Goal: Entertainment & Leisure: Consume media (video, audio)

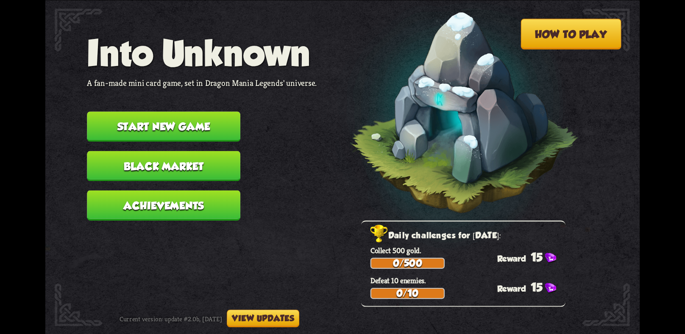
click at [196, 195] on button "Achievements" at bounding box center [163, 205] width 153 height 30
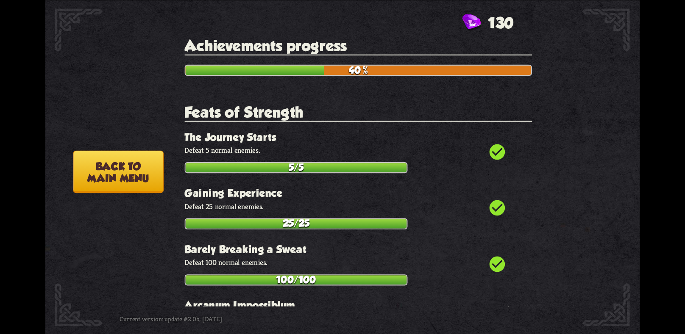
click at [104, 172] on button "Back to main menu" at bounding box center [118, 171] width 90 height 43
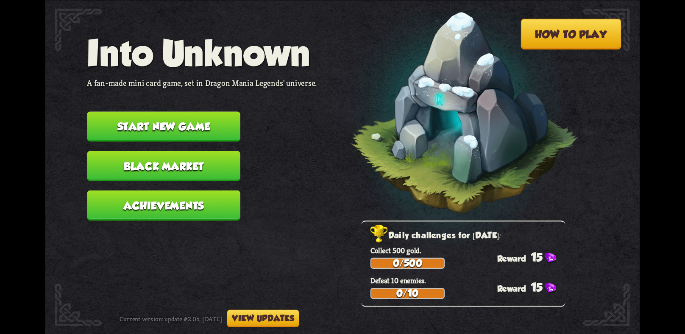
click at [136, 122] on button "Start new game" at bounding box center [163, 126] width 153 height 30
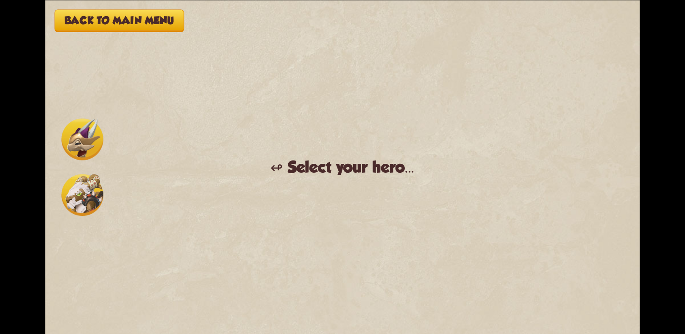
click at [88, 198] on img at bounding box center [82, 195] width 42 height 42
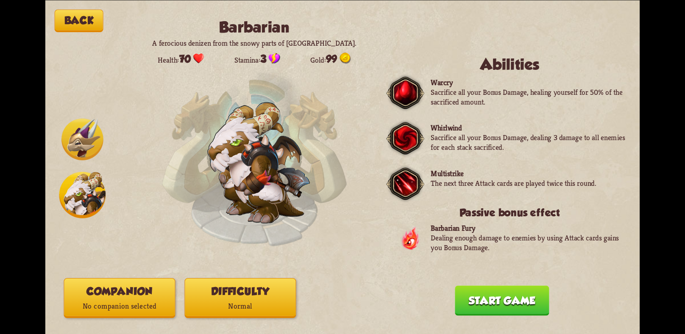
click at [251, 290] on button "Difficulty Normal" at bounding box center [239, 298] width 111 height 40
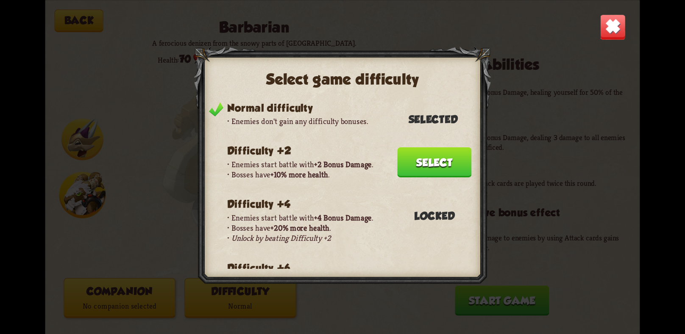
click at [428, 152] on button "Select" at bounding box center [434, 162] width 74 height 30
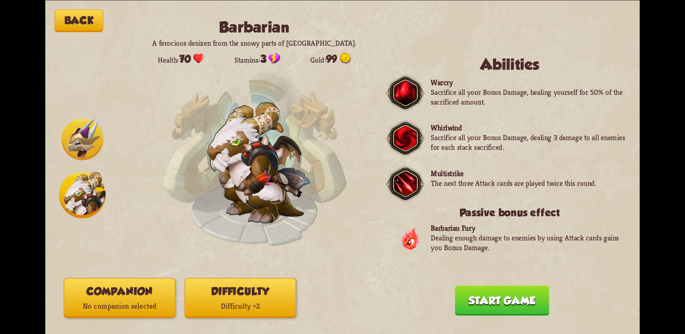
click at [135, 301] on p "No companion selected" at bounding box center [119, 306] width 111 height 15
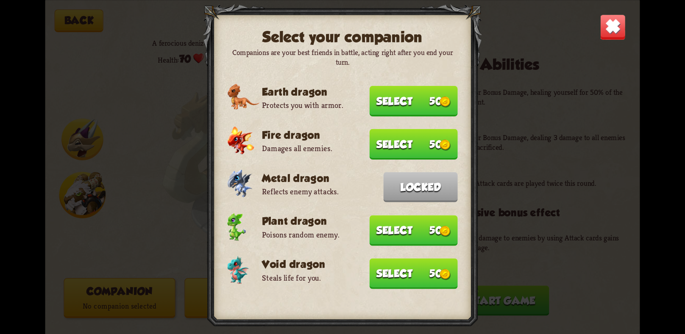
click at [391, 105] on button "Select 50" at bounding box center [413, 101] width 88 height 31
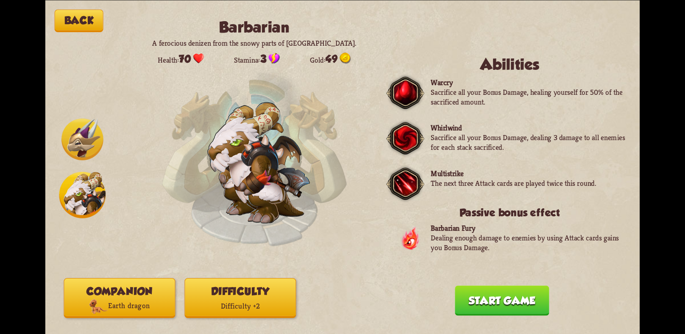
click at [493, 288] on button "Start game" at bounding box center [502, 301] width 94 height 30
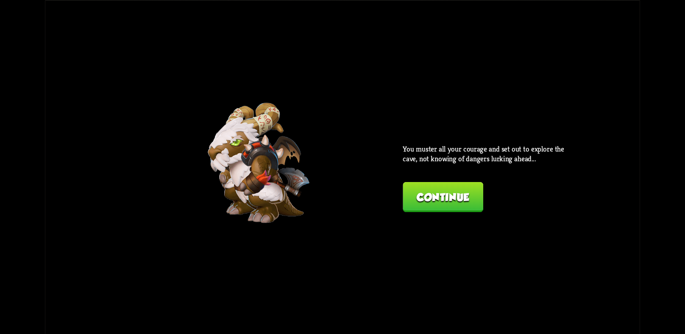
click at [450, 190] on button "Continue" at bounding box center [442, 197] width 80 height 30
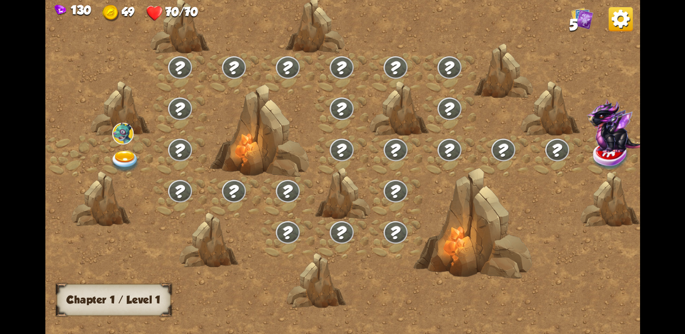
click at [128, 154] on img at bounding box center [125, 161] width 30 height 22
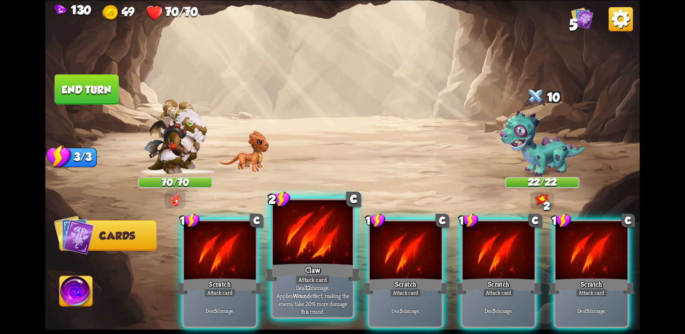
click at [311, 248] on div at bounding box center [313, 233] width 80 height 67
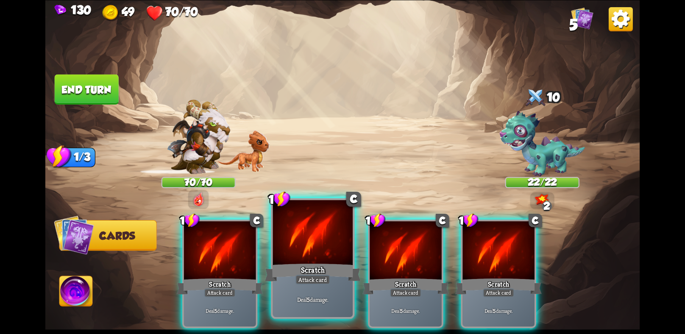
click at [311, 248] on div at bounding box center [313, 233] width 80 height 67
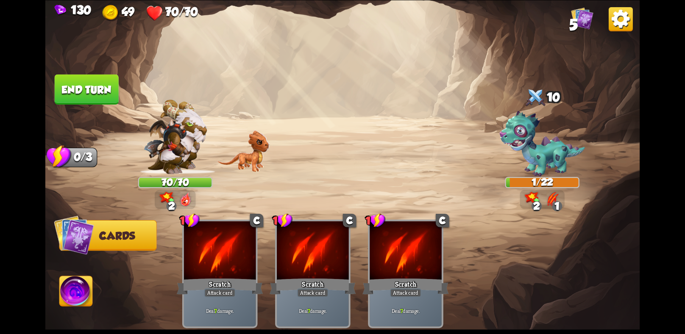
click at [89, 291] on img at bounding box center [76, 292] width 33 height 33
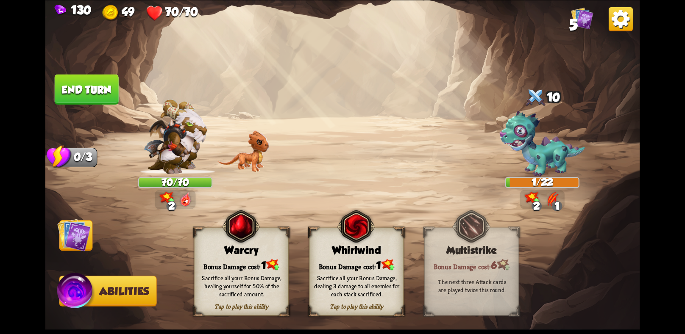
click at [70, 98] on button "End turn" at bounding box center [87, 89] width 64 height 30
click at [65, 239] on img at bounding box center [73, 234] width 33 height 33
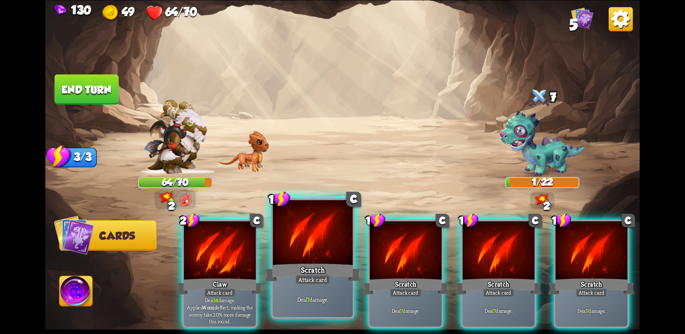
click at [312, 247] on div at bounding box center [313, 233] width 80 height 67
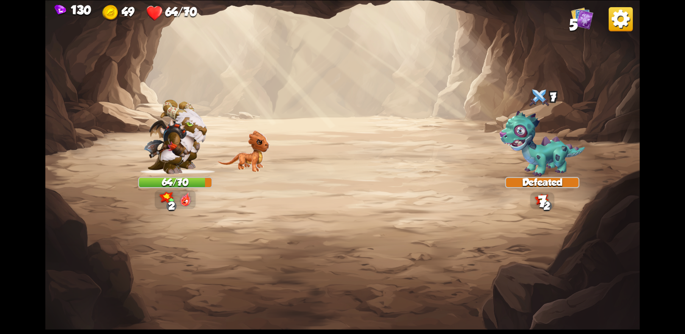
click at [312, 247] on img at bounding box center [342, 167] width 594 height 334
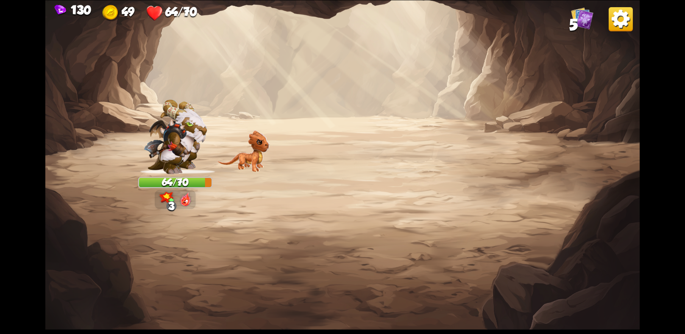
click at [312, 247] on img at bounding box center [342, 167] width 594 height 334
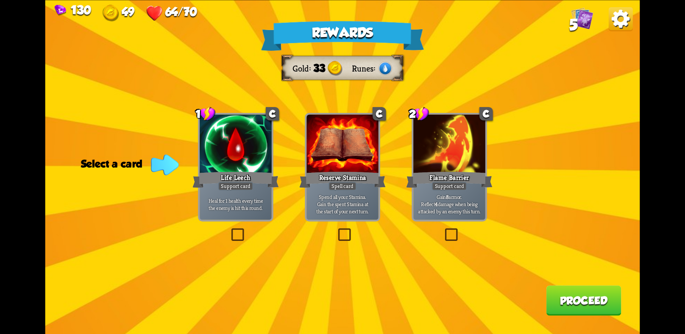
click at [344, 163] on div at bounding box center [342, 144] width 72 height 61
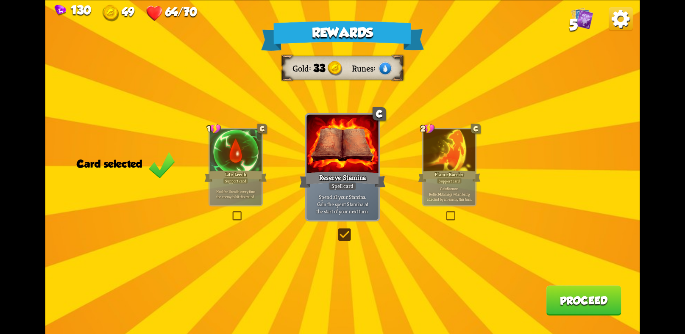
click at [590, 300] on button "Proceed" at bounding box center [583, 301] width 75 height 30
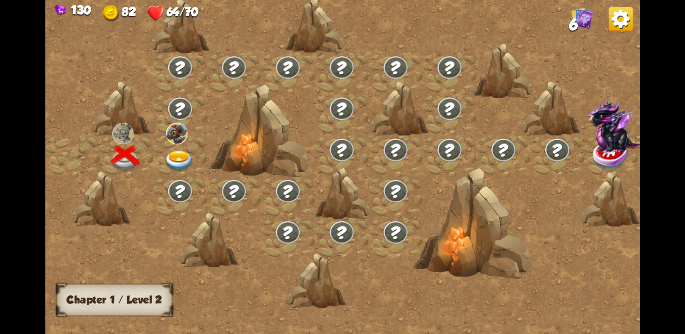
click at [189, 157] on img at bounding box center [179, 161] width 30 height 22
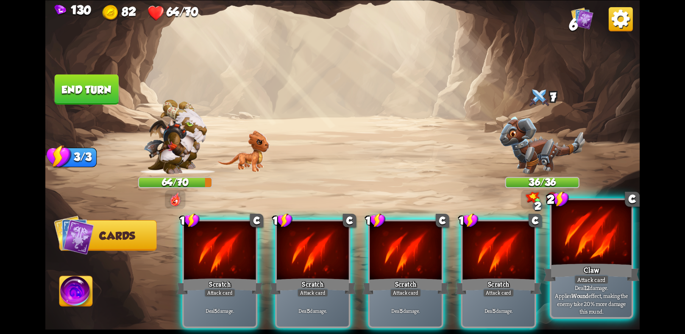
click at [554, 267] on div "Claw" at bounding box center [591, 272] width 96 height 21
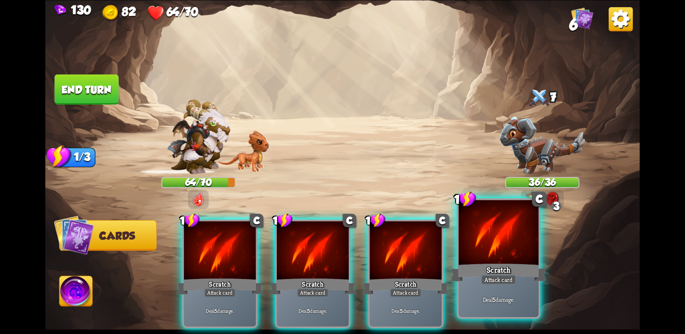
click at [521, 265] on div "Scratch" at bounding box center [498, 272] width 96 height 21
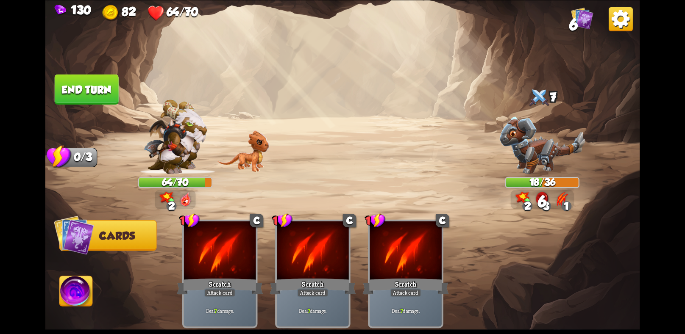
click at [69, 83] on button "End turn" at bounding box center [87, 89] width 64 height 30
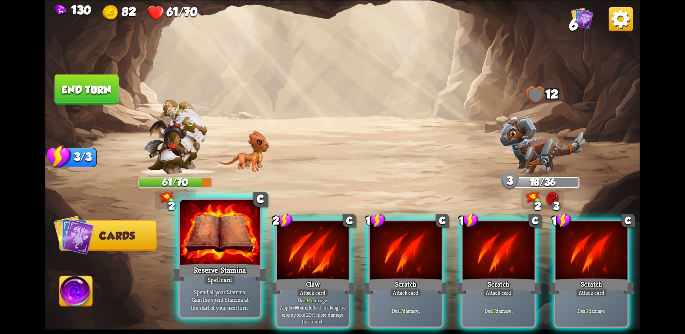
click at [223, 240] on div at bounding box center [220, 233] width 80 height 67
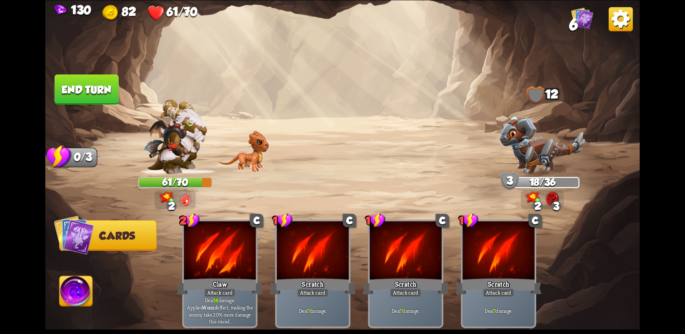
click at [86, 98] on button "End turn" at bounding box center [87, 89] width 64 height 30
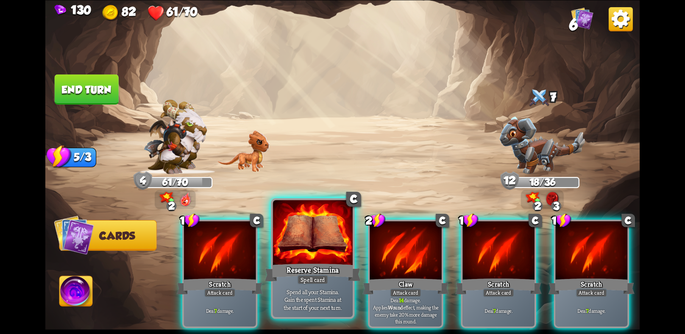
click at [308, 280] on div "Spell card" at bounding box center [312, 280] width 31 height 10
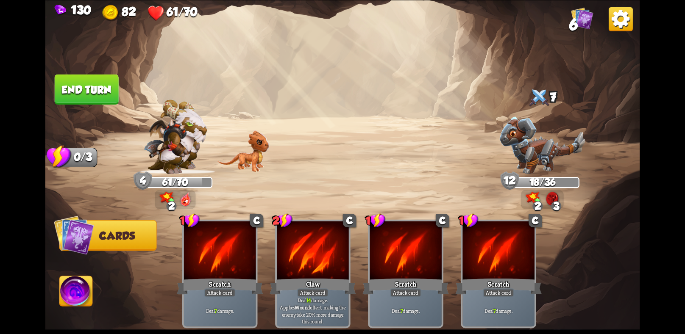
click at [97, 83] on button "End turn" at bounding box center [87, 89] width 64 height 30
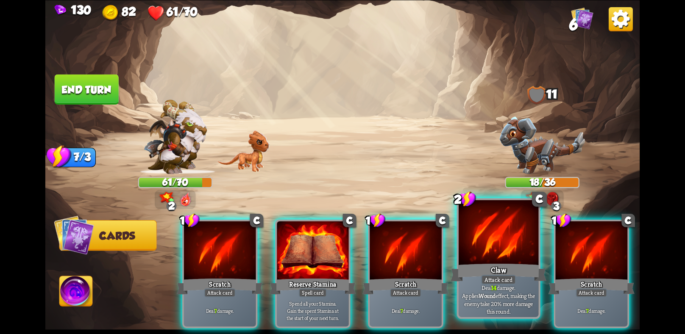
click at [523, 283] on div "Claw" at bounding box center [498, 272] width 96 height 21
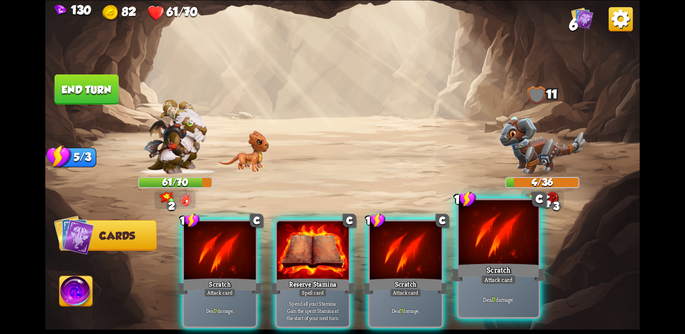
click at [499, 285] on div "Attack card" at bounding box center [498, 280] width 35 height 10
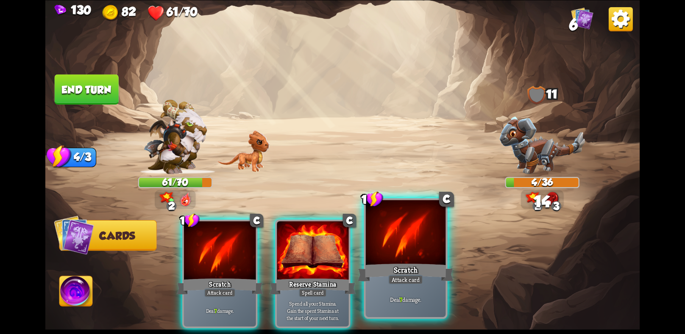
click at [425, 267] on div "Scratch" at bounding box center [406, 272] width 96 height 21
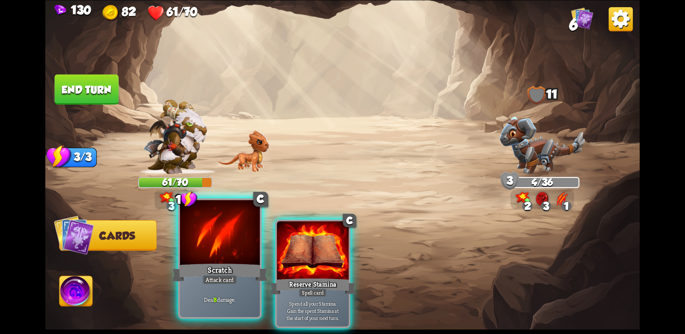
click at [245, 261] on div at bounding box center [220, 233] width 80 height 67
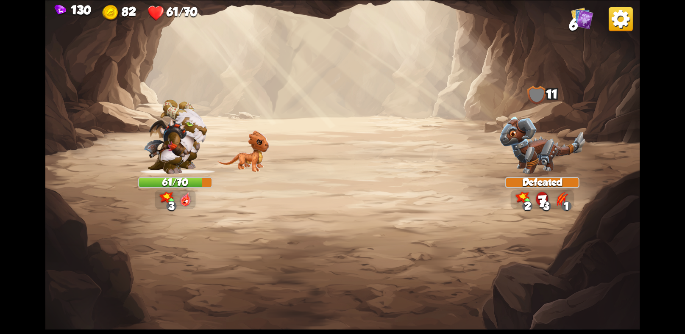
click at [239, 262] on img at bounding box center [342, 167] width 594 height 334
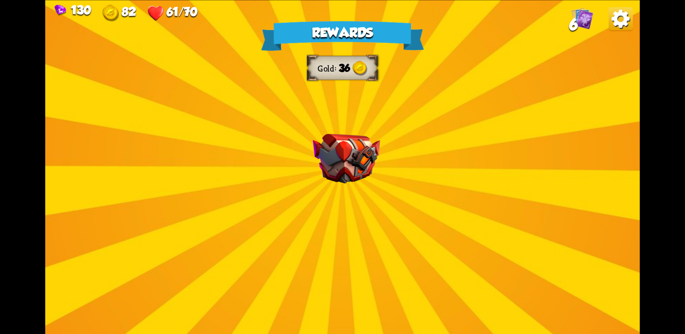
click at [333, 196] on div "Rewards Gold 36 Select a card 0 C Deflect Support card Gain 4 armor. 1 C Fire B…" at bounding box center [342, 167] width 594 height 334
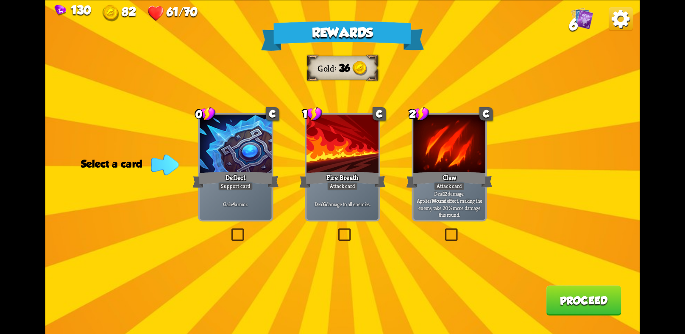
click at [231, 148] on div at bounding box center [236, 144] width 72 height 61
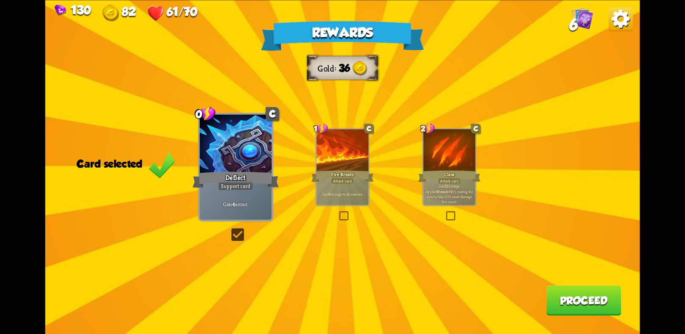
click at [565, 291] on button "Proceed" at bounding box center [583, 301] width 75 height 30
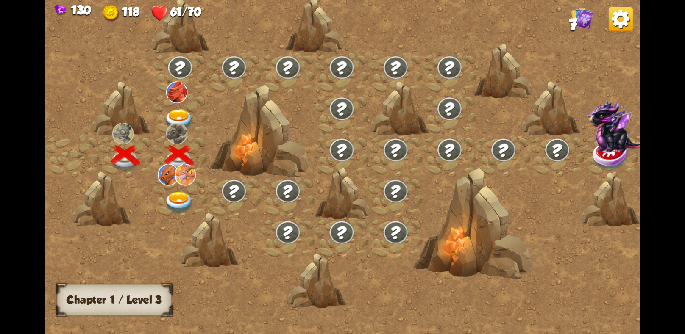
click at [178, 197] on img at bounding box center [179, 202] width 30 height 22
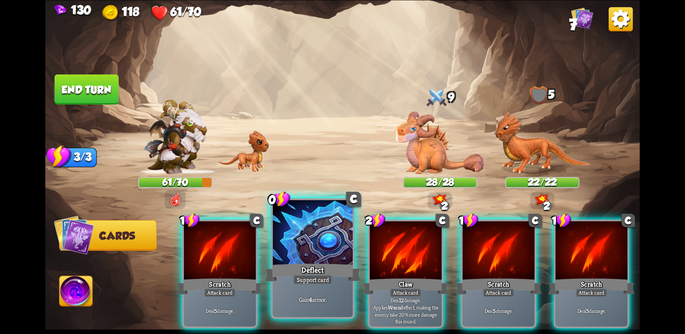
click at [325, 268] on div "Deflect" at bounding box center [313, 272] width 96 height 21
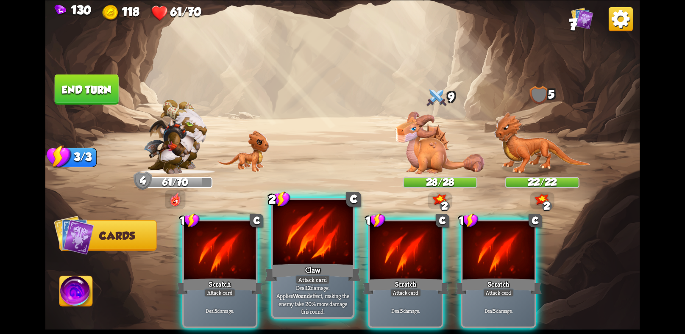
click at [320, 269] on div "Claw" at bounding box center [313, 272] width 96 height 21
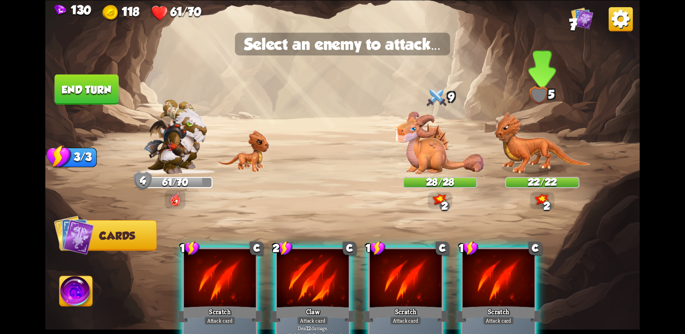
click at [512, 161] on img at bounding box center [542, 143] width 97 height 62
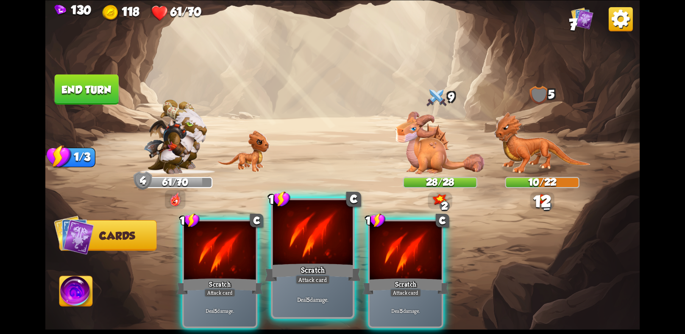
click at [275, 236] on div at bounding box center [313, 233] width 80 height 67
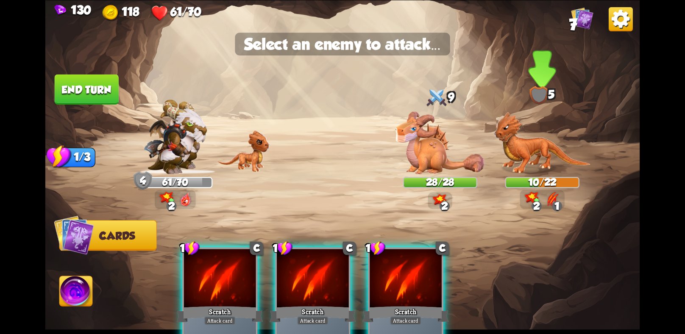
click at [502, 147] on img at bounding box center [542, 143] width 97 height 62
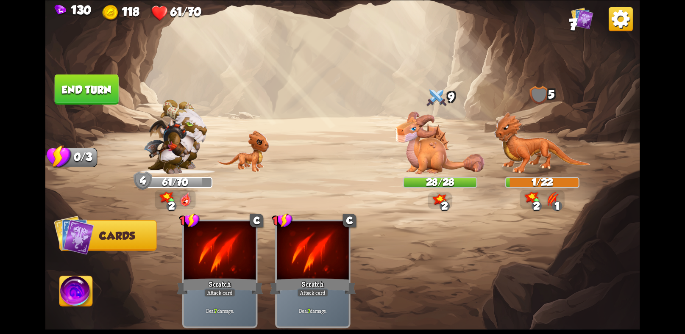
click at [100, 89] on button "End turn" at bounding box center [87, 89] width 64 height 30
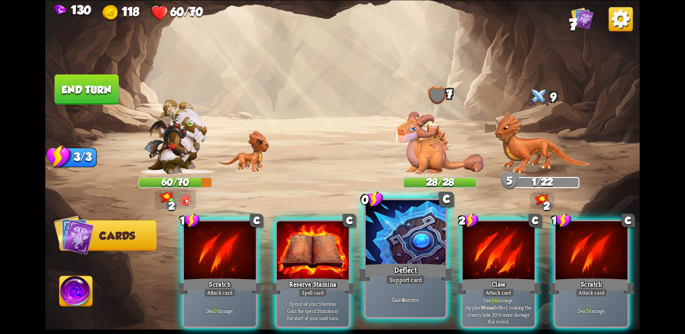
click at [400, 251] on div at bounding box center [406, 233] width 80 height 67
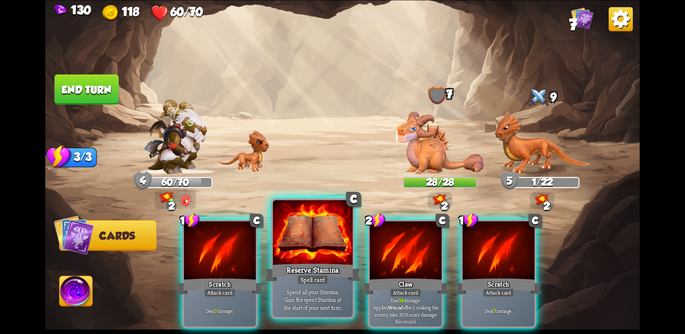
click at [316, 252] on div at bounding box center [313, 233] width 80 height 67
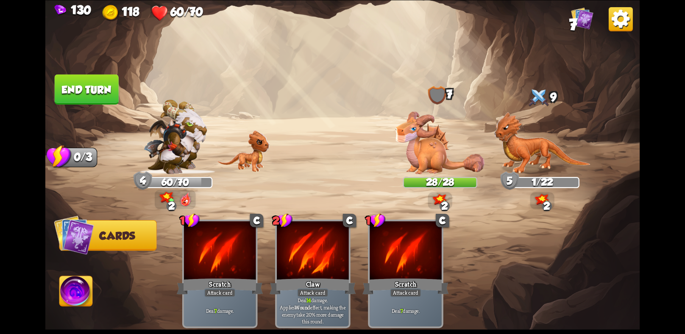
click at [76, 94] on button "End turn" at bounding box center [87, 89] width 66 height 31
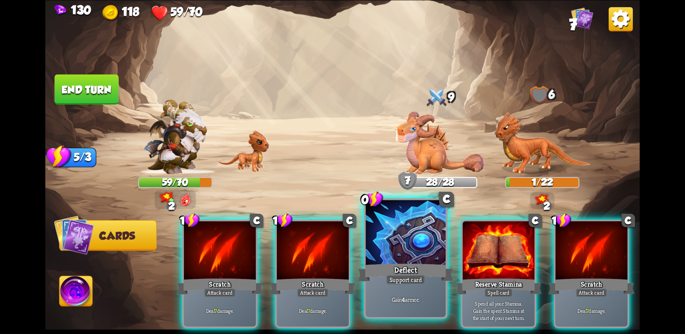
click at [406, 247] on div at bounding box center [406, 233] width 80 height 67
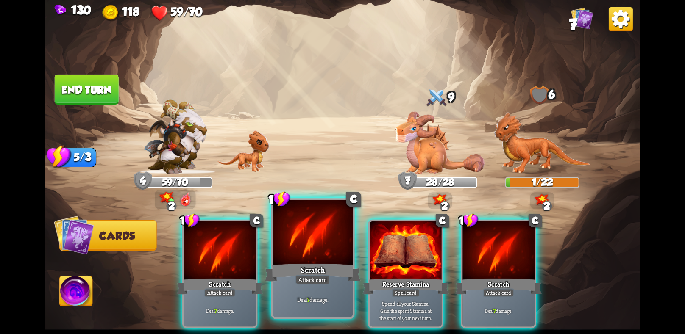
click at [303, 224] on div at bounding box center [313, 233] width 80 height 67
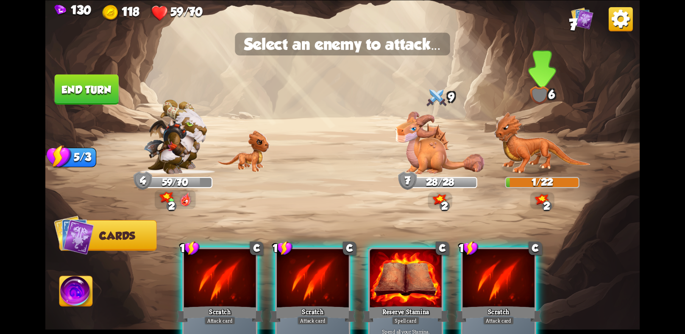
click at [546, 141] on img at bounding box center [542, 143] width 97 height 62
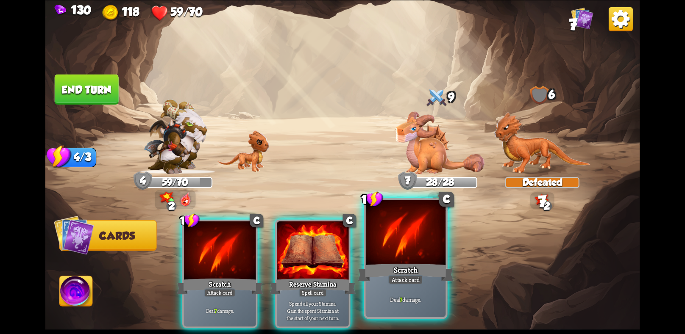
click at [422, 255] on div at bounding box center [406, 233] width 80 height 67
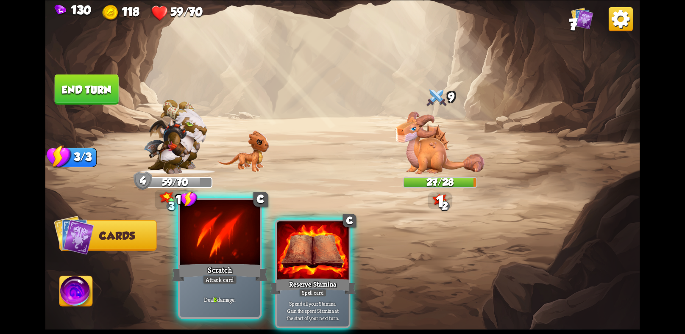
click at [199, 241] on div at bounding box center [220, 233] width 80 height 67
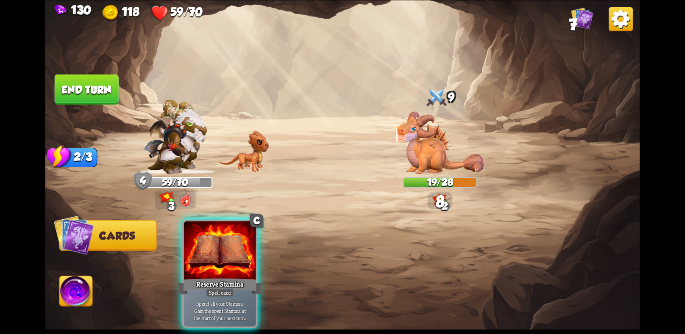
click at [199, 241] on div at bounding box center [220, 251] width 72 height 61
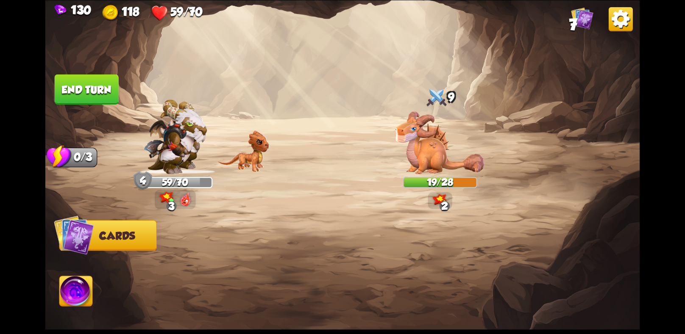
click at [72, 80] on button "End turn" at bounding box center [87, 89] width 64 height 30
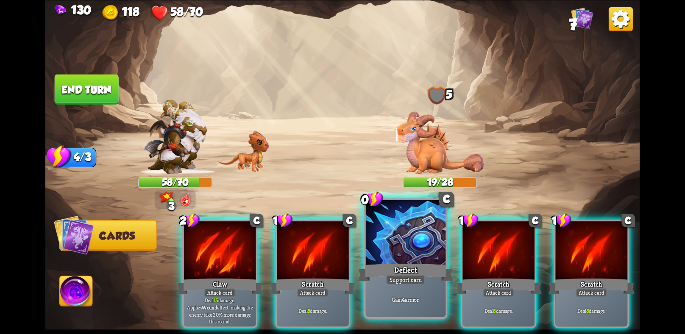
click at [380, 248] on div at bounding box center [406, 233] width 80 height 67
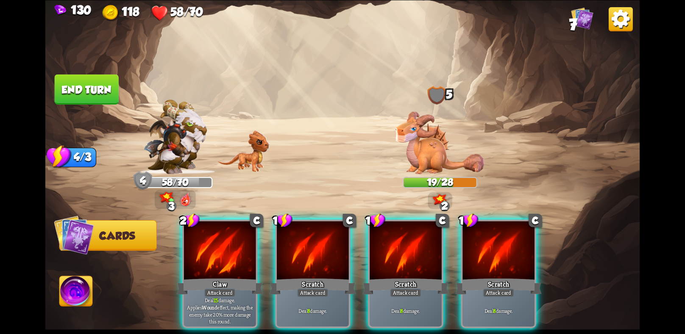
click at [266, 243] on div "2 C Claw Attack card Deal 15 damage. Applies Wound effect, making the enemy tak…" at bounding box center [401, 260] width 475 height 149
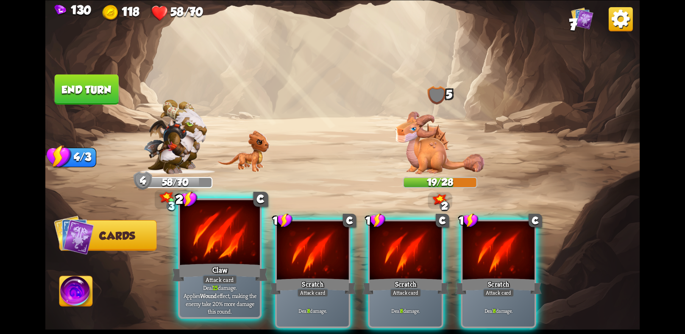
click at [227, 251] on div at bounding box center [220, 233] width 80 height 67
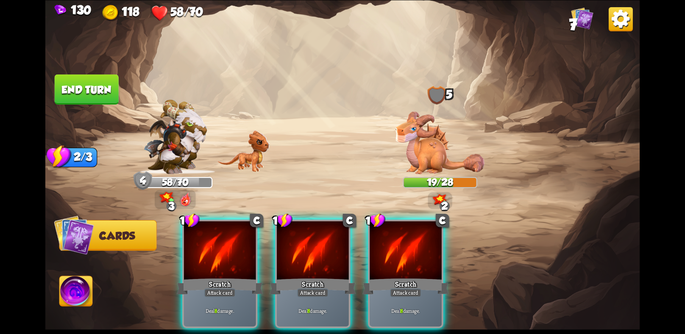
click at [227, 251] on div at bounding box center [220, 251] width 72 height 61
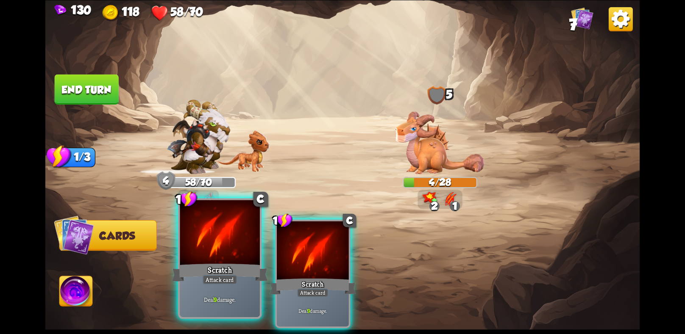
click at [206, 227] on div at bounding box center [220, 233] width 80 height 67
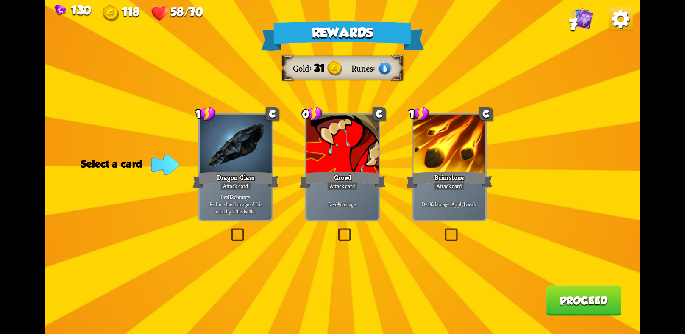
click at [249, 194] on p "Deal 12 damage. Reduce the damage of this card by 2 this battle." at bounding box center [235, 204] width 68 height 21
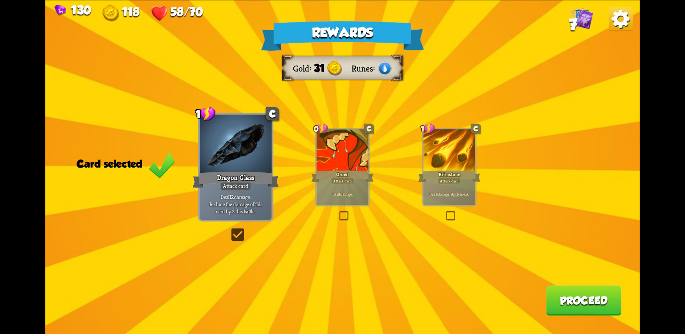
click at [573, 297] on button "Proceed" at bounding box center [583, 301] width 75 height 30
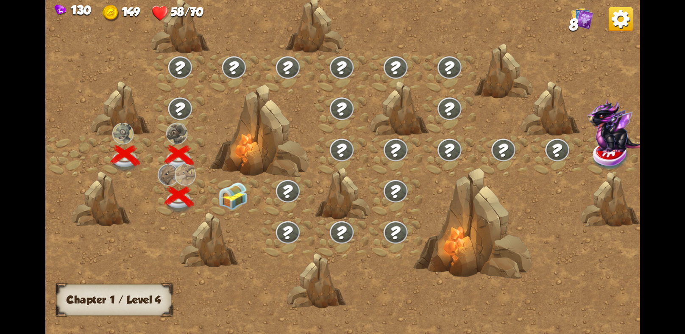
click at [224, 201] on img at bounding box center [233, 196] width 30 height 28
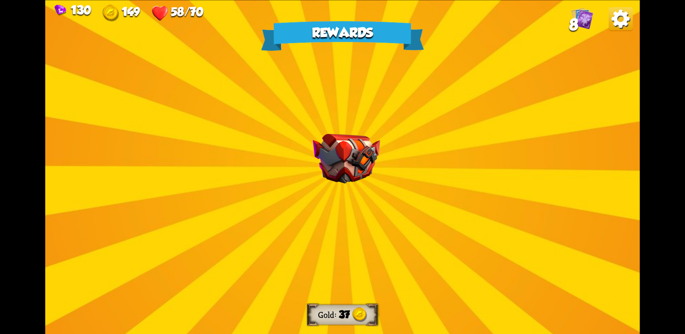
click at [325, 157] on img at bounding box center [346, 159] width 67 height 50
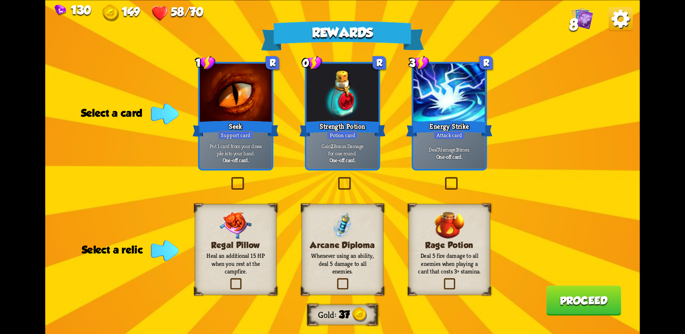
click at [449, 164] on div "Deal 7 damage 3 times. One-off card." at bounding box center [449, 152] width 72 height 31
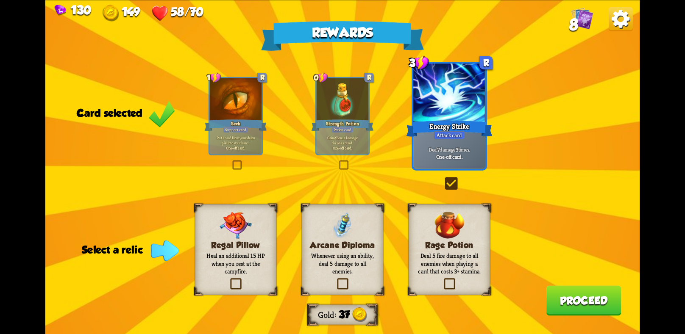
click at [346, 252] on p "Whenever using an ability, deal 5 damage to all enemies." at bounding box center [342, 263] width 66 height 23
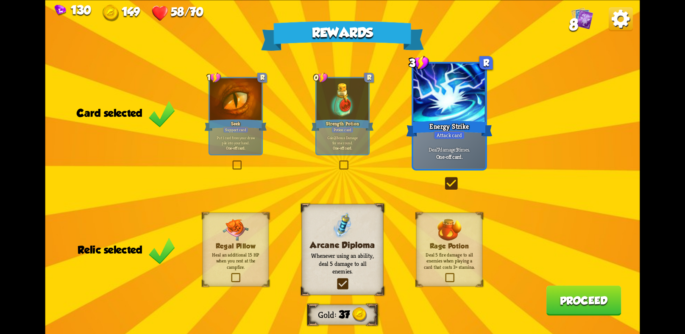
click at [575, 302] on button "Proceed" at bounding box center [583, 301] width 75 height 30
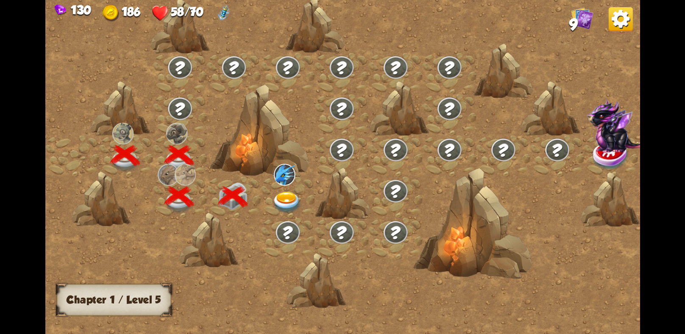
click at [286, 200] on img at bounding box center [287, 202] width 30 height 22
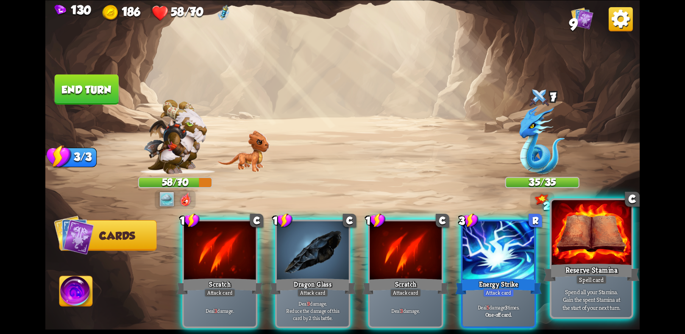
click at [583, 266] on div "Reserve Stamina" at bounding box center [591, 272] width 96 height 21
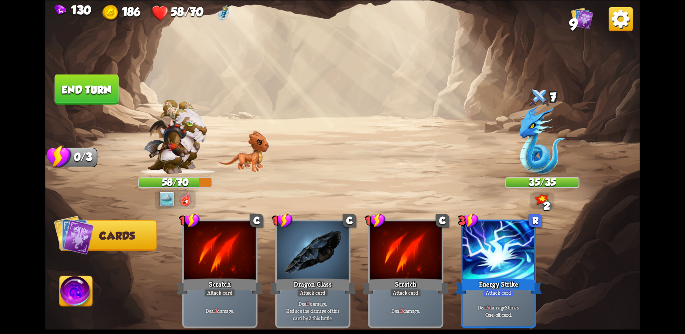
click at [92, 89] on button "End turn" at bounding box center [86, 89] width 65 height 31
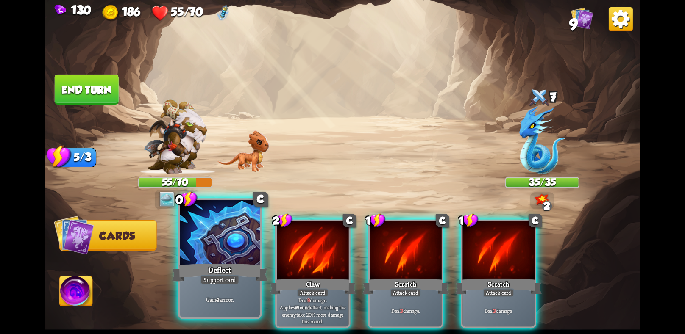
click at [247, 277] on div "Deflect" at bounding box center [220, 272] width 96 height 21
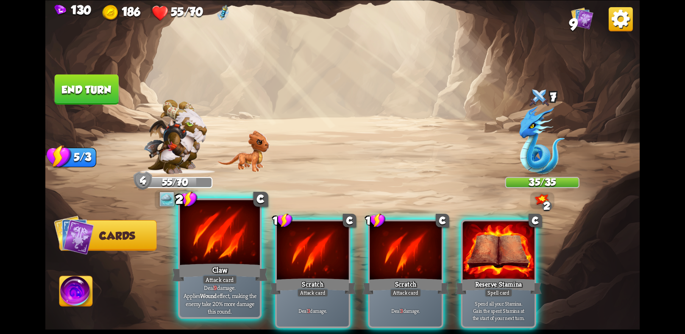
click at [208, 272] on div "Claw" at bounding box center [220, 272] width 96 height 21
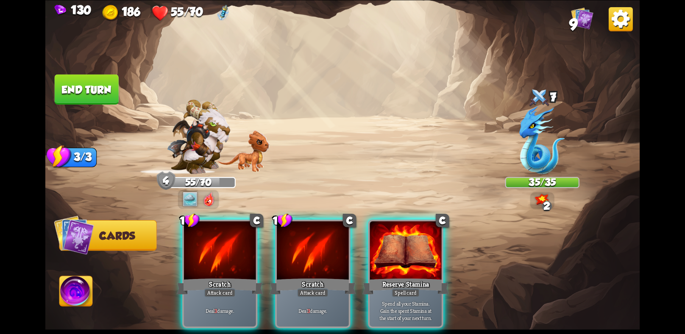
click at [208, 277] on div "Scratch" at bounding box center [220, 286] width 86 height 19
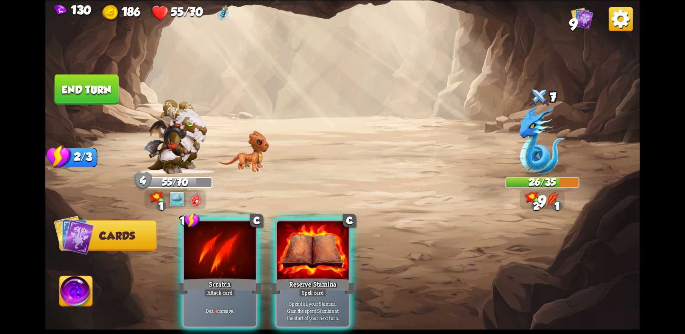
click at [208, 277] on div "Scratch" at bounding box center [220, 286] width 86 height 19
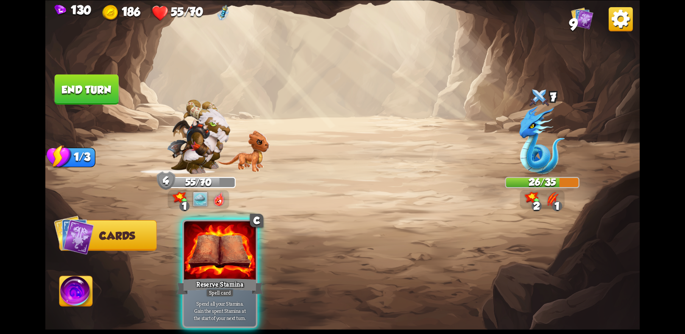
click at [208, 277] on div "Reserve Stamina" at bounding box center [220, 286] width 86 height 19
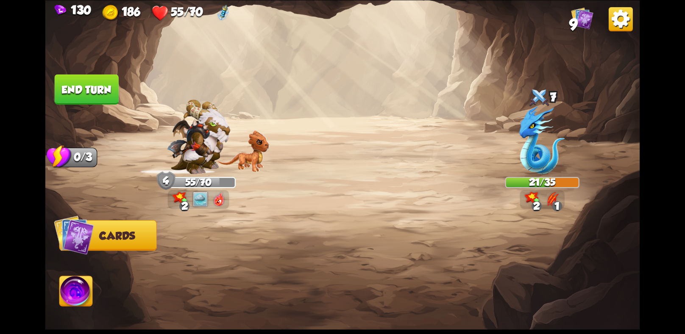
click at [109, 83] on button "End turn" at bounding box center [87, 89] width 64 height 30
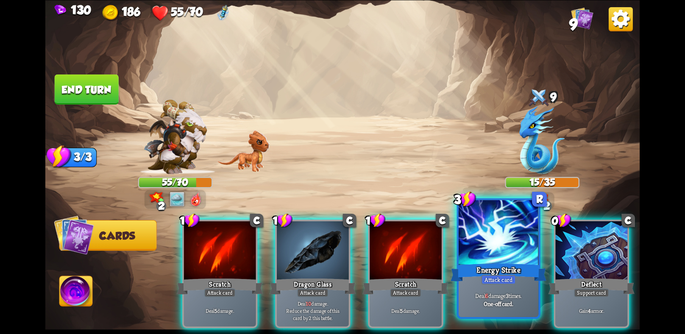
click at [496, 289] on div "Deal 6 damage 3 times. One-off card." at bounding box center [498, 299] width 80 height 35
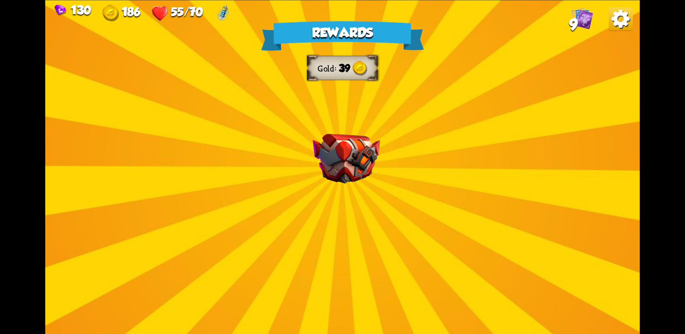
click at [369, 217] on div "Rewards Gold 39 Select a card 2 C Tactical Strike Attack card Deal 7 damage. Ga…" at bounding box center [342, 167] width 594 height 334
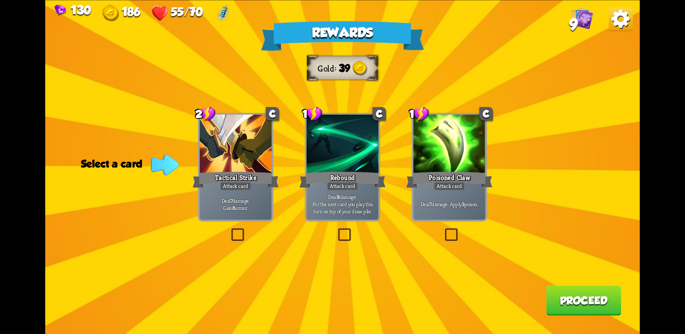
click at [251, 213] on div "Deal 7 damage. Gain 8 armor." at bounding box center [236, 204] width 72 height 31
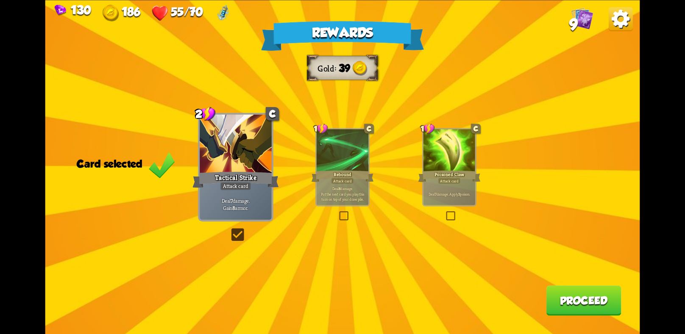
click at [562, 302] on button "Proceed" at bounding box center [583, 301] width 75 height 30
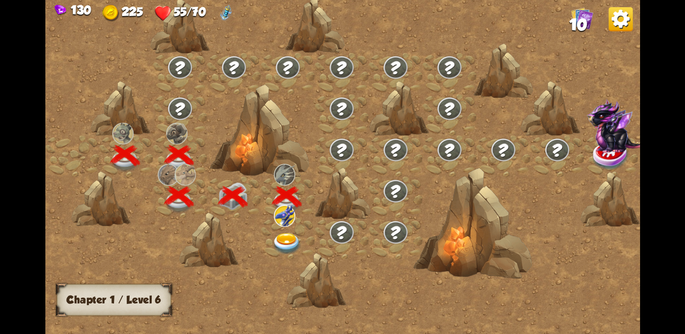
click at [289, 235] on img at bounding box center [287, 244] width 30 height 22
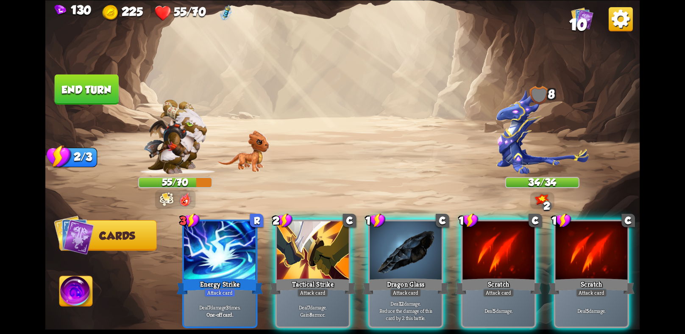
click at [169, 176] on div at bounding box center [177, 171] width 79 height 15
click at [166, 198] on img at bounding box center [167, 199] width 14 height 15
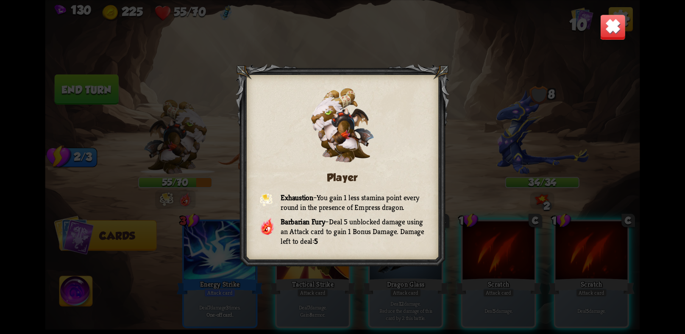
click at [613, 28] on img at bounding box center [612, 27] width 26 height 26
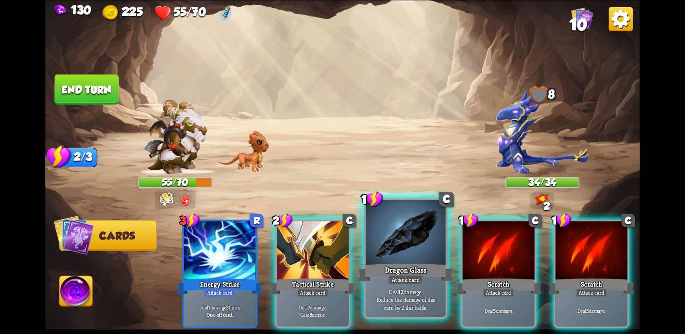
click at [378, 245] on div at bounding box center [406, 233] width 80 height 67
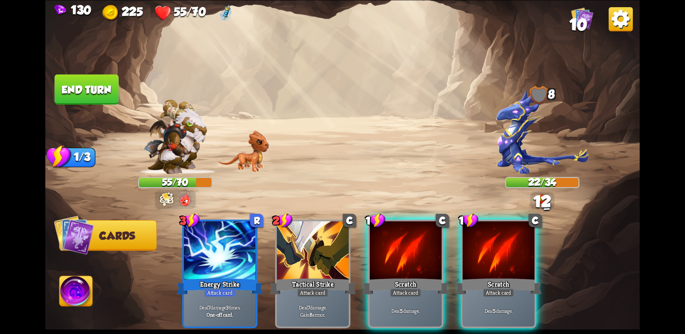
click at [378, 245] on div at bounding box center [405, 251] width 72 height 61
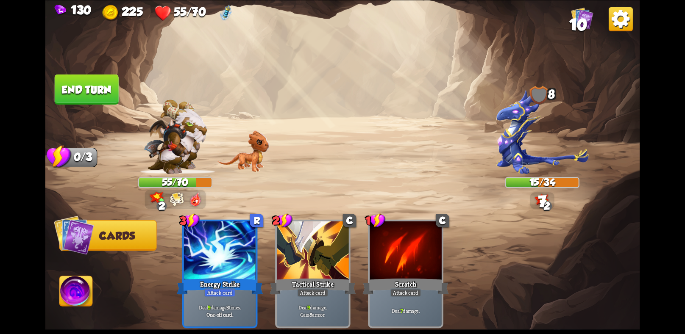
click at [57, 78] on button "End turn" at bounding box center [87, 89] width 64 height 30
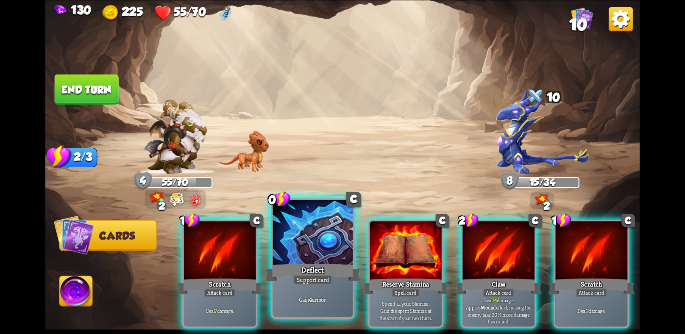
click at [305, 241] on div at bounding box center [313, 233] width 80 height 67
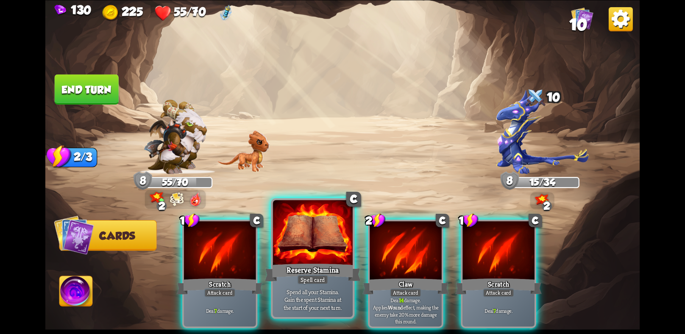
click at [323, 234] on div at bounding box center [313, 233] width 80 height 67
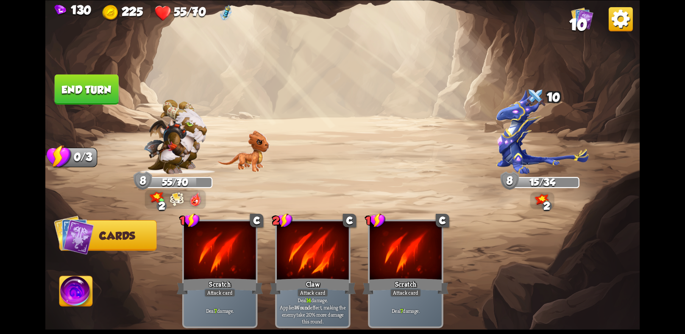
click at [104, 96] on button "End turn" at bounding box center [87, 89] width 64 height 30
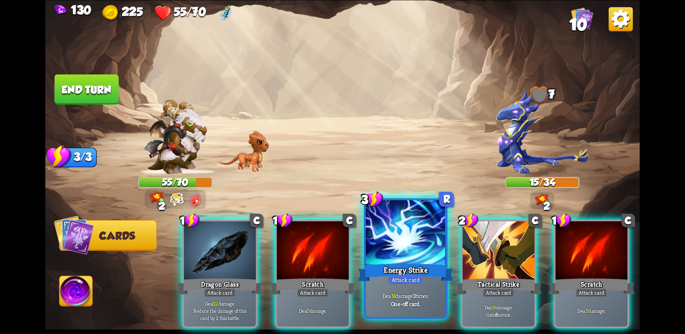
click at [397, 255] on div at bounding box center [406, 233] width 80 height 67
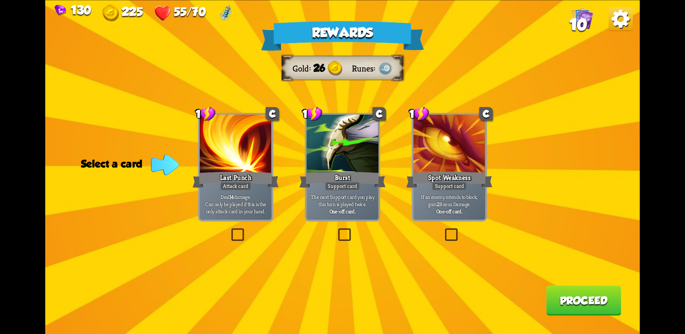
click at [361, 175] on div "Burst" at bounding box center [342, 179] width 86 height 19
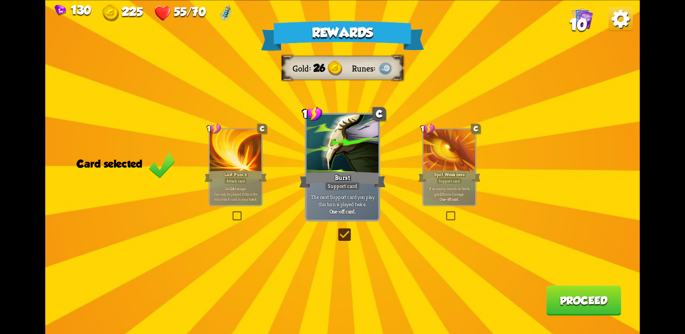
click at [566, 289] on button "Proceed" at bounding box center [583, 301] width 75 height 30
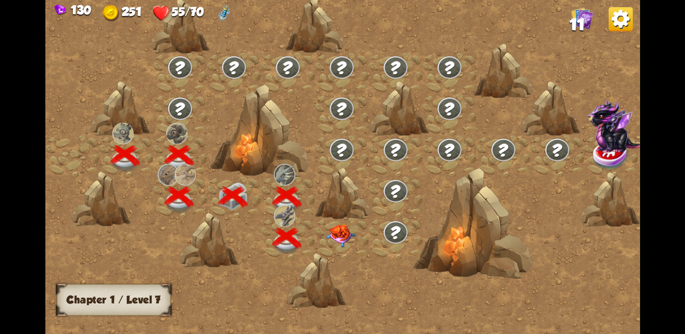
click at [341, 236] on img at bounding box center [341, 235] width 30 height 23
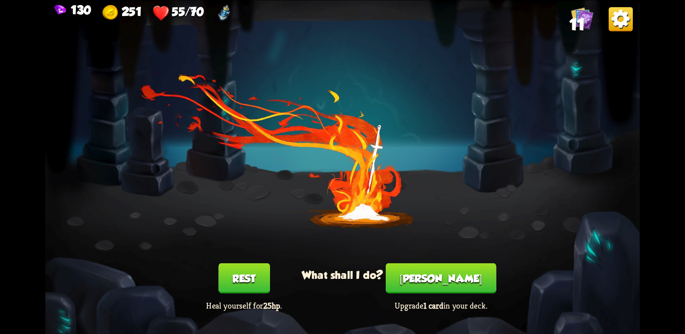
click at [429, 272] on button "[PERSON_NAME]" at bounding box center [441, 278] width 111 height 30
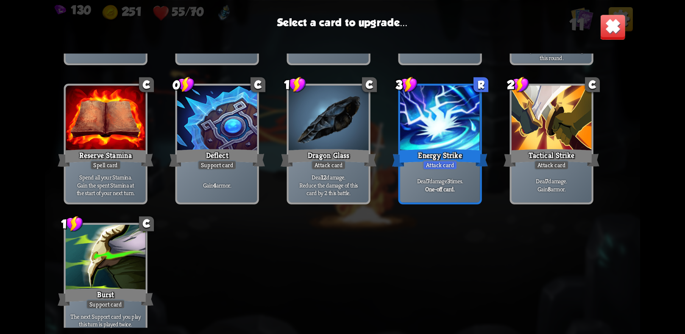
scroll to position [139, 0]
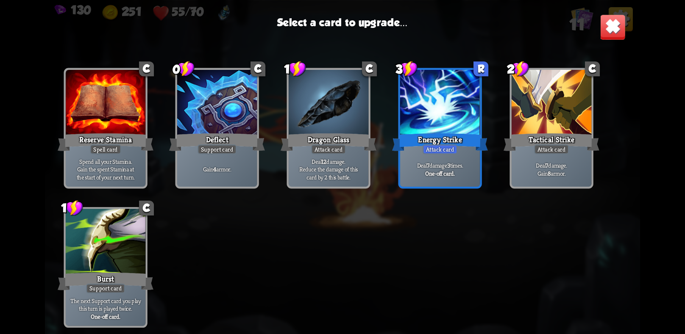
click at [606, 21] on img at bounding box center [612, 27] width 26 height 26
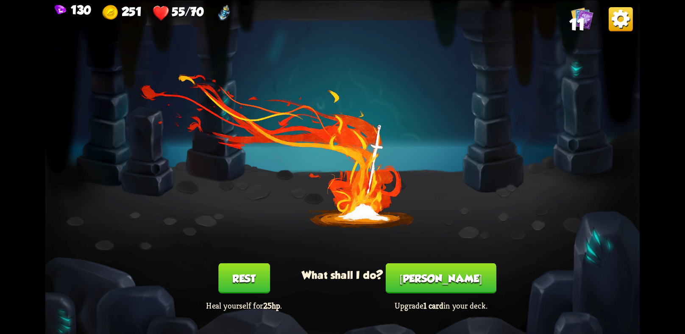
click at [227, 284] on button "Rest" at bounding box center [244, 278] width 52 height 30
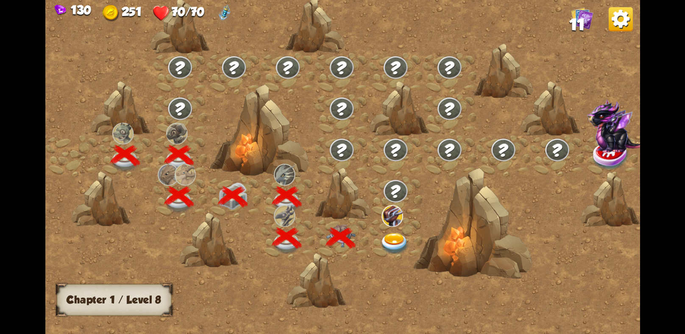
click at [397, 241] on img at bounding box center [395, 244] width 30 height 22
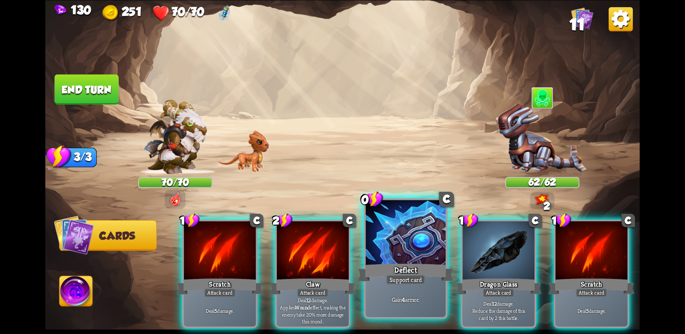
click at [410, 249] on div at bounding box center [406, 233] width 80 height 67
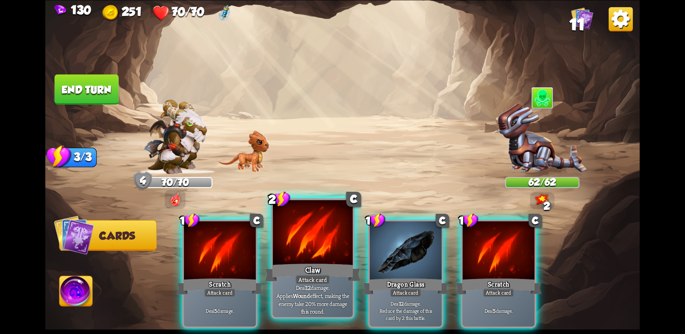
click at [289, 252] on div at bounding box center [313, 233] width 80 height 67
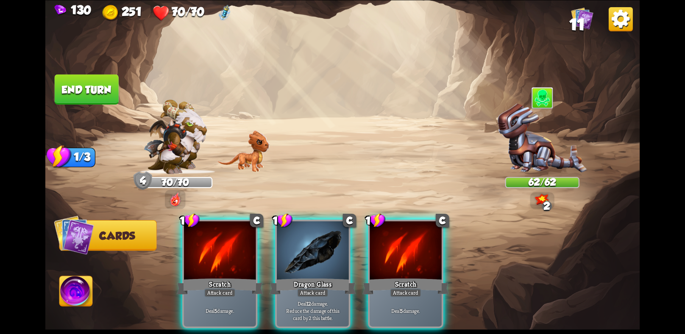
click at [289, 252] on div at bounding box center [313, 251] width 72 height 61
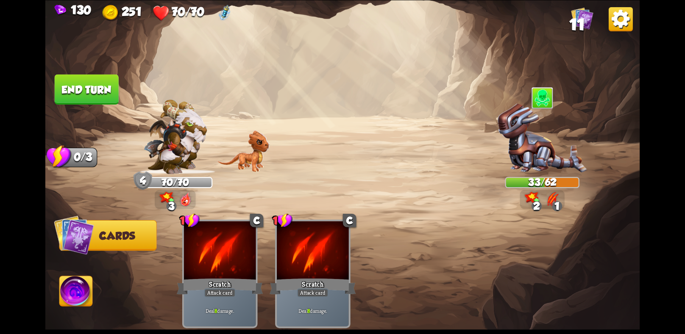
click at [84, 82] on button "End turn" at bounding box center [87, 89] width 64 height 30
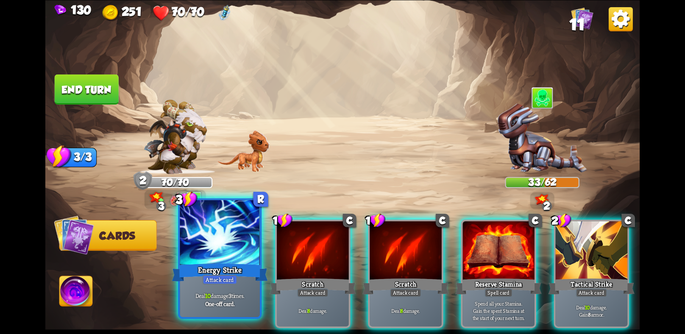
click at [207, 261] on div at bounding box center [220, 233] width 80 height 67
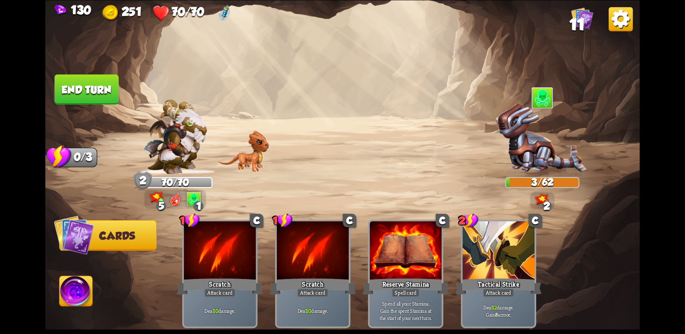
click at [85, 101] on button "End turn" at bounding box center [87, 89] width 64 height 30
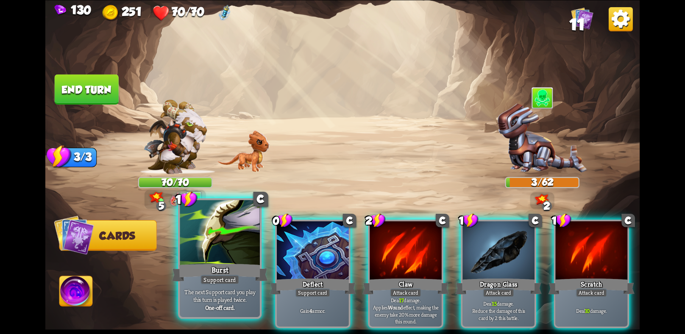
click at [251, 284] on div "The next Support card you play this turn is played twice. One-off card." at bounding box center [220, 299] width 80 height 35
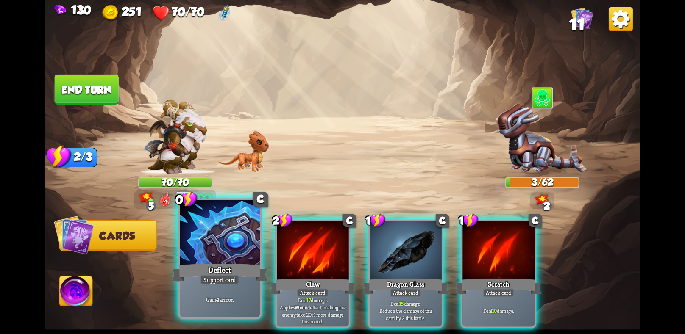
click at [196, 281] on div "Deflect" at bounding box center [220, 272] width 96 height 21
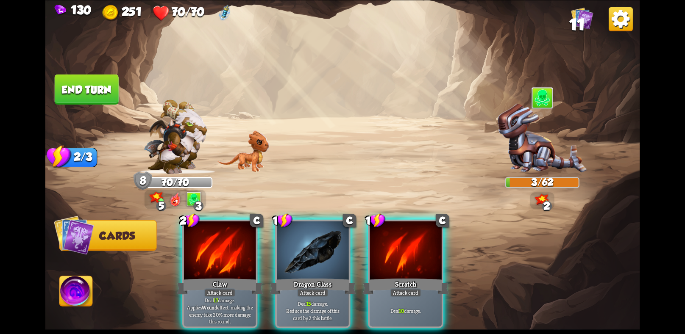
click at [196, 281] on div "Claw" at bounding box center [220, 286] width 86 height 19
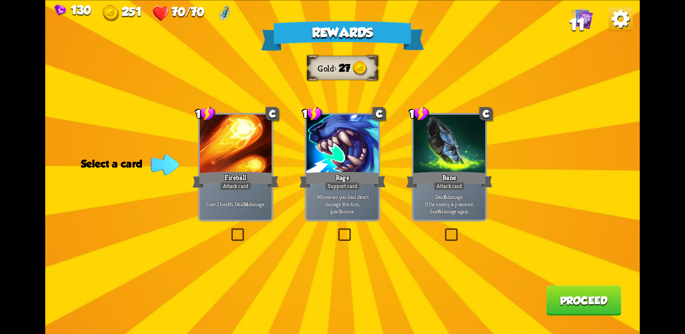
click at [437, 181] on div "Bane" at bounding box center [449, 179] width 86 height 19
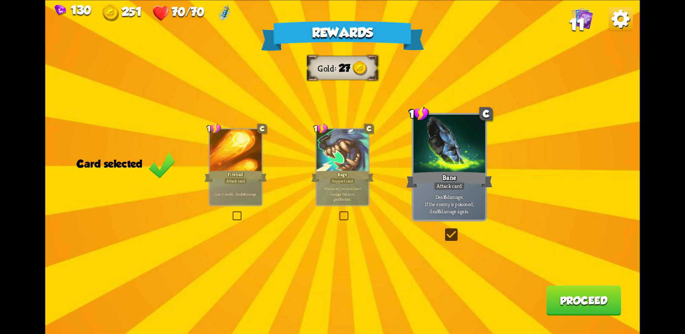
click at [577, 304] on button "Proceed" at bounding box center [583, 301] width 75 height 30
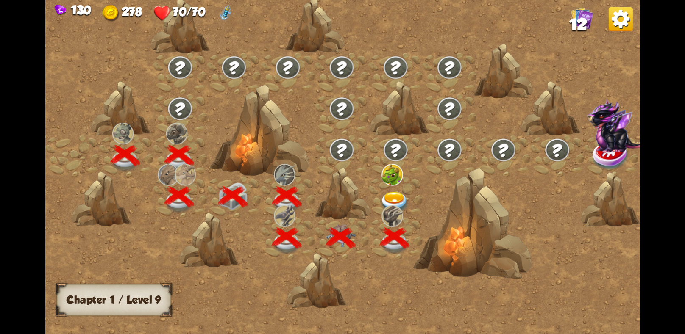
click at [385, 191] on img at bounding box center [395, 202] width 30 height 22
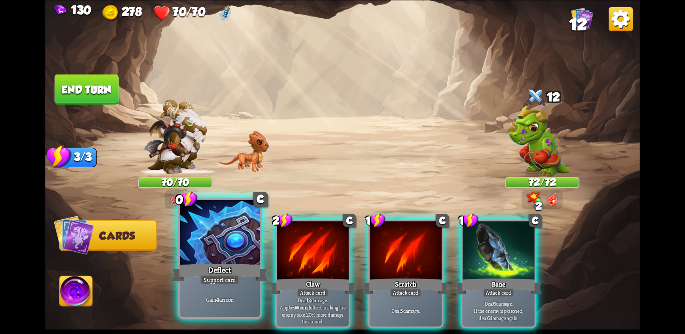
click at [218, 249] on div at bounding box center [220, 233] width 80 height 67
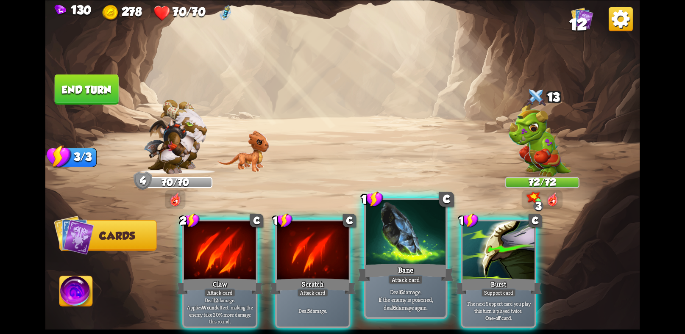
click at [408, 262] on div at bounding box center [406, 233] width 80 height 67
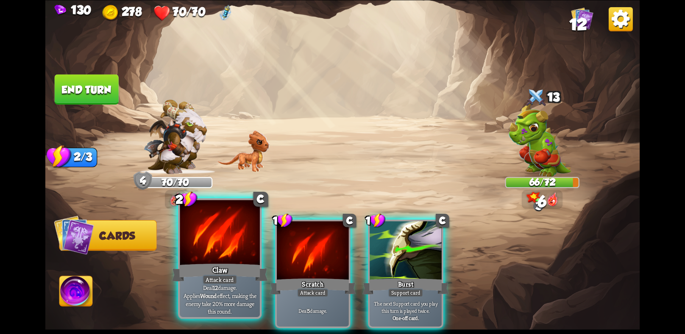
click at [201, 268] on div "Claw" at bounding box center [220, 272] width 96 height 21
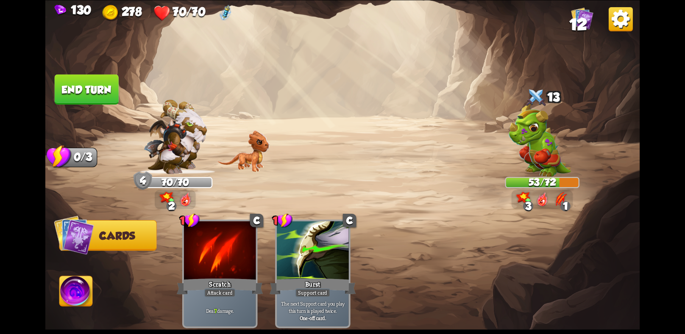
click at [98, 90] on button "End turn" at bounding box center [87, 89] width 66 height 31
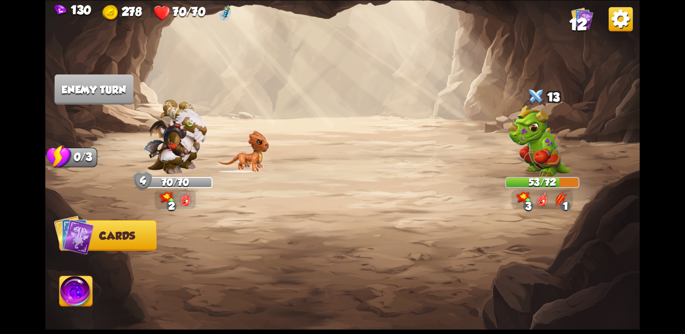
click at [84, 291] on img at bounding box center [76, 292] width 33 height 33
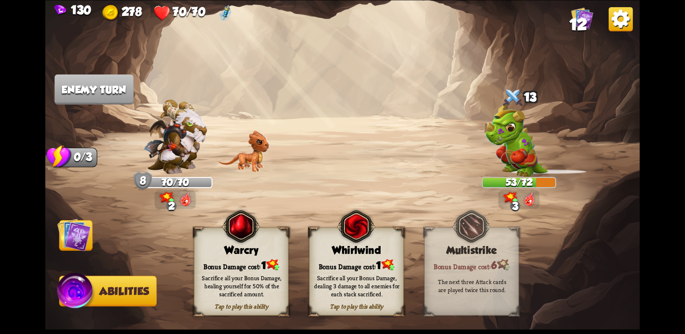
click at [87, 223] on img at bounding box center [73, 234] width 33 height 33
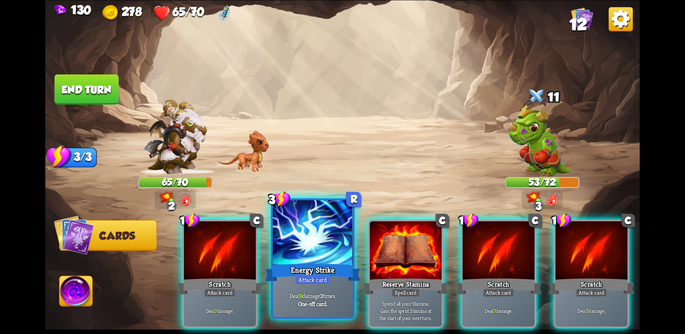
click at [348, 246] on div at bounding box center [313, 233] width 80 height 67
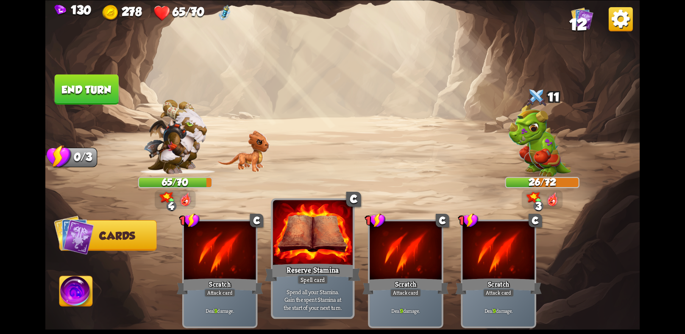
click at [302, 261] on div at bounding box center [313, 233] width 80 height 67
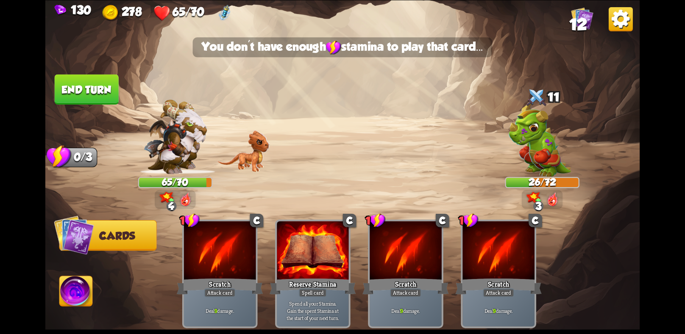
click at [94, 80] on button "End turn" at bounding box center [87, 89] width 66 height 31
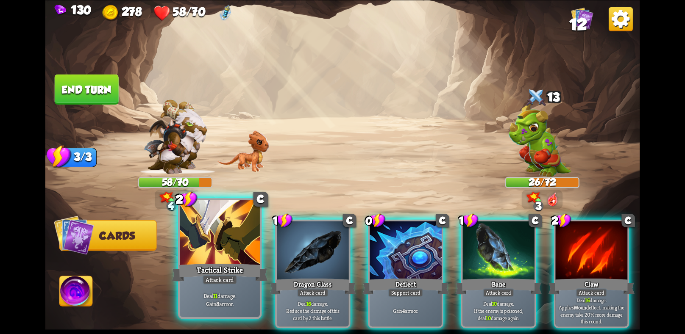
click at [230, 259] on div at bounding box center [220, 233] width 80 height 67
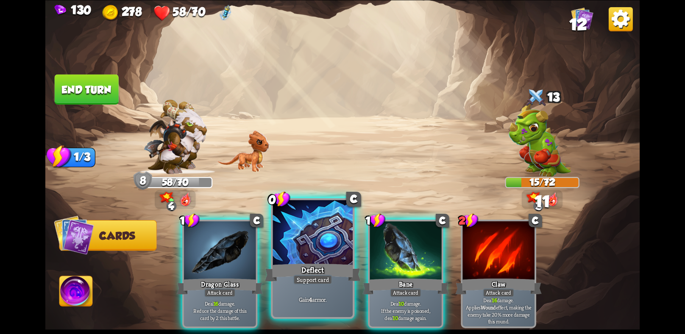
click at [305, 263] on div "Deflect" at bounding box center [313, 272] width 96 height 21
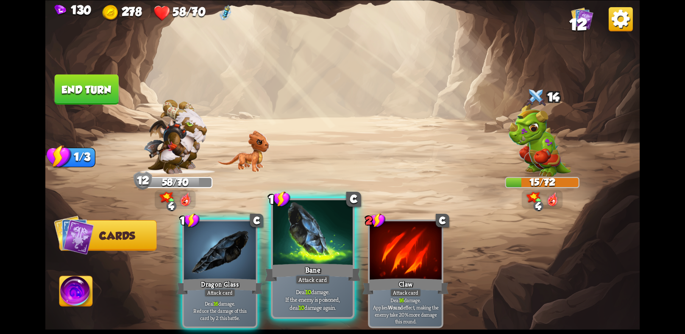
click at [296, 266] on div "Bane" at bounding box center [313, 272] width 96 height 21
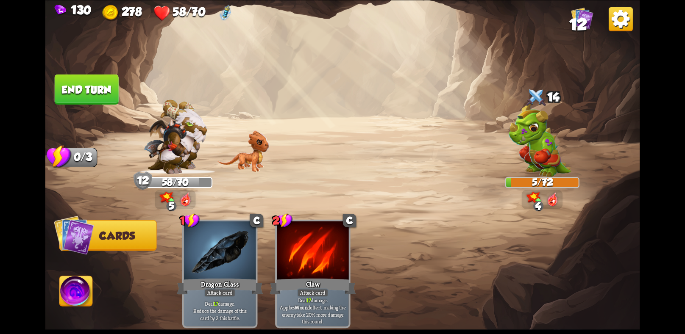
click at [99, 83] on button "End turn" at bounding box center [87, 89] width 64 height 30
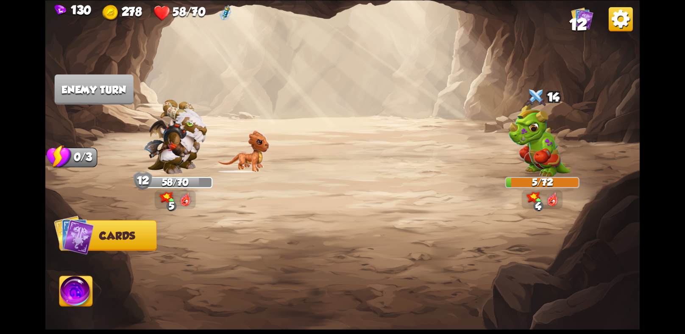
click at [78, 290] on img at bounding box center [76, 292] width 33 height 33
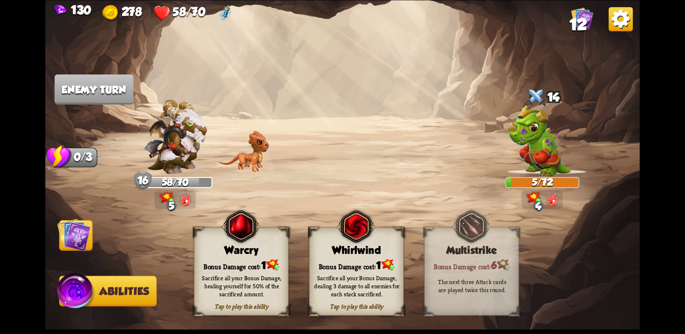
click at [330, 255] on div "Tap to play this ability Whirlwind Bonus Damage cost: 1 Sacrifice all your Bonu…" at bounding box center [356, 271] width 95 height 88
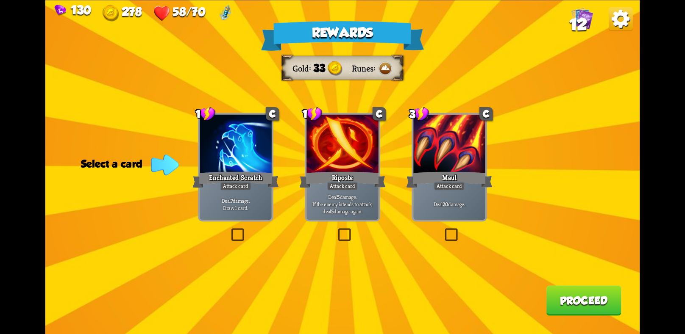
click at [457, 122] on div at bounding box center [449, 144] width 72 height 61
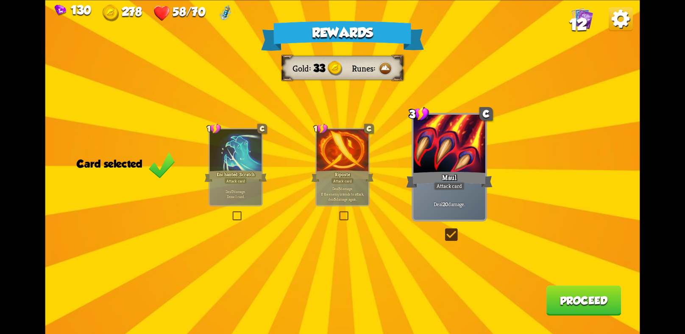
click at [576, 293] on button "Proceed" at bounding box center [583, 301] width 75 height 30
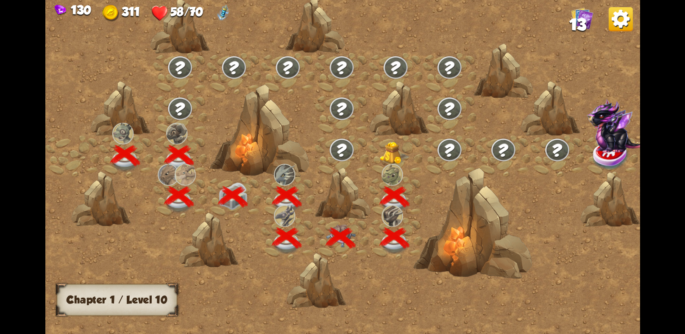
click at [394, 153] on img at bounding box center [395, 152] width 30 height 23
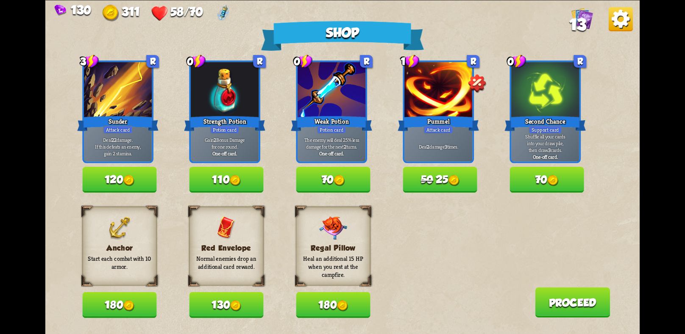
click at [121, 310] on button "180" at bounding box center [119, 305] width 74 height 26
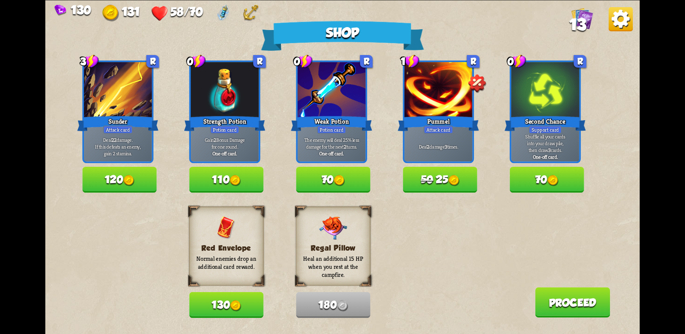
click at [228, 305] on button "130" at bounding box center [226, 305] width 74 height 26
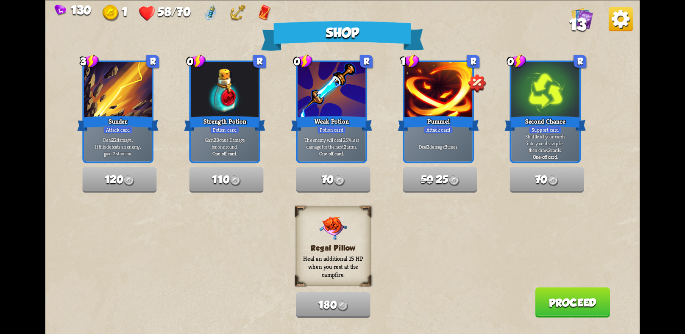
click at [591, 298] on button "Proceed" at bounding box center [572, 302] width 75 height 30
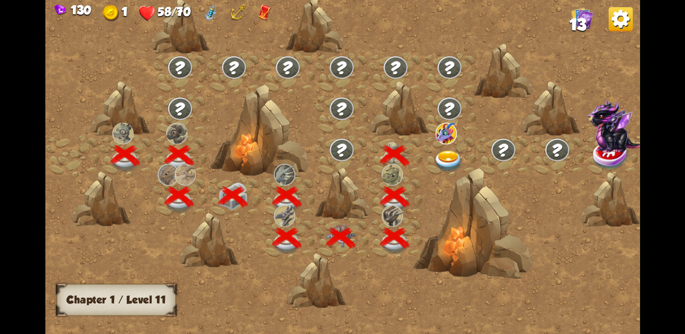
scroll to position [0, 128]
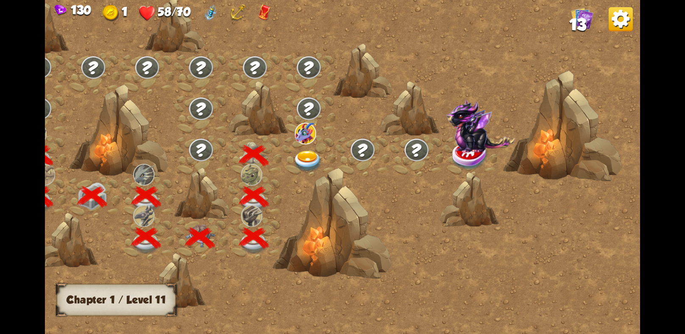
click at [303, 149] on div at bounding box center [308, 155] width 54 height 41
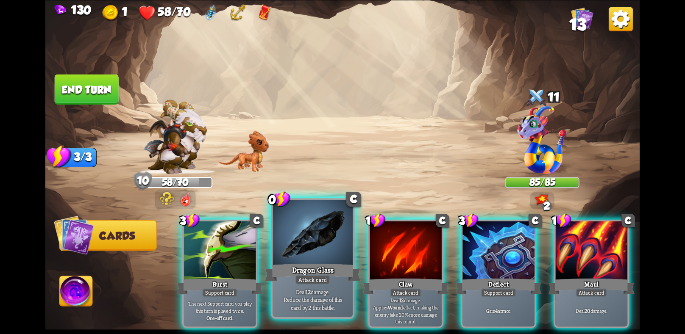
click at [287, 273] on div "Dragon Glass" at bounding box center [313, 272] width 96 height 21
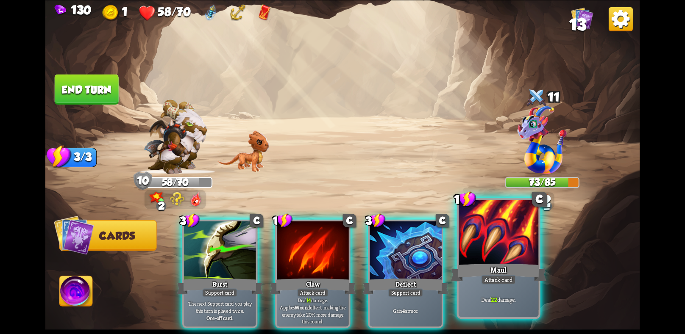
click at [484, 266] on div "Maul" at bounding box center [498, 272] width 96 height 21
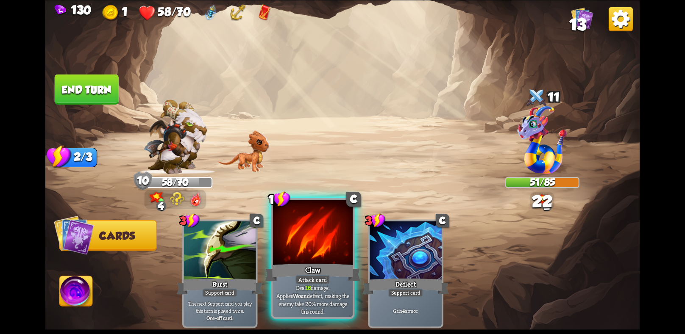
click at [303, 280] on div "Attack card" at bounding box center [312, 280] width 35 height 10
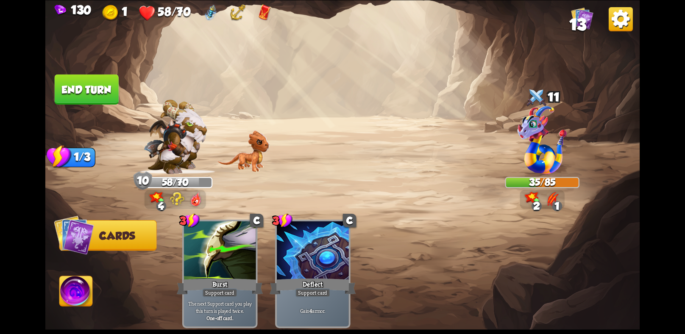
click at [69, 289] on img at bounding box center [76, 292] width 33 height 33
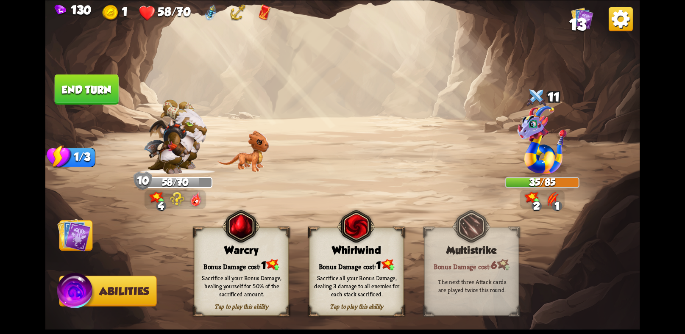
click at [61, 242] on img at bounding box center [73, 234] width 33 height 33
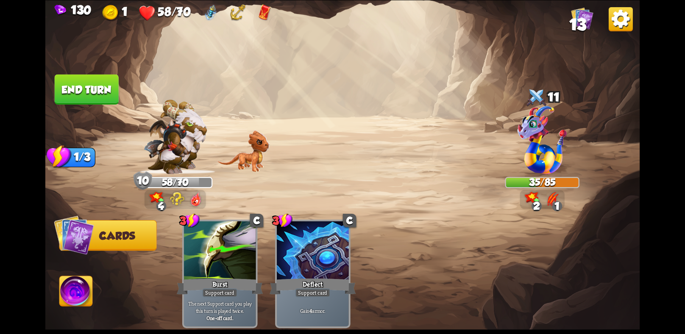
click at [75, 84] on button "End turn" at bounding box center [87, 89] width 64 height 30
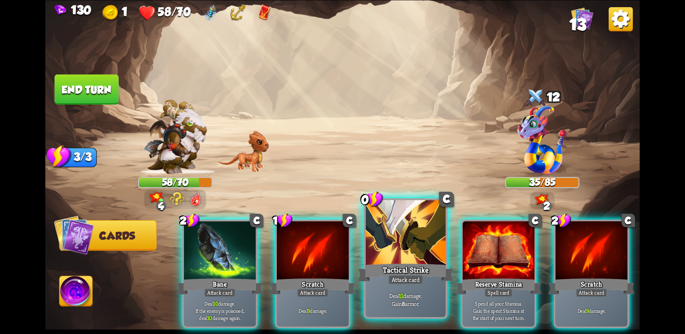
click at [422, 257] on div at bounding box center [406, 233] width 80 height 67
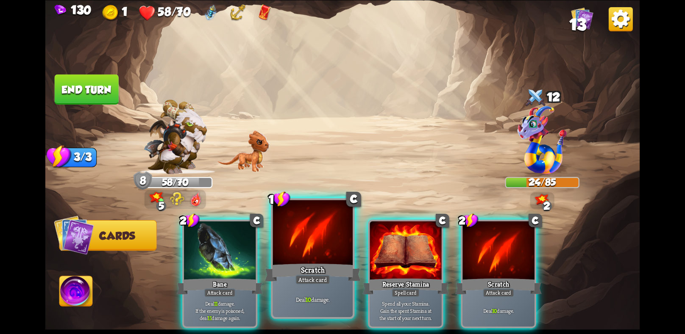
click at [279, 309] on div "Deal 10 damage." at bounding box center [313, 299] width 80 height 35
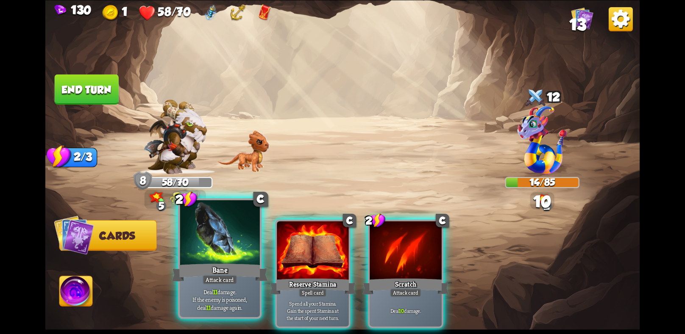
click at [219, 298] on p "Deal 11 damage. If the enemy is poisoned, deal 11 damage again." at bounding box center [220, 300] width 76 height 24
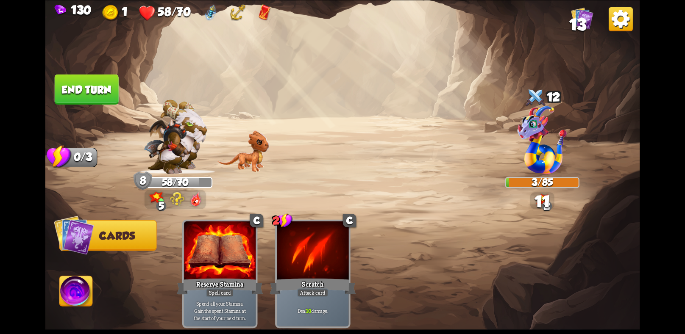
click at [96, 290] on span "Abilities" at bounding box center [85, 292] width 50 height 12
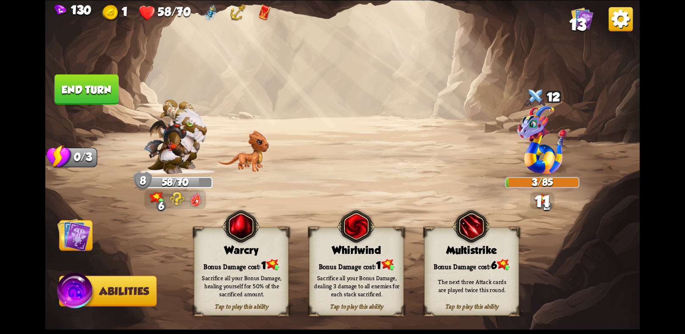
click at [341, 266] on div "Bonus Damage cost: 1" at bounding box center [356, 265] width 94 height 14
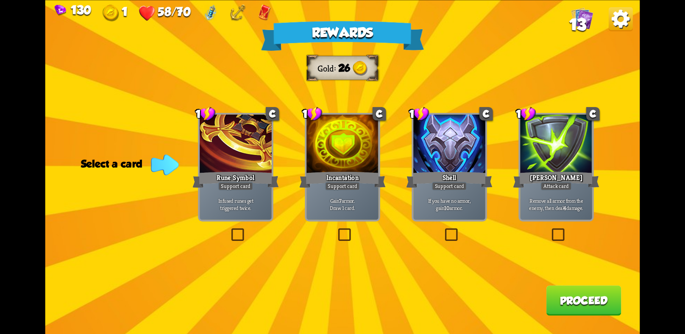
click at [572, 179] on div "[PERSON_NAME]" at bounding box center [556, 179] width 86 height 19
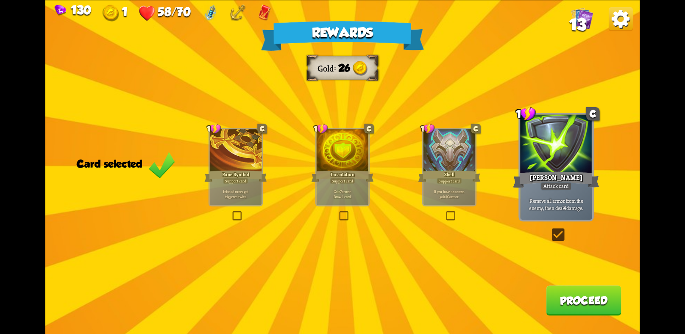
click at [567, 302] on button "Proceed" at bounding box center [583, 301] width 75 height 30
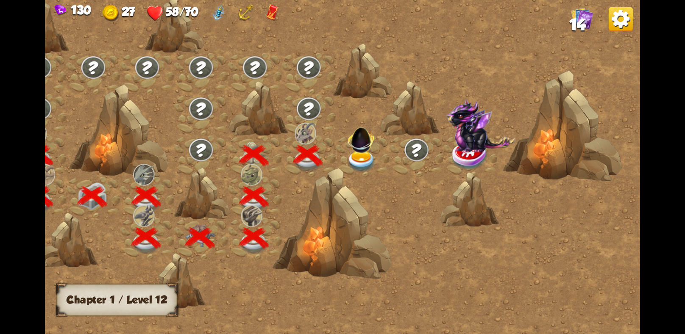
click at [364, 156] on img at bounding box center [362, 161] width 30 height 22
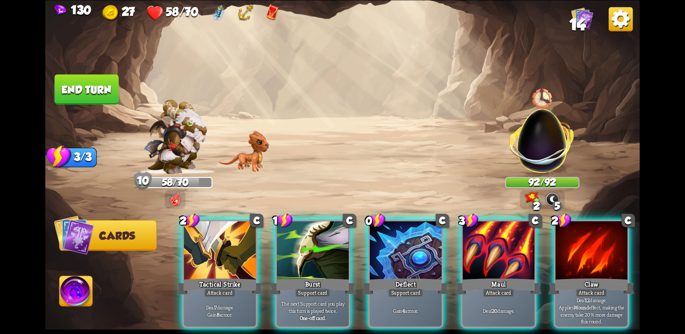
click at [537, 97] on div at bounding box center [542, 98] width 22 height 24
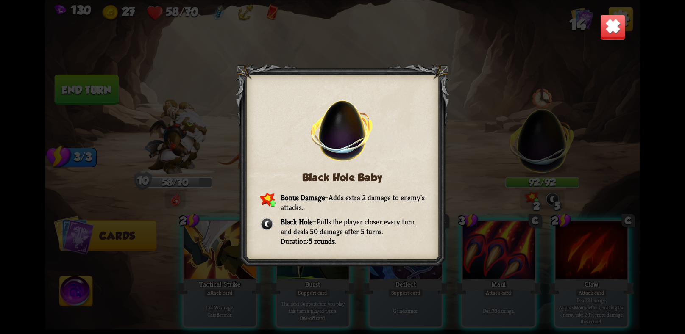
click at [616, 23] on img at bounding box center [612, 27] width 26 height 26
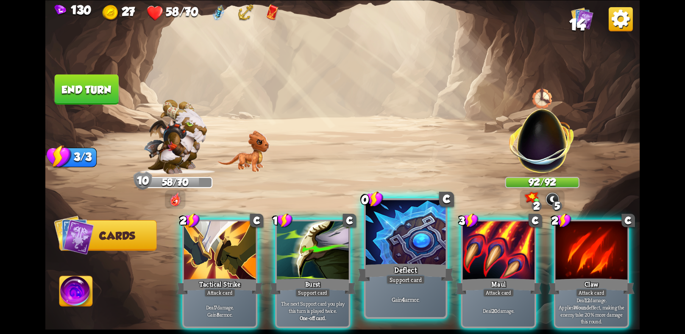
click at [404, 252] on div at bounding box center [406, 233] width 80 height 67
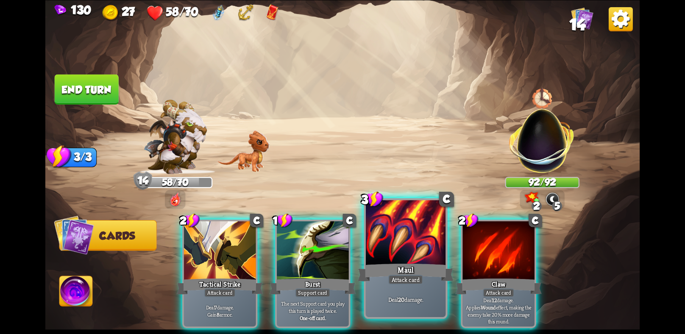
click at [400, 254] on div at bounding box center [406, 233] width 80 height 67
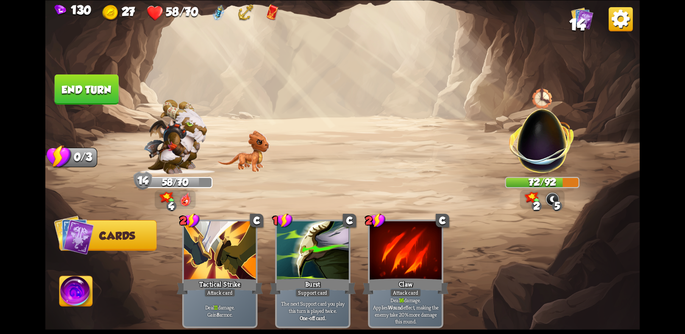
click at [75, 98] on button "End turn" at bounding box center [87, 89] width 64 height 30
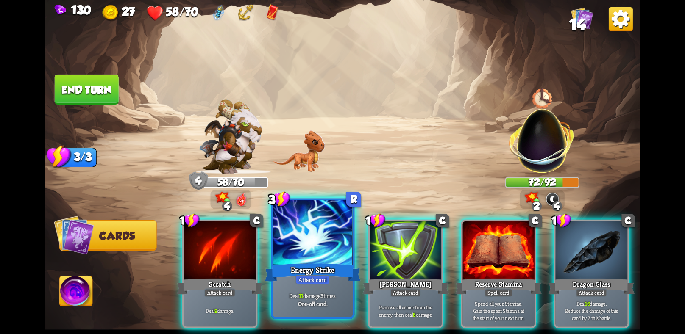
click at [327, 255] on div at bounding box center [313, 233] width 80 height 67
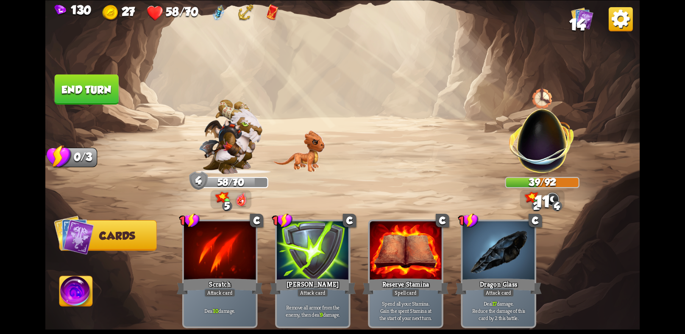
click at [69, 286] on img at bounding box center [76, 292] width 33 height 33
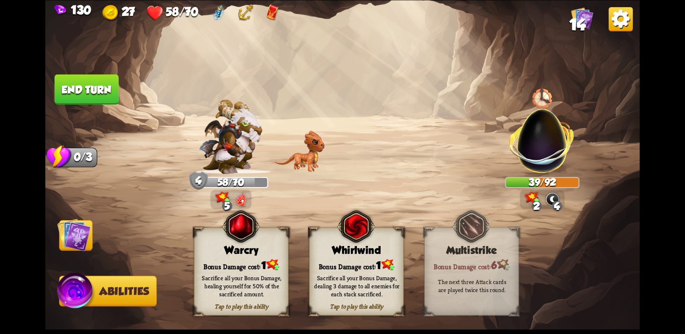
click at [366, 277] on div "Sacrifice all your Bonus Damage, dealing 3 damage to all enemies for each stack…" at bounding box center [357, 286] width 86 height 24
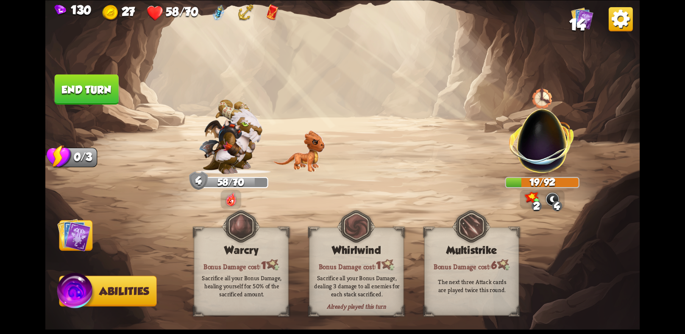
click at [98, 79] on button "End turn" at bounding box center [87, 89] width 64 height 30
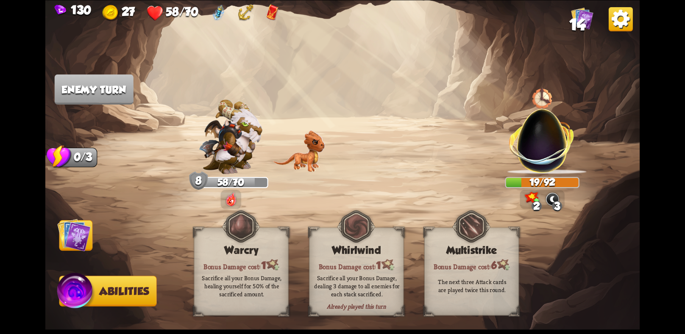
click at [83, 242] on img at bounding box center [73, 234] width 33 height 33
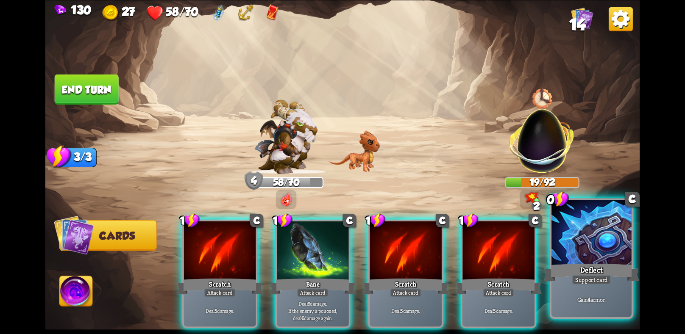
click at [567, 258] on div at bounding box center [591, 233] width 80 height 67
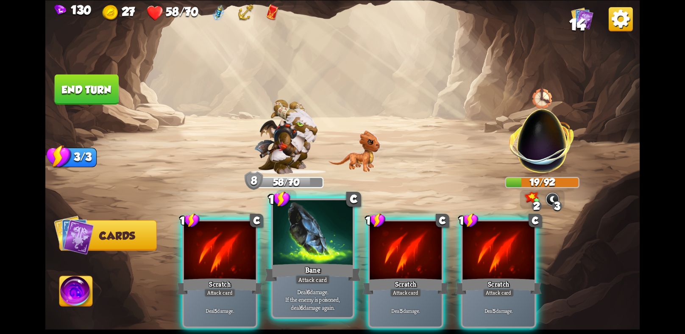
click at [301, 260] on div at bounding box center [313, 233] width 80 height 67
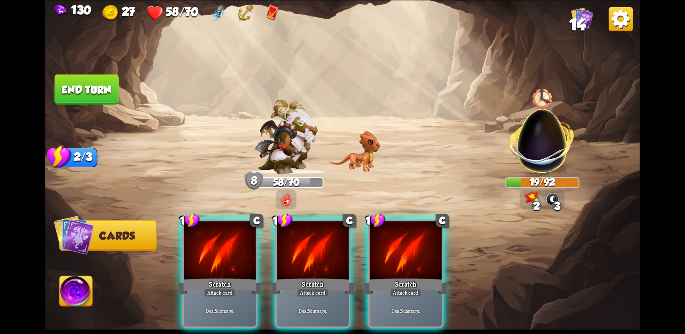
click at [301, 260] on div at bounding box center [313, 251] width 72 height 61
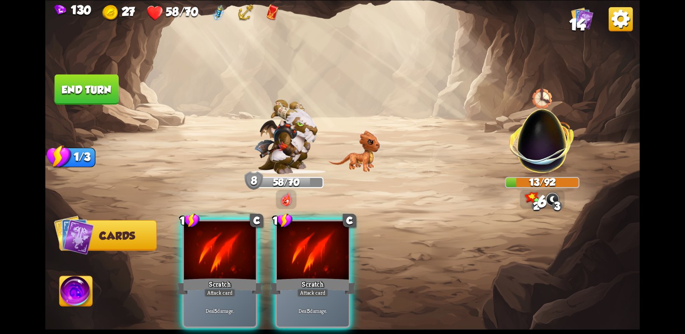
click at [301, 260] on div at bounding box center [313, 251] width 72 height 61
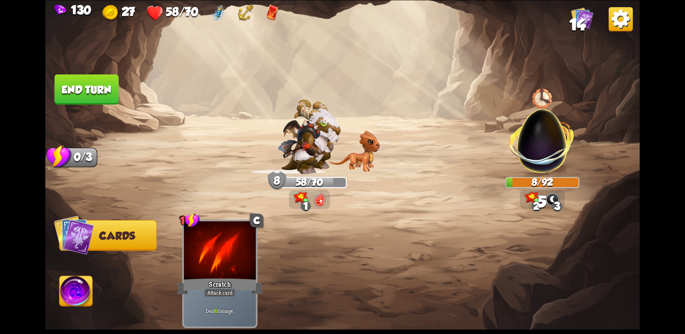
click at [74, 285] on img at bounding box center [76, 292] width 33 height 33
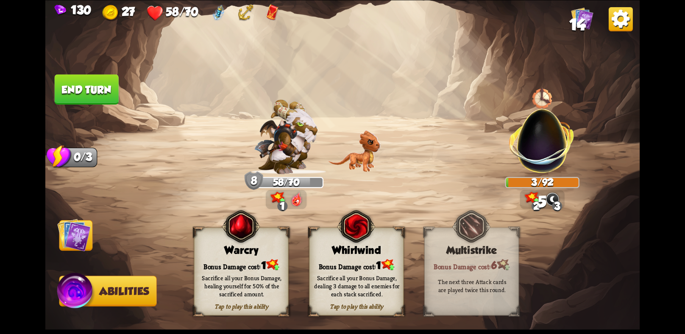
click at [373, 243] on img at bounding box center [356, 226] width 38 height 39
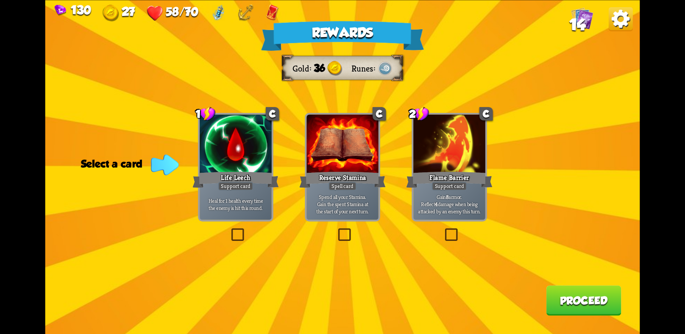
click at [270, 0] on div "130 27 58/70 14" at bounding box center [342, 11] width 594 height 23
click at [437, 212] on p "Gain 8 armor. Reflect 4 damage when being attacked by an enemy this turn." at bounding box center [449, 204] width 68 height 21
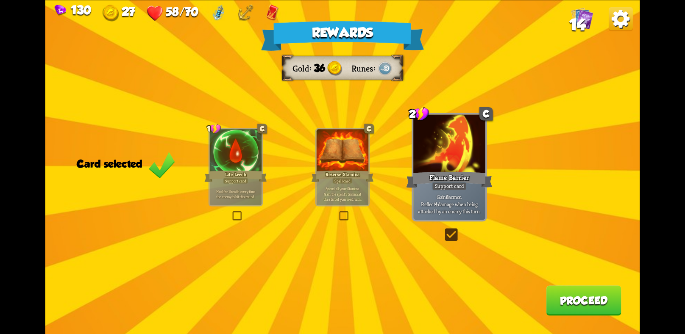
click at [568, 298] on button "Proceed" at bounding box center [583, 301] width 75 height 30
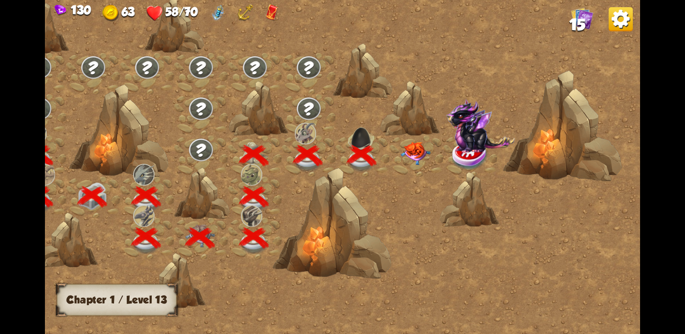
click at [418, 149] on img at bounding box center [415, 152] width 30 height 23
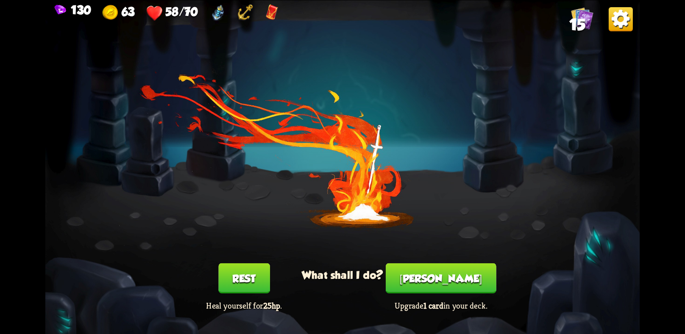
click at [263, 273] on button "Rest" at bounding box center [244, 278] width 52 height 30
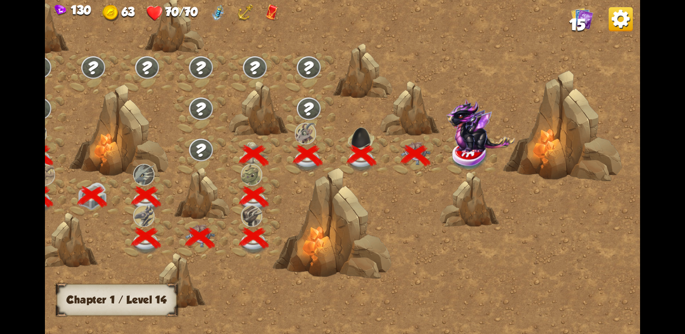
click at [457, 151] on img at bounding box center [479, 126] width 69 height 54
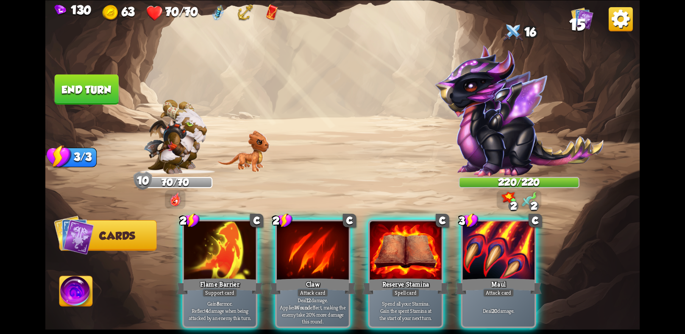
click at [539, 204] on div "Player turn" at bounding box center [342, 168] width 594 height 92
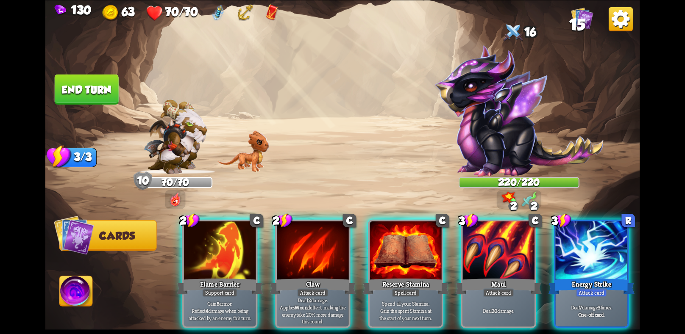
click at [533, 197] on img at bounding box center [529, 199] width 15 height 15
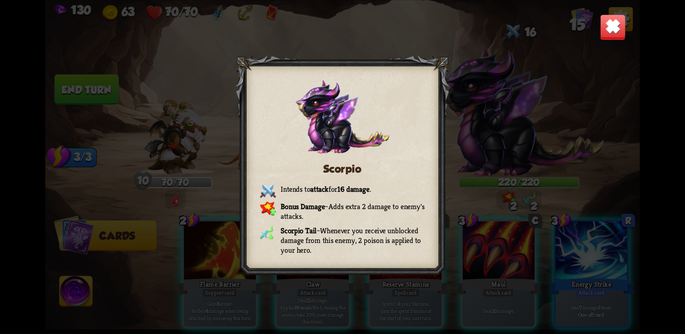
click at [594, 26] on div "Scorpio Intends to attack for 16 damage . Bonus Damage – Adds extra 2 damage to…" at bounding box center [342, 167] width 594 height 334
click at [611, 36] on img at bounding box center [612, 27] width 26 height 26
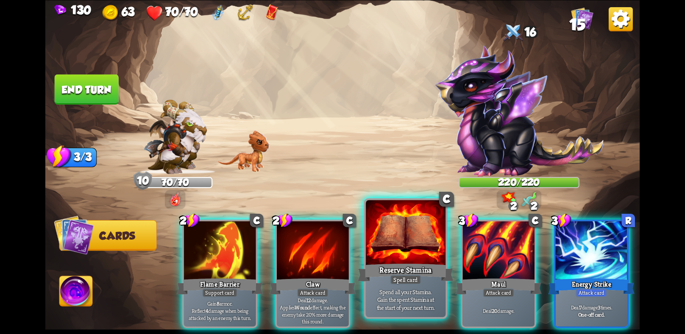
click at [408, 250] on div at bounding box center [406, 233] width 80 height 67
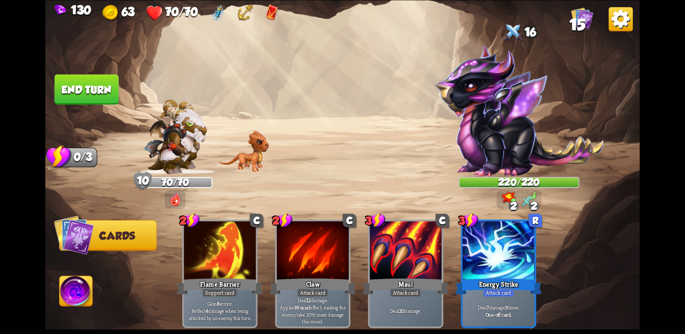
click at [76, 81] on button "End turn" at bounding box center [87, 89] width 64 height 30
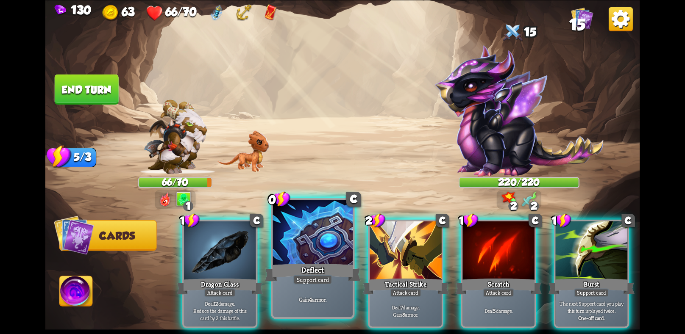
click at [331, 259] on div at bounding box center [313, 233] width 80 height 67
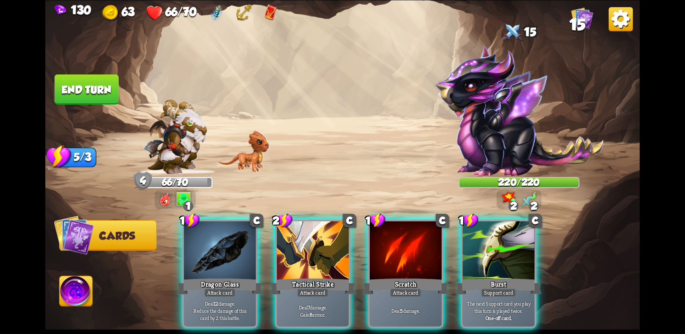
click at [331, 259] on div at bounding box center [313, 251] width 72 height 61
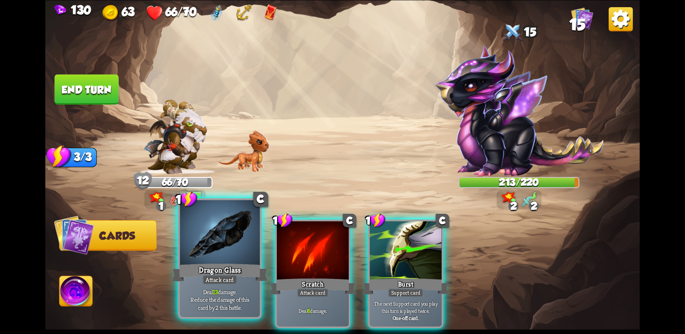
click at [242, 260] on div at bounding box center [220, 233] width 80 height 67
click at [277, 260] on div at bounding box center [313, 251] width 72 height 61
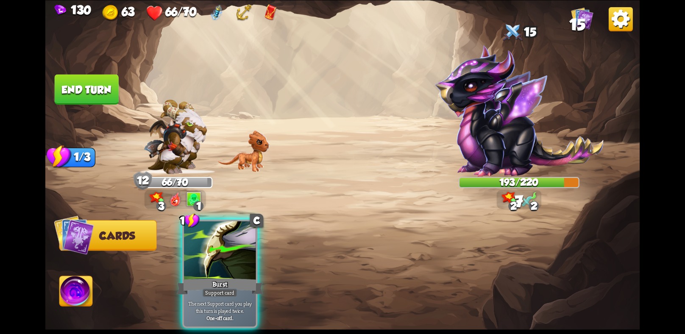
click at [92, 72] on img at bounding box center [342, 167] width 594 height 334
click at [95, 83] on button "End turn" at bounding box center [87, 89] width 64 height 30
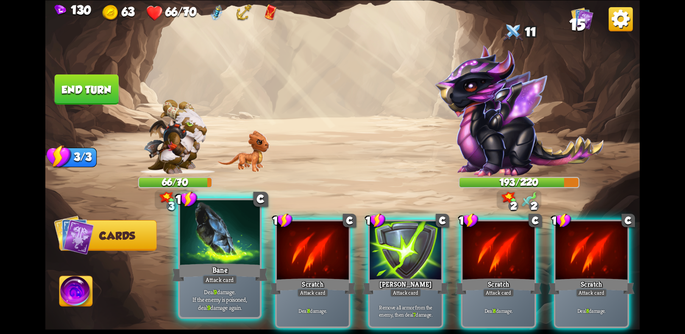
click at [216, 256] on div at bounding box center [220, 233] width 80 height 67
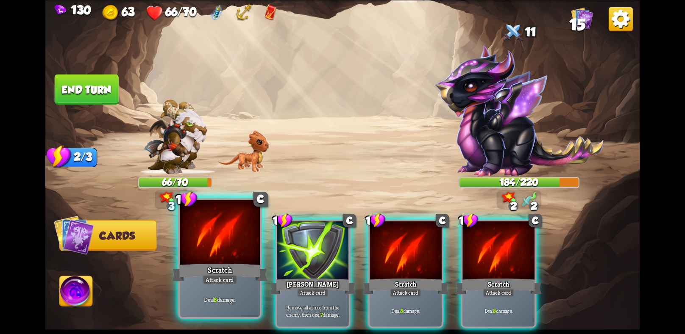
click at [229, 258] on div at bounding box center [220, 233] width 80 height 67
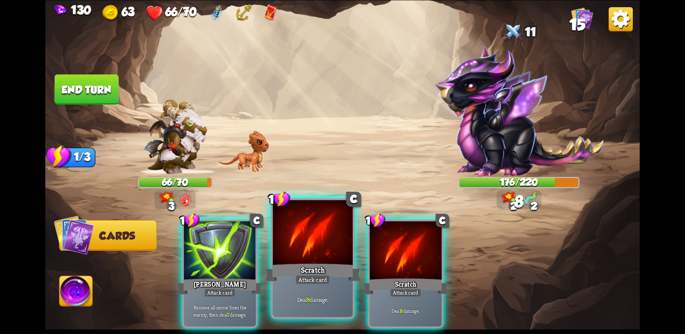
click at [315, 265] on div "Scratch" at bounding box center [313, 272] width 96 height 21
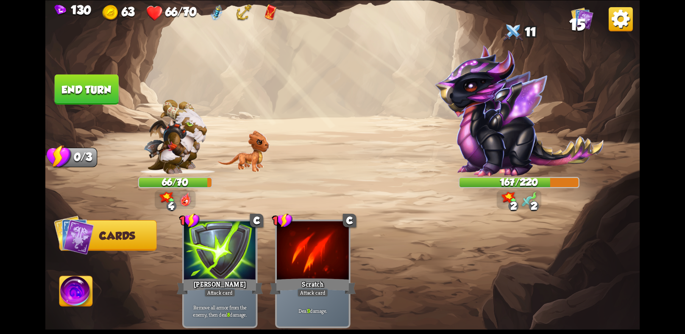
click at [73, 300] on img at bounding box center [76, 292] width 33 height 33
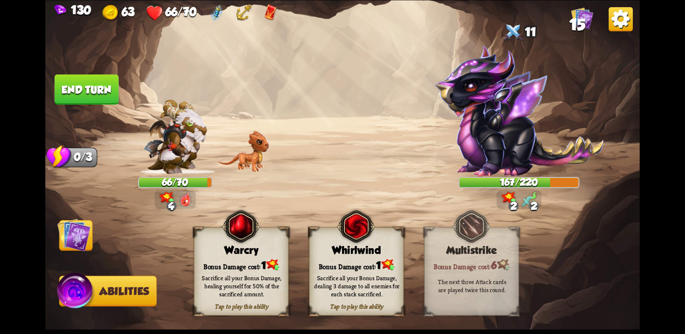
click at [93, 114] on img at bounding box center [342, 167] width 594 height 334
click at [89, 94] on button "End turn" at bounding box center [87, 89] width 64 height 30
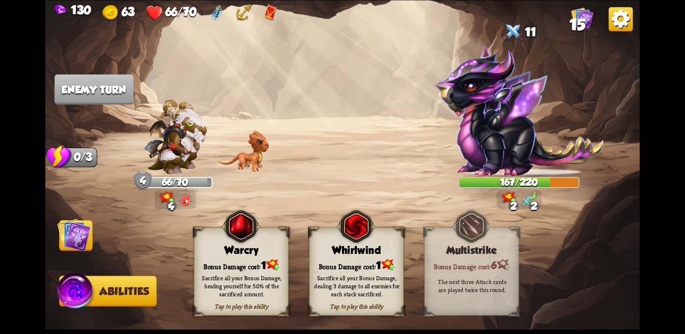
click at [82, 229] on img at bounding box center [73, 234] width 33 height 33
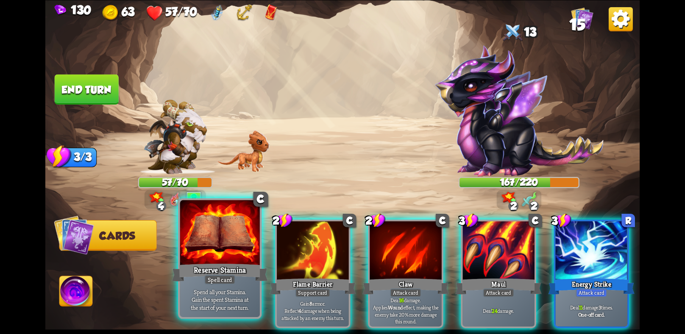
click at [209, 255] on div at bounding box center [220, 233] width 80 height 67
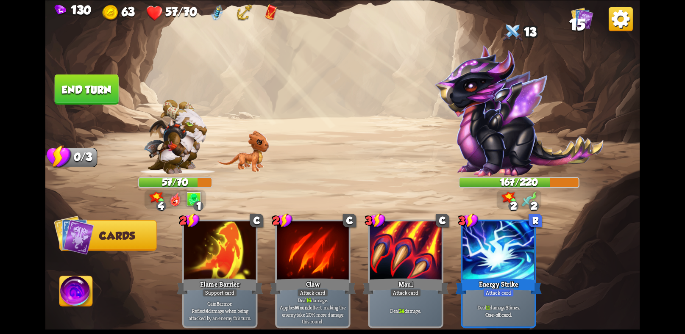
click at [77, 97] on button "End turn" at bounding box center [87, 89] width 64 height 30
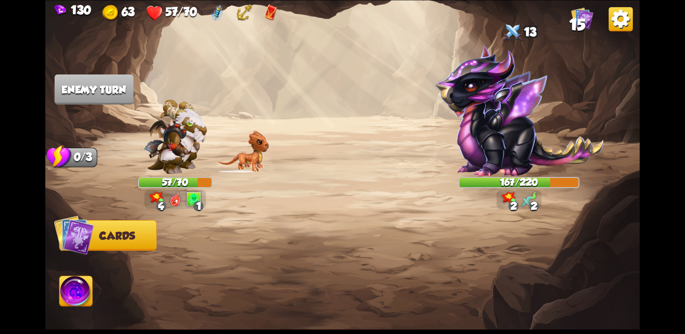
click at [80, 298] on img at bounding box center [76, 292] width 33 height 33
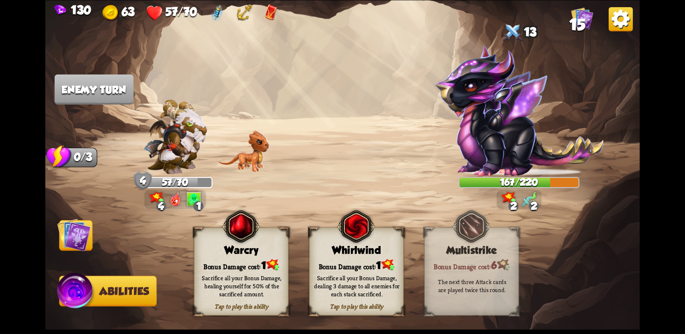
click at [69, 233] on img at bounding box center [73, 234] width 33 height 33
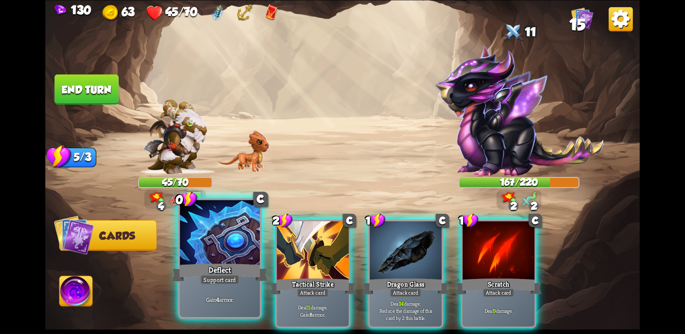
click at [220, 245] on div at bounding box center [220, 233] width 80 height 67
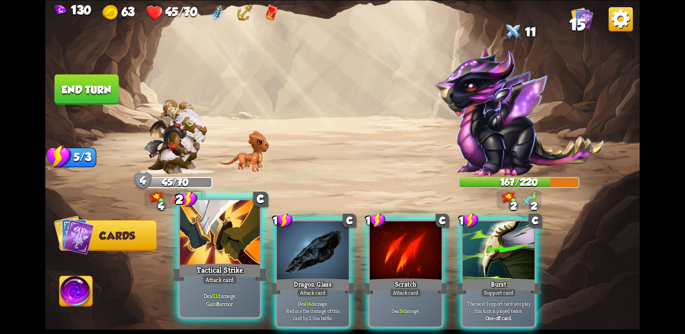
click at [223, 255] on div at bounding box center [220, 233] width 80 height 67
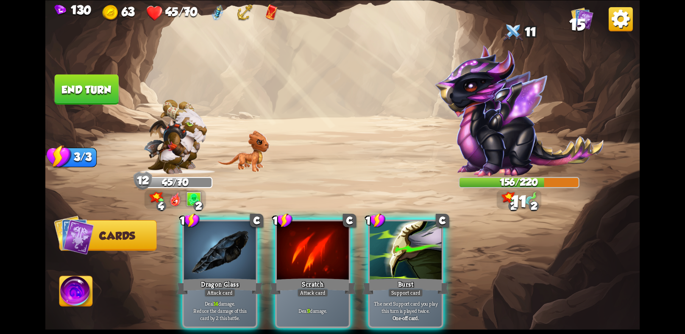
click at [223, 255] on div at bounding box center [220, 251] width 72 height 61
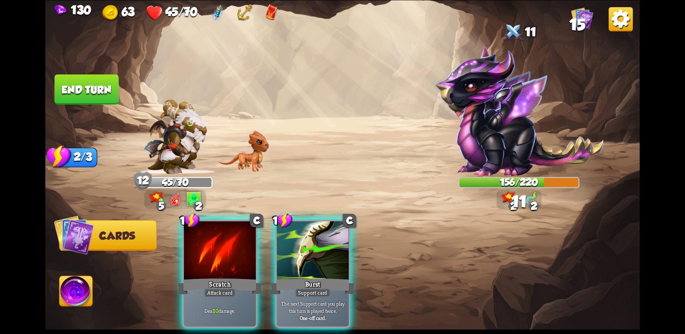
click at [223, 255] on div at bounding box center [220, 251] width 72 height 61
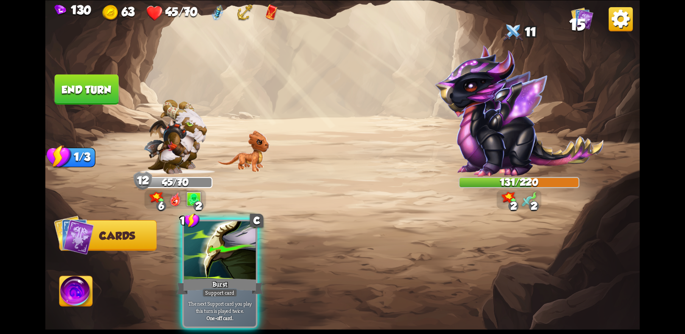
click at [113, 81] on button "End turn" at bounding box center [87, 89] width 64 height 30
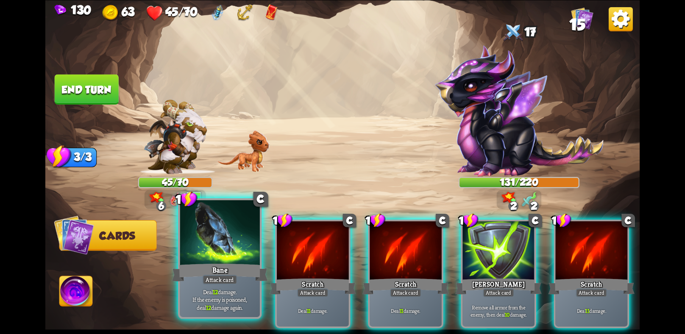
click at [239, 253] on div at bounding box center [220, 233] width 80 height 67
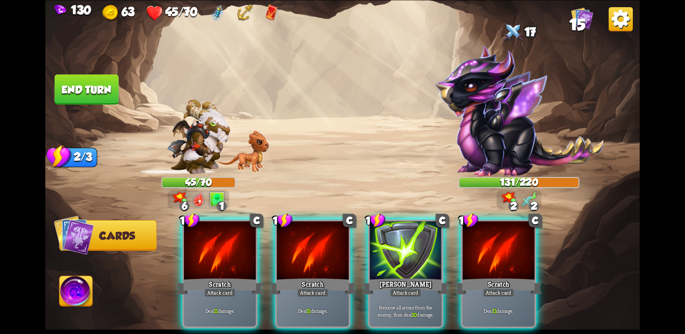
click at [239, 253] on div at bounding box center [220, 251] width 72 height 61
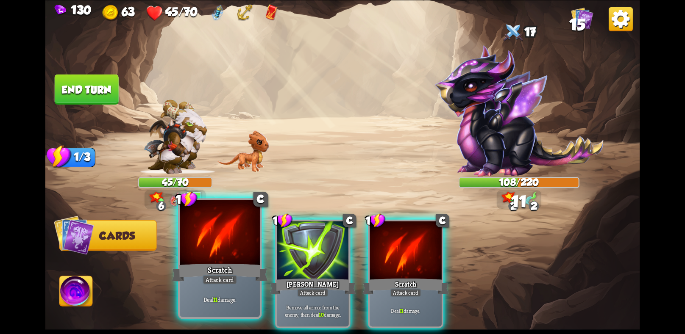
click at [227, 254] on div at bounding box center [220, 233] width 80 height 67
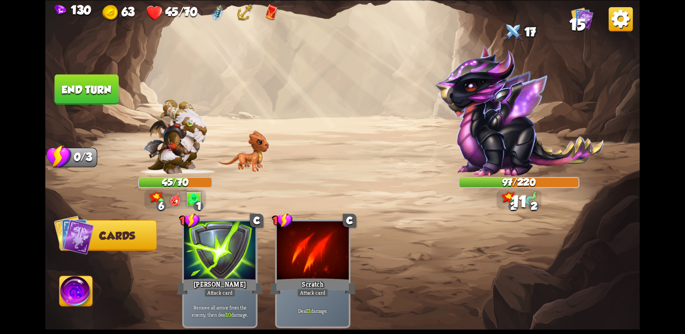
click at [82, 85] on button "End turn" at bounding box center [87, 89] width 64 height 30
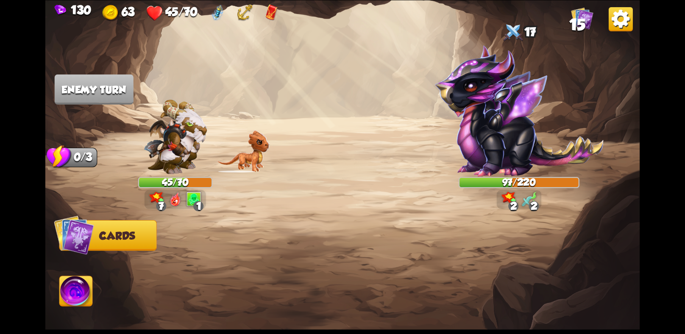
click at [83, 291] on img at bounding box center [76, 292] width 33 height 33
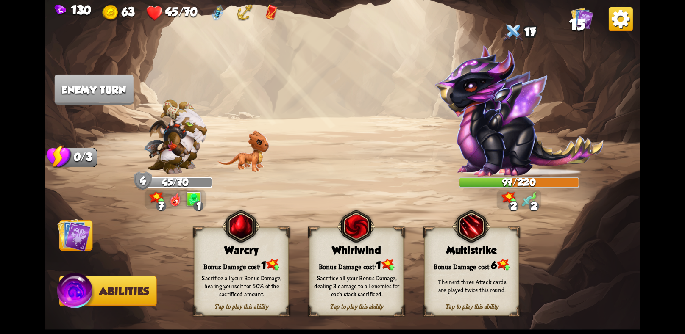
click at [83, 255] on img at bounding box center [342, 167] width 594 height 334
click at [54, 247] on img at bounding box center [342, 167] width 594 height 334
click at [69, 237] on img at bounding box center [73, 234] width 33 height 33
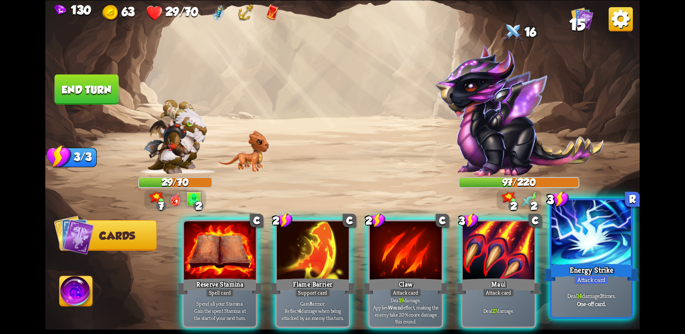
click at [600, 278] on div "Attack card" at bounding box center [591, 280] width 35 height 10
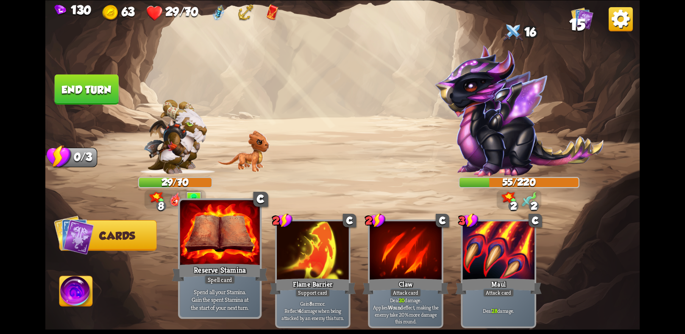
click at [241, 293] on p "Spend all your Stamina. [PERSON_NAME] the spent Stamina at the start of your ne…" at bounding box center [220, 300] width 76 height 24
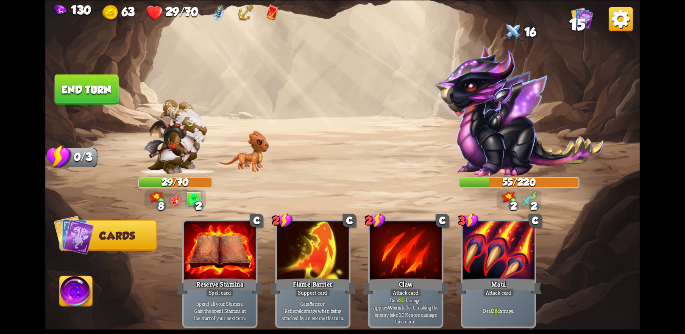
click at [86, 92] on button "End turn" at bounding box center [87, 89] width 64 height 30
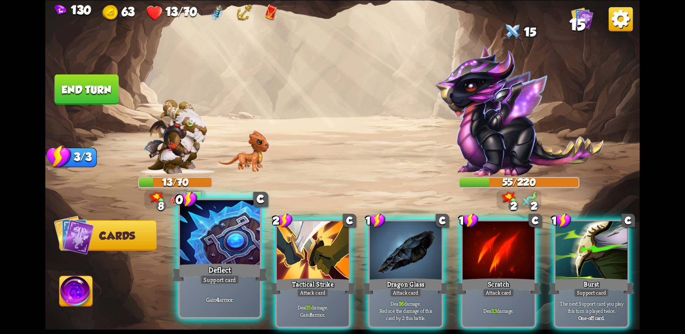
click at [231, 276] on div "Support card" at bounding box center [219, 280] width 39 height 10
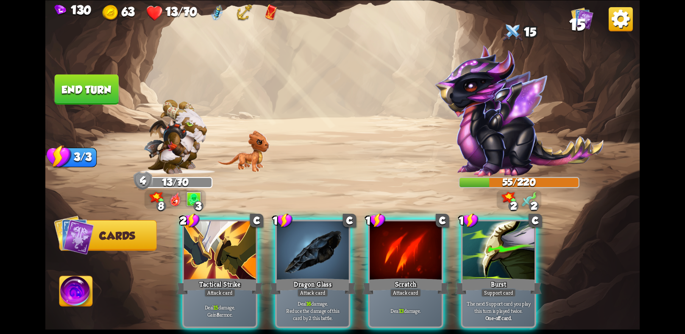
click at [53, 284] on img at bounding box center [342, 167] width 594 height 334
click at [64, 284] on img at bounding box center [76, 292] width 33 height 33
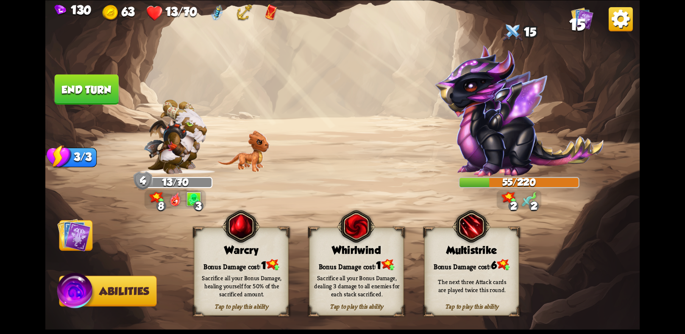
click at [233, 275] on div "Sacrifice all your Bonus Damage, healing yourself for 50% of the sacrificed amo…" at bounding box center [242, 286] width 86 height 24
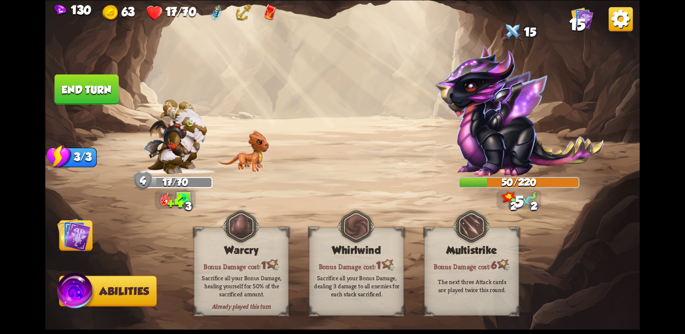
click at [78, 226] on img at bounding box center [73, 234] width 33 height 33
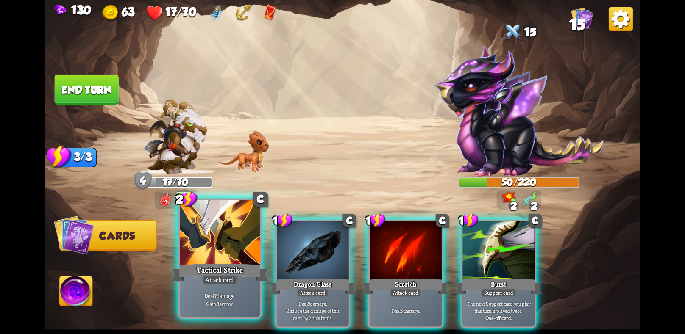
click at [227, 255] on div at bounding box center [220, 233] width 80 height 67
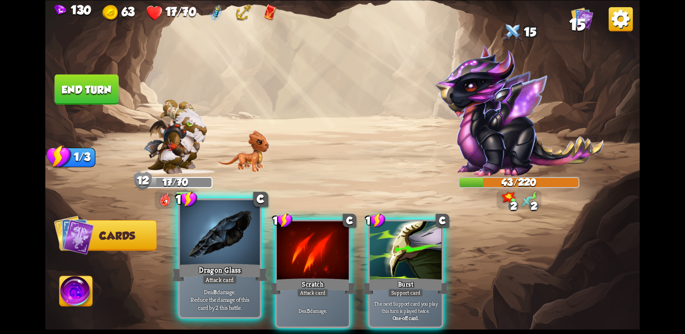
click at [236, 258] on div at bounding box center [220, 233] width 80 height 67
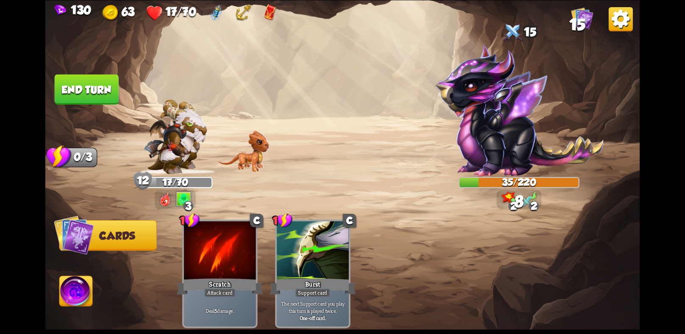
click at [97, 80] on button "End turn" at bounding box center [87, 89] width 64 height 30
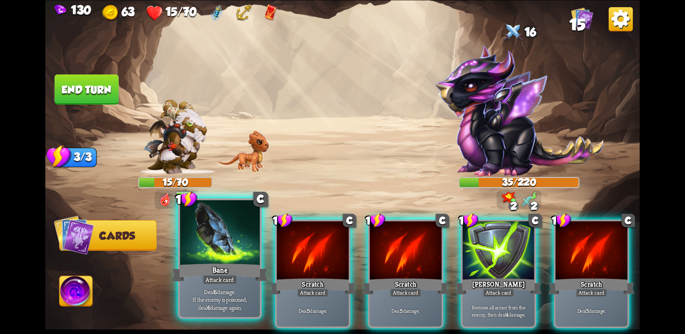
click at [187, 279] on div "Bane" at bounding box center [220, 272] width 96 height 21
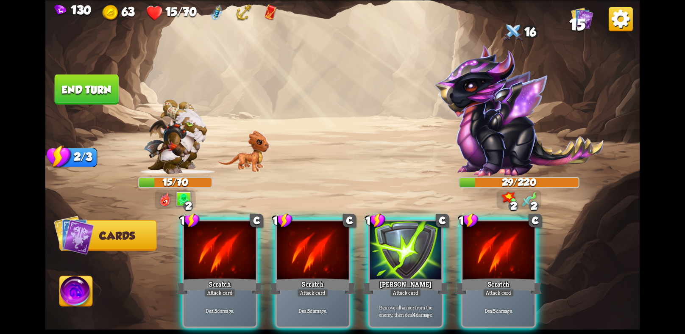
click at [187, 279] on div "Scratch" at bounding box center [220, 286] width 86 height 19
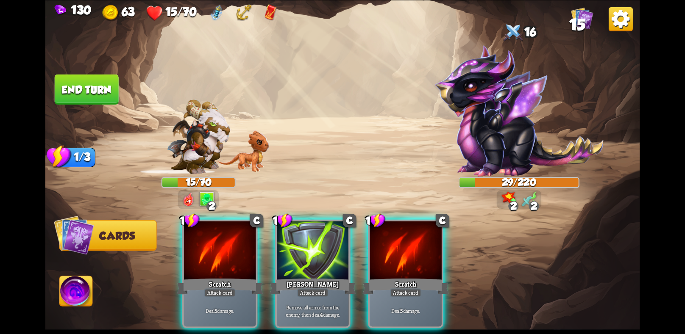
click at [187, 279] on div "Scratch" at bounding box center [220, 286] width 86 height 19
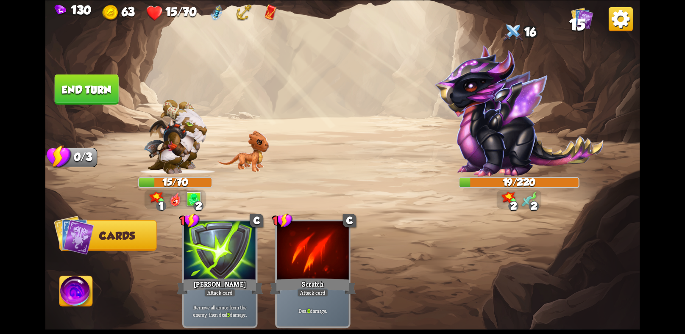
click at [80, 281] on img at bounding box center [76, 292] width 33 height 33
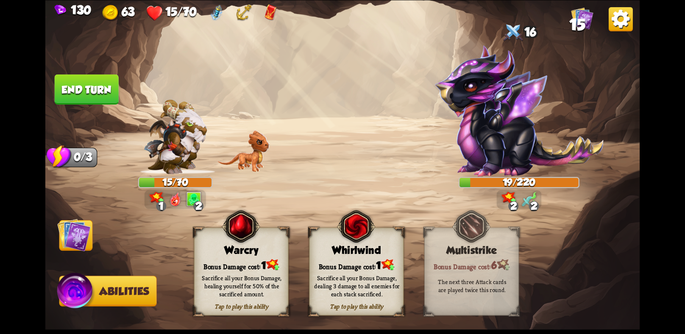
click at [254, 261] on div "Bonus Damage cost: 1" at bounding box center [241, 265] width 94 height 14
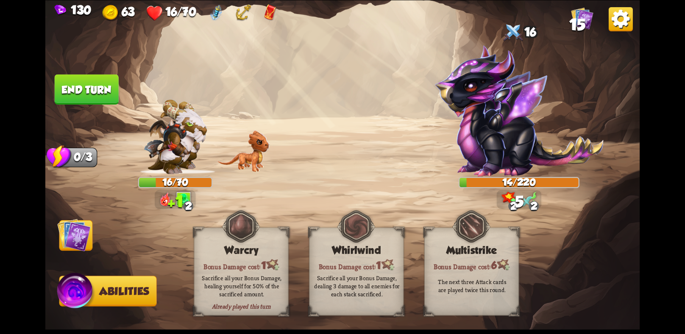
click at [83, 93] on button "End turn" at bounding box center [87, 89] width 64 height 30
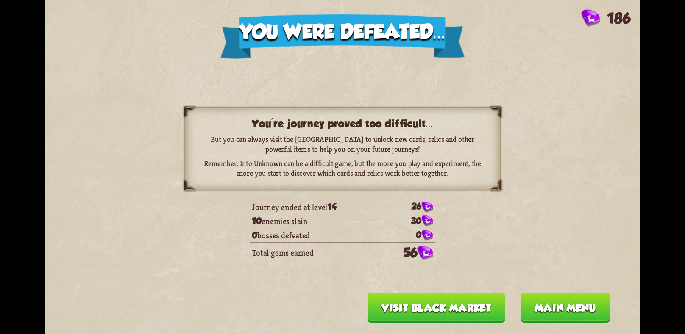
click at [437, 303] on button "Visit Black Market" at bounding box center [435, 307] width 137 height 30
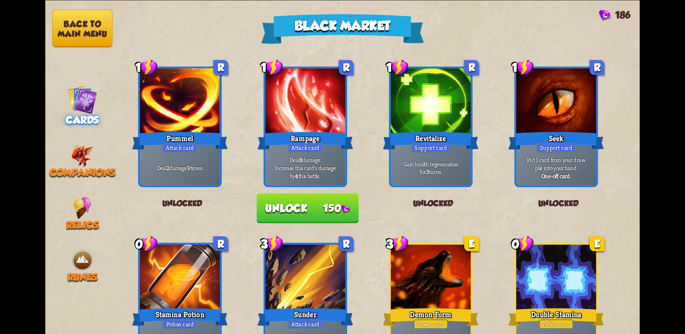
scroll to position [331, 0]
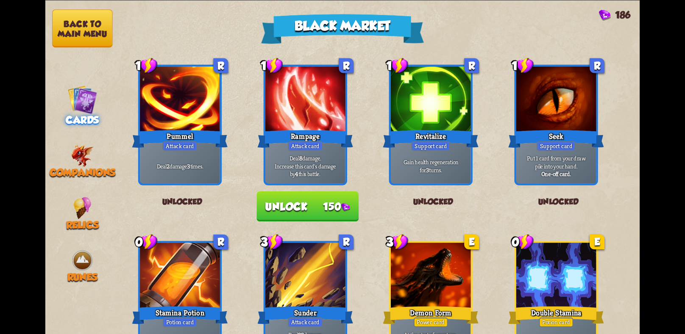
click at [325, 206] on button "Unlock 150" at bounding box center [307, 206] width 102 height 30
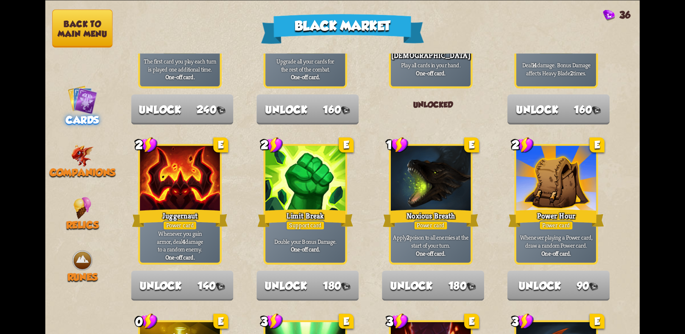
scroll to position [881, 0]
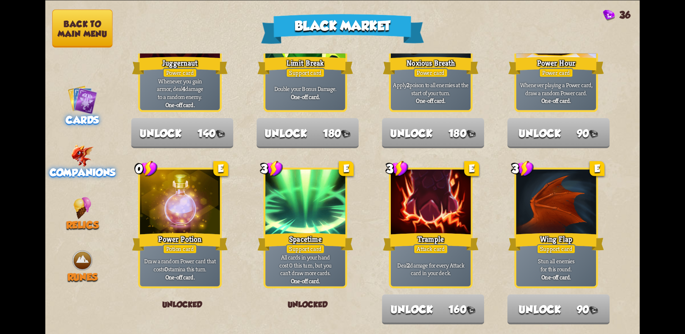
click at [78, 153] on img at bounding box center [82, 155] width 23 height 22
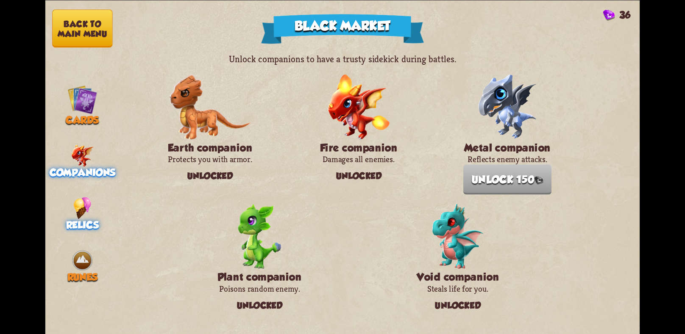
click at [79, 199] on img at bounding box center [82, 208] width 18 height 22
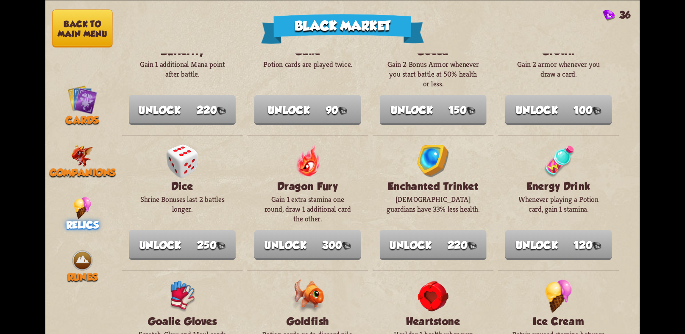
scroll to position [183, 0]
click at [103, 249] on div "Runes" at bounding box center [82, 266] width 74 height 34
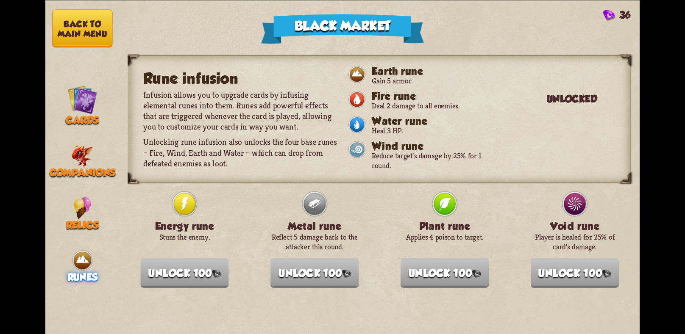
click at [97, 41] on button "Back to main menu" at bounding box center [82, 28] width 60 height 38
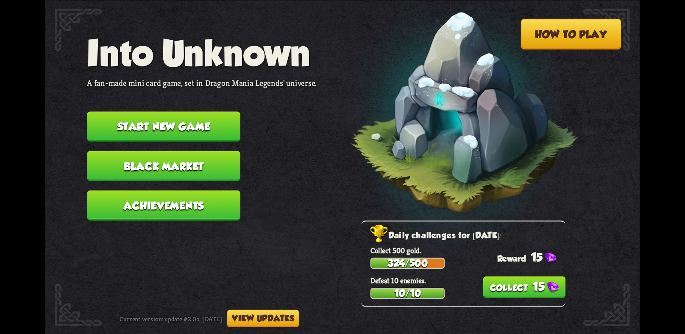
click at [487, 277] on button "15" at bounding box center [524, 288] width 83 height 22
click at [155, 113] on button "Start new game" at bounding box center [163, 126] width 153 height 30
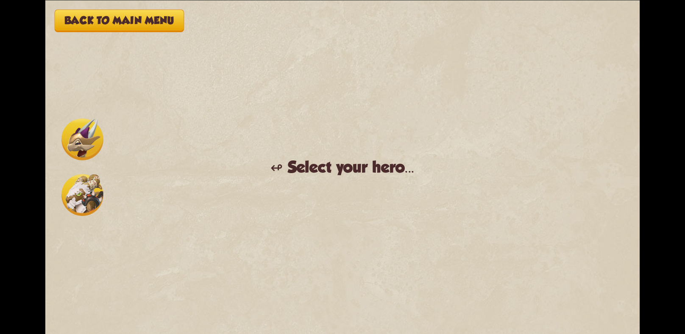
click at [103, 139] on img at bounding box center [82, 139] width 42 height 42
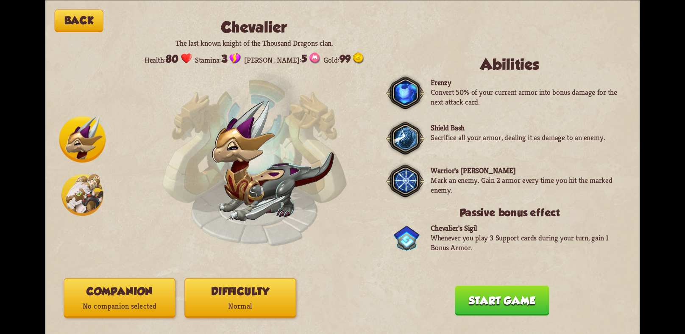
click at [133, 292] on button "Companion No companion selected" at bounding box center [119, 298] width 111 height 40
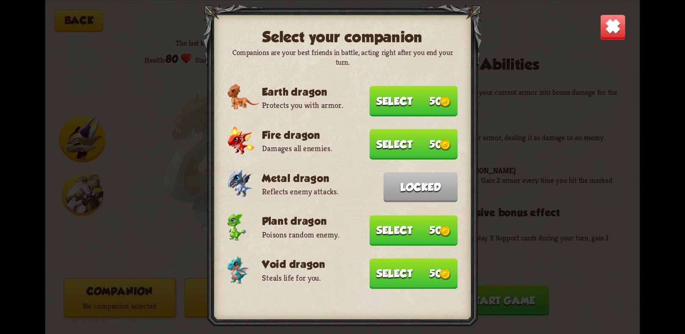
click at [399, 107] on button "Select 50" at bounding box center [413, 101] width 88 height 31
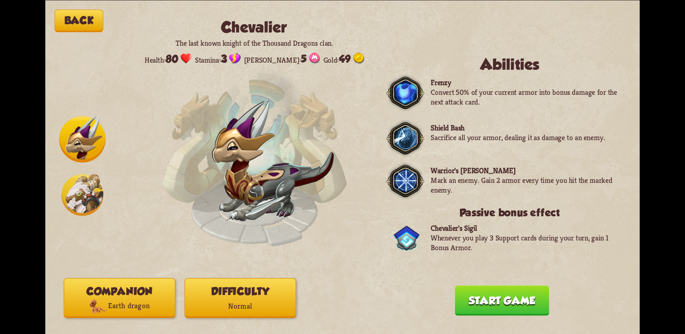
click at [100, 308] on img at bounding box center [98, 306] width 19 height 15
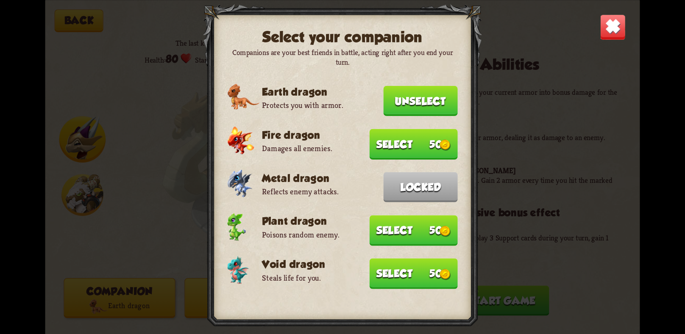
click at [408, 107] on button "Unselect" at bounding box center [420, 101] width 74 height 30
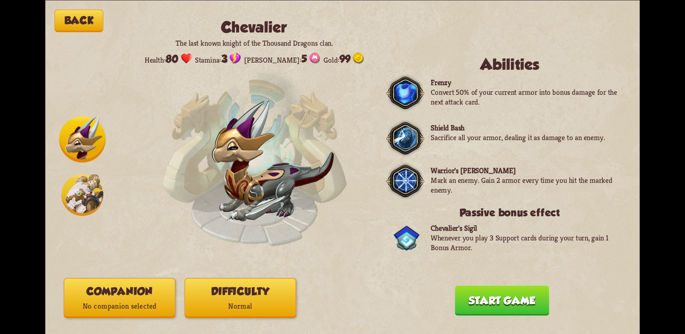
click at [134, 311] on p "No companion selected" at bounding box center [119, 306] width 111 height 15
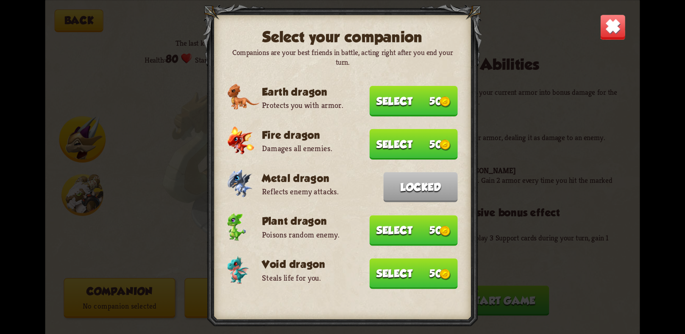
click at [398, 92] on button "Select 50" at bounding box center [413, 101] width 88 height 31
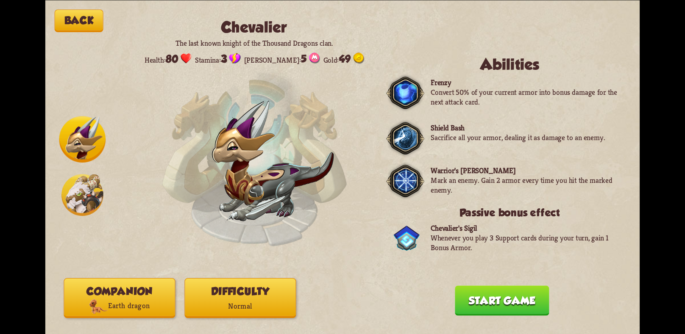
click at [513, 304] on button "Start game" at bounding box center [502, 301] width 94 height 30
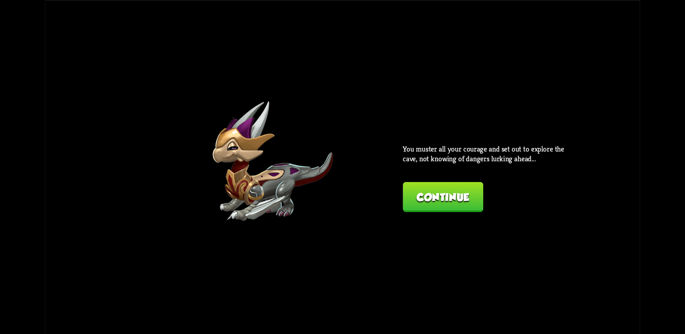
click at [426, 197] on button "Continue" at bounding box center [442, 197] width 80 height 30
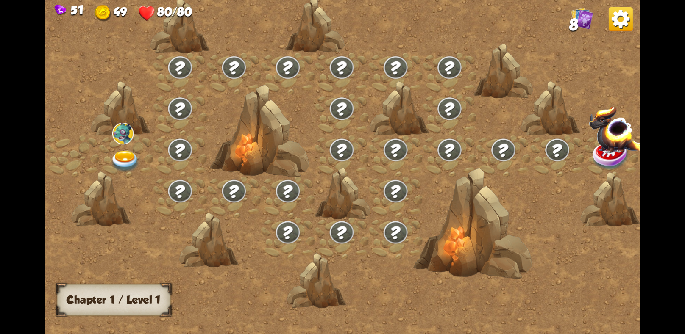
click at [121, 149] on div at bounding box center [126, 155] width 54 height 41
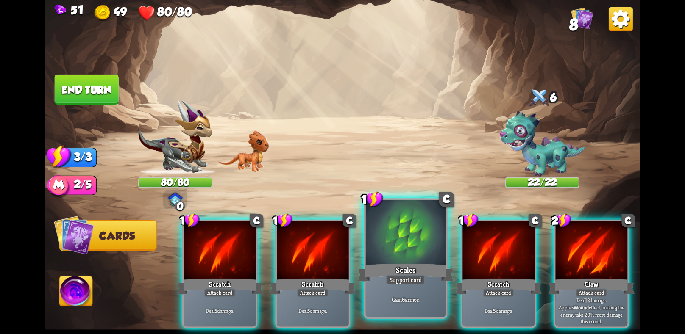
click at [372, 262] on div "Scales" at bounding box center [406, 272] width 96 height 21
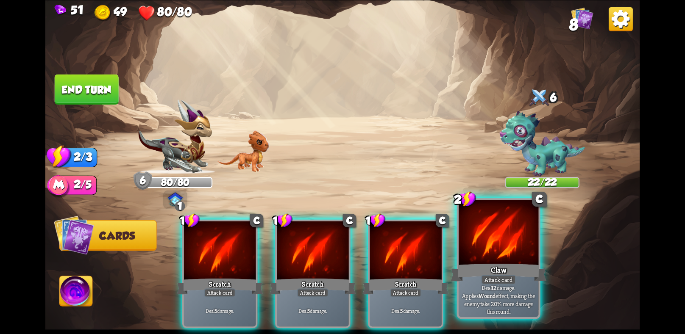
click at [489, 269] on div "Claw" at bounding box center [498, 272] width 96 height 21
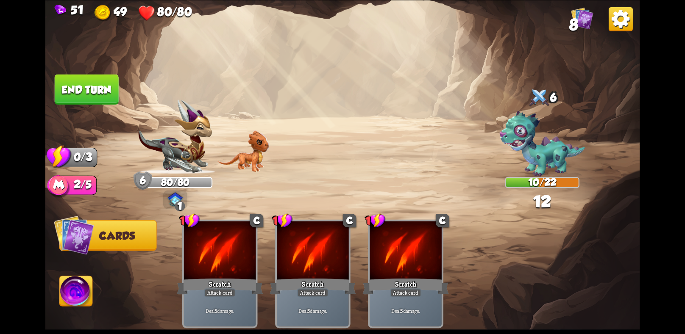
click at [79, 85] on button "End turn" at bounding box center [87, 89] width 64 height 30
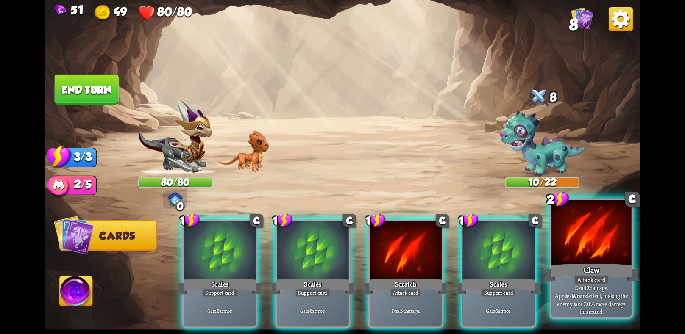
click at [572, 282] on div "Claw" at bounding box center [591, 272] width 96 height 21
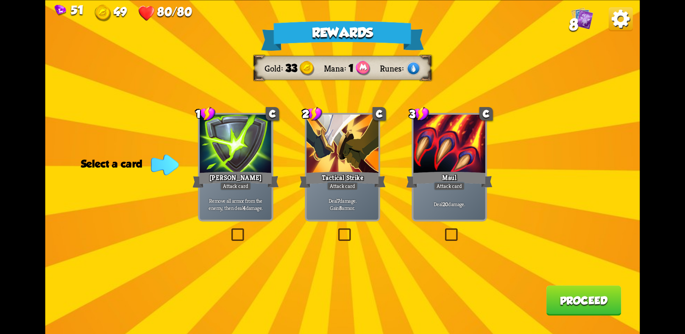
click at [446, 182] on div "Maul" at bounding box center [449, 179] width 86 height 19
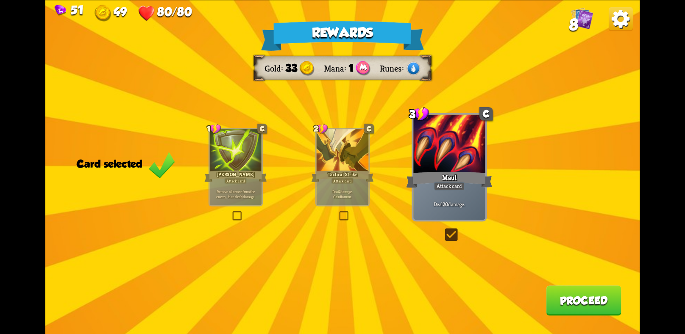
click at [334, 164] on div at bounding box center [342, 151] width 52 height 44
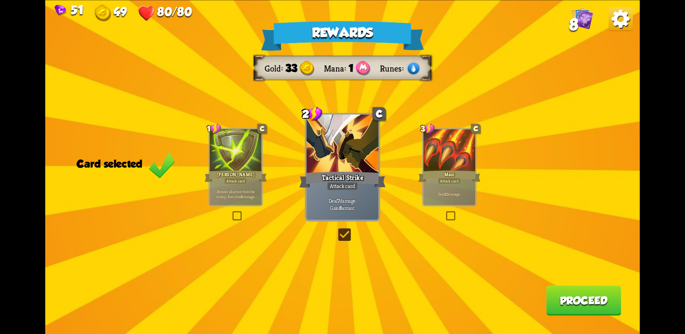
click at [570, 303] on button "Proceed" at bounding box center [583, 301] width 75 height 30
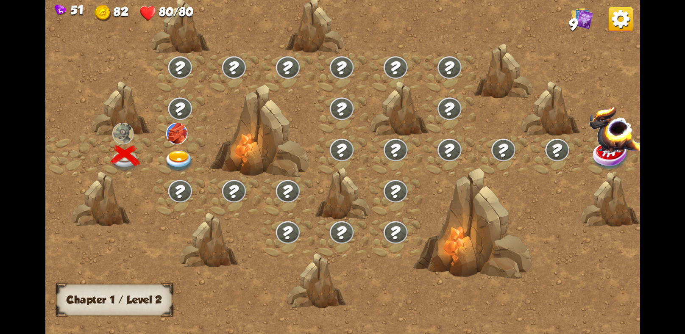
click at [175, 151] on img at bounding box center [179, 161] width 30 height 22
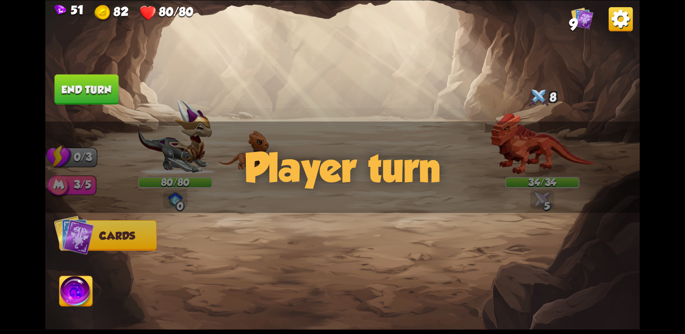
click at [273, 194] on div "Player turn" at bounding box center [342, 168] width 594 height 92
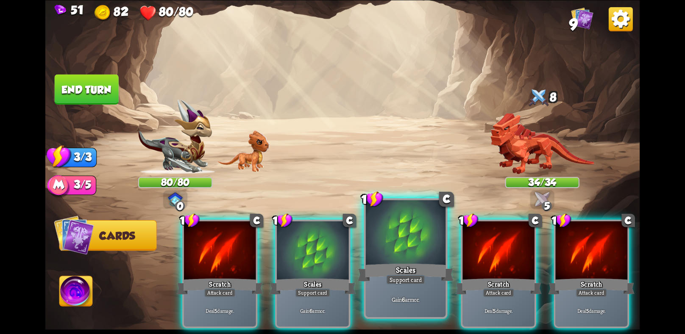
click at [372, 262] on div at bounding box center [406, 233] width 80 height 67
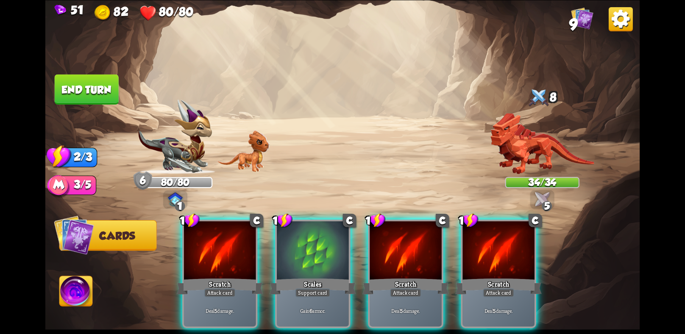
click at [372, 262] on div at bounding box center [405, 251] width 72 height 61
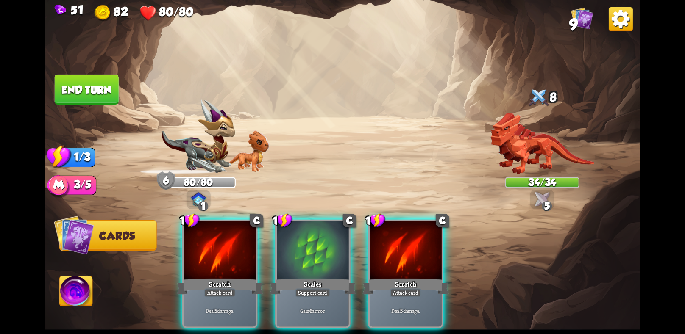
click at [372, 262] on div at bounding box center [405, 251] width 72 height 61
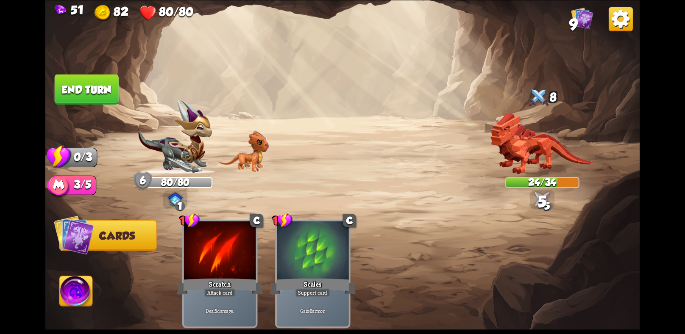
click at [62, 79] on button "End turn" at bounding box center [87, 89] width 64 height 30
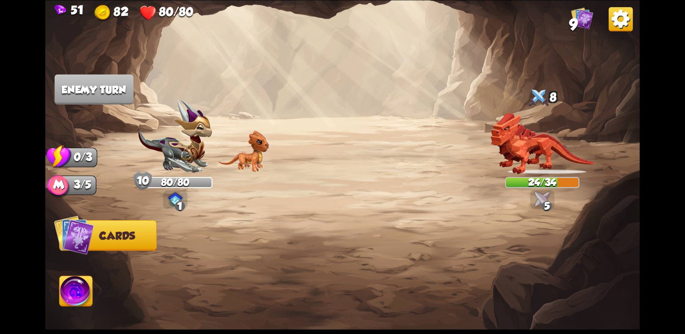
click at [77, 303] on img at bounding box center [76, 292] width 33 height 33
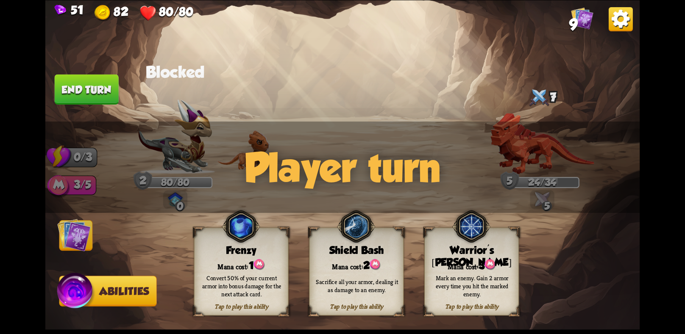
click at [77, 233] on img at bounding box center [73, 234] width 33 height 33
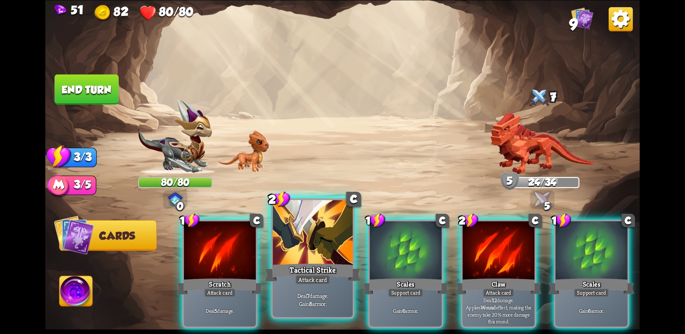
click at [291, 255] on div at bounding box center [313, 233] width 80 height 67
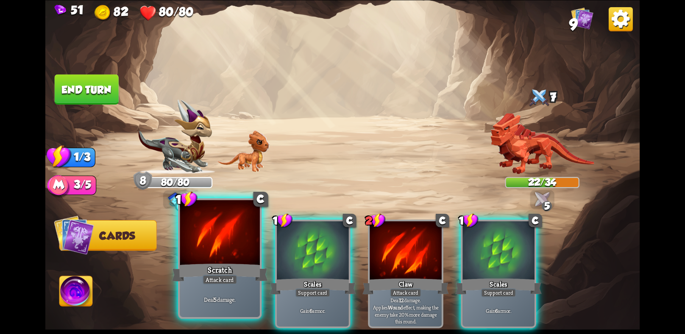
click at [189, 210] on div at bounding box center [220, 233] width 80 height 67
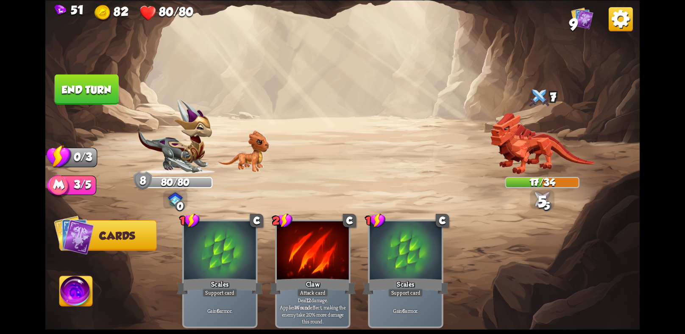
click at [111, 102] on button "End turn" at bounding box center [87, 89] width 64 height 30
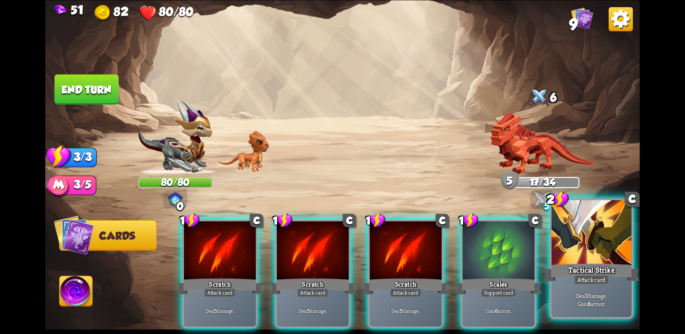
click at [580, 307] on p "Deal 7 damage. Gain 8 armor." at bounding box center [591, 300] width 76 height 16
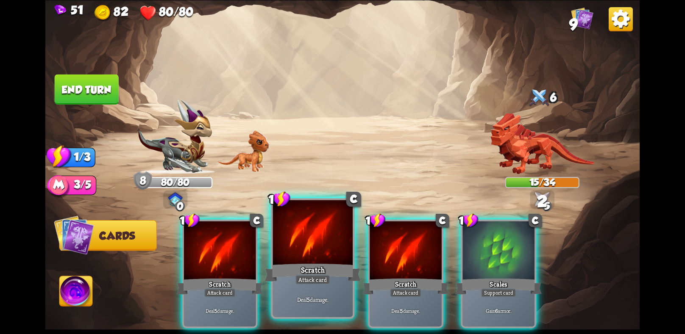
click at [307, 274] on div "Scratch" at bounding box center [313, 272] width 96 height 21
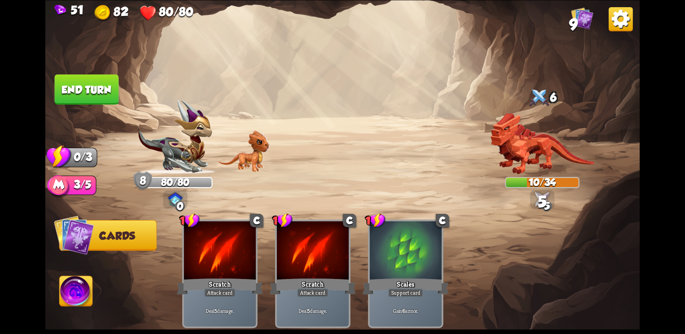
click at [96, 82] on button "End turn" at bounding box center [87, 89] width 64 height 30
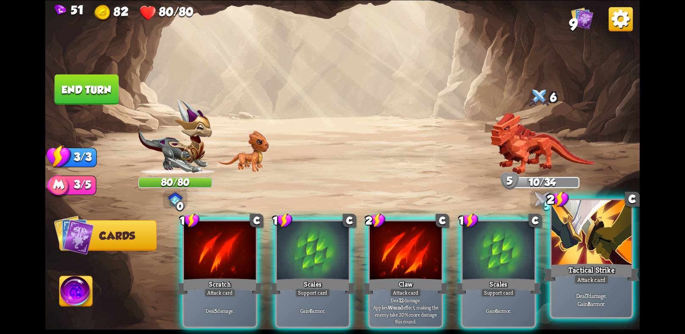
click at [592, 280] on div "Attack card" at bounding box center [591, 280] width 35 height 10
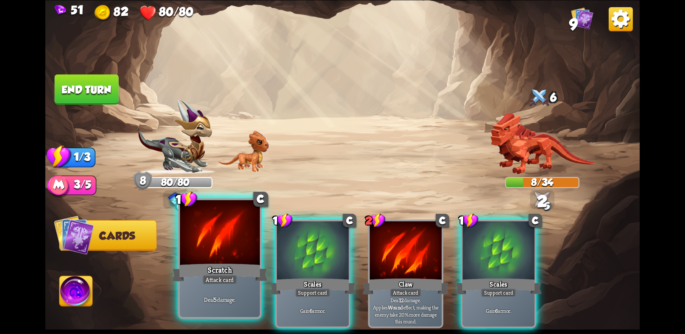
click at [189, 277] on div "Scratch" at bounding box center [220, 272] width 96 height 21
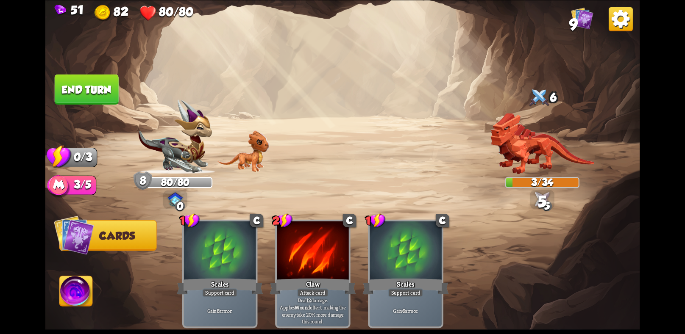
click at [91, 85] on button "End turn" at bounding box center [87, 89] width 64 height 30
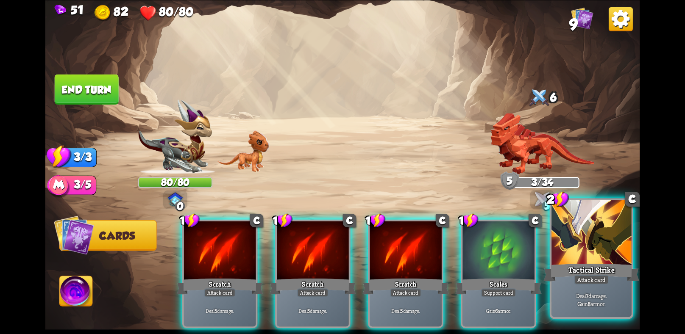
click at [575, 294] on p "Deal 7 damage. Gain 8 armor." at bounding box center [591, 300] width 76 height 16
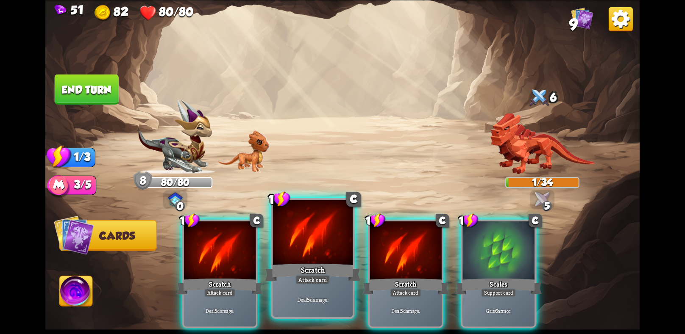
click at [313, 280] on div "Attack card" at bounding box center [312, 280] width 35 height 10
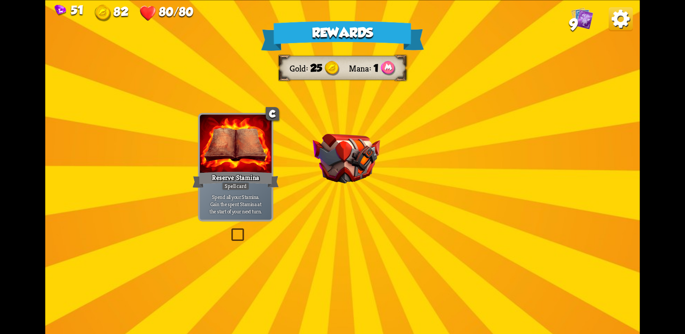
click at [341, 167] on img at bounding box center [346, 159] width 67 height 50
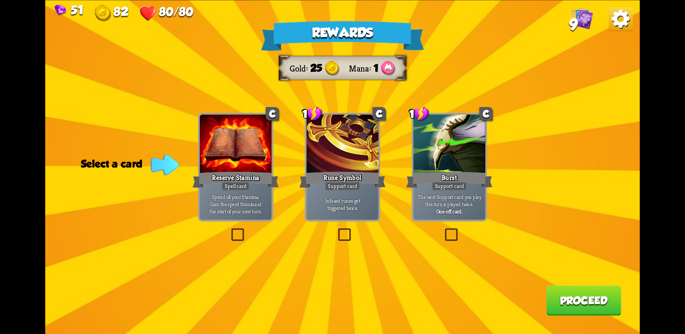
click at [251, 167] on div at bounding box center [236, 144] width 72 height 61
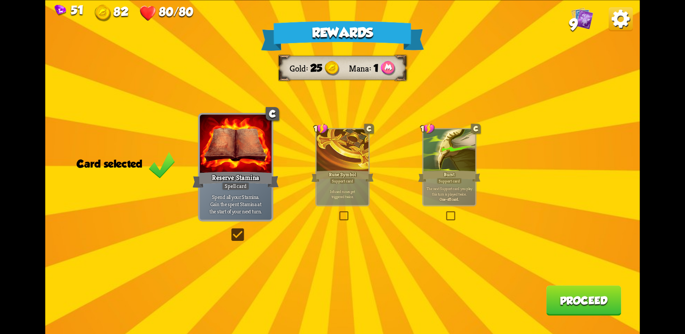
click at [568, 306] on button "Proceed" at bounding box center [583, 301] width 75 height 30
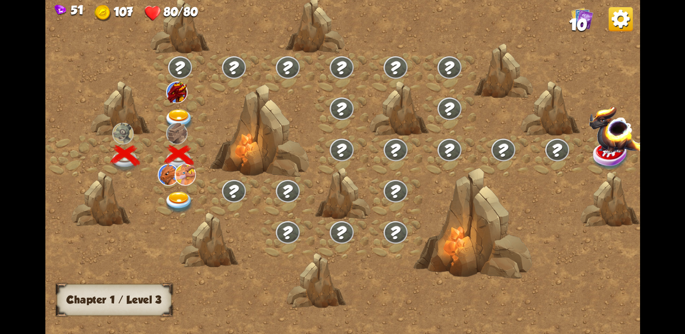
click at [173, 114] on img at bounding box center [179, 120] width 30 height 22
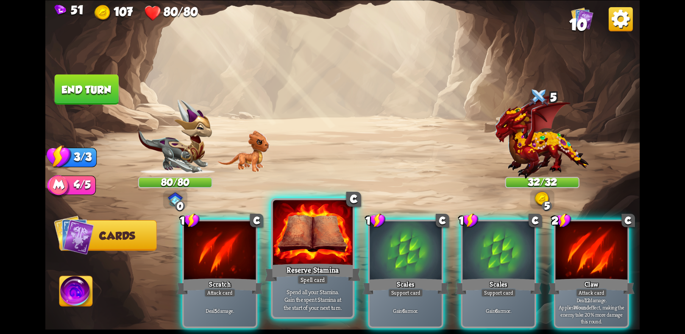
click at [302, 273] on div "Reserve Stamina" at bounding box center [313, 272] width 96 height 21
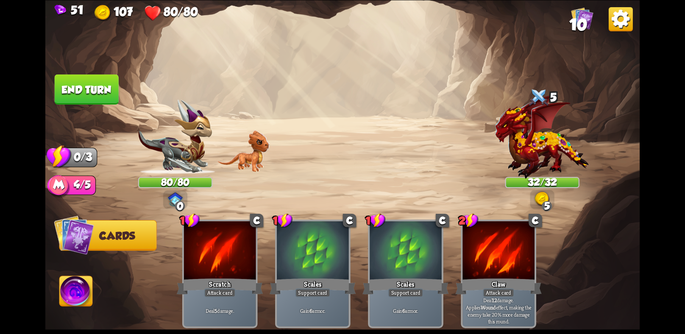
click at [106, 105] on img at bounding box center [342, 167] width 594 height 334
click at [104, 96] on button "End turn" at bounding box center [87, 89] width 64 height 30
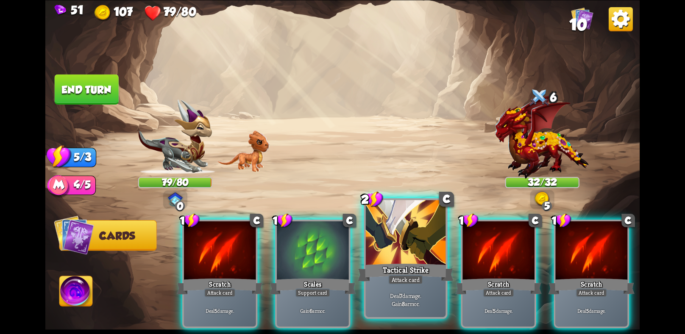
click at [389, 251] on div at bounding box center [406, 233] width 80 height 67
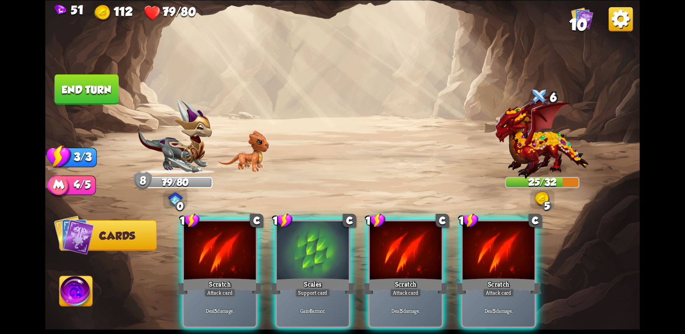
click at [389, 251] on div at bounding box center [405, 251] width 72 height 61
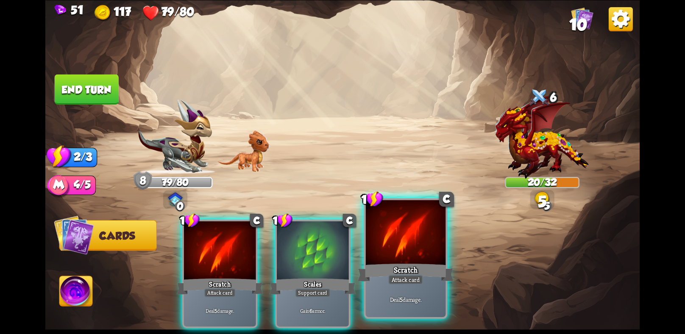
click at [380, 250] on div at bounding box center [406, 233] width 80 height 67
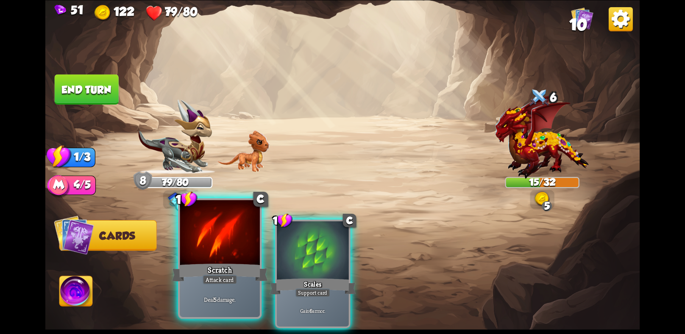
click at [233, 245] on div at bounding box center [220, 233] width 80 height 67
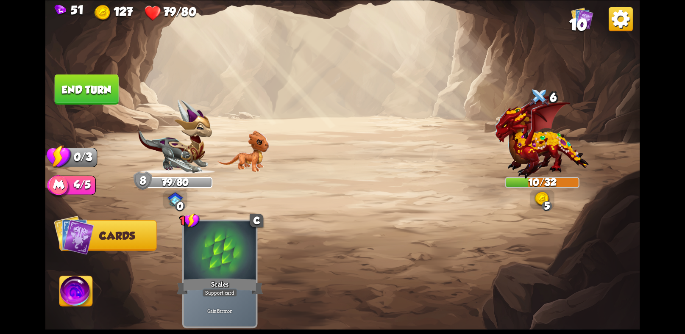
click at [89, 91] on button "End turn" at bounding box center [87, 89] width 64 height 30
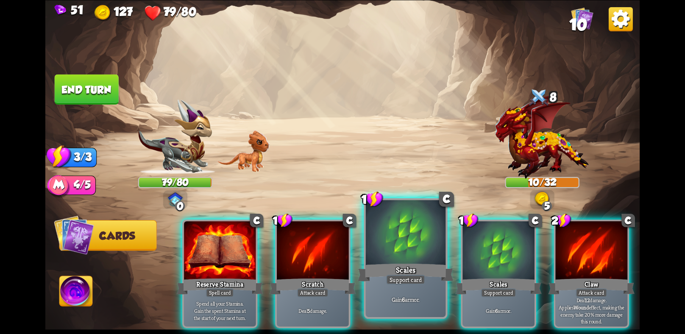
click at [415, 247] on div at bounding box center [406, 233] width 80 height 67
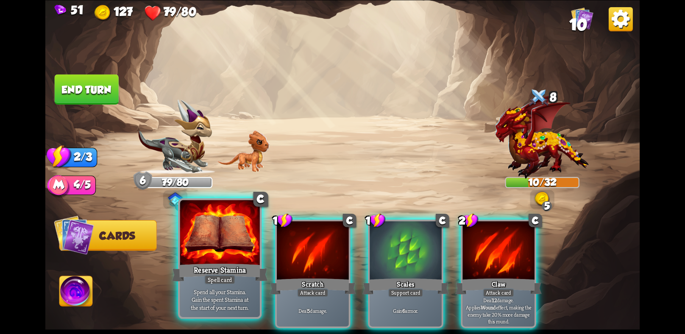
click at [255, 251] on div at bounding box center [220, 233] width 80 height 67
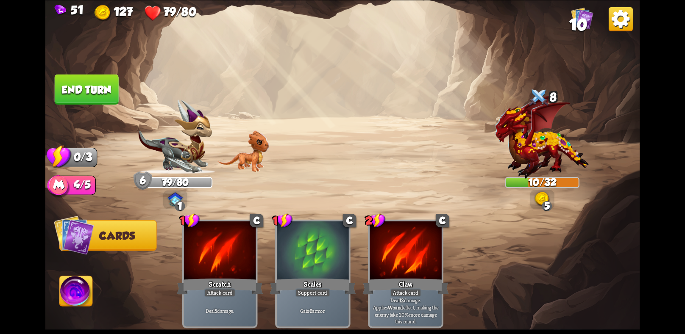
click at [74, 89] on button "End turn" at bounding box center [87, 89] width 64 height 30
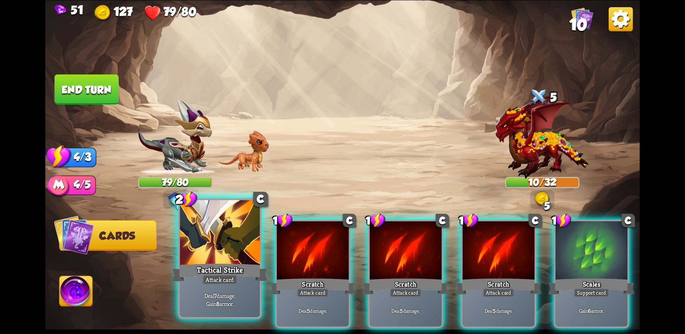
click at [227, 244] on div at bounding box center [220, 233] width 80 height 67
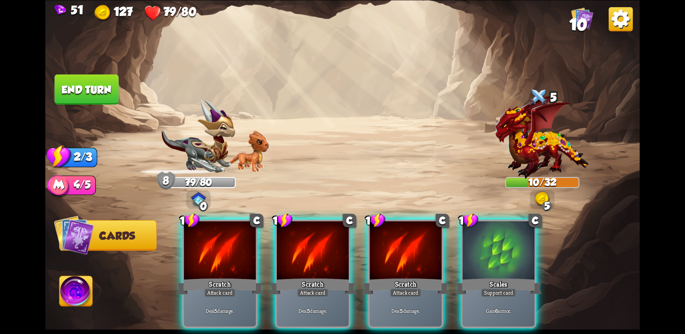
click at [227, 244] on div at bounding box center [220, 251] width 72 height 61
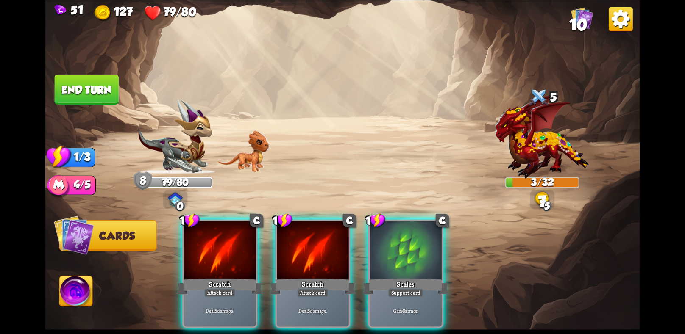
click at [227, 244] on div at bounding box center [220, 251] width 72 height 61
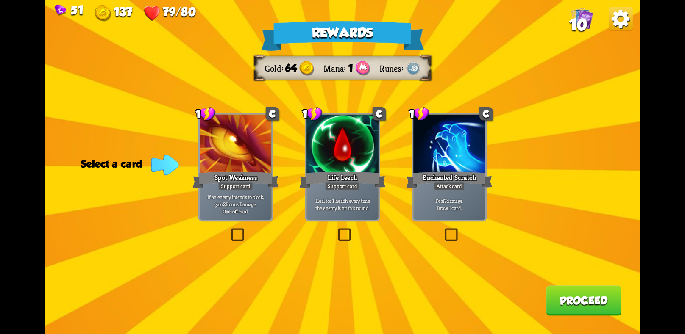
click at [443, 230] on label at bounding box center [443, 230] width 0 height 0
click at [0, 0] on input "checkbox" at bounding box center [0, 0] width 0 height 0
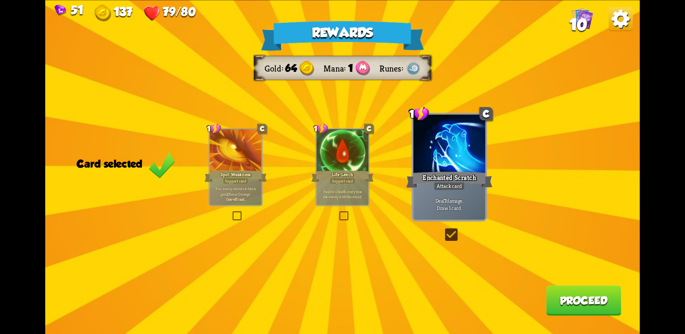
click at [317, 174] on div "Life Leech" at bounding box center [342, 176] width 62 height 14
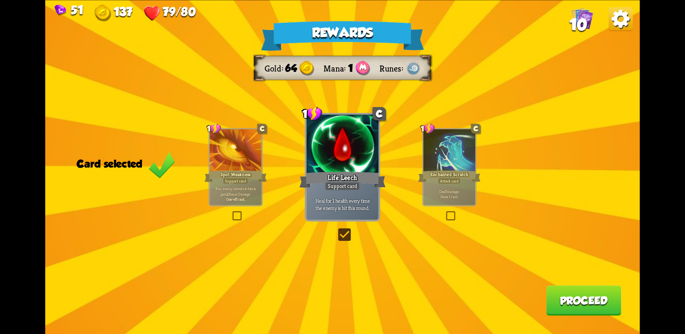
click at [247, 171] on div "Spot Weakness" at bounding box center [235, 176] width 62 height 14
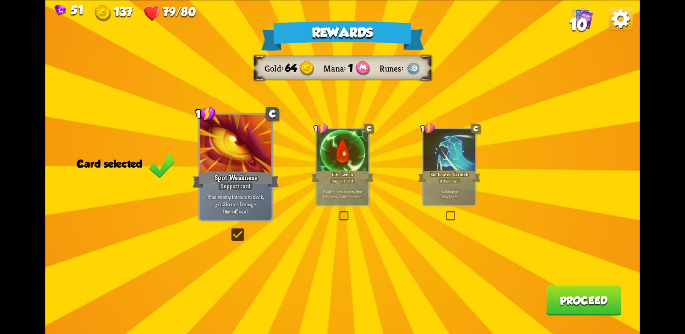
click at [434, 192] on p "Deal 7 damage. Draw 1 card." at bounding box center [448, 194] width 49 height 10
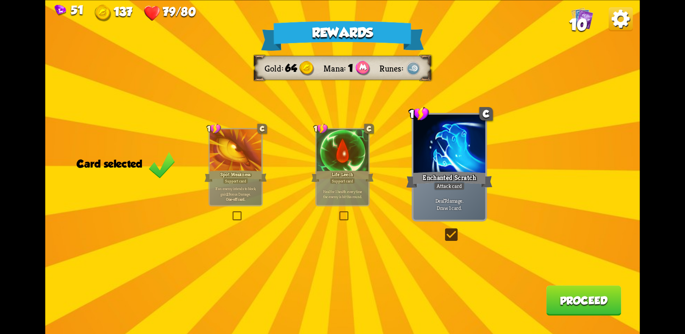
click at [576, 291] on button "Proceed" at bounding box center [583, 301] width 75 height 30
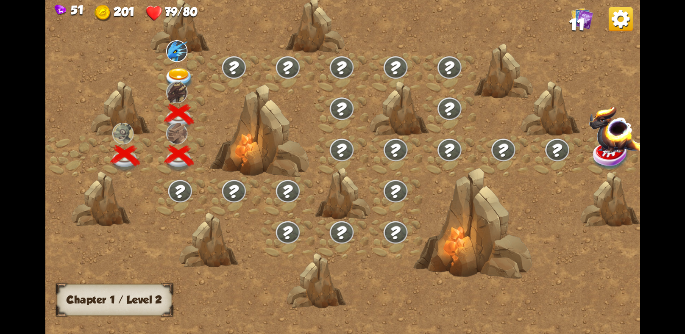
click at [179, 73] on img at bounding box center [179, 79] width 30 height 22
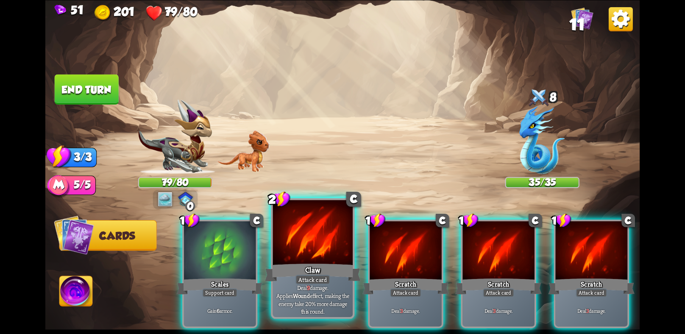
click at [306, 255] on div at bounding box center [313, 233] width 80 height 67
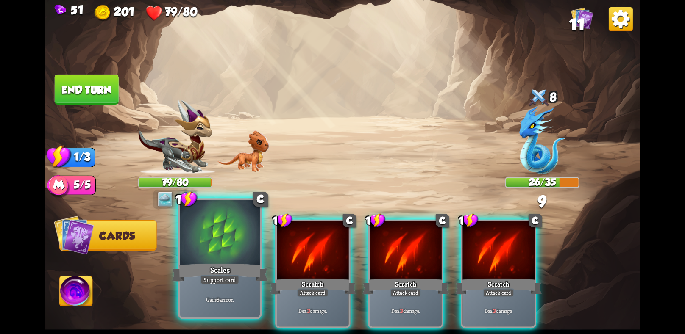
click at [250, 249] on div at bounding box center [220, 233] width 80 height 67
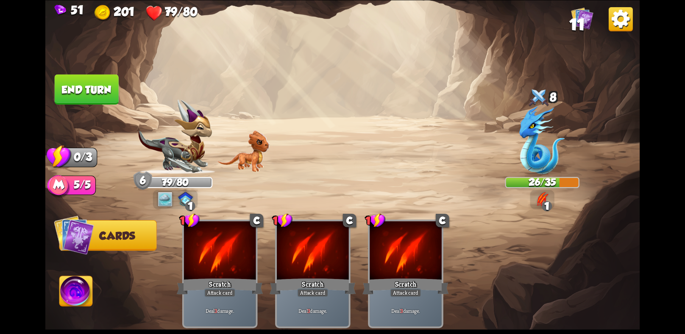
click at [68, 86] on button "End turn" at bounding box center [87, 89] width 64 height 30
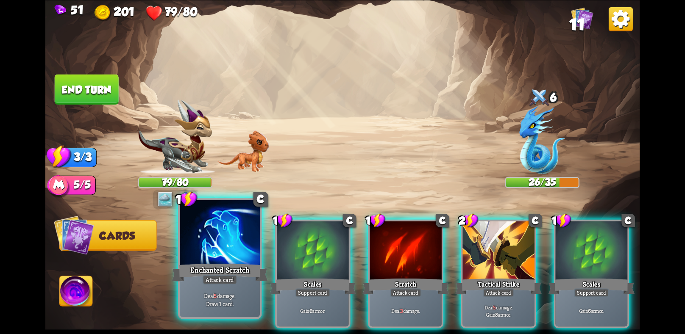
click at [244, 237] on div at bounding box center [220, 233] width 80 height 67
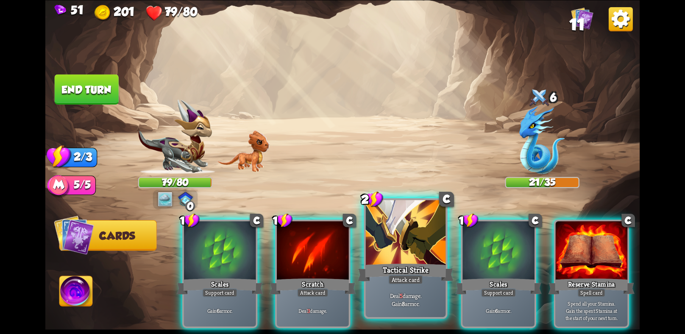
click at [402, 256] on div at bounding box center [406, 233] width 80 height 67
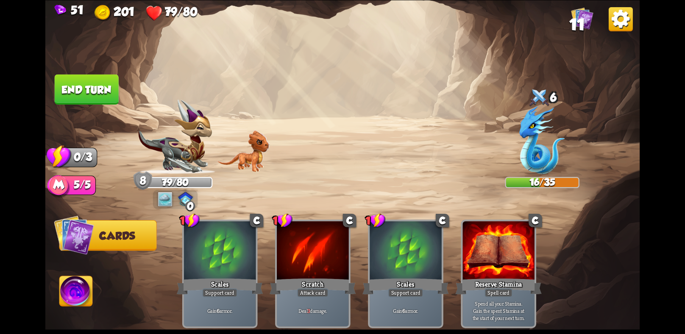
click at [80, 74] on button "End turn" at bounding box center [87, 89] width 66 height 31
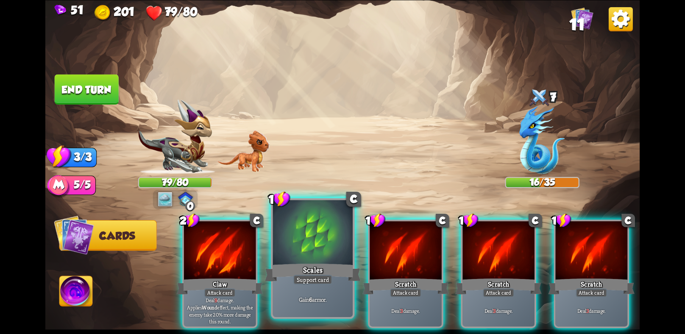
click at [308, 233] on div at bounding box center [313, 233] width 80 height 67
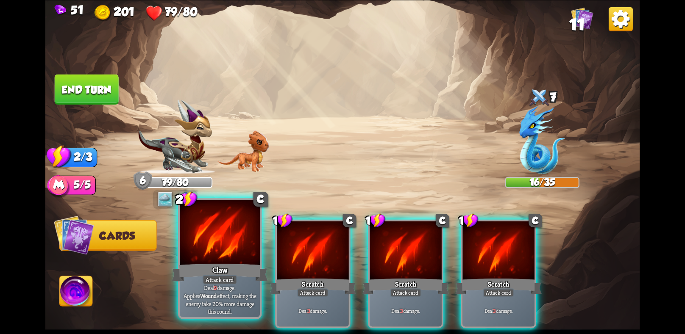
click at [241, 239] on div at bounding box center [220, 233] width 80 height 67
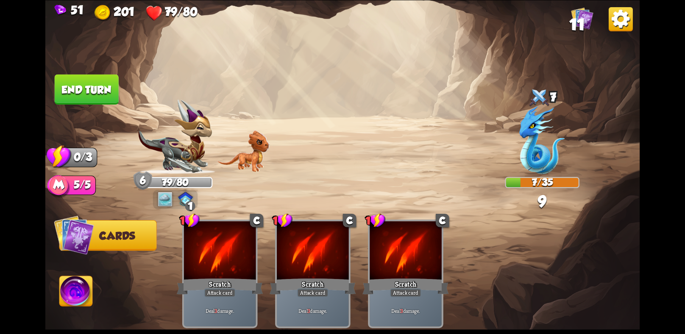
click at [113, 82] on button "End turn" at bounding box center [87, 89] width 64 height 30
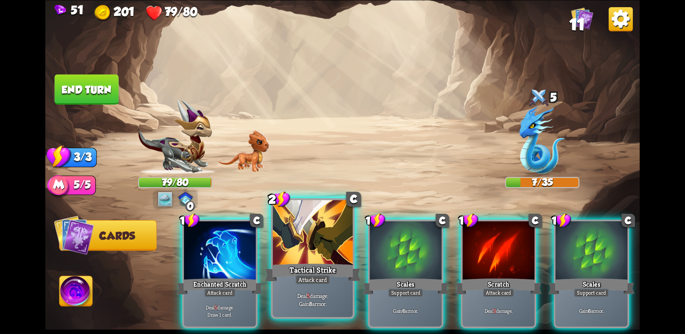
click at [315, 252] on div at bounding box center [313, 233] width 80 height 67
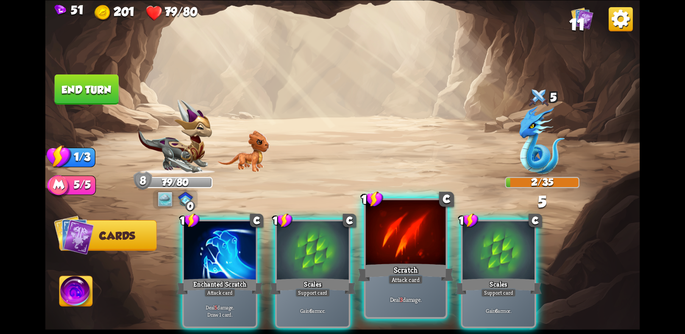
click at [380, 260] on div at bounding box center [406, 233] width 80 height 67
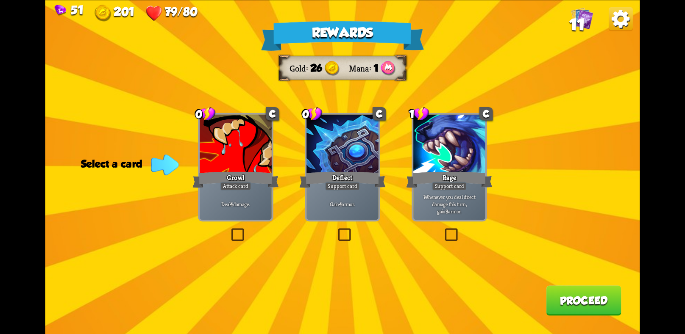
click at [351, 170] on div "Deflect" at bounding box center [342, 179] width 86 height 19
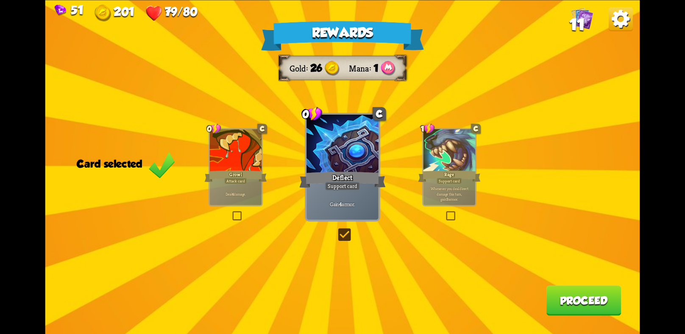
click at [570, 304] on button "Proceed" at bounding box center [583, 301] width 75 height 30
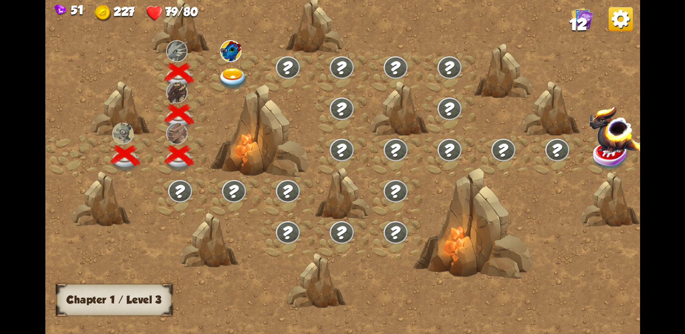
click at [236, 82] on img at bounding box center [233, 79] width 30 height 22
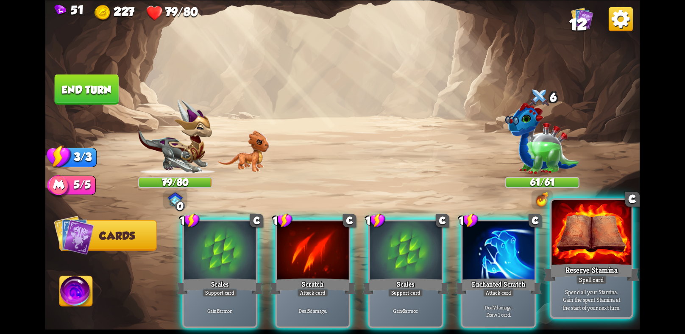
click at [592, 253] on div at bounding box center [591, 233] width 80 height 67
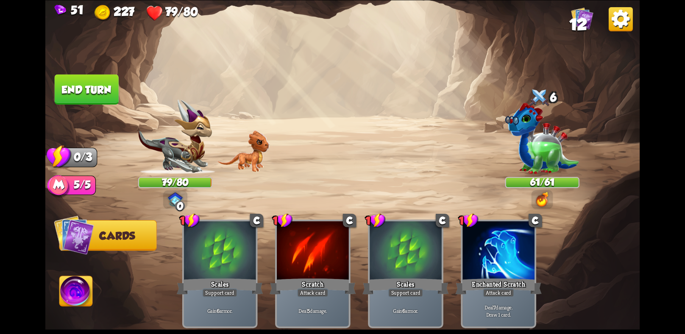
click at [109, 92] on button "End turn" at bounding box center [87, 89] width 64 height 30
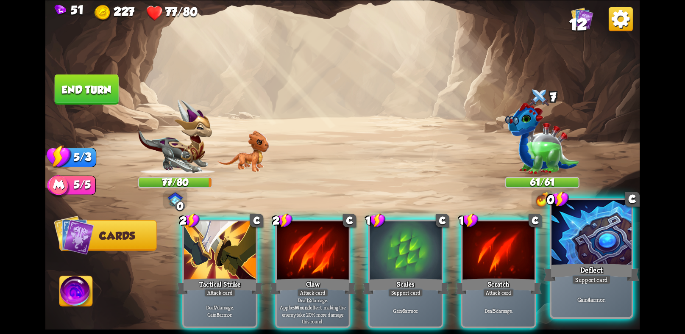
click at [574, 280] on div "Support card" at bounding box center [590, 280] width 39 height 10
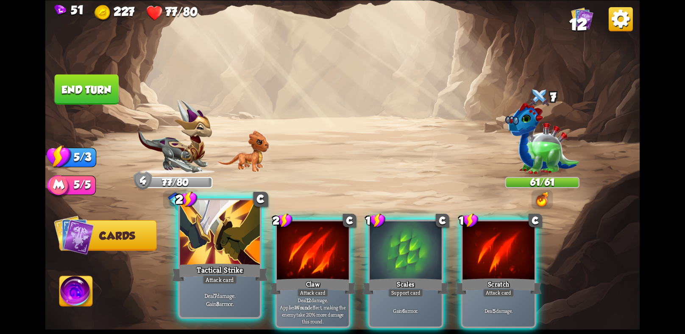
click at [247, 253] on div at bounding box center [220, 233] width 80 height 67
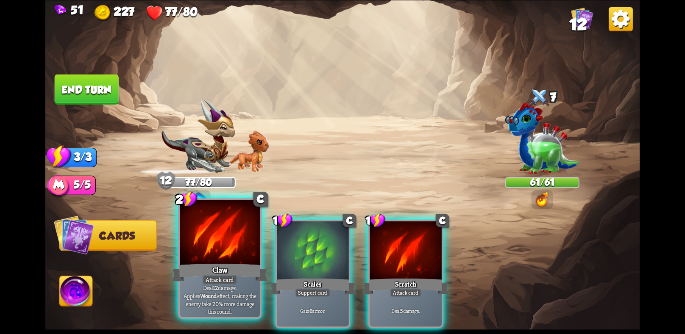
click at [224, 255] on div at bounding box center [220, 233] width 80 height 67
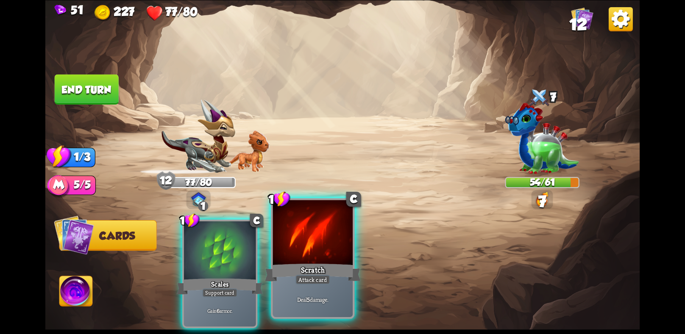
click at [288, 274] on div "Scratch" at bounding box center [313, 272] width 96 height 21
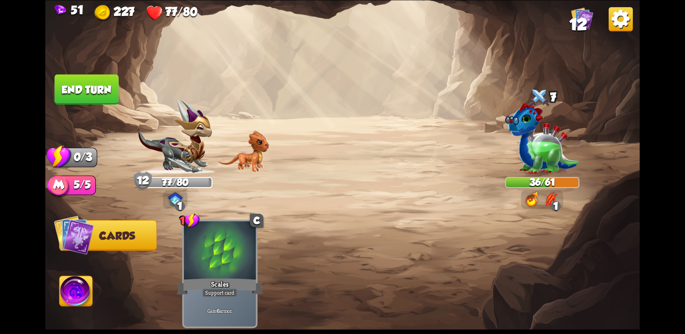
click at [96, 72] on img at bounding box center [342, 167] width 594 height 334
click at [103, 81] on button "End turn" at bounding box center [87, 89] width 64 height 30
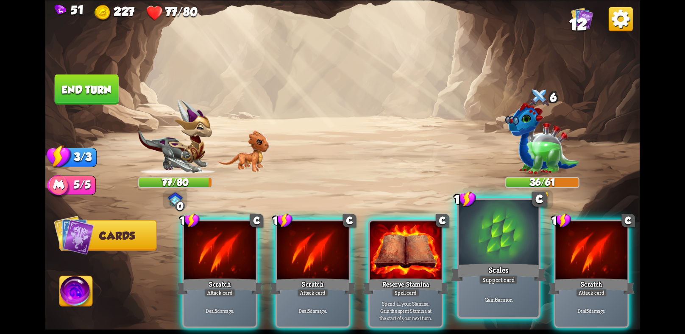
click at [474, 252] on div at bounding box center [498, 233] width 80 height 67
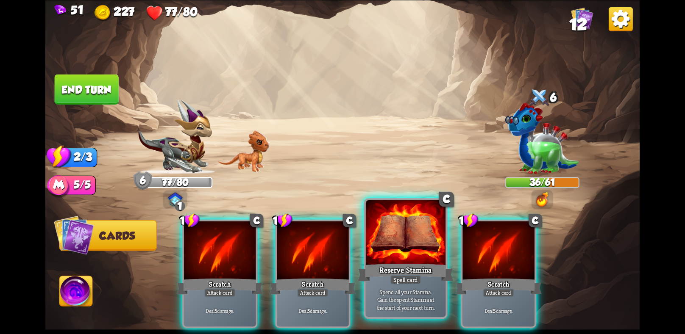
click at [413, 252] on div at bounding box center [406, 233] width 80 height 67
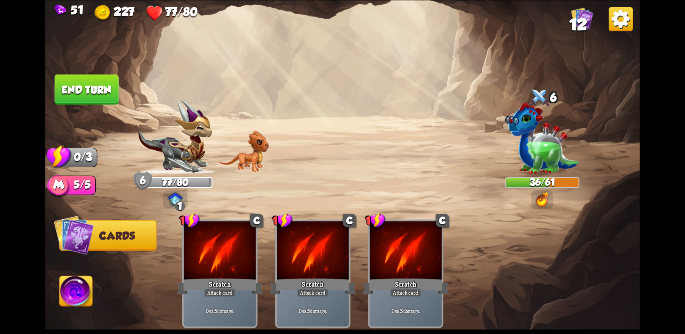
click at [53, 68] on img at bounding box center [342, 167] width 594 height 334
click at [74, 82] on button "End turn" at bounding box center [87, 89] width 64 height 30
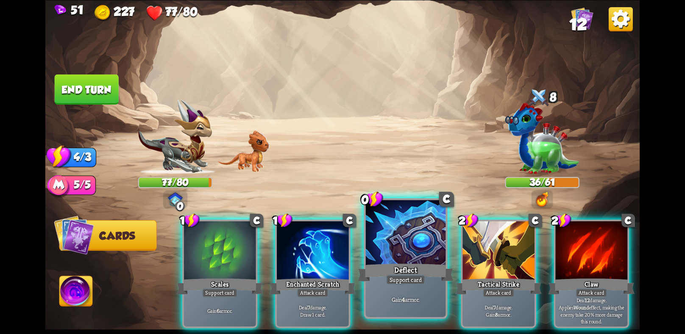
click at [408, 260] on div at bounding box center [406, 233] width 80 height 67
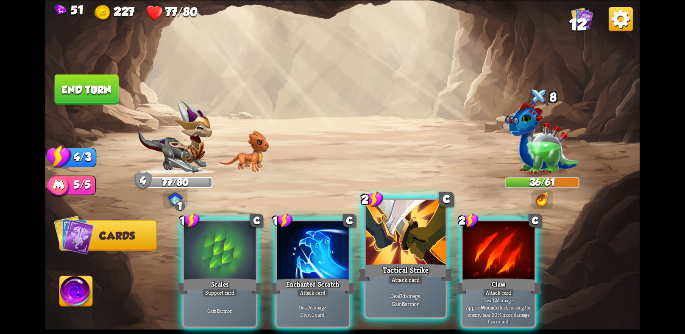
click at [397, 260] on div at bounding box center [406, 233] width 80 height 67
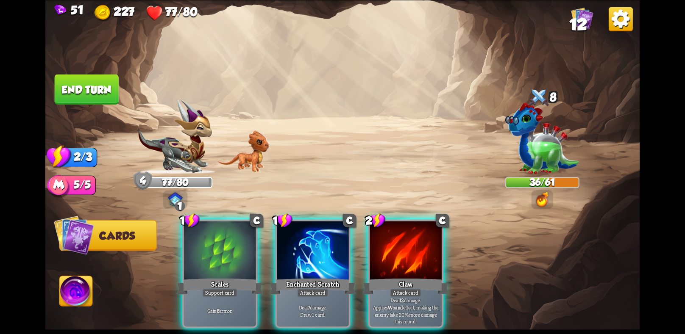
click at [397, 260] on div at bounding box center [405, 251] width 72 height 61
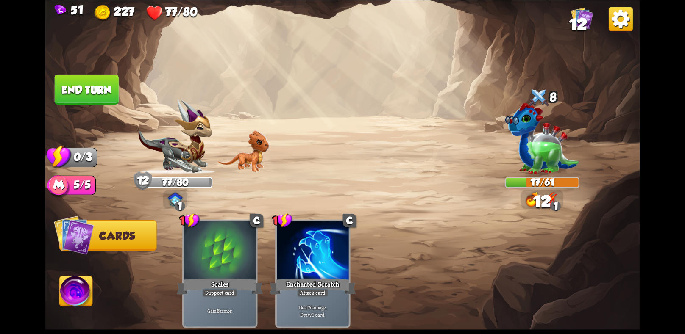
click at [108, 93] on button "End turn" at bounding box center [87, 89] width 66 height 31
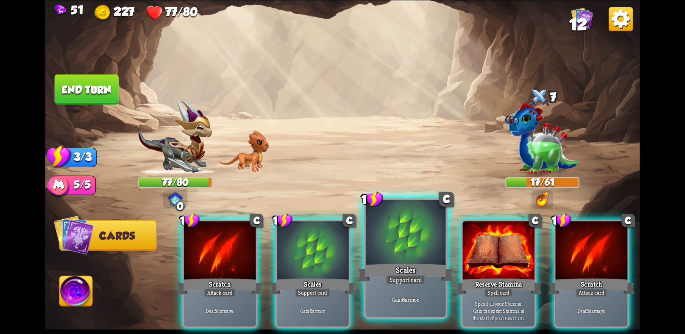
click at [423, 261] on div at bounding box center [406, 233] width 80 height 67
click at [462, 261] on div at bounding box center [498, 251] width 72 height 61
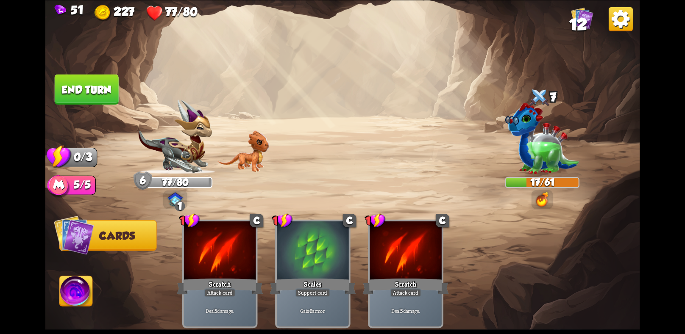
click at [119, 86] on img at bounding box center [342, 167] width 594 height 334
click at [95, 81] on button "End turn" at bounding box center [87, 89] width 64 height 30
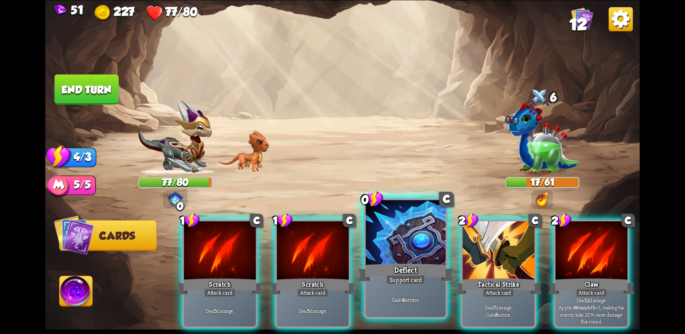
click at [419, 266] on div "Deflect" at bounding box center [406, 272] width 96 height 21
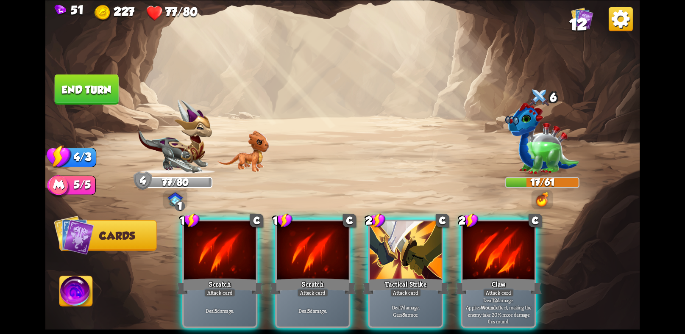
click at [419, 277] on div "Tactical Strike" at bounding box center [405, 286] width 86 height 19
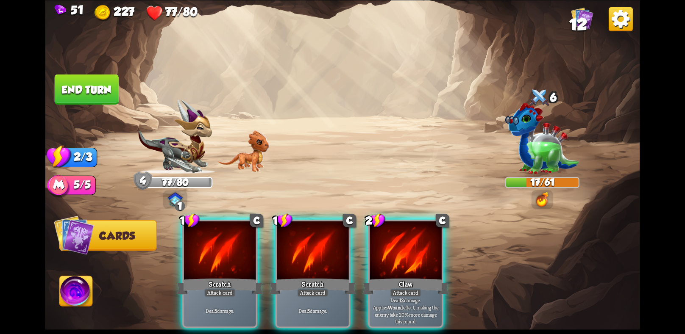
click at [419, 277] on div "Claw" at bounding box center [405, 286] width 86 height 19
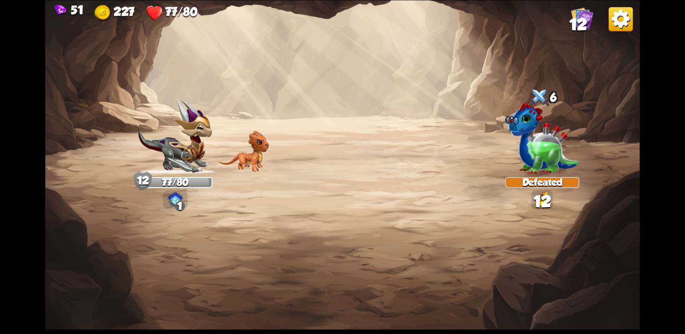
click at [68, 87] on img at bounding box center [342, 167] width 594 height 334
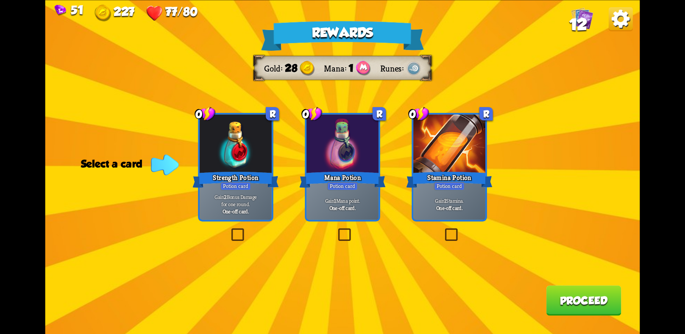
click at [438, 187] on div "Potion card" at bounding box center [449, 186] width 31 height 9
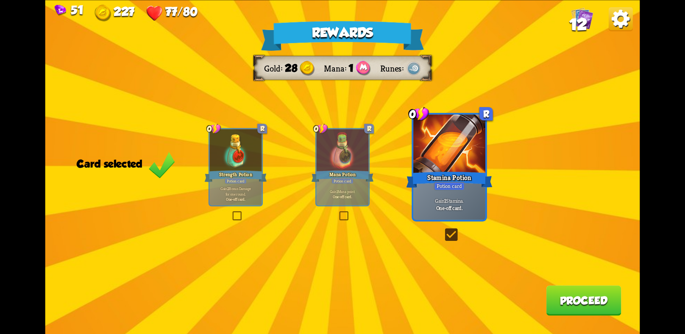
click at [605, 294] on button "Proceed" at bounding box center [583, 301] width 75 height 30
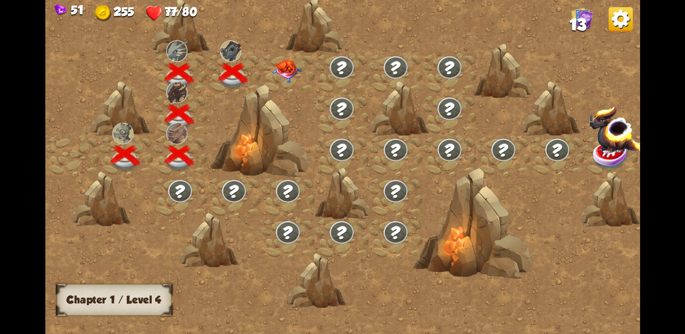
click at [286, 70] on img at bounding box center [287, 70] width 30 height 23
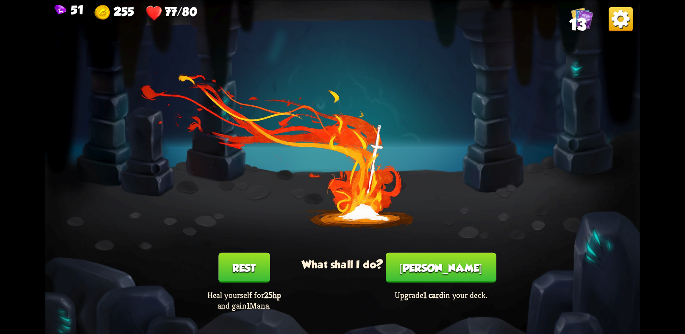
click at [454, 277] on button "[PERSON_NAME]" at bounding box center [441, 267] width 111 height 30
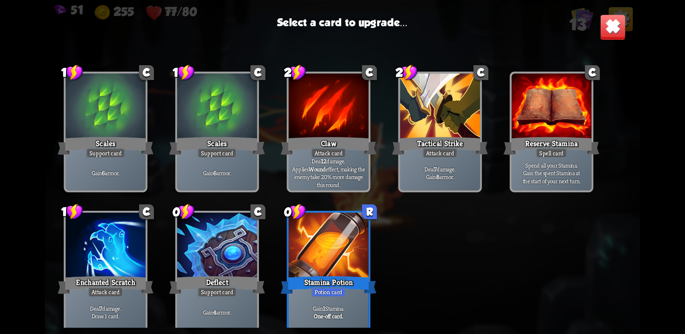
scroll to position [139, 0]
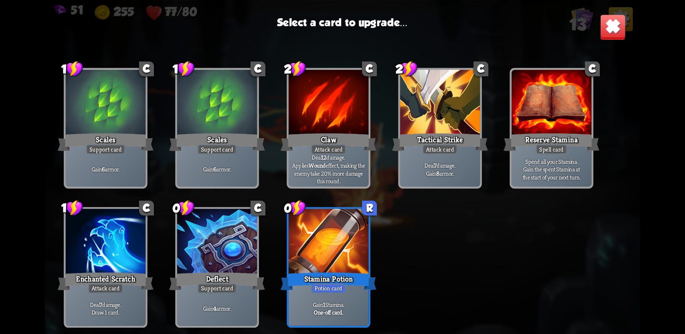
click at [227, 244] on div at bounding box center [217, 242] width 80 height 67
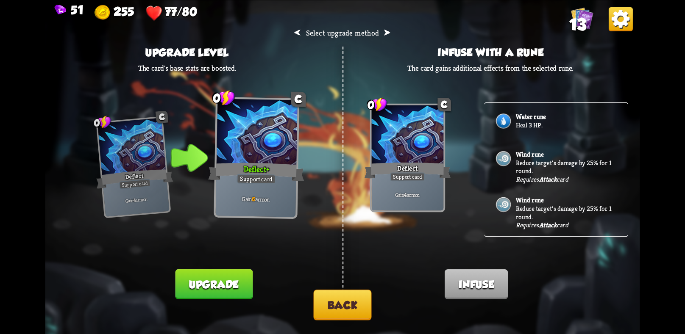
click at [514, 114] on div "Water rune Heal 3 HP." at bounding box center [556, 122] width 144 height 38
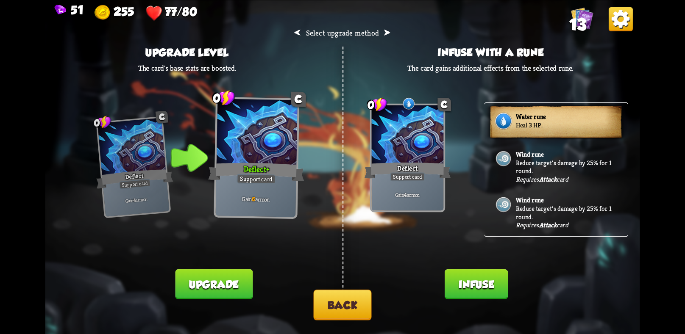
click at [470, 278] on button "Infuse" at bounding box center [475, 284] width 63 height 30
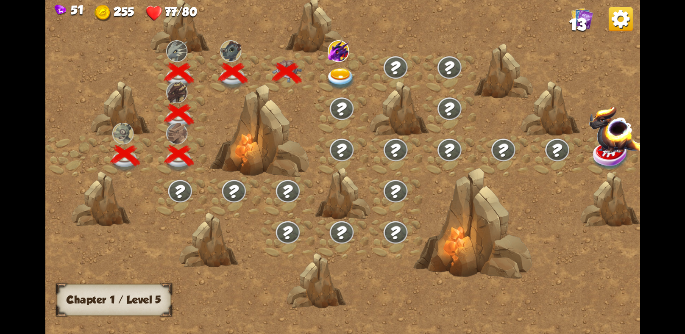
click at [340, 68] on img at bounding box center [341, 79] width 30 height 22
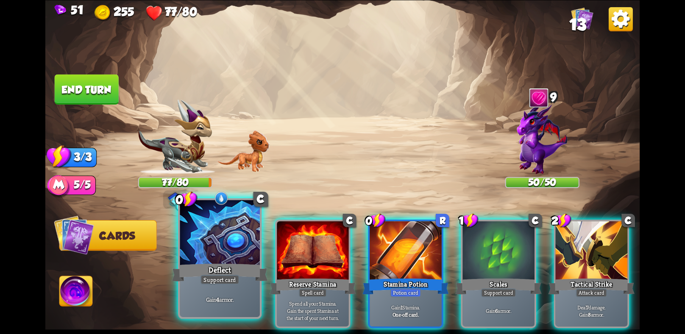
click at [228, 265] on div "Deflect" at bounding box center [220, 272] width 96 height 21
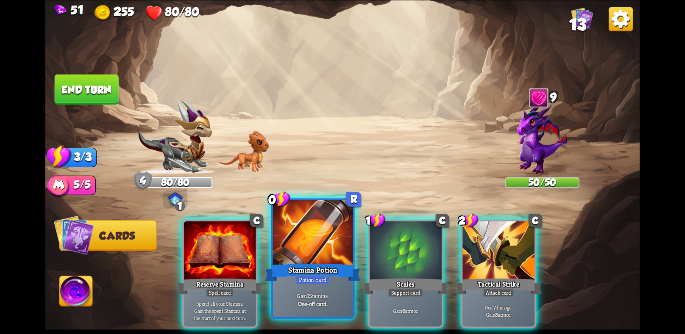
click at [309, 294] on p "Gain 1 Stamina." at bounding box center [313, 296] width 76 height 8
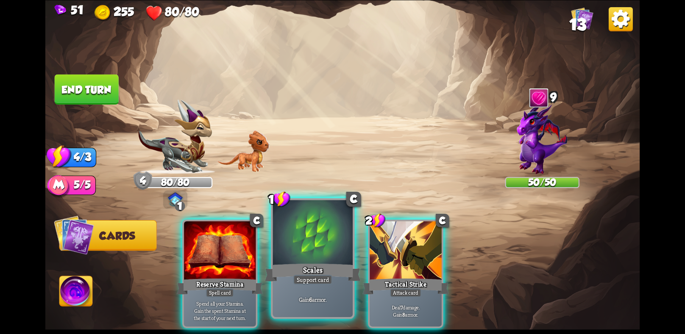
click at [291, 263] on div "Scales" at bounding box center [313, 272] width 96 height 21
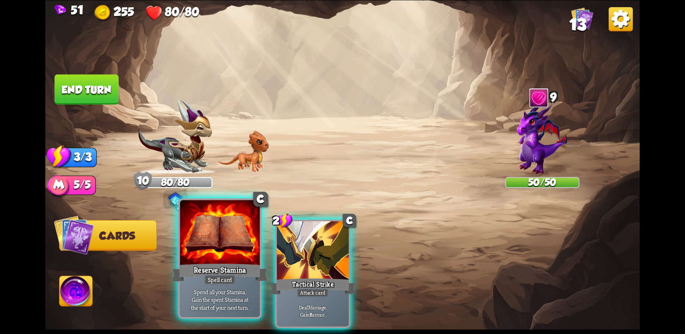
click at [230, 247] on div at bounding box center [220, 233] width 80 height 67
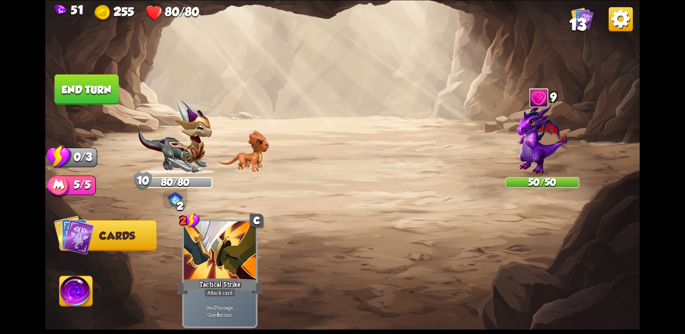
click at [94, 81] on button "End turn" at bounding box center [87, 89] width 64 height 30
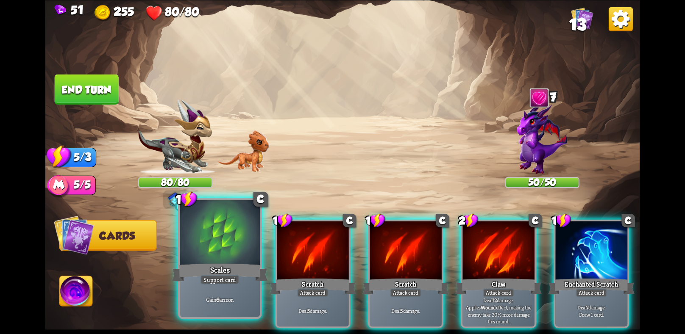
click at [234, 275] on div "Scales" at bounding box center [220, 272] width 96 height 21
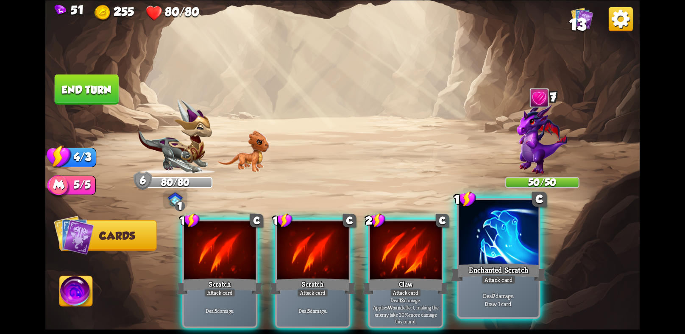
click at [481, 247] on div at bounding box center [498, 233] width 80 height 67
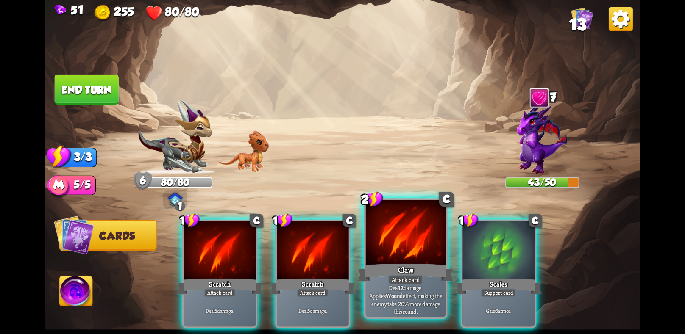
click at [416, 261] on div at bounding box center [406, 233] width 80 height 67
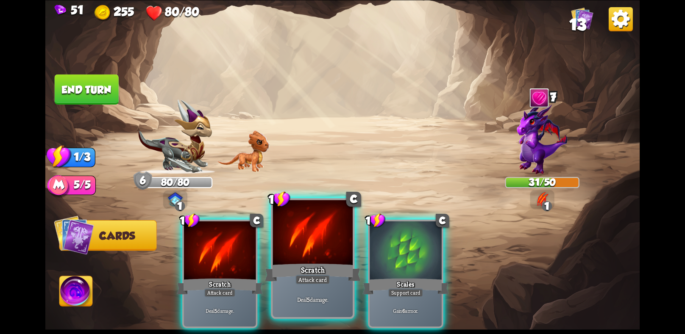
click at [328, 252] on div at bounding box center [313, 233] width 80 height 67
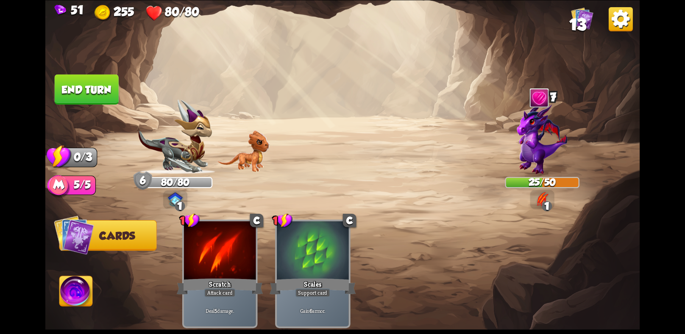
click at [69, 97] on button "End turn" at bounding box center [87, 89] width 64 height 30
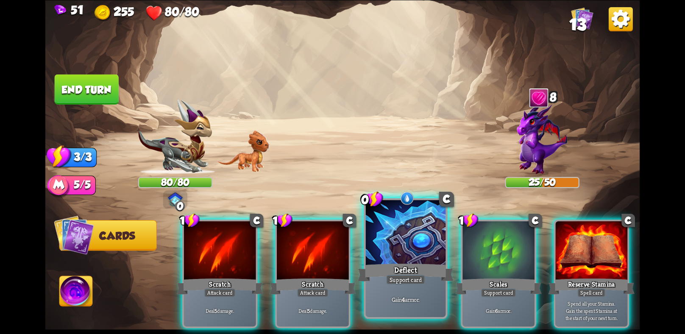
click at [391, 245] on div at bounding box center [406, 233] width 80 height 67
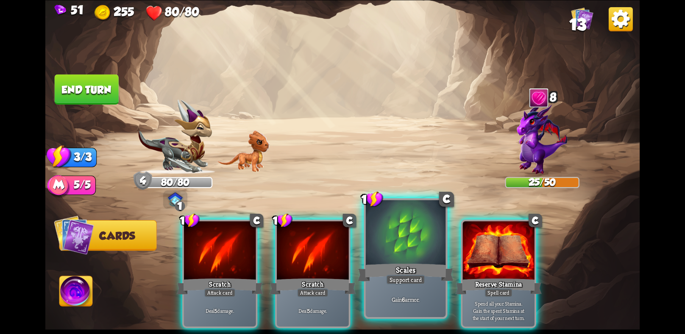
click at [380, 246] on div at bounding box center [406, 233] width 80 height 67
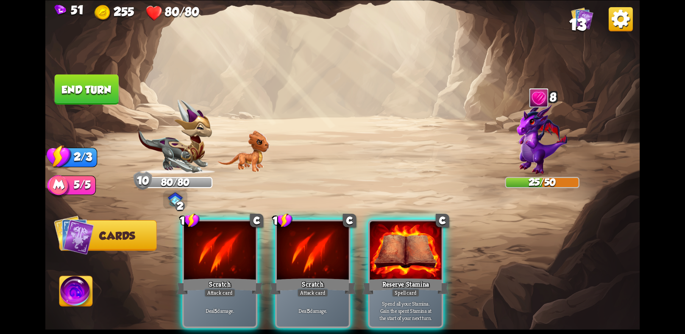
click at [380, 246] on div at bounding box center [405, 251] width 72 height 61
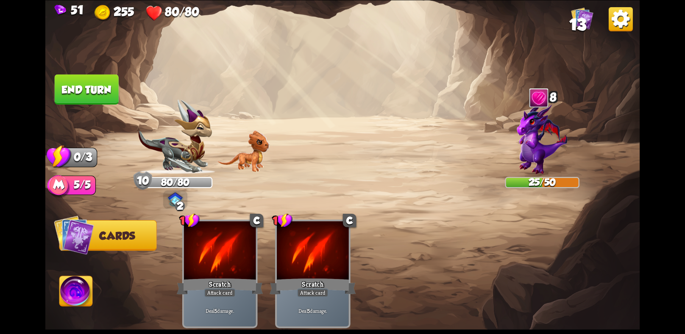
click at [79, 75] on button "End turn" at bounding box center [87, 89] width 64 height 30
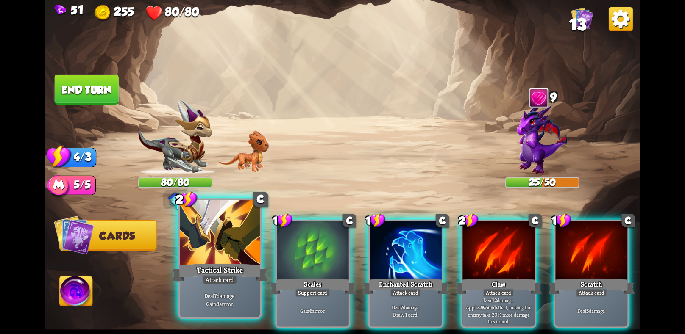
click at [194, 244] on div at bounding box center [220, 233] width 80 height 67
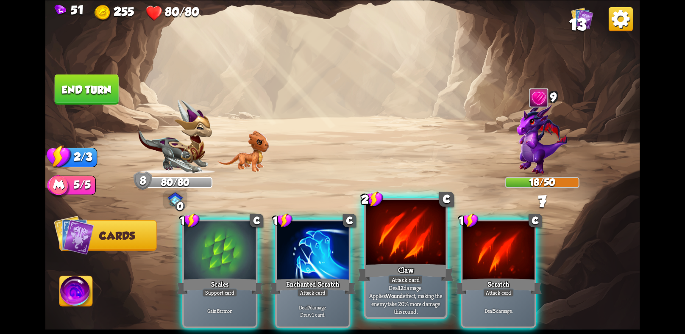
click at [404, 251] on div at bounding box center [406, 233] width 80 height 67
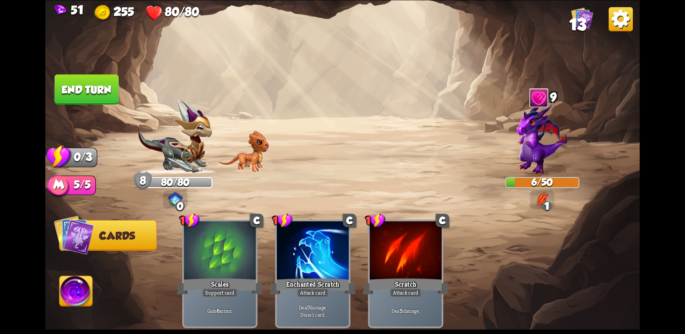
click at [101, 89] on button "End turn" at bounding box center [87, 89] width 64 height 30
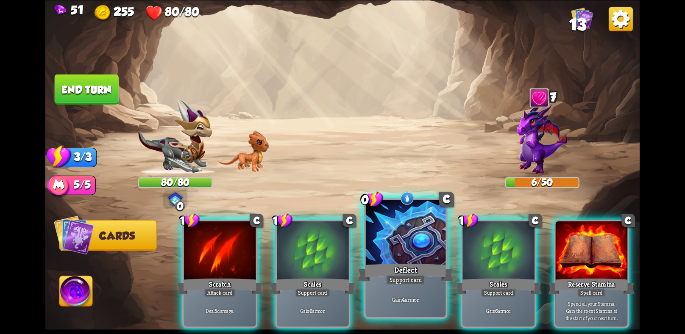
click at [412, 247] on div at bounding box center [406, 233] width 80 height 67
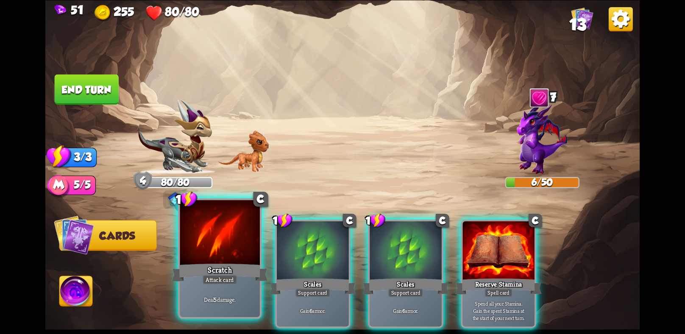
click at [207, 236] on div at bounding box center [220, 233] width 80 height 67
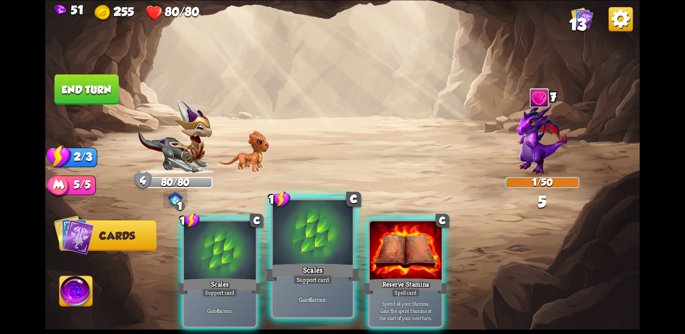
click at [331, 265] on div "Scales" at bounding box center [313, 272] width 96 height 21
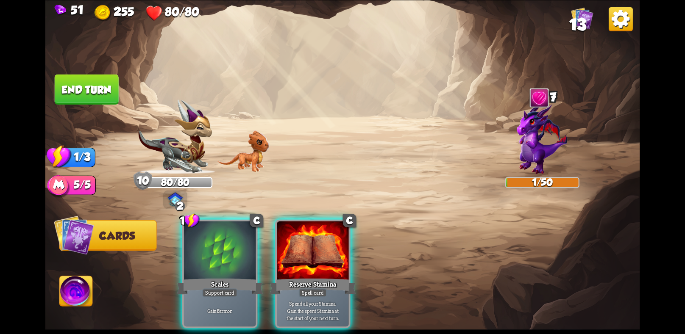
click at [331, 277] on div "Reserve Stamina" at bounding box center [312, 286] width 86 height 19
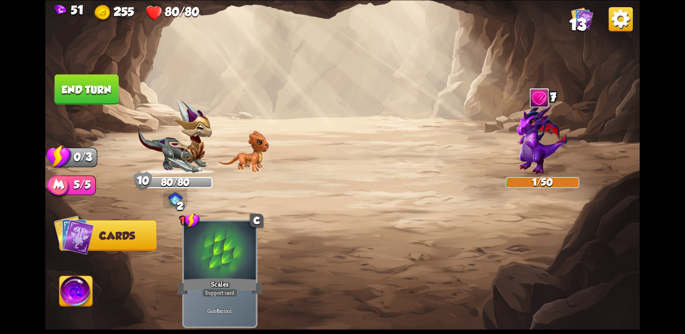
click at [67, 81] on button "End turn" at bounding box center [87, 89] width 64 height 30
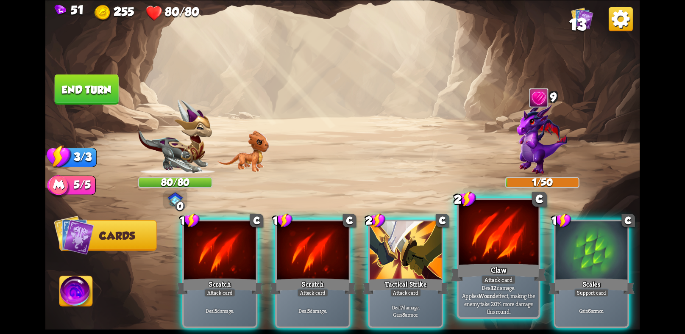
click at [497, 298] on p "Deal 12 damage. Applies Wound effect, making the enemy take 20% more damage thi…" at bounding box center [499, 300] width 76 height 32
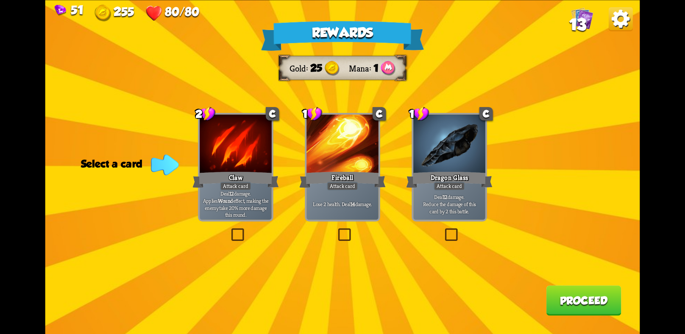
click at [454, 194] on p "Deal 12 damage. Reduce the damage of this card by 2 this battle." at bounding box center [449, 204] width 68 height 21
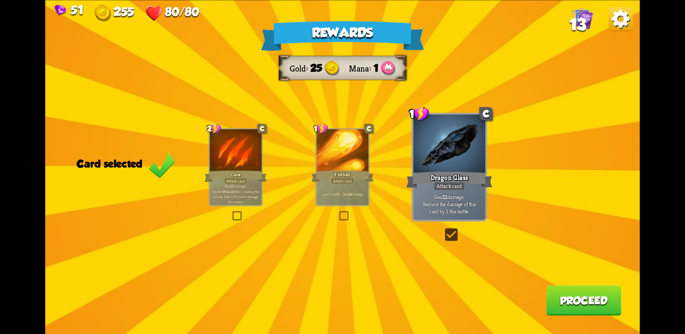
click at [583, 294] on button "Proceed" at bounding box center [583, 301] width 75 height 30
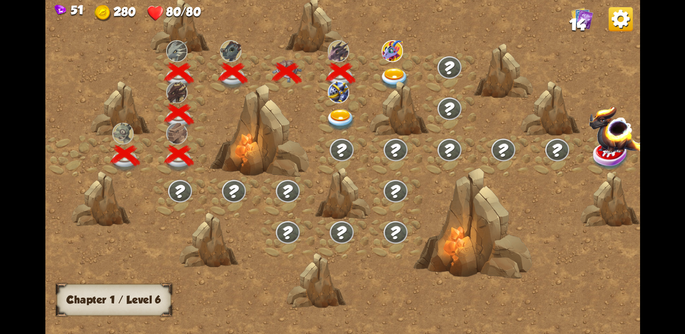
click at [337, 111] on img at bounding box center [341, 120] width 30 height 22
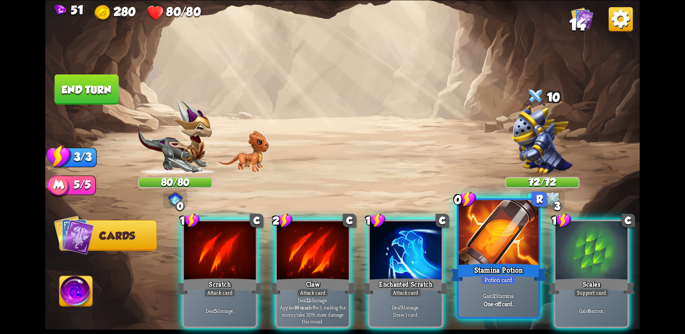
click at [505, 269] on div "Stamina Potion" at bounding box center [498, 272] width 96 height 21
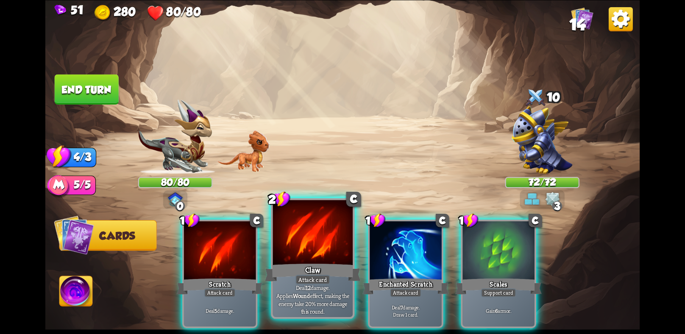
click at [318, 275] on div "Claw" at bounding box center [313, 272] width 96 height 21
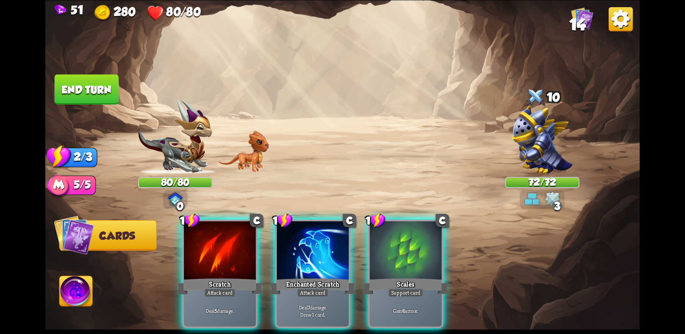
click at [318, 277] on div "Enchanted Scratch" at bounding box center [312, 286] width 86 height 19
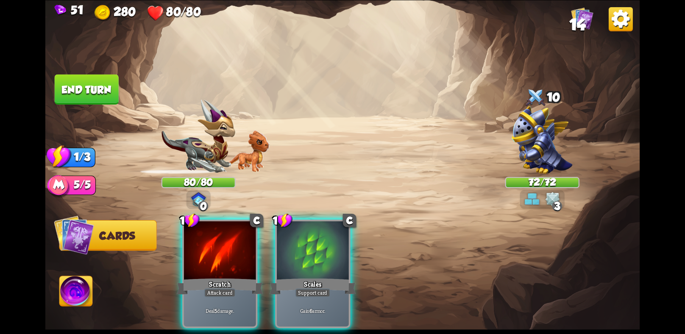
click at [318, 277] on div "Scales" at bounding box center [312, 286] width 86 height 19
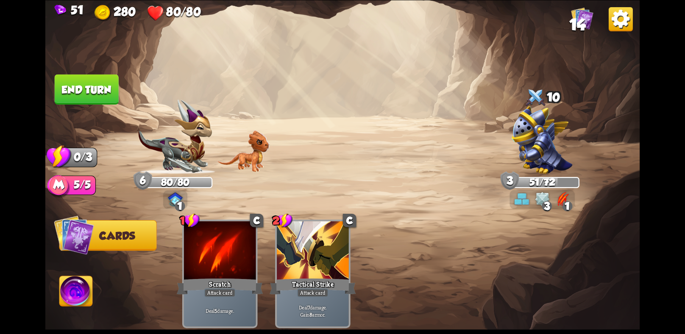
click at [97, 92] on button "End turn" at bounding box center [87, 89] width 64 height 30
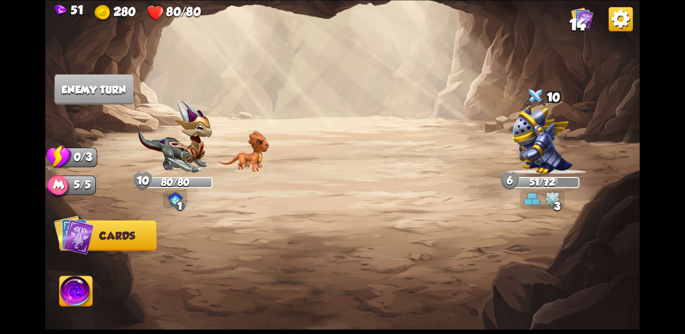
click at [545, 201] on img at bounding box center [552, 199] width 15 height 15
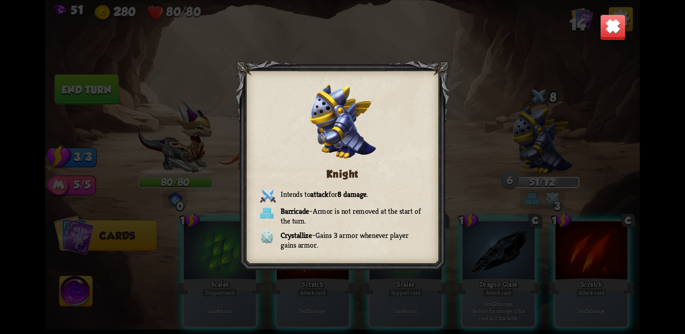
click at [607, 24] on img at bounding box center [612, 27] width 26 height 26
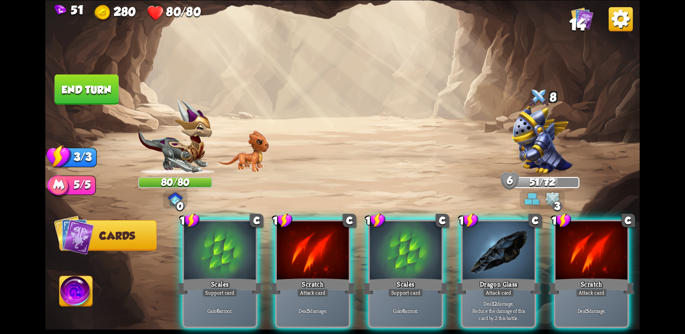
click at [549, 196] on img at bounding box center [552, 199] width 15 height 15
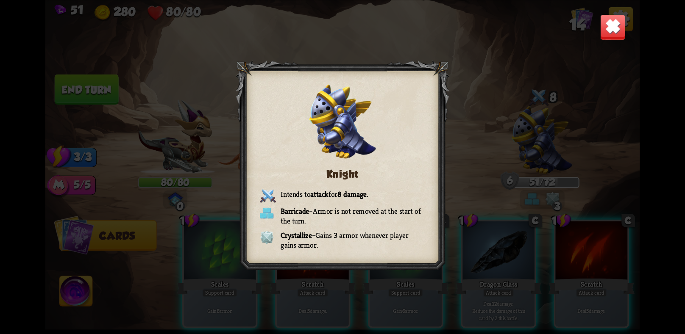
click at [613, 29] on img at bounding box center [612, 27] width 26 height 26
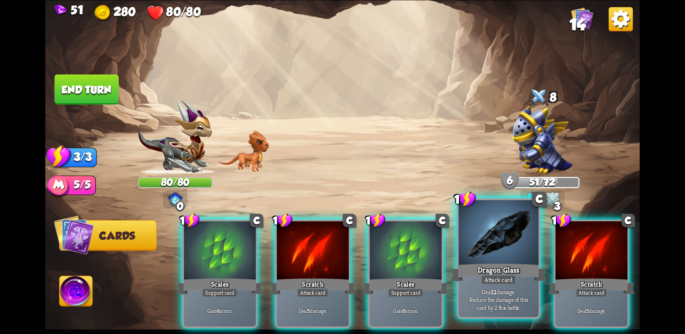
click at [508, 271] on div "Dragon Glass" at bounding box center [498, 272] width 96 height 21
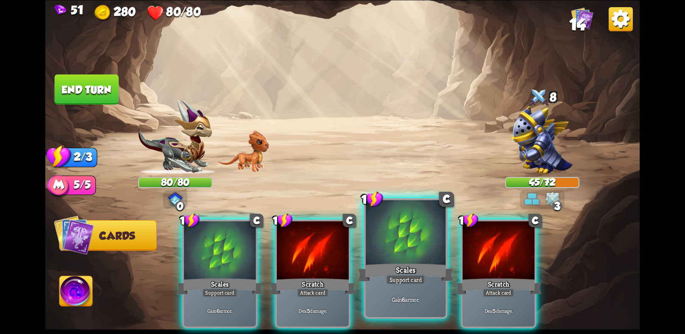
click at [382, 266] on div "Scales" at bounding box center [406, 272] width 96 height 21
click at [382, 266] on div "1 C Scales Support card Gain 6 armor. 1 C Scratch Attack card Deal 5 damage. 1 …" at bounding box center [401, 260] width 475 height 149
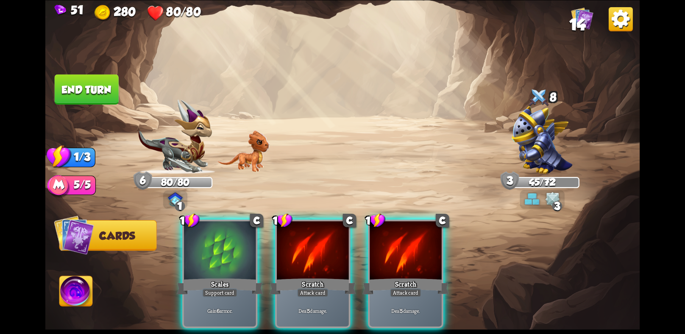
click at [382, 277] on div "Scratch" at bounding box center [405, 286] width 86 height 19
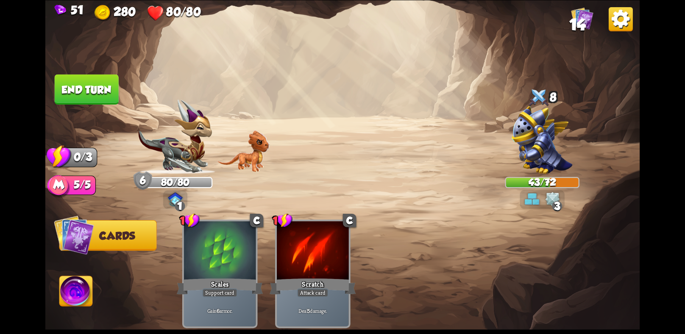
click at [85, 94] on button "End turn" at bounding box center [87, 89] width 64 height 30
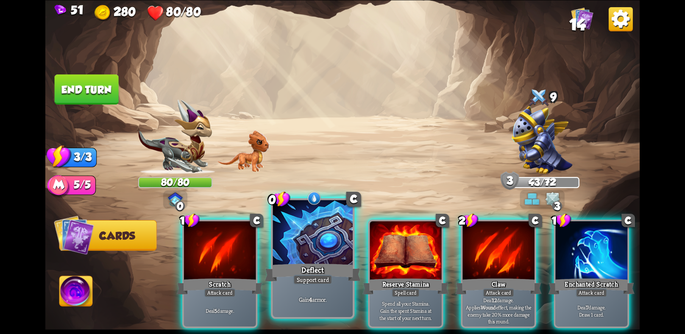
click at [333, 256] on div at bounding box center [313, 233] width 80 height 67
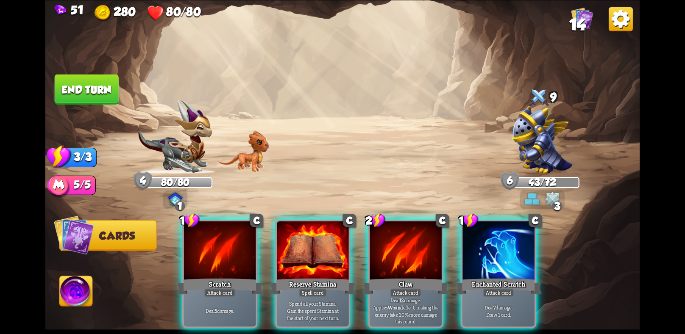
click at [333, 256] on div at bounding box center [313, 251] width 72 height 61
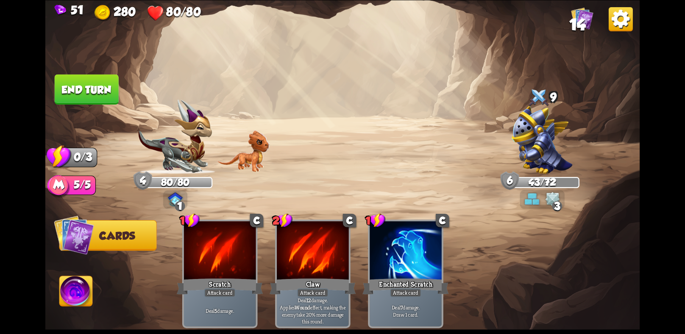
click at [106, 97] on button "End turn" at bounding box center [87, 89] width 64 height 30
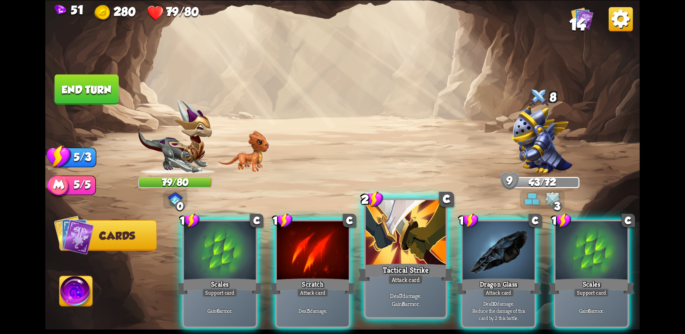
click at [417, 274] on div "Tactical Strike" at bounding box center [406, 272] width 96 height 21
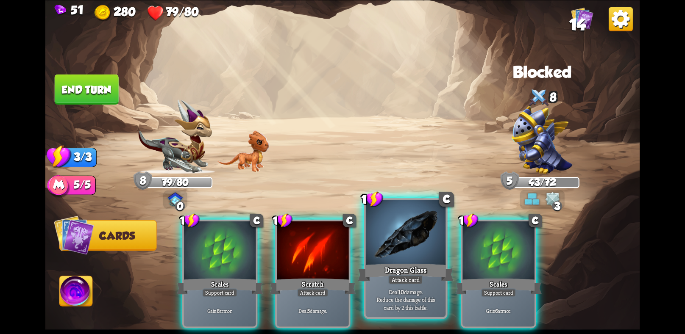
click at [403, 263] on div "Dragon Glass" at bounding box center [406, 272] width 96 height 21
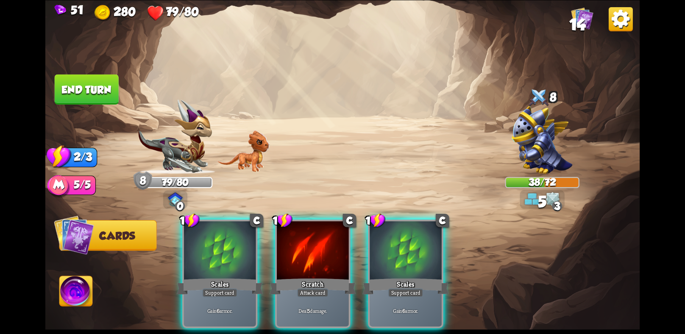
click at [85, 77] on button "End turn" at bounding box center [87, 89] width 64 height 30
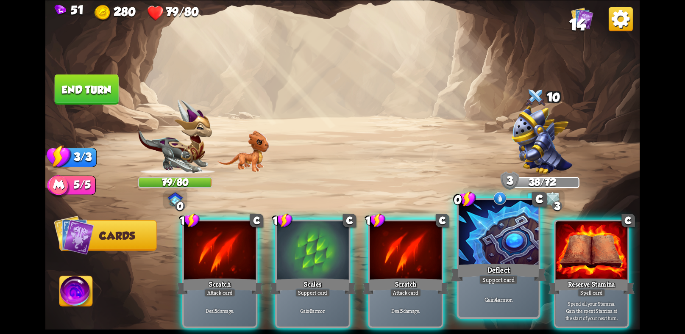
click at [529, 250] on div at bounding box center [498, 233] width 80 height 67
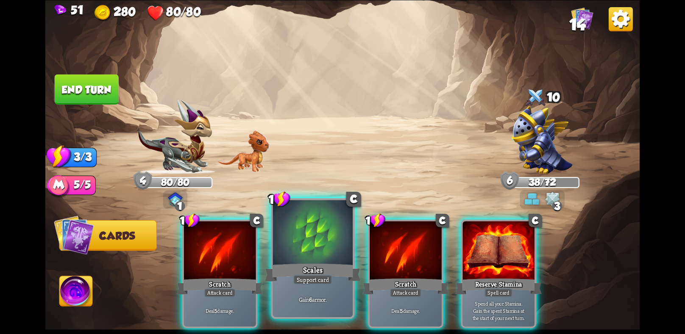
click at [284, 255] on div at bounding box center [313, 233] width 80 height 67
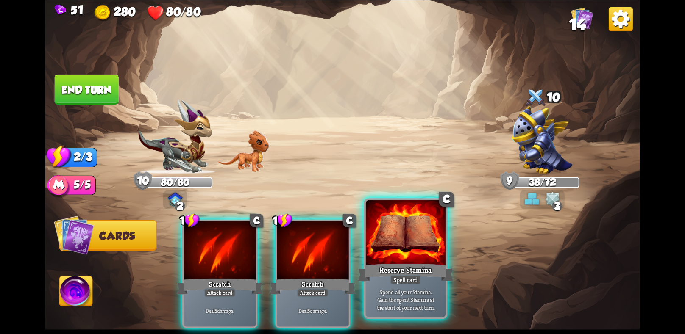
click at [369, 258] on div at bounding box center [406, 233] width 80 height 67
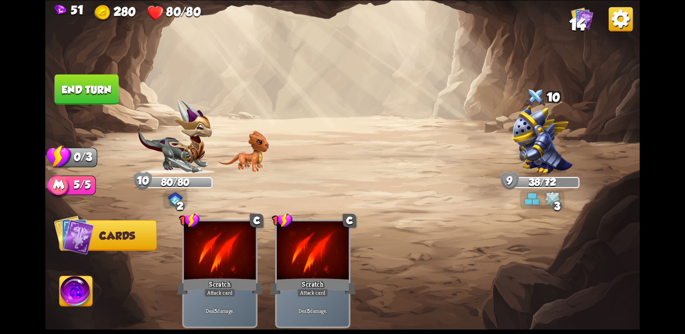
click at [64, 86] on button "End turn" at bounding box center [87, 89] width 64 height 30
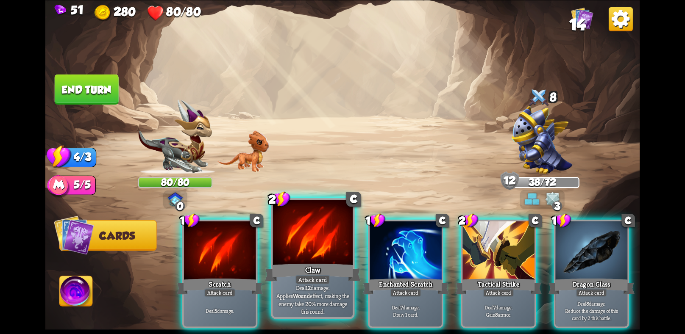
click at [292, 283] on div "Deal 12 damage. Applies Wound effect, making the enemy take 20% more damage thi…" at bounding box center [313, 299] width 80 height 35
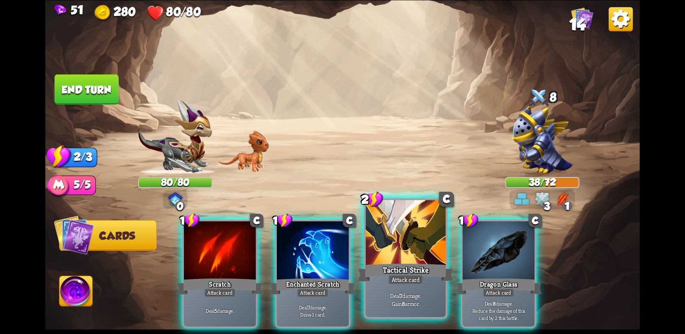
click at [401, 266] on div "Tactical Strike" at bounding box center [406, 272] width 96 height 21
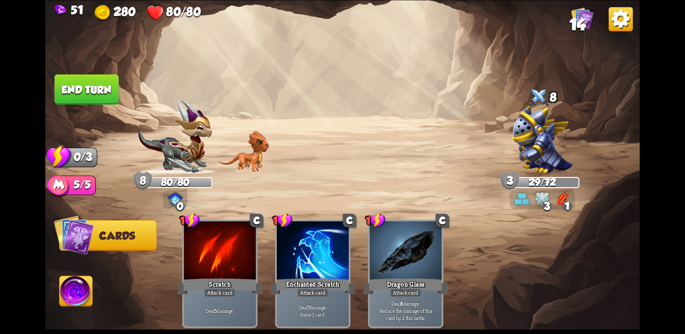
click at [86, 86] on button "End turn" at bounding box center [87, 89] width 64 height 30
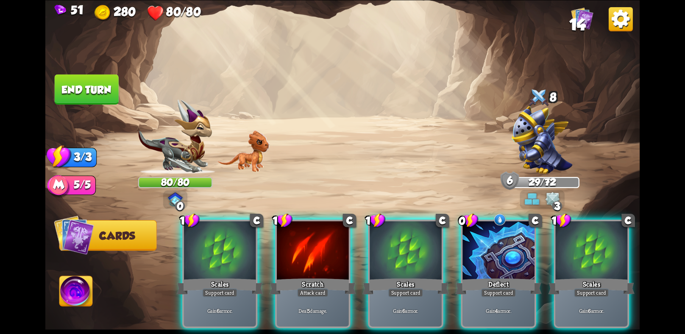
click at [67, 299] on img at bounding box center [76, 292] width 33 height 33
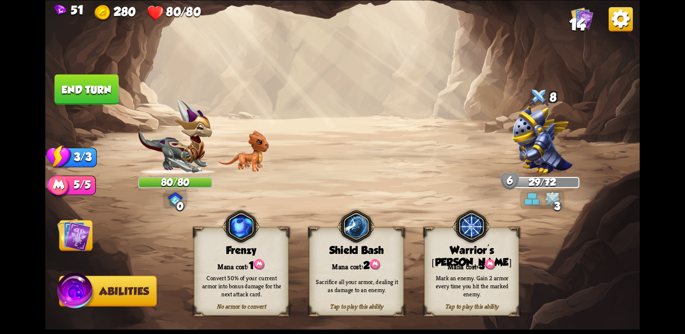
click at [471, 247] on div "Warrior's [PERSON_NAME]" at bounding box center [471, 256] width 94 height 25
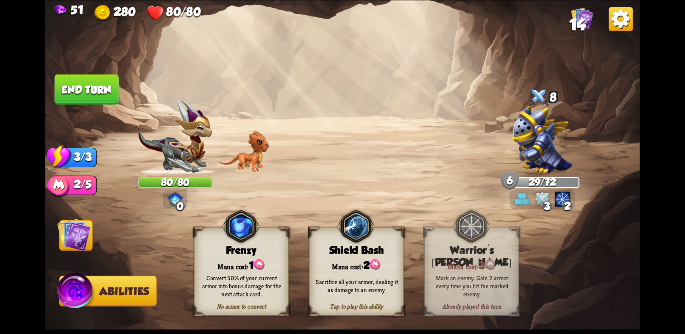
click at [82, 249] on img at bounding box center [73, 234] width 33 height 33
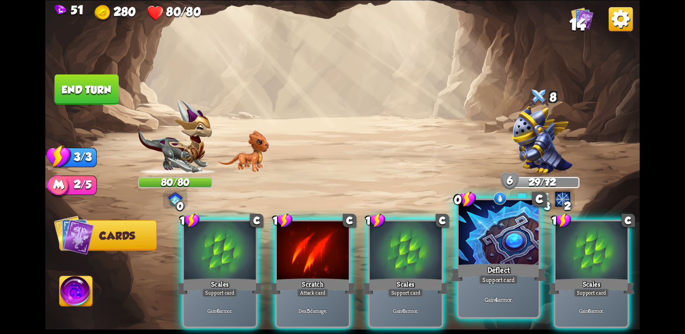
click at [516, 256] on div at bounding box center [498, 233] width 80 height 67
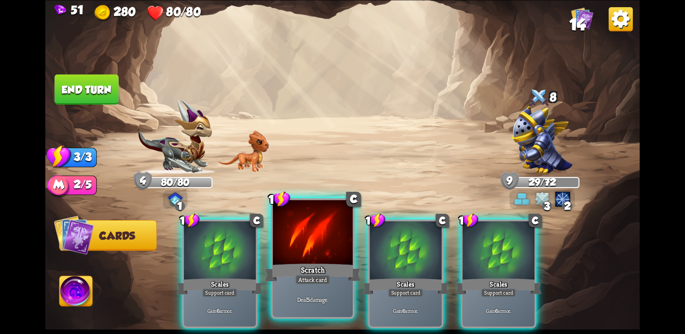
click at [275, 261] on div at bounding box center [313, 233] width 80 height 67
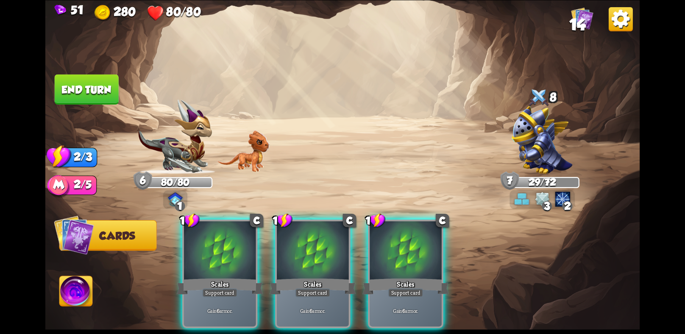
click at [69, 84] on button "End turn" at bounding box center [87, 89] width 64 height 30
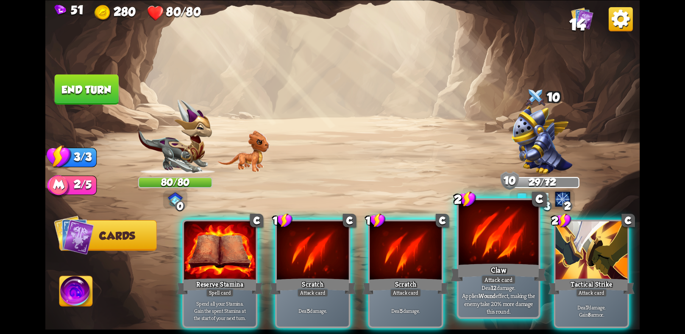
click at [485, 242] on div at bounding box center [498, 233] width 80 height 67
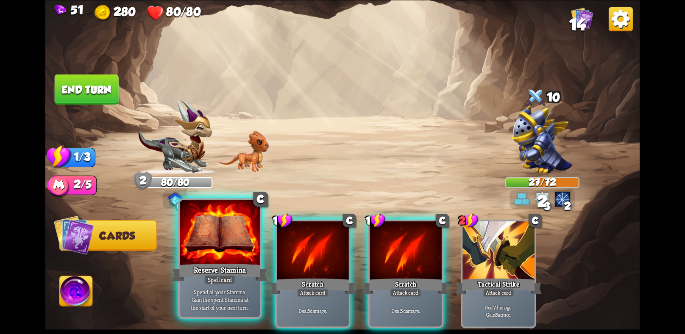
click at [213, 253] on div at bounding box center [220, 233] width 80 height 67
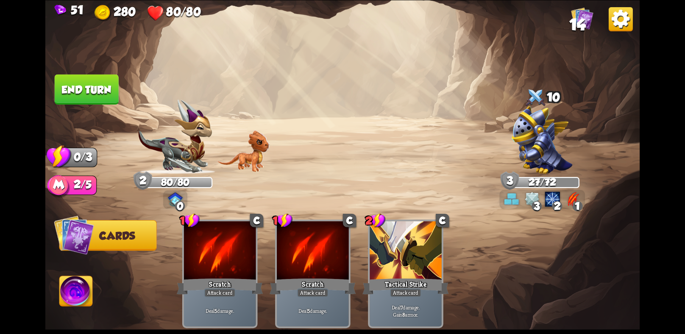
click at [105, 97] on button "End turn" at bounding box center [87, 89] width 64 height 30
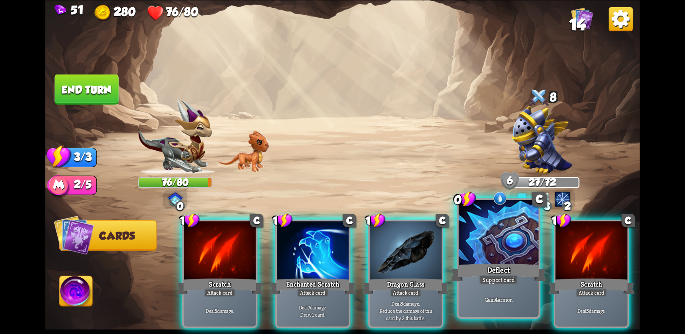
click at [470, 261] on div at bounding box center [498, 233] width 80 height 67
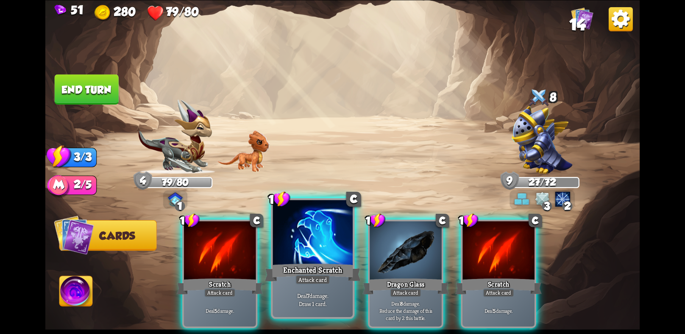
click at [322, 271] on div "Enchanted Scratch" at bounding box center [313, 272] width 96 height 21
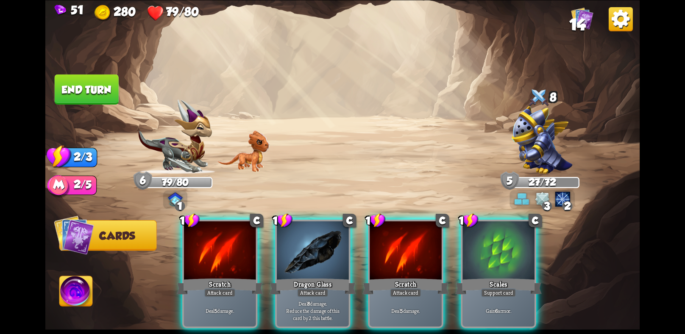
click at [322, 277] on div "Dragon Glass" at bounding box center [312, 286] width 86 height 19
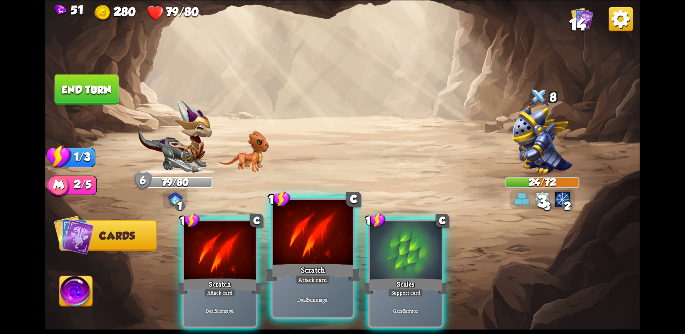
click at [275, 274] on div "Scratch" at bounding box center [313, 272] width 96 height 21
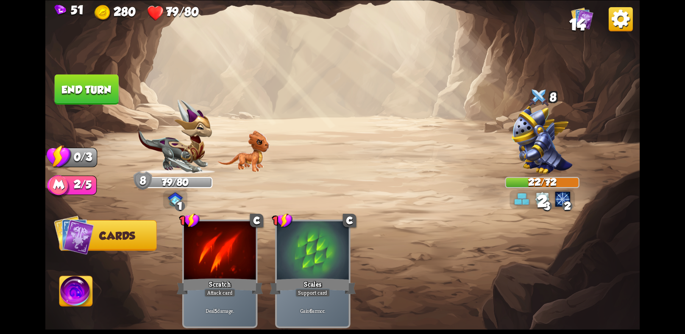
click at [72, 94] on button "End turn" at bounding box center [87, 89] width 64 height 30
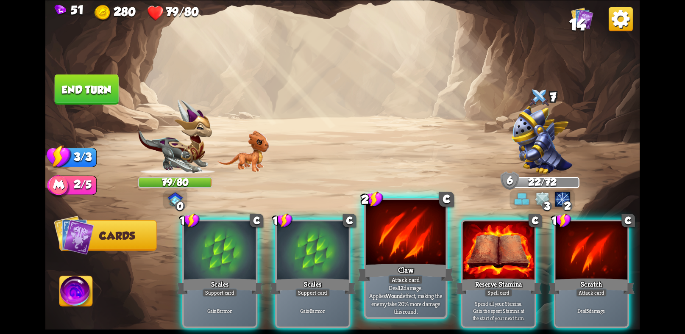
click at [394, 266] on div "Claw" at bounding box center [406, 272] width 96 height 21
click at [394, 266] on div "1 C Scales Support card Gain 6 armor. 1 C Scales Support card Gain 6 armor. 2 C…" at bounding box center [401, 260] width 475 height 149
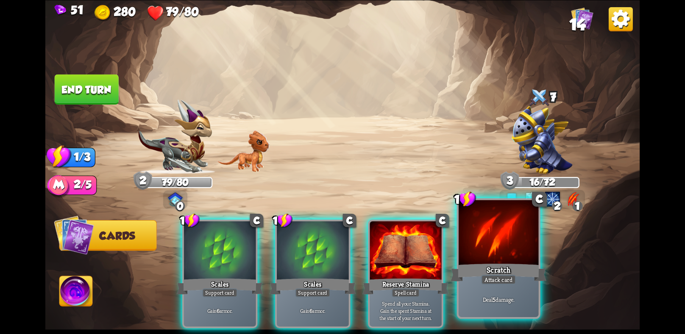
click at [478, 276] on div "Scratch" at bounding box center [498, 272] width 96 height 21
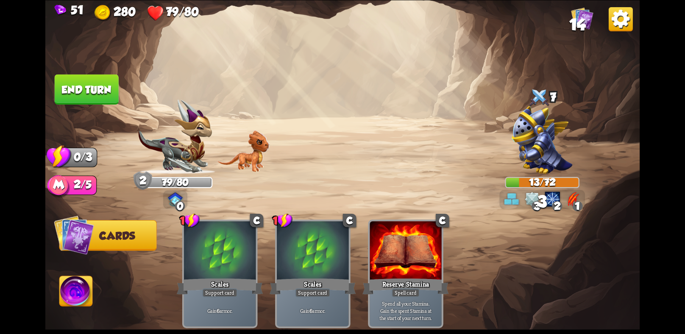
click at [119, 78] on img at bounding box center [342, 167] width 594 height 334
click at [103, 82] on button "End turn" at bounding box center [87, 89] width 64 height 30
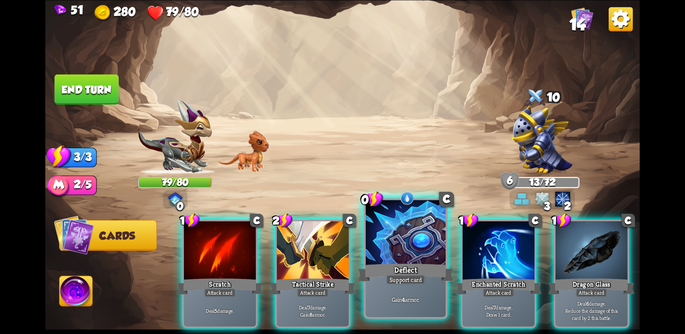
click at [380, 267] on div "Deflect" at bounding box center [406, 272] width 96 height 21
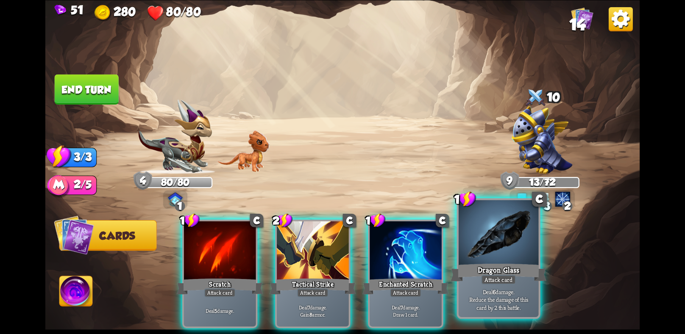
click at [496, 260] on div at bounding box center [498, 233] width 80 height 67
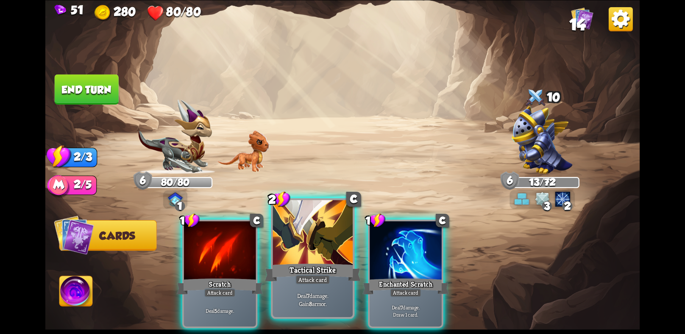
click at [285, 273] on div "Tactical Strike" at bounding box center [313, 272] width 96 height 21
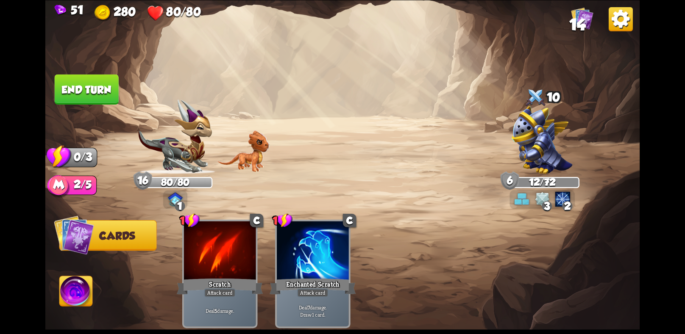
click at [70, 74] on button "End turn" at bounding box center [87, 89] width 64 height 30
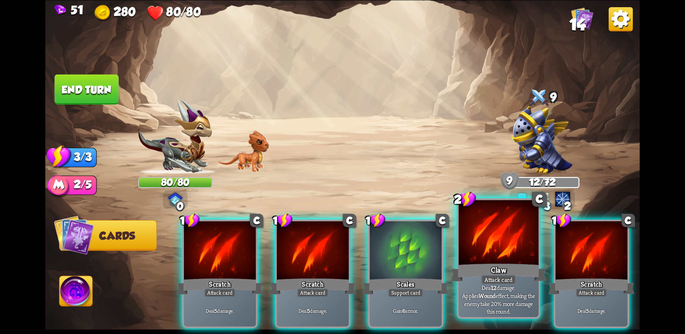
click at [491, 279] on div "Attack card" at bounding box center [498, 280] width 35 height 10
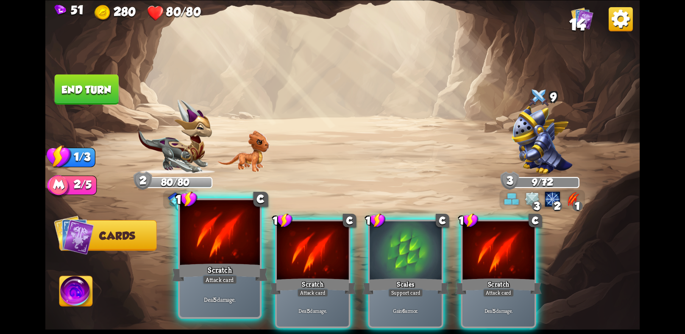
click at [204, 249] on div at bounding box center [220, 233] width 80 height 67
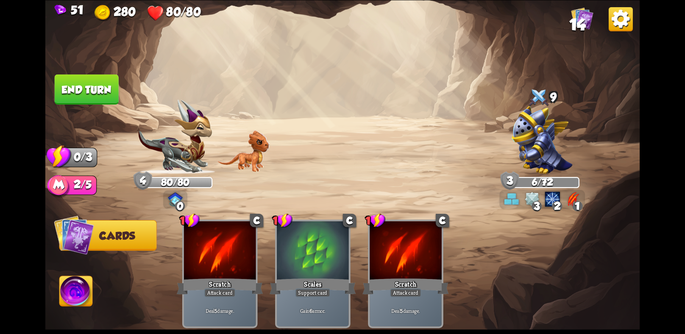
click at [78, 78] on button "End turn" at bounding box center [87, 89] width 64 height 30
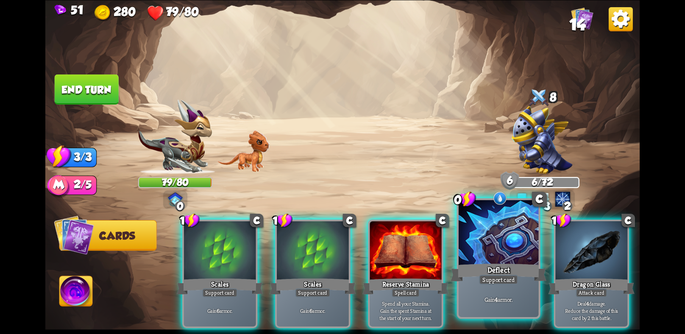
click at [470, 268] on div "Deflect" at bounding box center [498, 272] width 96 height 21
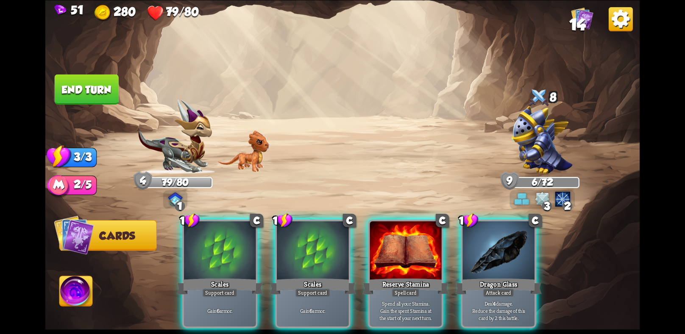
click at [470, 277] on div "Dragon Glass" at bounding box center [498, 286] width 86 height 19
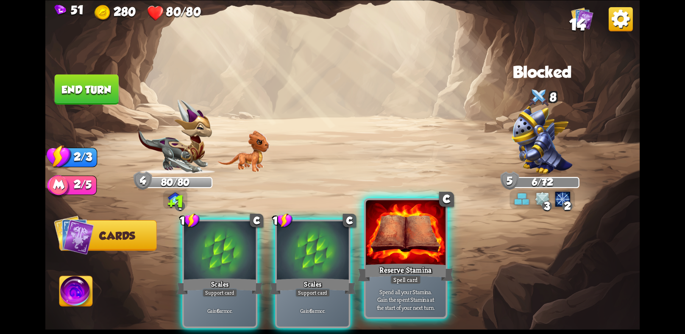
click at [407, 282] on div "Spell card" at bounding box center [405, 280] width 31 height 10
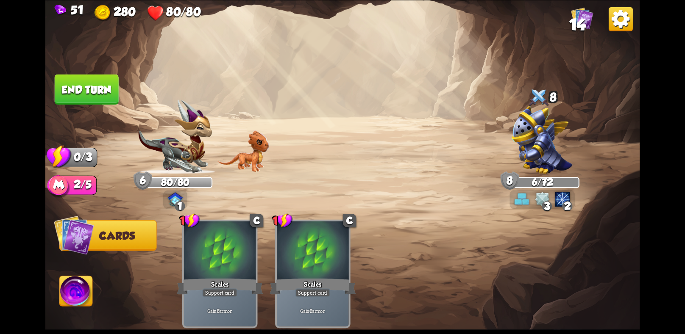
click at [102, 79] on button "End turn" at bounding box center [87, 89] width 64 height 30
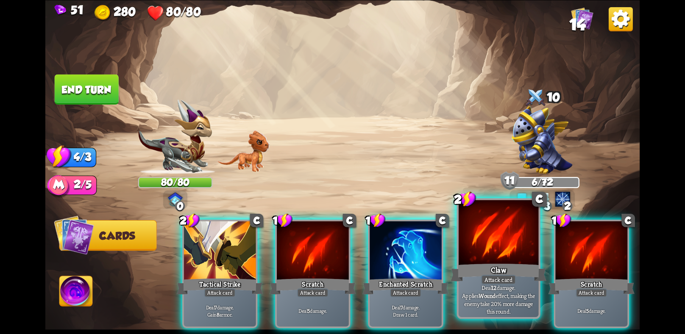
click at [466, 273] on div "Claw" at bounding box center [498, 272] width 96 height 21
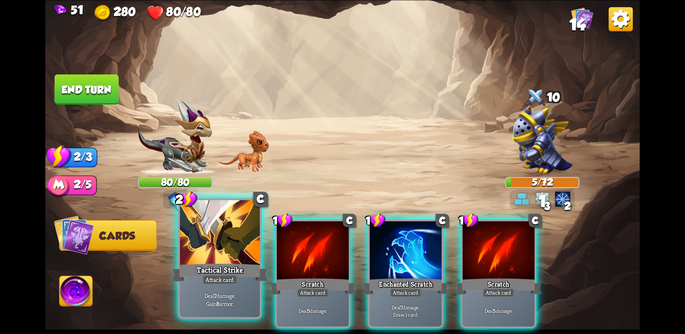
click at [203, 258] on div at bounding box center [220, 233] width 80 height 67
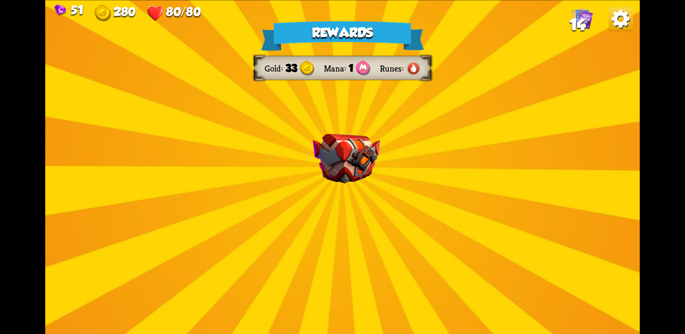
click at [372, 161] on img at bounding box center [346, 159] width 67 height 50
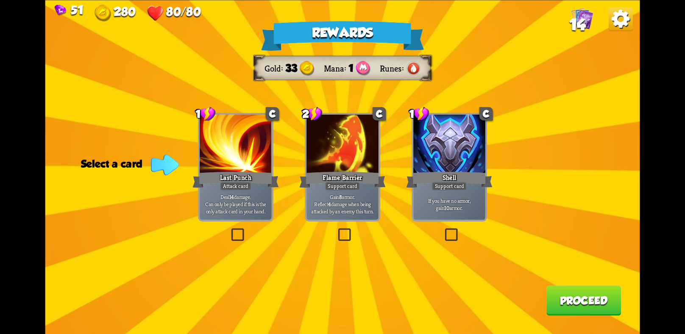
click at [357, 167] on div at bounding box center [342, 144] width 72 height 61
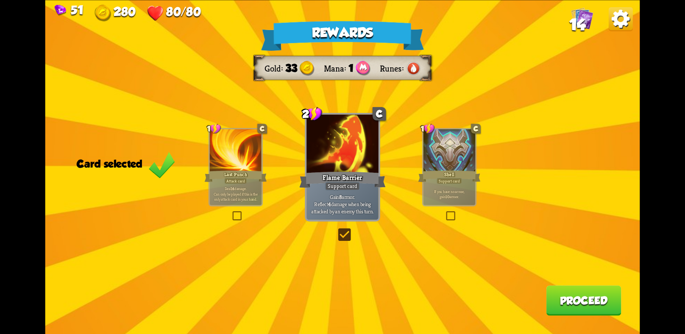
click at [570, 303] on button "Proceed" at bounding box center [583, 301] width 75 height 30
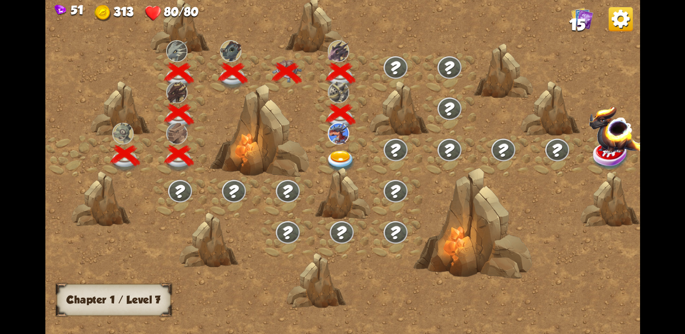
click at [345, 158] on img at bounding box center [341, 161] width 30 height 22
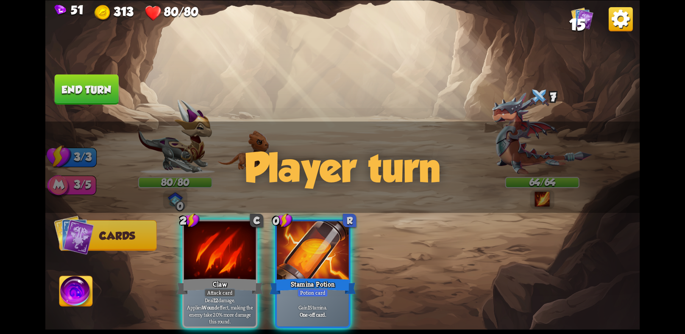
click at [540, 144] on div "Player turn" at bounding box center [342, 168] width 594 height 92
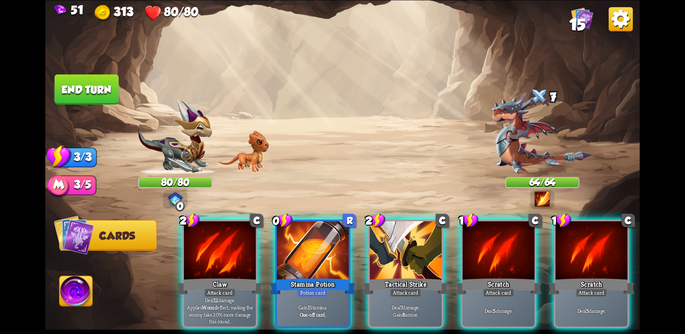
click at [519, 146] on div "Player turn" at bounding box center [342, 168] width 594 height 92
click at [519, 146] on img at bounding box center [542, 133] width 100 height 82
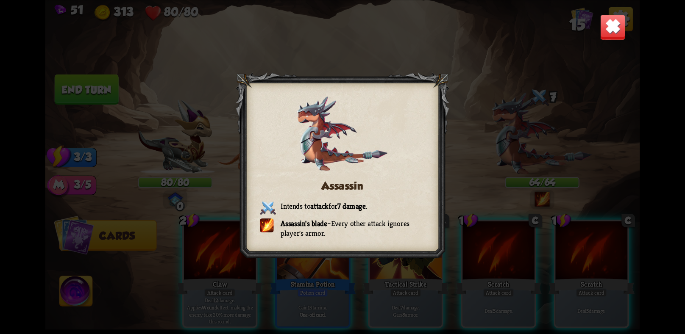
click at [587, 25] on div "Assassin Intends to attack for 7 damage . Assassin's blade – Every other attack…" at bounding box center [342, 167] width 594 height 334
click at [608, 31] on img at bounding box center [612, 27] width 26 height 26
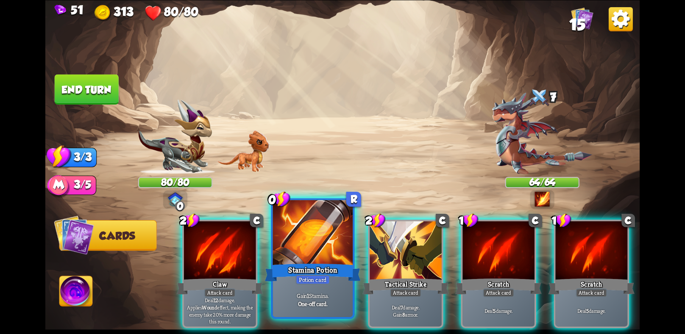
click at [331, 254] on div at bounding box center [313, 233] width 80 height 67
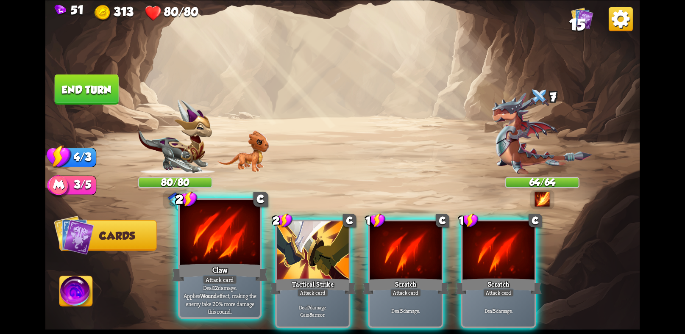
click at [231, 245] on div at bounding box center [220, 233] width 80 height 67
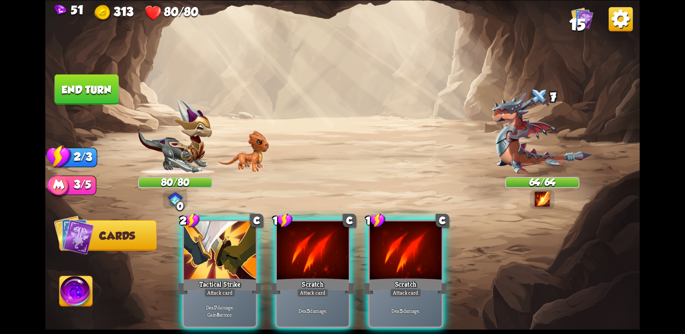
click at [231, 245] on div at bounding box center [220, 251] width 72 height 61
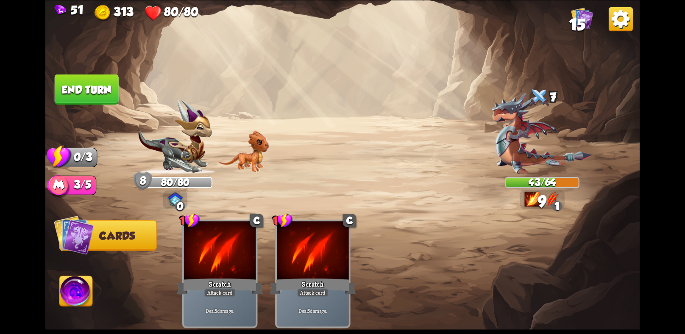
click at [86, 91] on button "End turn" at bounding box center [87, 89] width 64 height 30
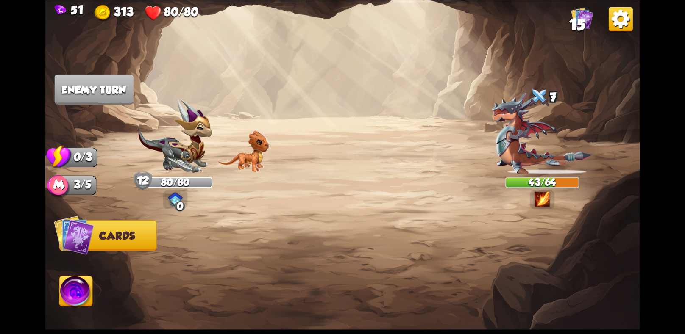
click at [83, 287] on img at bounding box center [76, 292] width 33 height 33
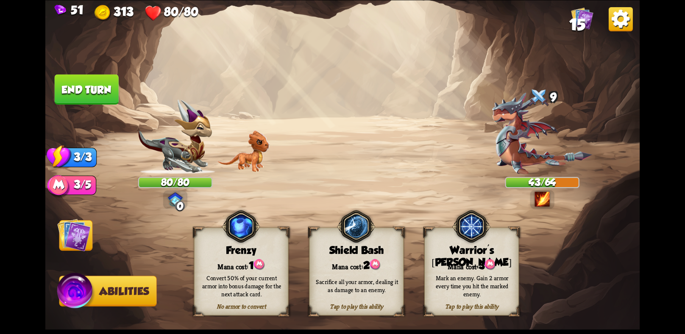
click at [95, 221] on img at bounding box center [342, 167] width 594 height 334
click at [66, 230] on img at bounding box center [73, 234] width 33 height 33
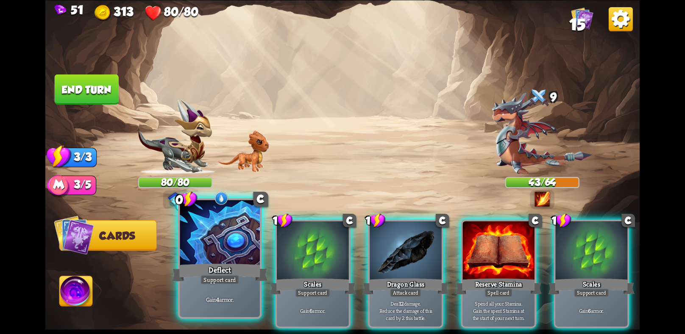
click at [244, 275] on div "Deflect" at bounding box center [220, 272] width 96 height 21
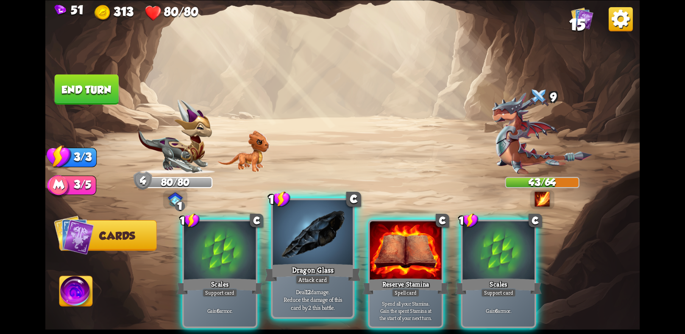
click at [295, 286] on div "Deal 12 damage. Reduce the damage of this card by 2 this battle." at bounding box center [313, 299] width 80 height 35
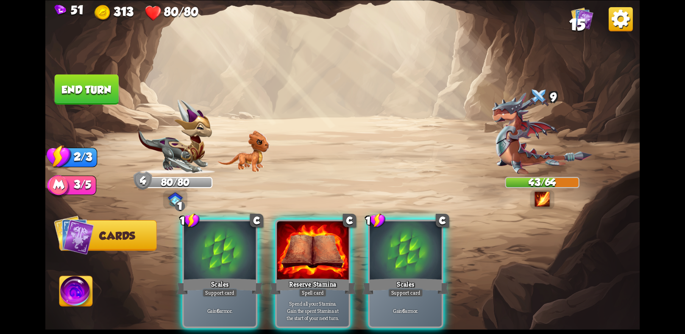
click at [295, 286] on div "1 C Scales Support card Gain 6 armor. C Reserve Stamina Spell card Spend all yo…" at bounding box center [401, 260] width 475 height 149
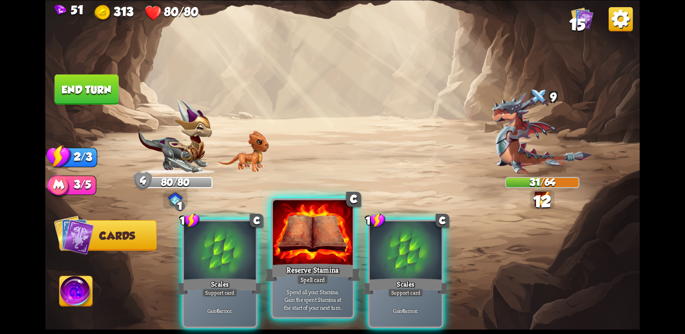
click at [293, 281] on div "Reserve Stamina" at bounding box center [313, 272] width 96 height 21
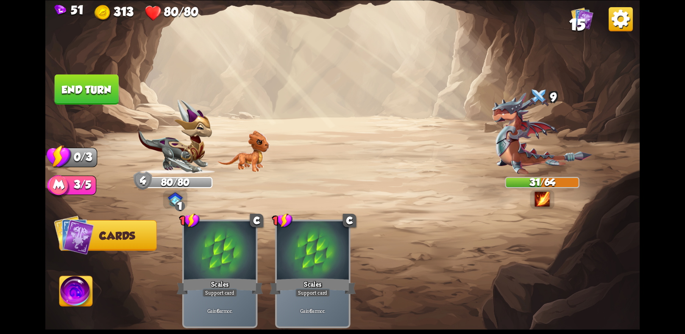
click at [103, 87] on button "End turn" at bounding box center [87, 89] width 64 height 30
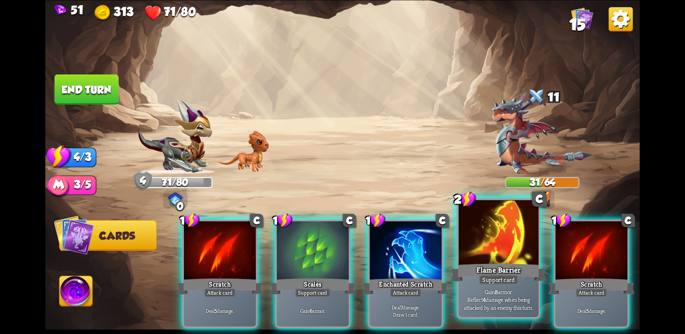
click at [472, 239] on div at bounding box center [498, 233] width 80 height 67
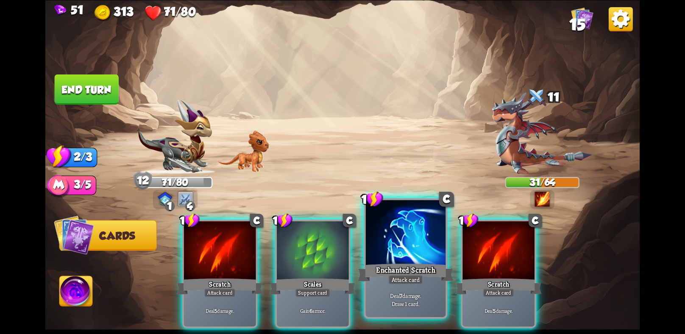
click at [413, 265] on div "Enchanted Scratch" at bounding box center [406, 272] width 96 height 21
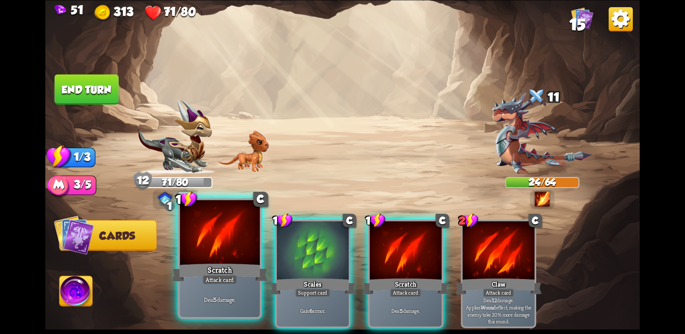
click at [211, 283] on div "Attack card" at bounding box center [220, 280] width 35 height 10
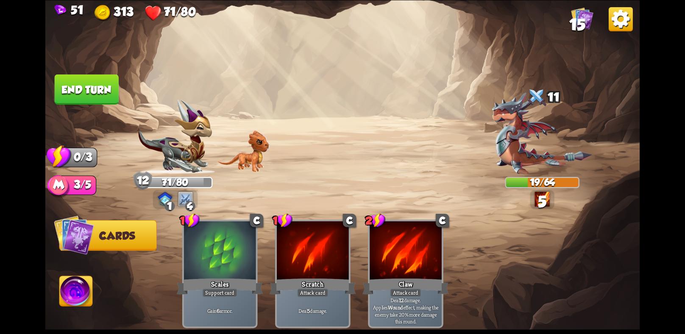
click at [86, 78] on button "End turn" at bounding box center [87, 89] width 64 height 30
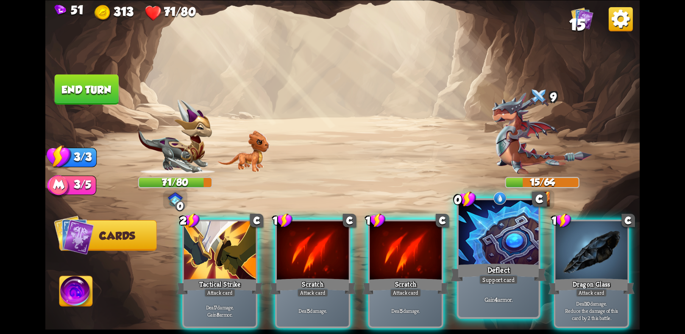
click at [474, 263] on div "Deflect" at bounding box center [498, 272] width 96 height 21
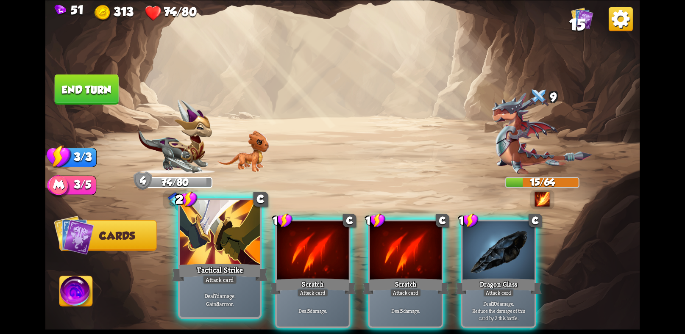
click at [212, 259] on div at bounding box center [220, 233] width 80 height 67
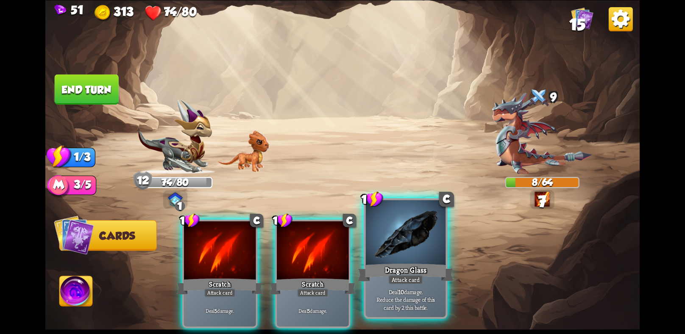
click at [401, 268] on div "Dragon Glass" at bounding box center [406, 272] width 96 height 21
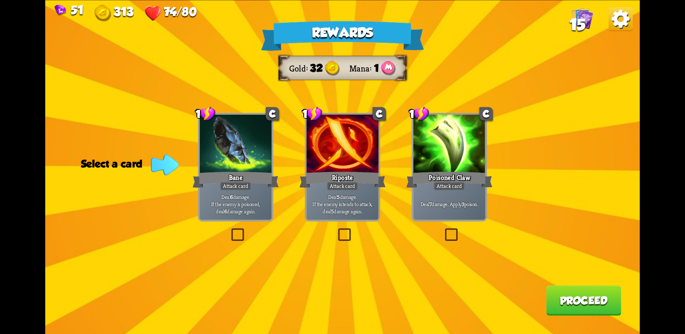
click at [453, 212] on div "Deal 7 damage. Apply 3 poison." at bounding box center [449, 204] width 72 height 31
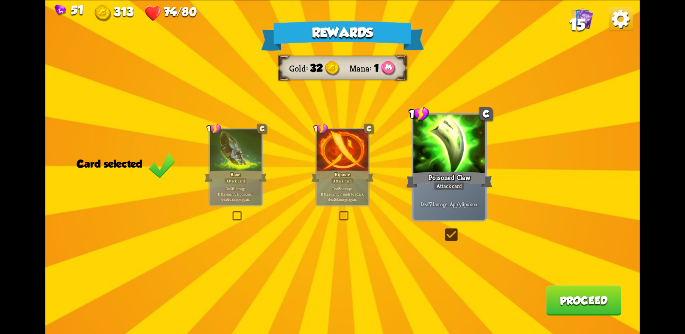
click at [584, 300] on button "Proceed" at bounding box center [583, 301] width 75 height 30
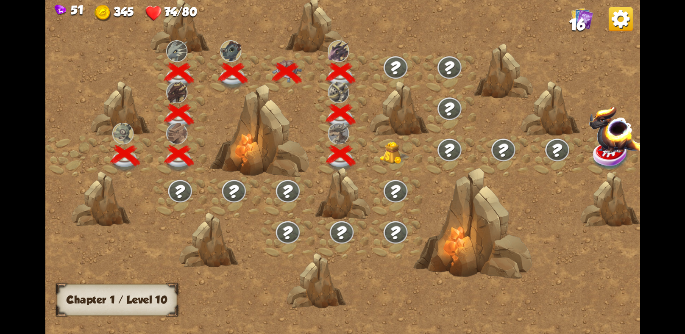
click at [391, 161] on img at bounding box center [395, 152] width 30 height 23
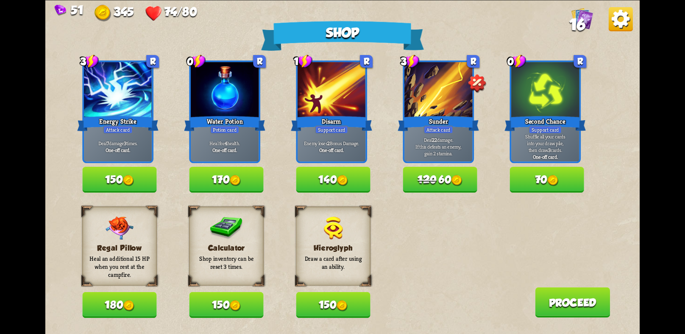
click at [341, 299] on button "150" at bounding box center [333, 305] width 74 height 26
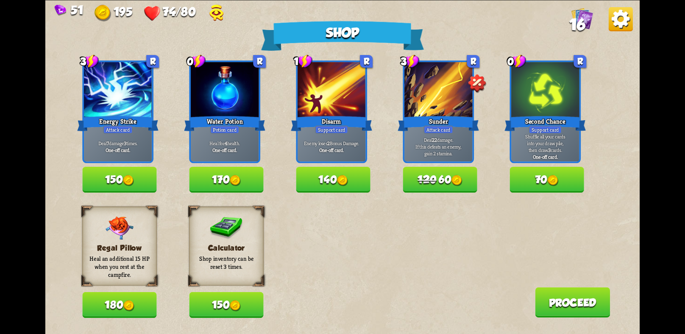
click at [108, 175] on button "150" at bounding box center [119, 180] width 74 height 26
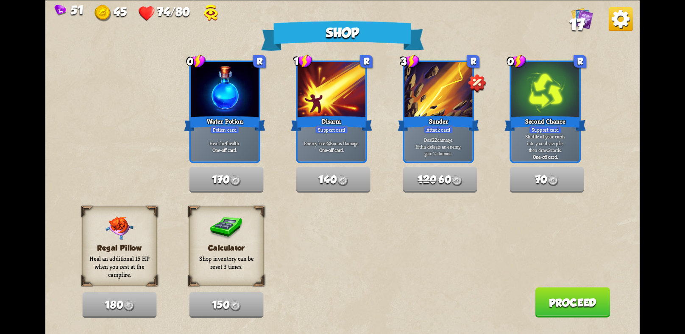
click at [567, 305] on button "Proceed" at bounding box center [572, 302] width 75 height 30
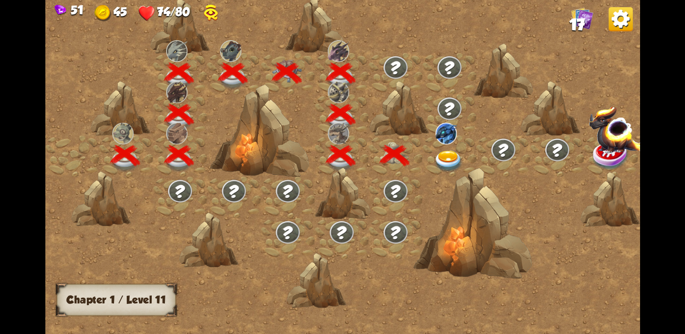
scroll to position [0, 128]
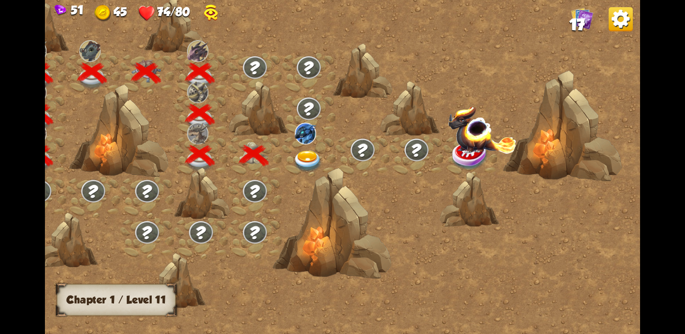
click at [298, 153] on img at bounding box center [308, 161] width 30 height 22
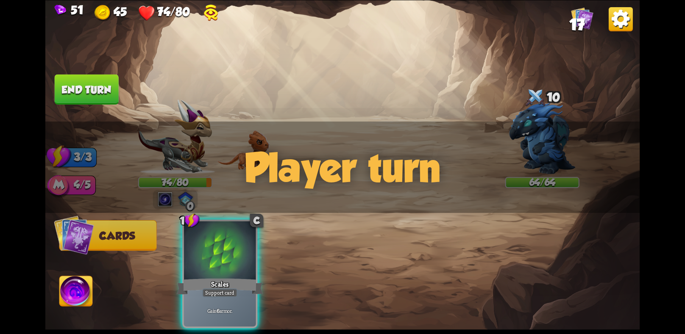
click at [179, 189] on div "Player turn" at bounding box center [342, 168] width 594 height 92
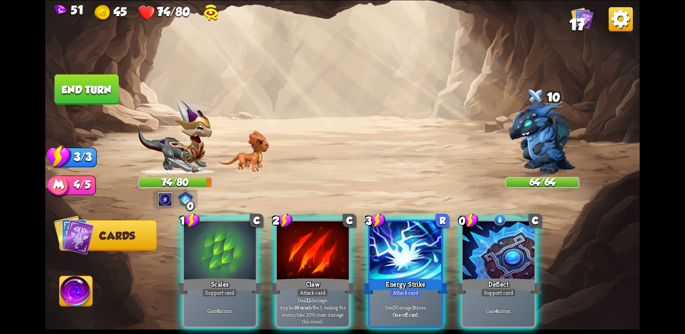
click at [183, 153] on div "Player turn" at bounding box center [342, 168] width 594 height 92
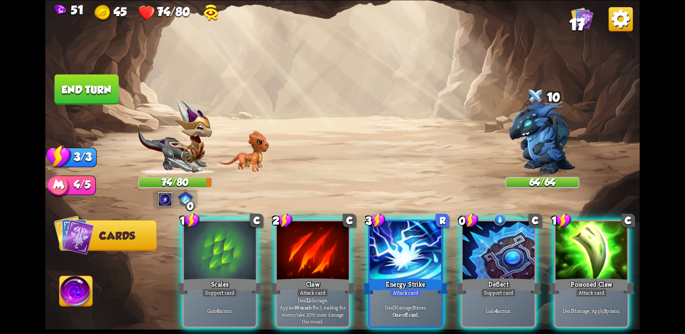
click at [183, 153] on img at bounding box center [175, 137] width 74 height 75
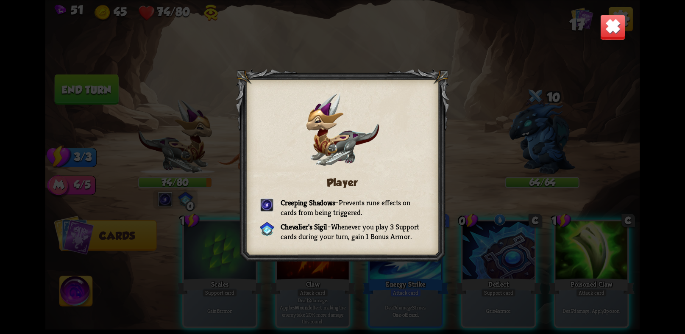
click at [582, 48] on div "Player Creeping Shadows – Prevents rune effects on cards from being triggered. …" at bounding box center [342, 167] width 594 height 334
click at [611, 35] on img at bounding box center [612, 27] width 26 height 26
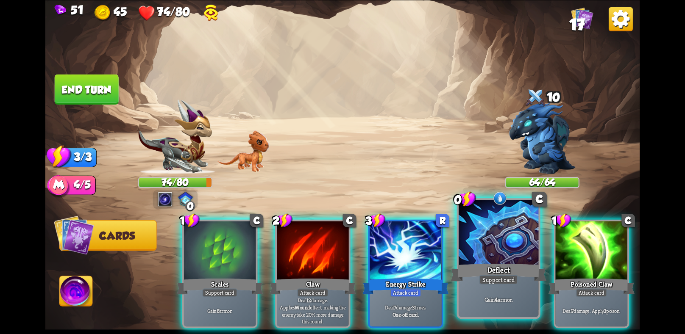
click at [507, 261] on div at bounding box center [498, 233] width 80 height 67
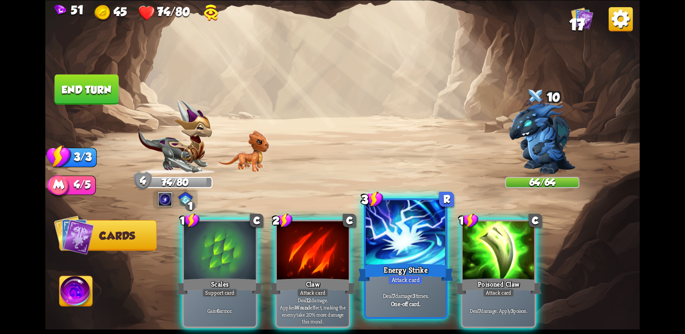
click at [385, 261] on div at bounding box center [406, 233] width 80 height 67
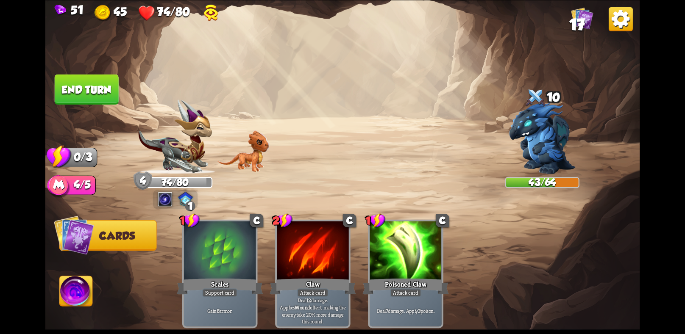
click at [79, 89] on button "End turn" at bounding box center [87, 89] width 64 height 30
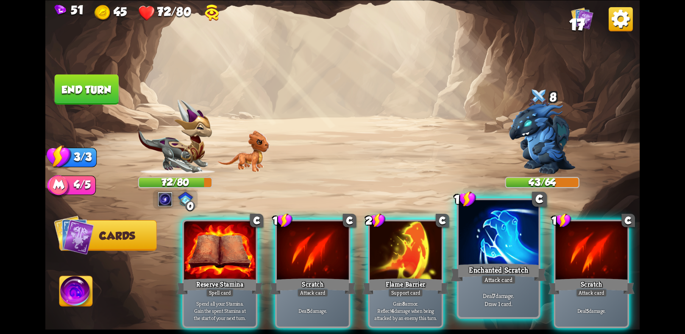
click at [469, 261] on div at bounding box center [498, 233] width 80 height 67
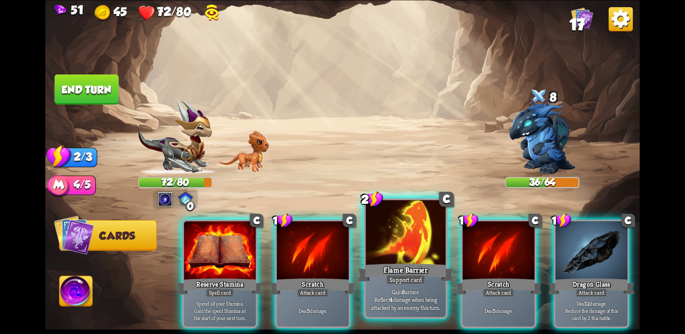
click at [394, 276] on div "Support card" at bounding box center [405, 280] width 39 height 10
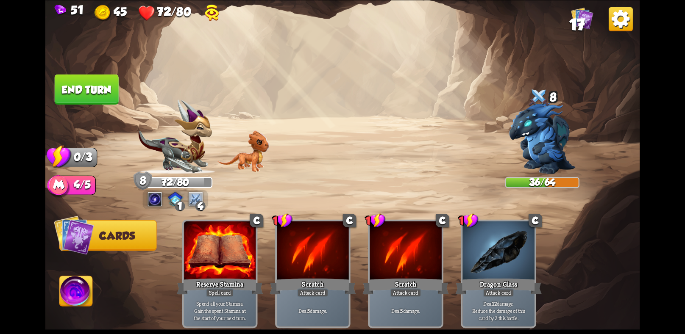
click at [92, 91] on button "End turn" at bounding box center [87, 89] width 64 height 30
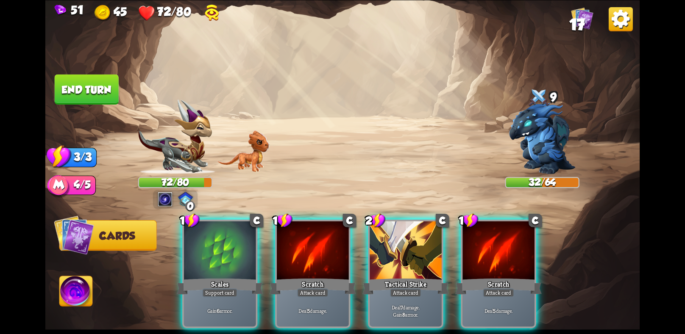
click at [61, 288] on img at bounding box center [76, 292] width 33 height 33
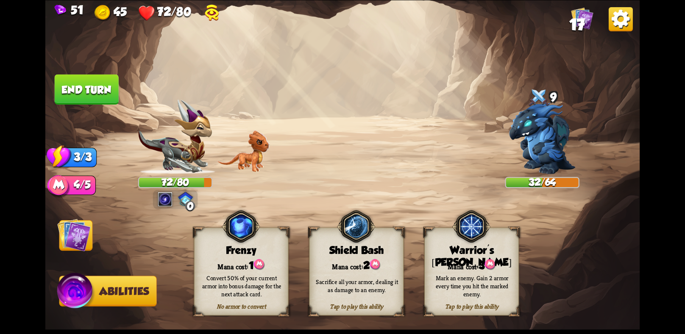
click at [83, 244] on img at bounding box center [73, 234] width 33 height 33
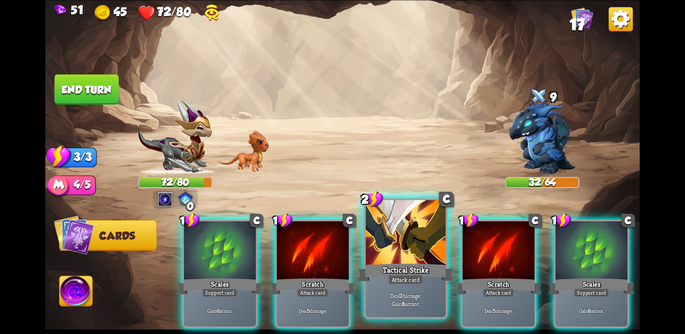
click at [384, 302] on p "Deal 7 damage. Gain 8 armor." at bounding box center [406, 300] width 76 height 16
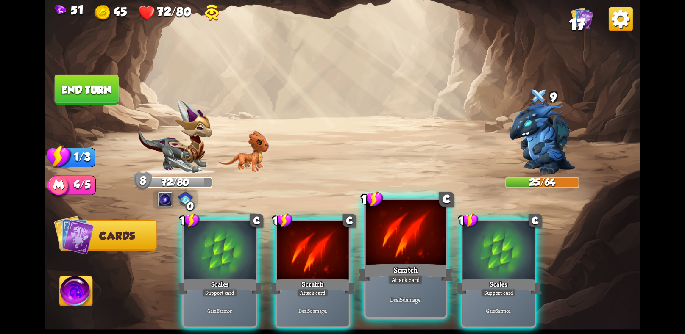
click at [385, 302] on p "Deal 5 damage." at bounding box center [406, 300] width 76 height 8
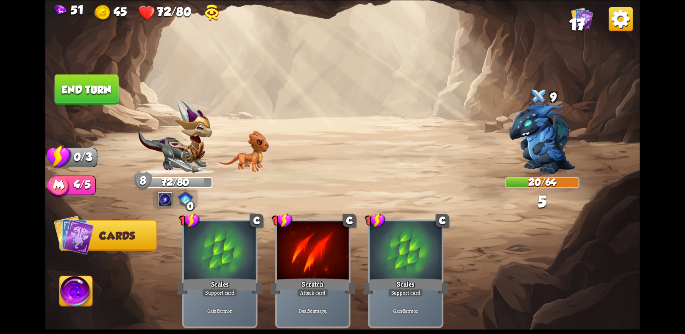
click at [100, 81] on button "End turn" at bounding box center [87, 89] width 64 height 30
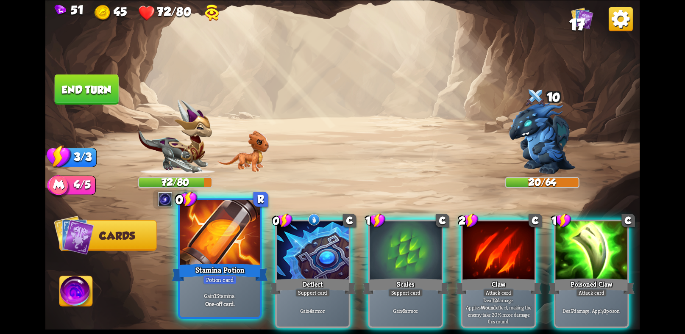
click at [245, 239] on div at bounding box center [220, 233] width 80 height 67
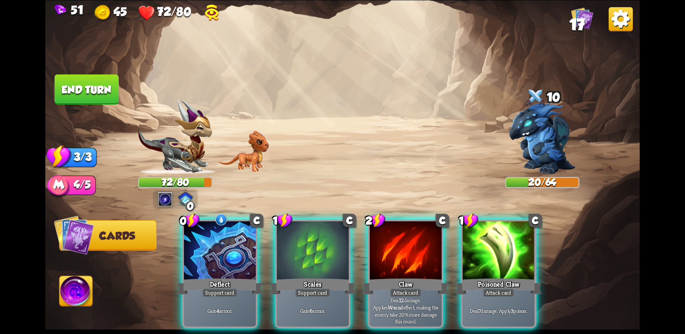
click at [245, 239] on div at bounding box center [220, 251] width 72 height 61
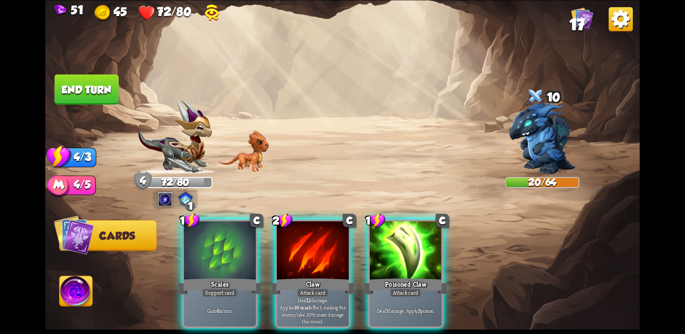
click at [245, 239] on div at bounding box center [220, 251] width 72 height 61
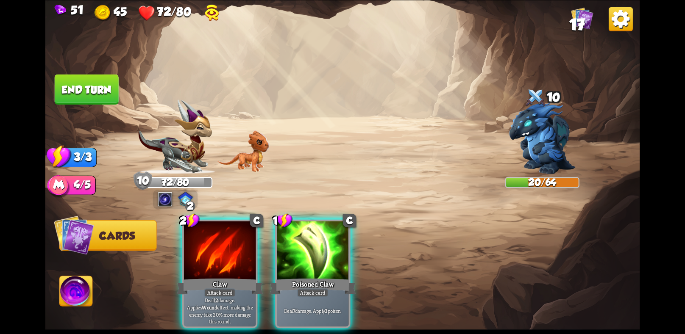
click at [245, 239] on div at bounding box center [220, 251] width 72 height 61
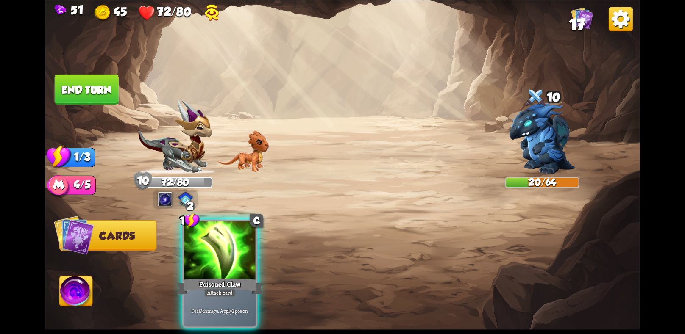
click at [245, 239] on div at bounding box center [220, 251] width 72 height 61
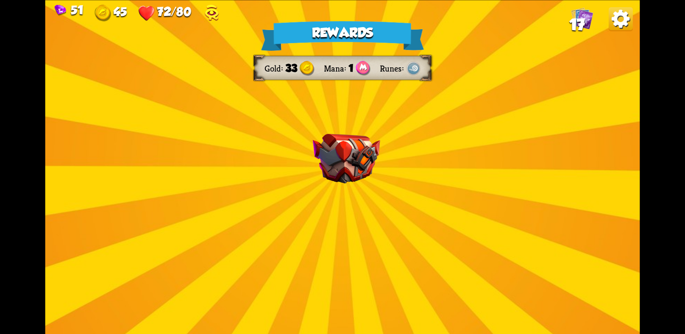
click at [351, 148] on img at bounding box center [346, 159] width 67 height 50
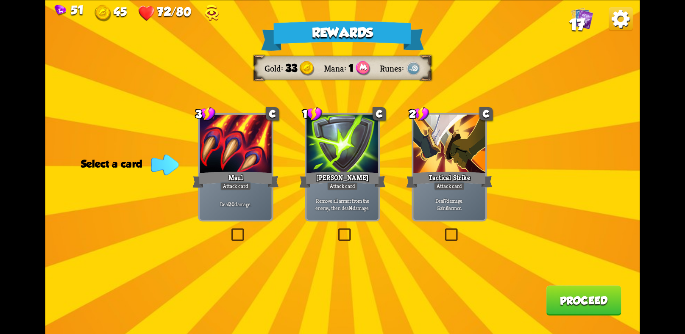
click at [358, 170] on div at bounding box center [342, 144] width 72 height 61
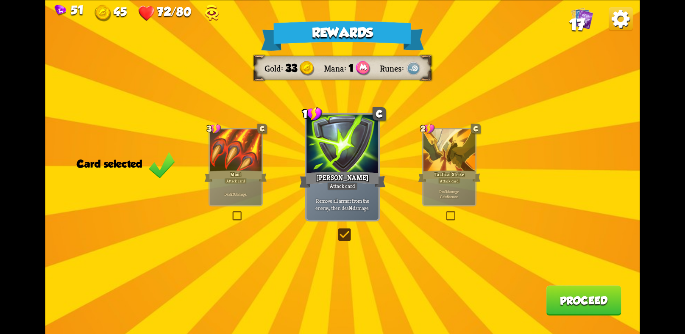
click at [594, 326] on div "Rewards Gold 33 Mana 1 Runes Card selected 3 C Maul Attack card Deal 20 damage.…" at bounding box center [342, 167] width 594 height 334
click at [560, 286] on div "Rewards Gold 33 Mana 1 Runes Card selected 3 C Maul Attack card Deal 20 damage.…" at bounding box center [342, 167] width 594 height 334
click at [562, 294] on button "Proceed" at bounding box center [583, 301] width 75 height 30
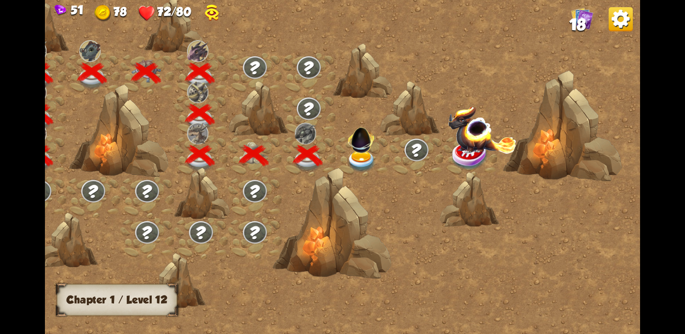
click at [360, 149] on img at bounding box center [361, 138] width 32 height 32
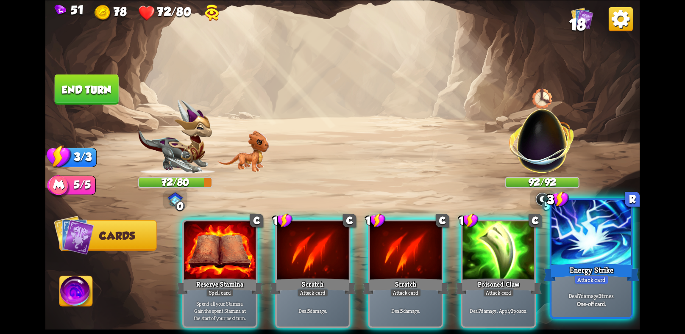
click at [602, 280] on div "Attack card" at bounding box center [591, 280] width 35 height 10
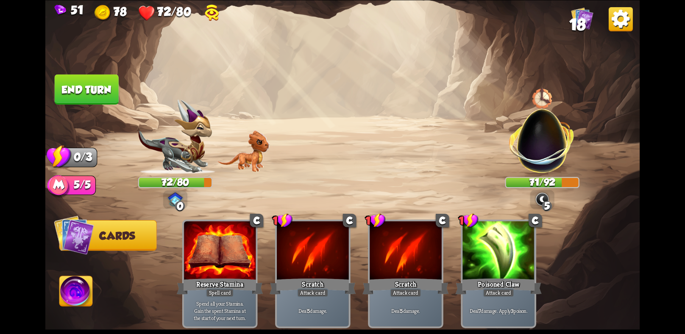
click at [90, 283] on img at bounding box center [76, 292] width 33 height 33
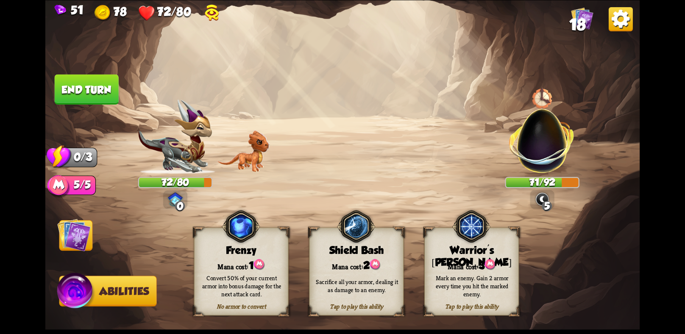
click at [67, 87] on button "End turn" at bounding box center [87, 89] width 64 height 30
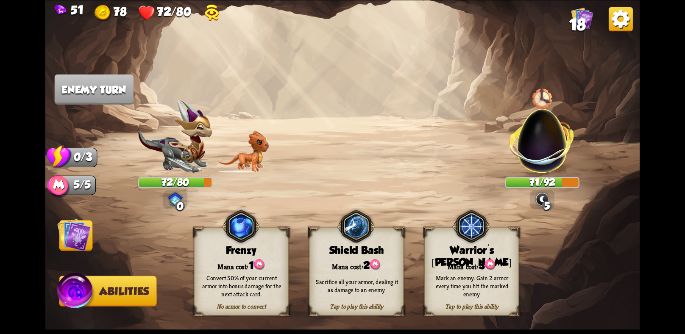
click at [67, 231] on img at bounding box center [73, 234] width 33 height 33
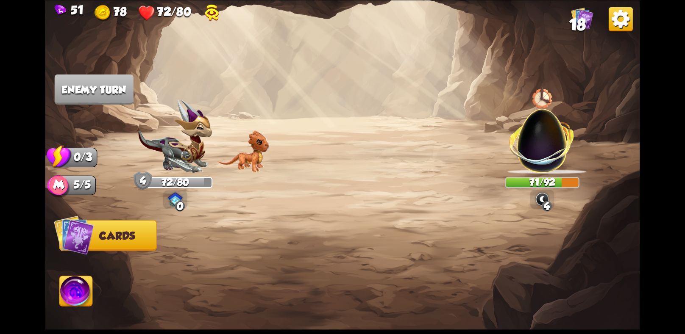
click at [167, 159] on img at bounding box center [175, 137] width 74 height 75
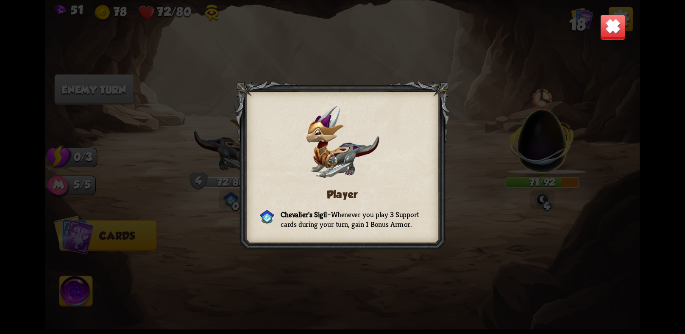
click at [581, 24] on div "Player Chevalier's Sigil – Whenever you play 3 Support cards during your turn, …" at bounding box center [342, 167] width 594 height 334
click at [596, 28] on div "Player Chevalier's Sigil – Whenever you play 3 Support cards during your turn, …" at bounding box center [342, 167] width 594 height 334
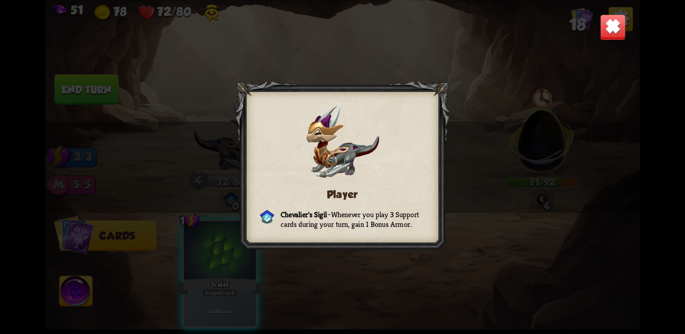
click at [607, 31] on img at bounding box center [612, 27] width 26 height 26
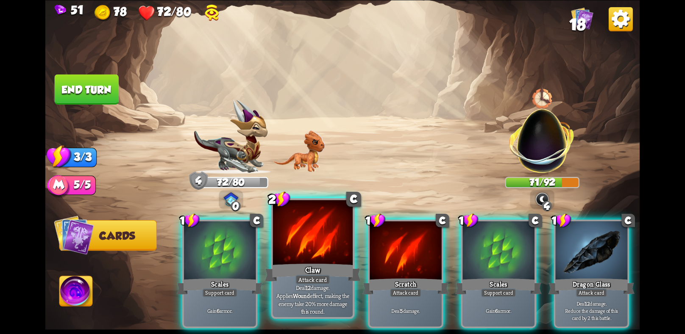
click at [294, 275] on div "Claw" at bounding box center [313, 272] width 96 height 21
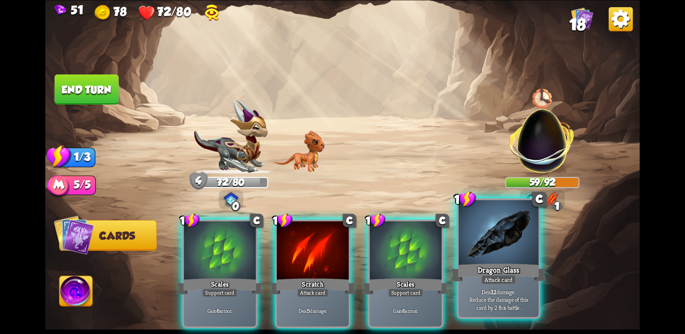
click at [514, 286] on div "Deal 12 damage. Reduce the damage of this card by 2 this battle." at bounding box center [498, 299] width 80 height 35
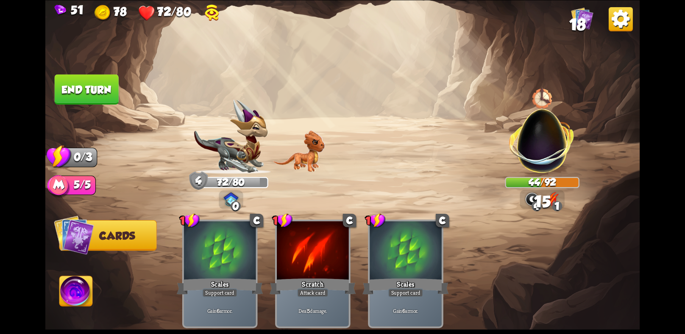
click at [98, 76] on button "End turn" at bounding box center [87, 89] width 64 height 30
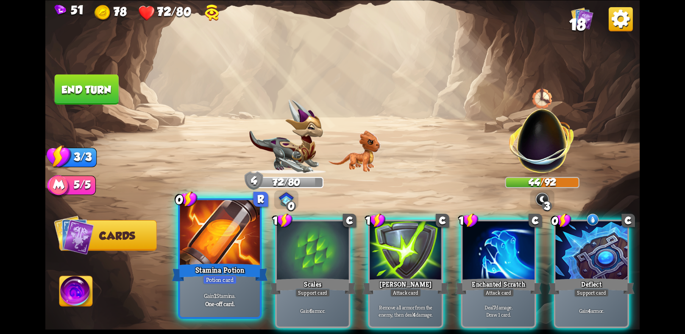
click at [230, 277] on div "Potion card" at bounding box center [220, 280] width 34 height 10
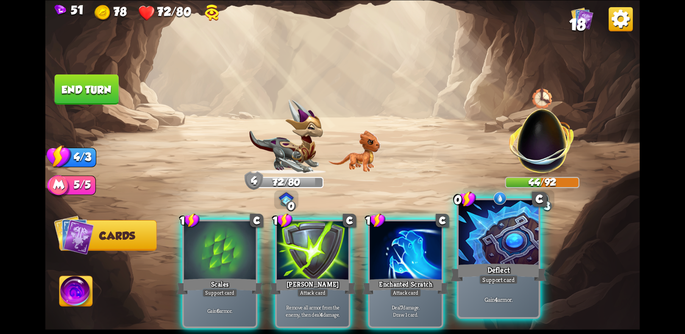
click at [475, 288] on div "Gain 4 armor." at bounding box center [498, 299] width 80 height 35
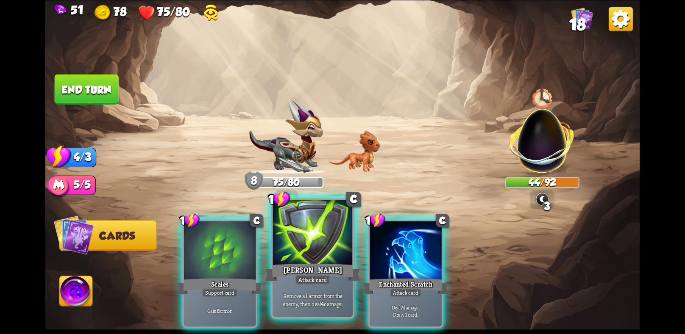
click at [303, 244] on div at bounding box center [313, 233] width 80 height 67
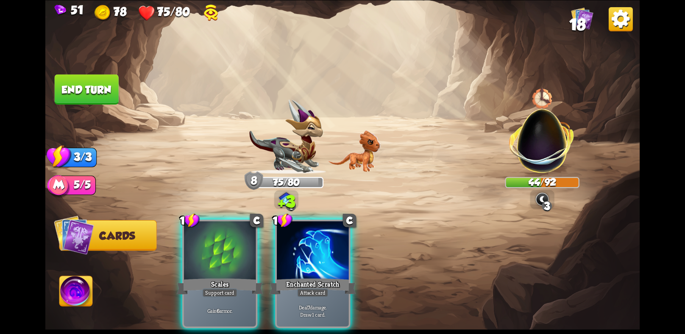
click at [303, 244] on div "1 C Scales Support card Gain 6 armor. 1 C Enchanted Scratch Attack card Deal 7 …" at bounding box center [401, 260] width 475 height 149
click at [303, 244] on div at bounding box center [313, 251] width 72 height 61
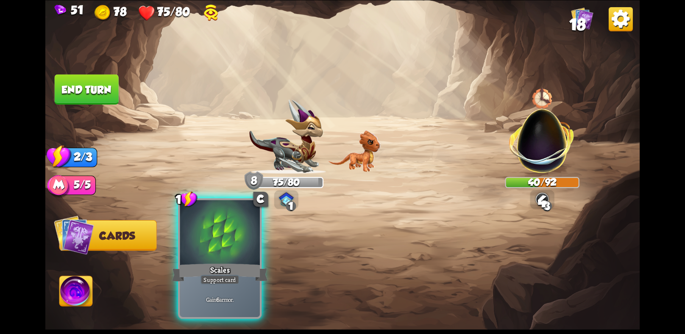
click at [226, 251] on div at bounding box center [220, 233] width 80 height 67
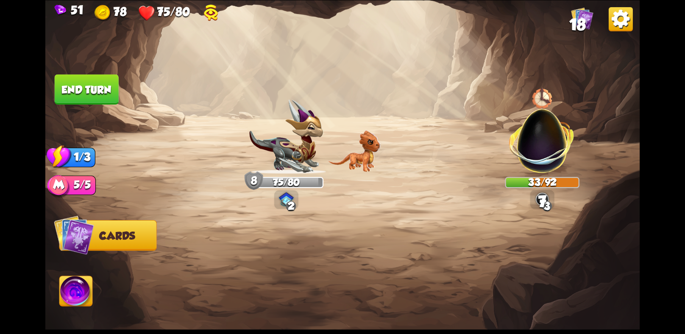
click at [98, 82] on button "End turn" at bounding box center [87, 89] width 64 height 30
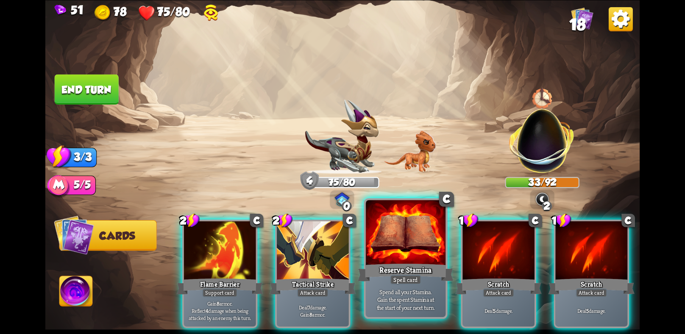
click at [415, 259] on div at bounding box center [406, 233] width 80 height 67
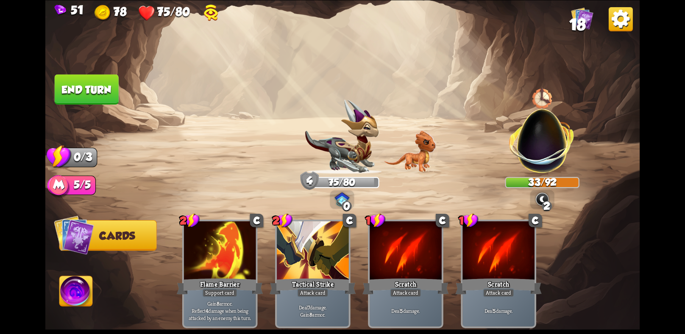
click at [103, 78] on button "End turn" at bounding box center [87, 89] width 64 height 30
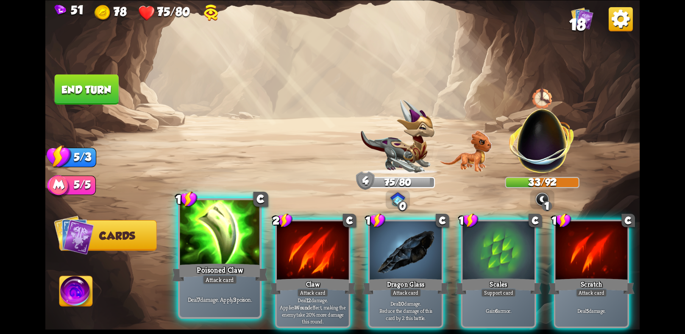
click at [221, 256] on div at bounding box center [220, 233] width 80 height 67
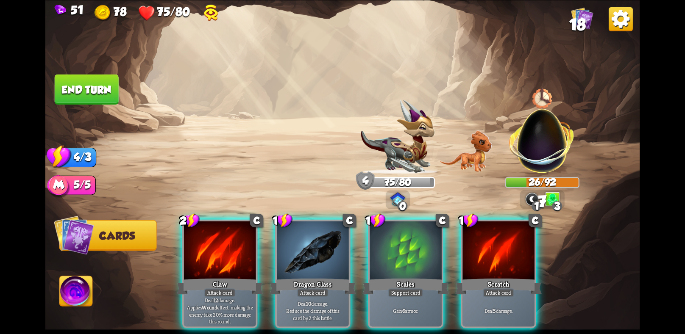
click at [221, 256] on div at bounding box center [220, 251] width 72 height 61
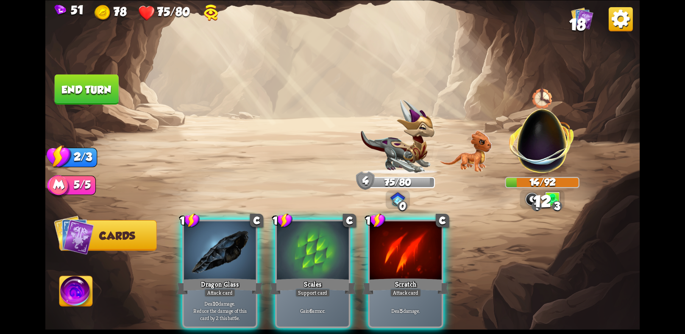
click at [221, 256] on div at bounding box center [220, 251] width 72 height 61
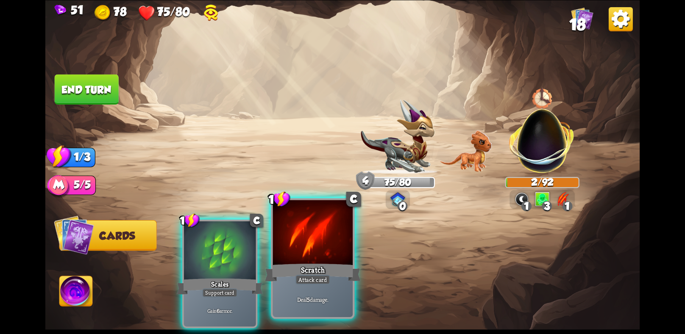
click at [288, 250] on div at bounding box center [313, 233] width 80 height 67
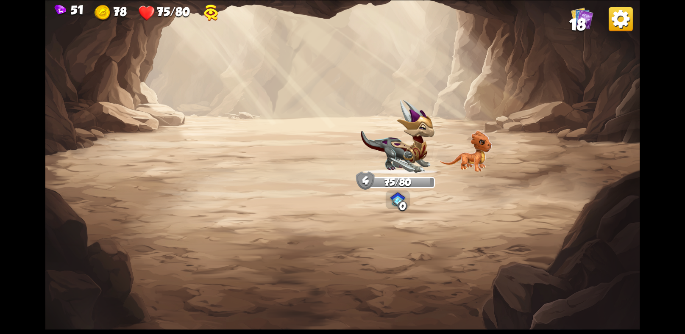
click at [580, 27] on span "18" at bounding box center [577, 24] width 17 height 18
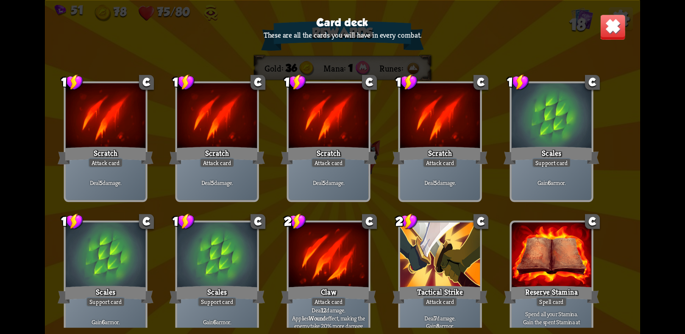
click at [605, 28] on img at bounding box center [612, 27] width 26 height 26
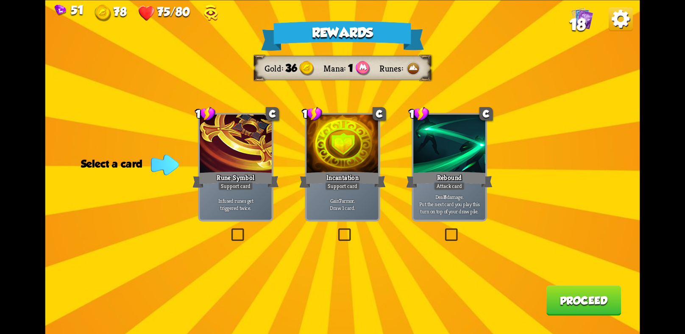
click at [327, 222] on div "Rewards Gold 36 Mana 1 Runes Select a card 1 C Rune Symbol Support card Infused…" at bounding box center [342, 167] width 594 height 334
click at [330, 211] on div "Gain 7 armor. Draw 1 card." at bounding box center [342, 204] width 72 height 31
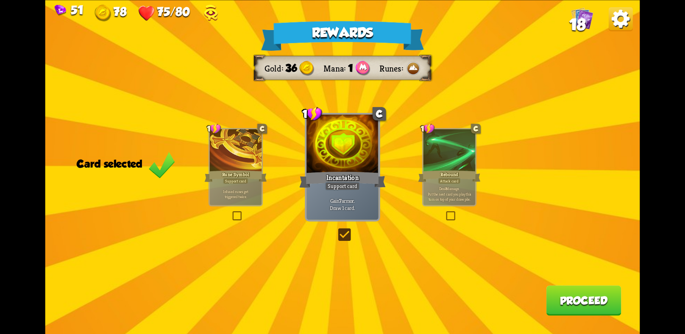
click at [576, 286] on div "Rewards Gold 36 Mana 1 Runes Card selected 1 C Rune Symbol Support card Infused…" at bounding box center [342, 167] width 594 height 334
click at [584, 298] on button "Proceed" at bounding box center [583, 301] width 75 height 30
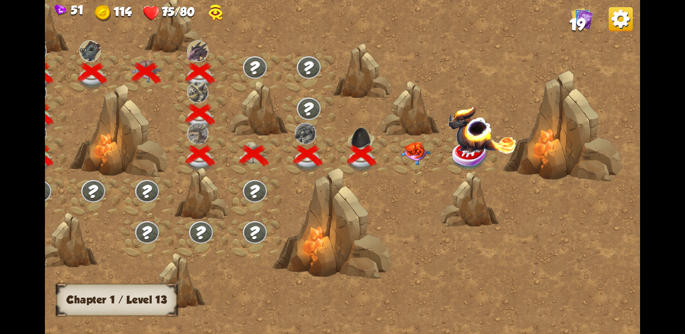
click at [416, 157] on img at bounding box center [415, 152] width 30 height 23
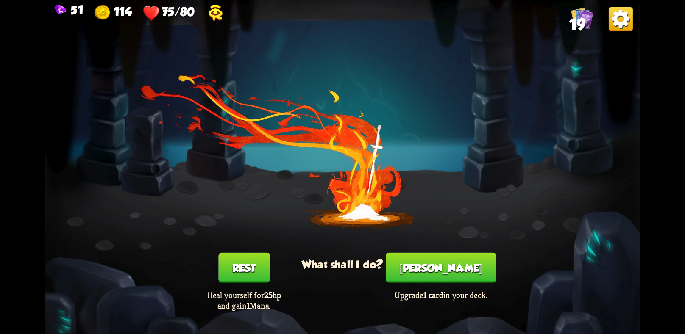
click at [250, 264] on button "Rest" at bounding box center [244, 267] width 52 height 30
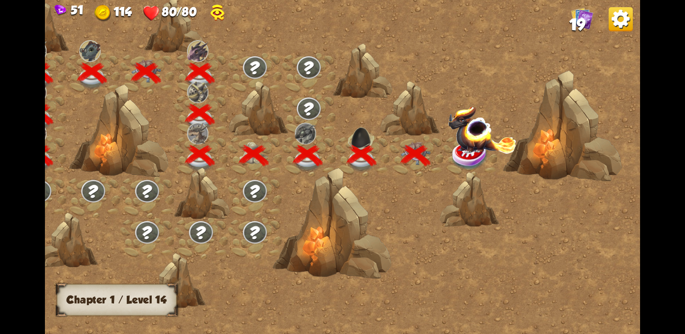
click at [477, 135] on img at bounding box center [482, 129] width 69 height 48
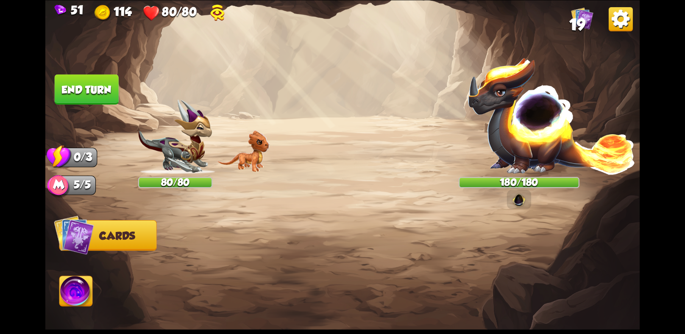
click at [75, 286] on img at bounding box center [76, 292] width 33 height 33
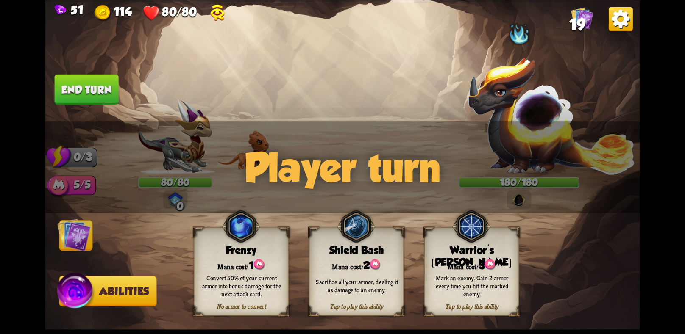
click at [480, 275] on div "Mark an enemy. Gain 2 armor every time you hit the marked enemy." at bounding box center [472, 286] width 86 height 24
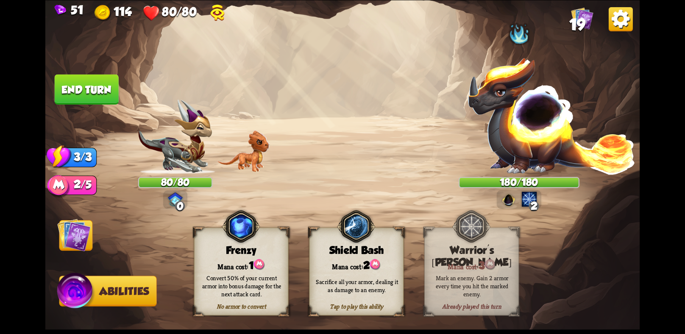
click at [79, 231] on img at bounding box center [73, 234] width 33 height 33
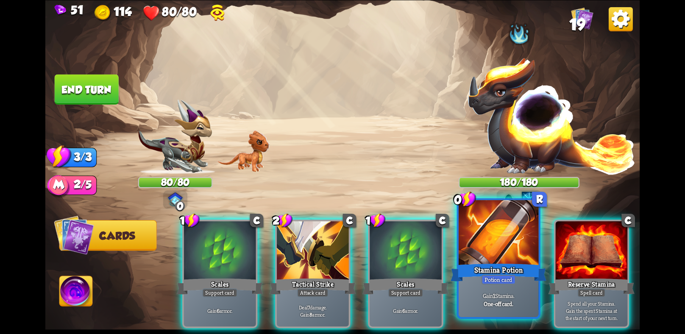
scroll to position [0, 0]
click at [473, 255] on div at bounding box center [498, 233] width 80 height 67
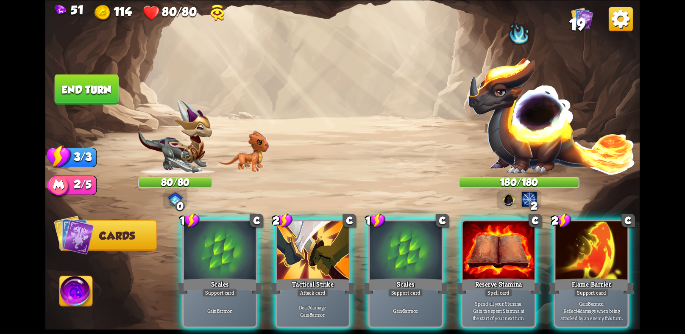
scroll to position [0, 0]
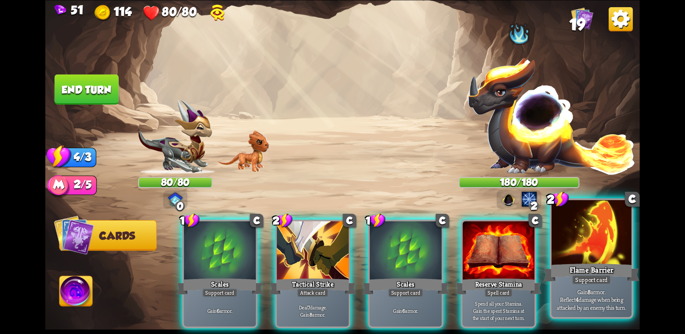
click at [571, 269] on div "Flame Barrier" at bounding box center [591, 272] width 96 height 21
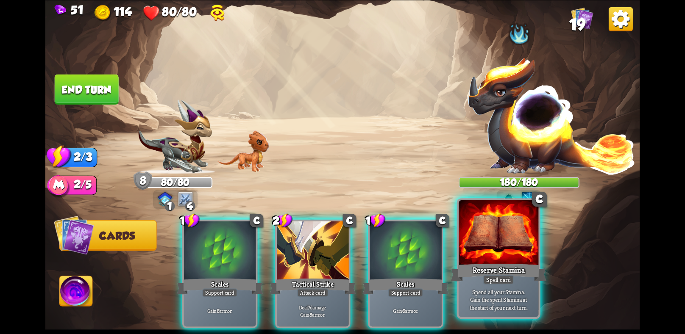
click at [492, 274] on div "Reserve Stamina" at bounding box center [498, 272] width 96 height 21
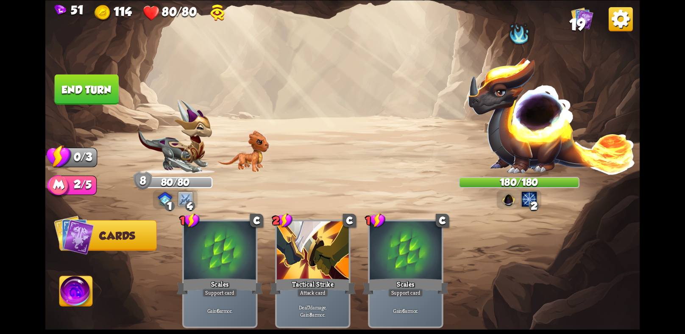
click at [106, 92] on button "End turn" at bounding box center [87, 89] width 64 height 30
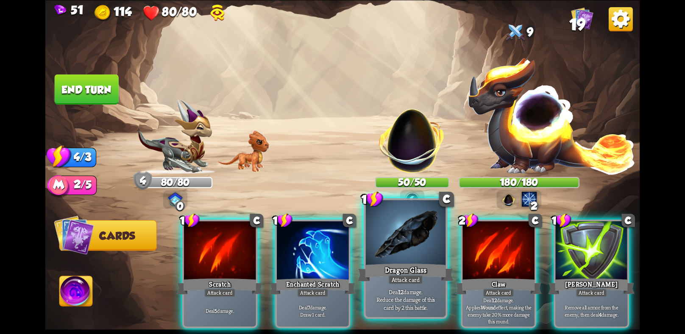
click at [431, 284] on div "Deal 12 damage. Reduce the damage of this card by 2 this battle." at bounding box center [406, 299] width 80 height 35
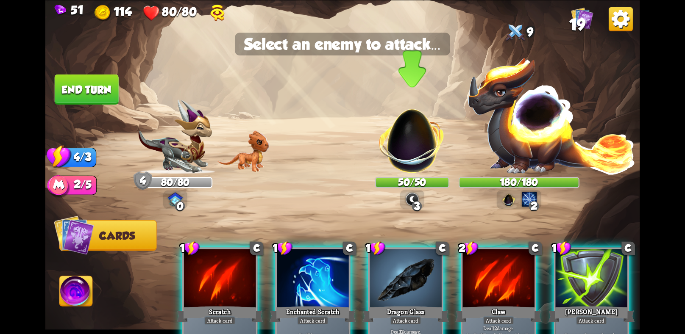
click at [411, 141] on img at bounding box center [412, 135] width 78 height 78
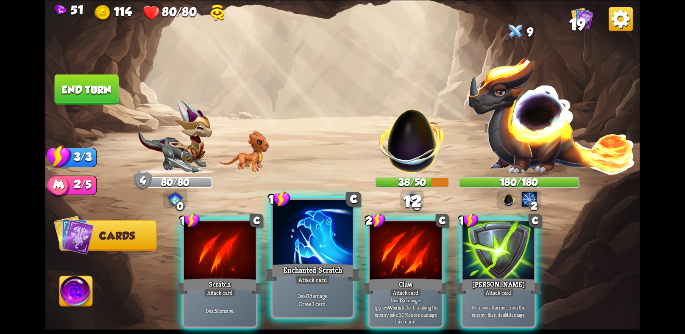
click at [325, 268] on div "Enchanted Scratch" at bounding box center [313, 272] width 96 height 21
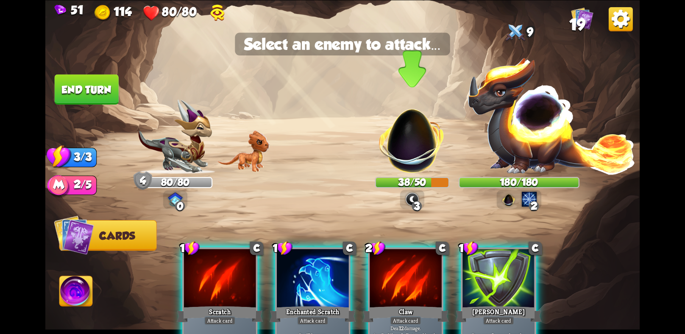
click at [390, 145] on img at bounding box center [412, 135] width 78 height 78
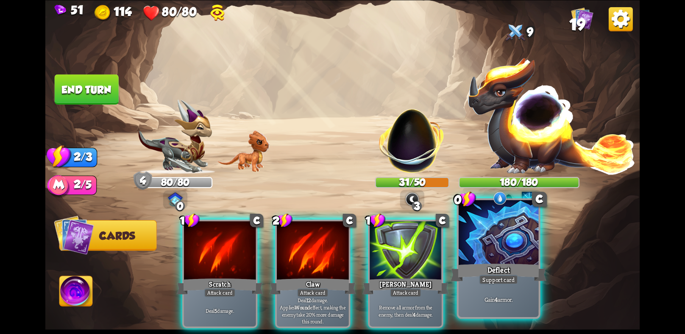
click at [496, 273] on div "Deflect" at bounding box center [498, 272] width 96 height 21
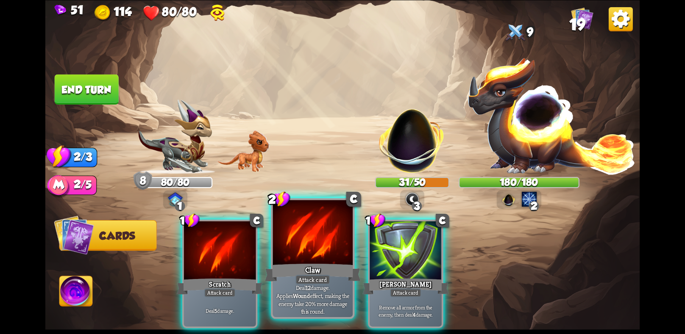
click at [290, 263] on div "Claw" at bounding box center [313, 272] width 96 height 21
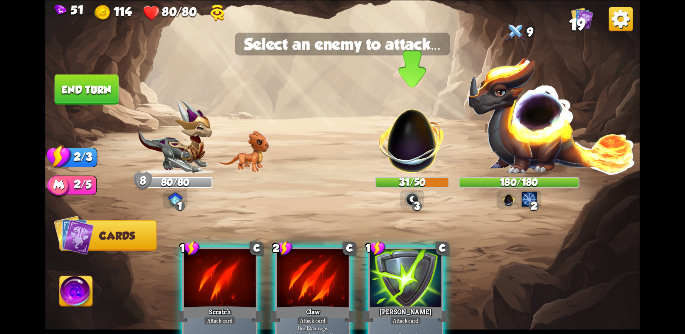
click at [417, 144] on img at bounding box center [412, 135] width 78 height 78
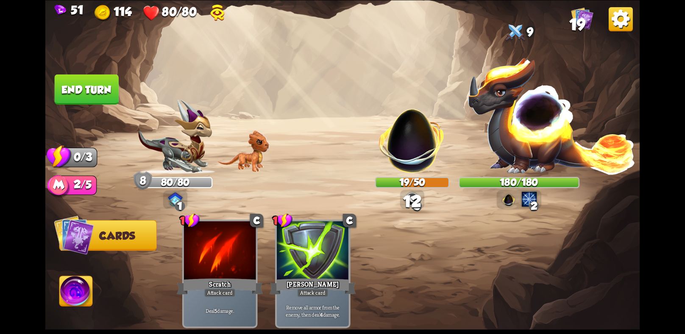
click at [89, 71] on img at bounding box center [342, 167] width 594 height 334
click at [107, 80] on button "End turn" at bounding box center [87, 89] width 64 height 30
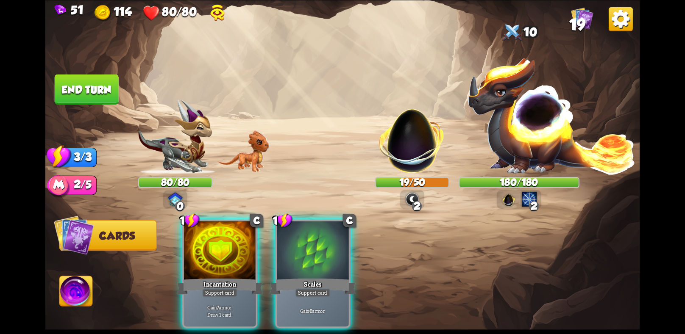
click at [382, 168] on div "Player turn" at bounding box center [342, 168] width 594 height 92
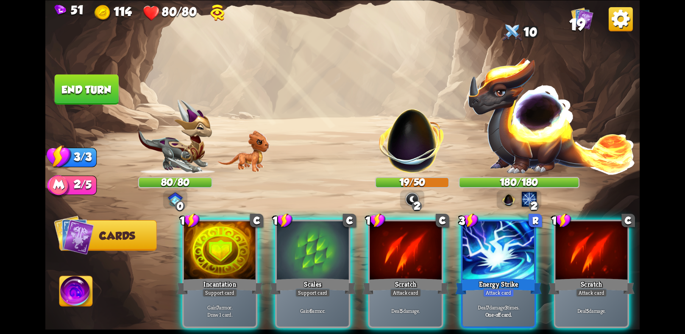
click at [396, 162] on img at bounding box center [412, 135] width 78 height 78
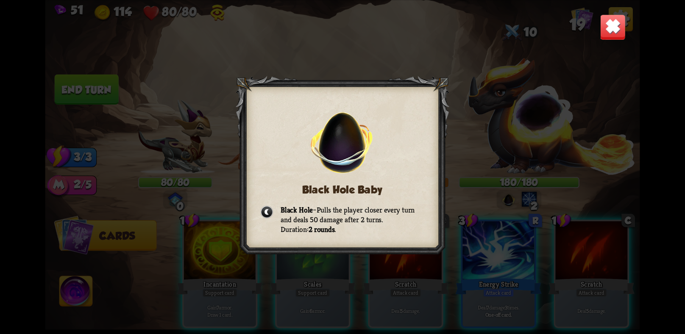
click at [610, 20] on img at bounding box center [612, 27] width 26 height 26
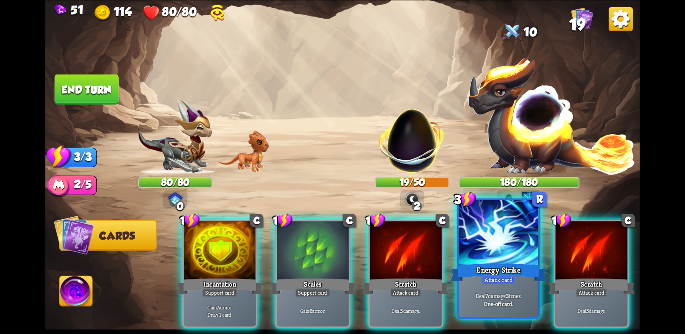
click at [501, 316] on div "Deal 7 damage 3 times. One-off card." at bounding box center [498, 299] width 80 height 35
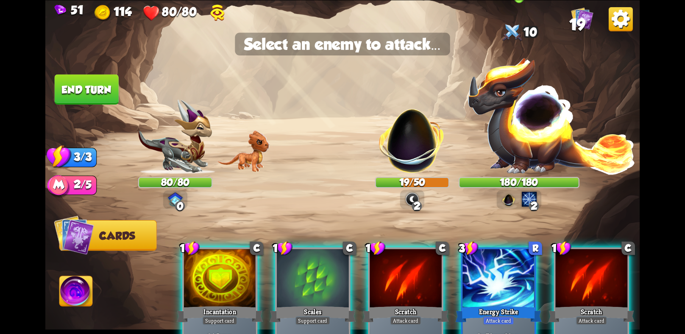
click at [529, 120] on img at bounding box center [551, 115] width 169 height 118
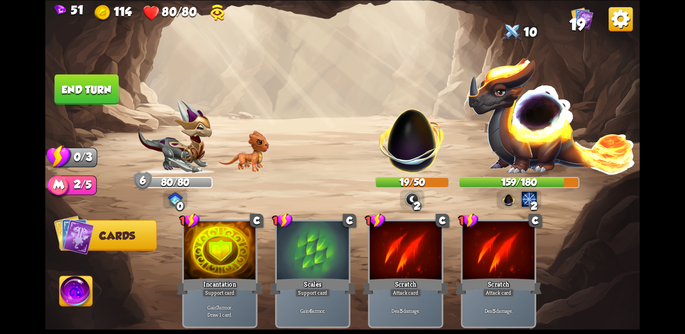
click at [102, 98] on button "End turn" at bounding box center [87, 89] width 64 height 30
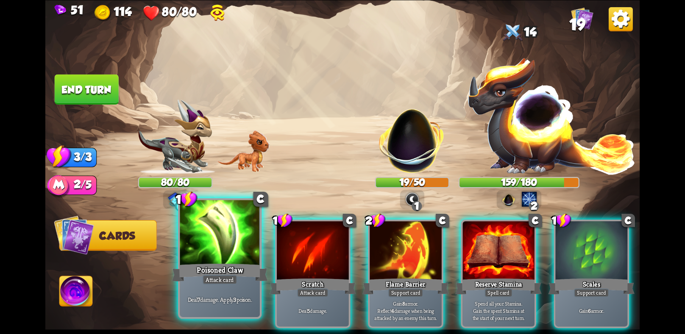
click at [226, 252] on div at bounding box center [220, 233] width 80 height 67
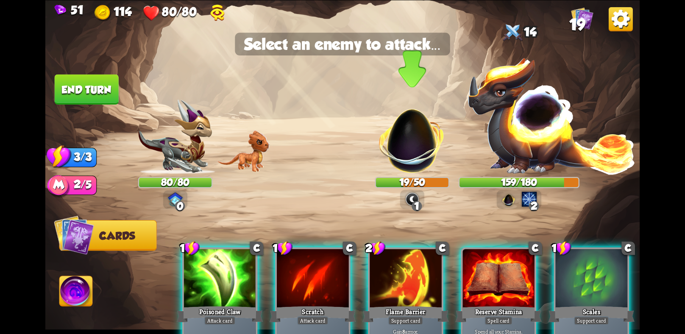
click at [414, 143] on img at bounding box center [412, 135] width 78 height 78
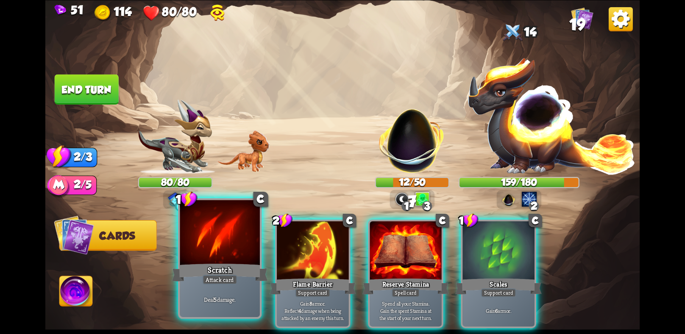
click at [217, 238] on div at bounding box center [220, 233] width 80 height 67
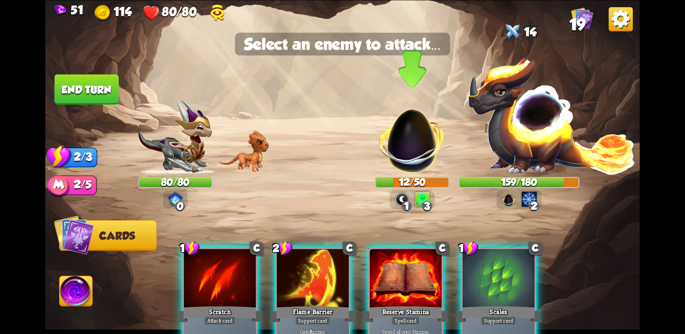
click at [409, 129] on img at bounding box center [412, 135] width 78 height 78
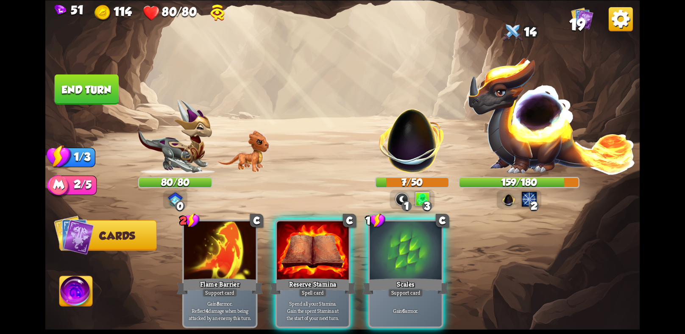
click at [74, 298] on img at bounding box center [76, 292] width 33 height 33
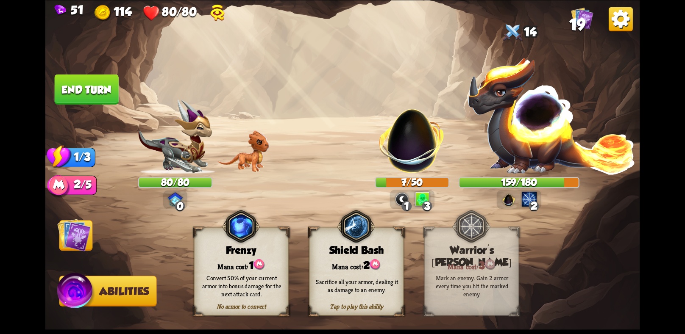
click at [50, 228] on img at bounding box center [342, 167] width 594 height 334
click at [71, 237] on img at bounding box center [73, 234] width 33 height 33
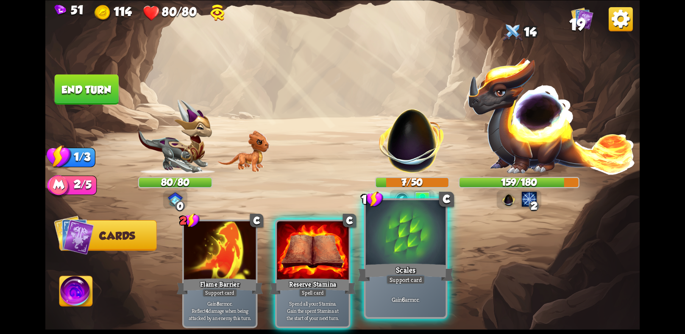
click at [366, 283] on div "Scales" at bounding box center [406, 272] width 96 height 21
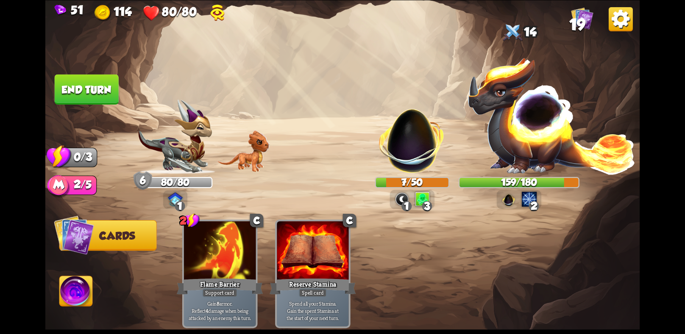
click at [86, 285] on img at bounding box center [76, 292] width 33 height 33
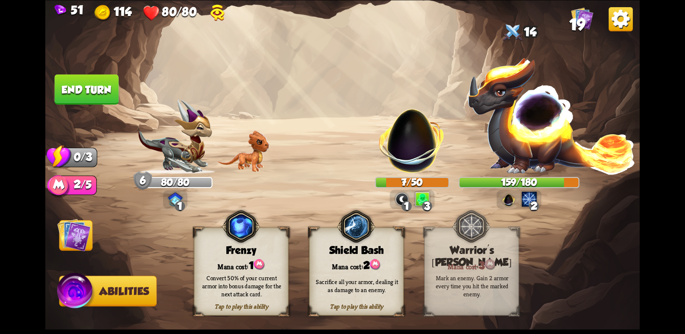
click at [95, 76] on button "End turn" at bounding box center [87, 89] width 64 height 30
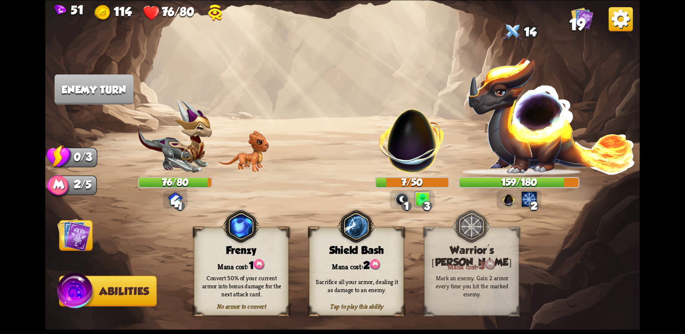
click at [363, 262] on div "Mana cost: 2" at bounding box center [356, 265] width 94 height 14
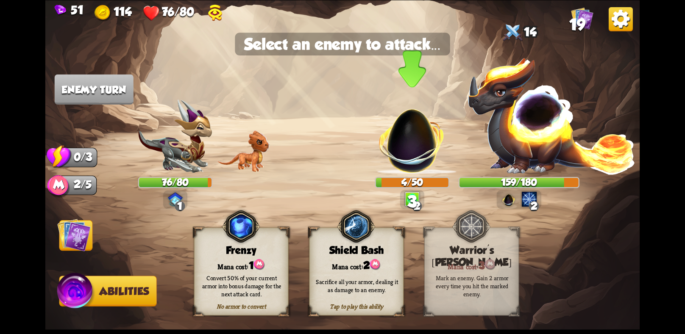
click at [407, 117] on img at bounding box center [412, 135] width 78 height 78
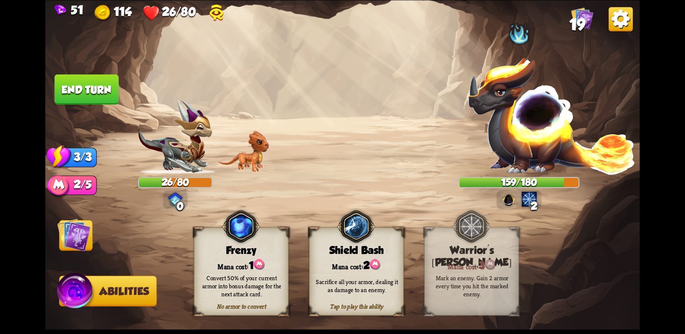
click at [86, 237] on img at bounding box center [73, 234] width 33 height 33
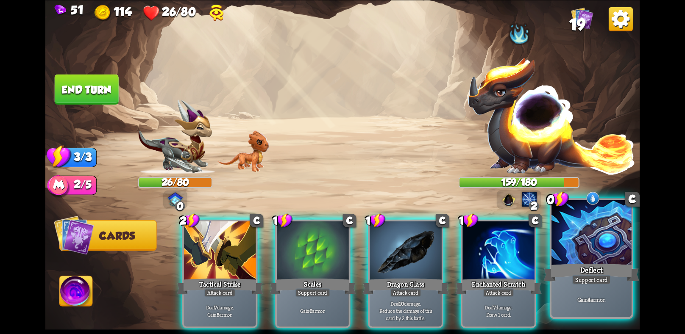
click at [566, 267] on div "Deflect" at bounding box center [591, 272] width 96 height 21
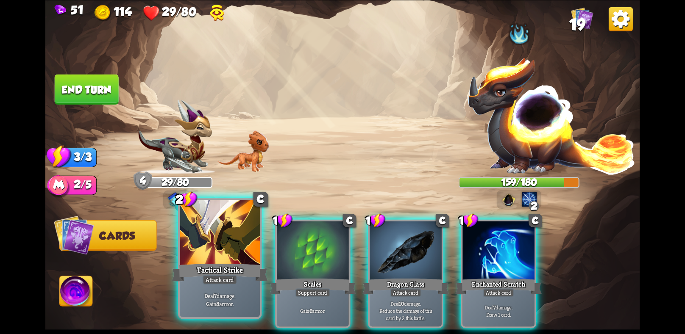
click at [185, 265] on div "Tactical Strike" at bounding box center [220, 272] width 96 height 21
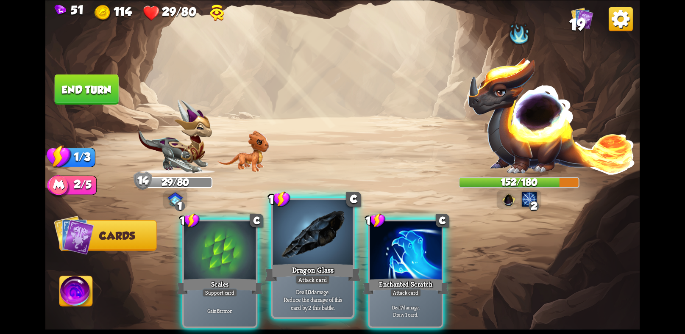
click at [312, 256] on div at bounding box center [313, 233] width 80 height 67
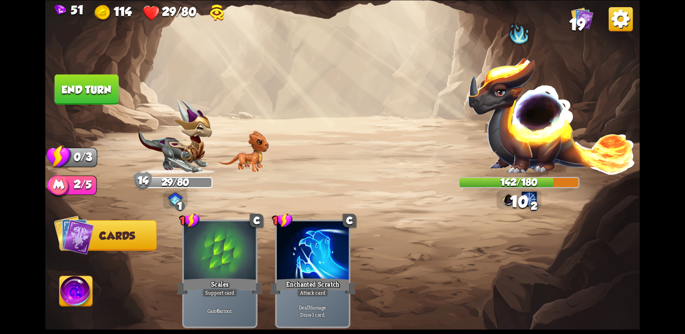
click at [102, 87] on button "End turn" at bounding box center [87, 89] width 64 height 30
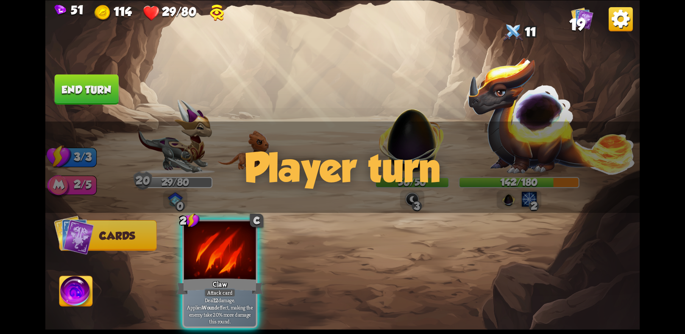
click at [79, 281] on img at bounding box center [76, 292] width 33 height 33
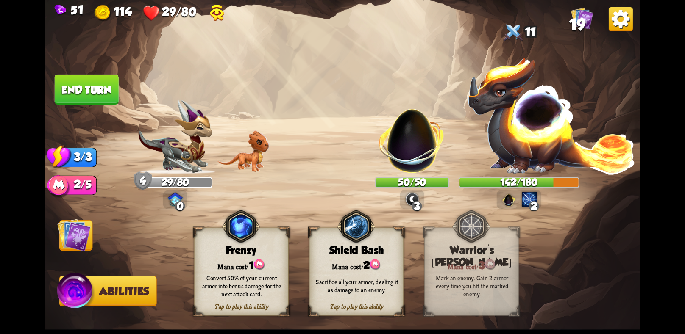
click at [77, 222] on img at bounding box center [73, 234] width 33 height 33
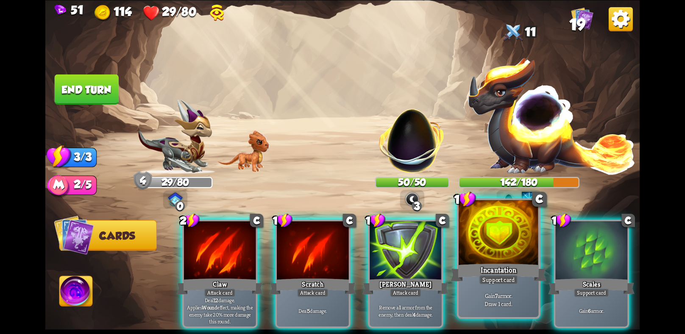
click at [477, 275] on div "Incantation" at bounding box center [498, 272] width 96 height 21
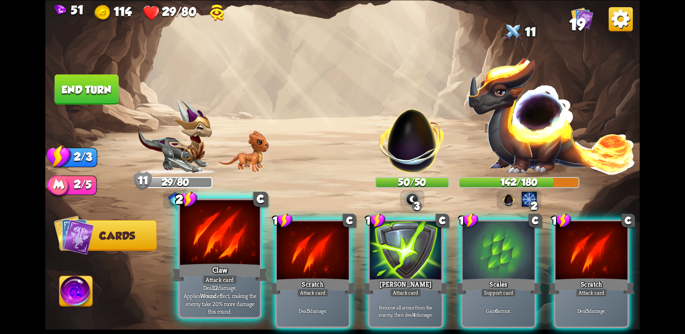
click at [220, 258] on div at bounding box center [220, 233] width 80 height 67
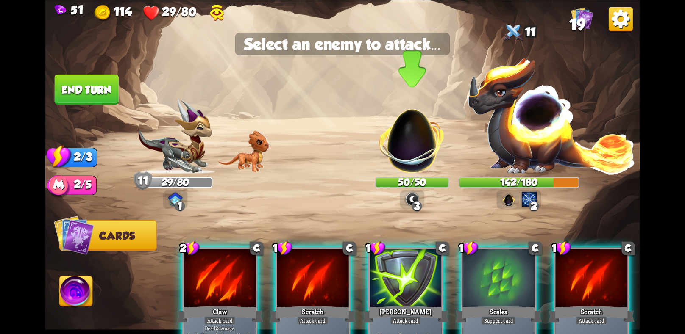
click at [413, 139] on img at bounding box center [412, 135] width 78 height 78
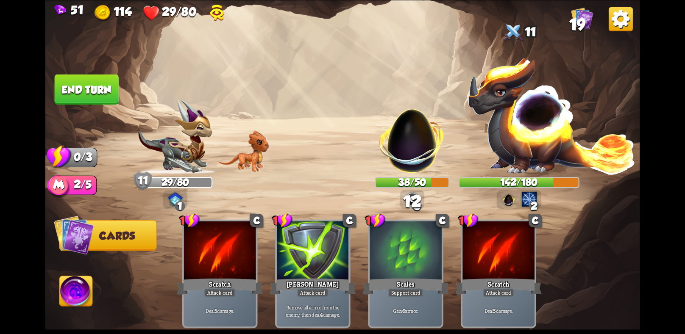
click at [97, 88] on button "End turn" at bounding box center [87, 89] width 64 height 30
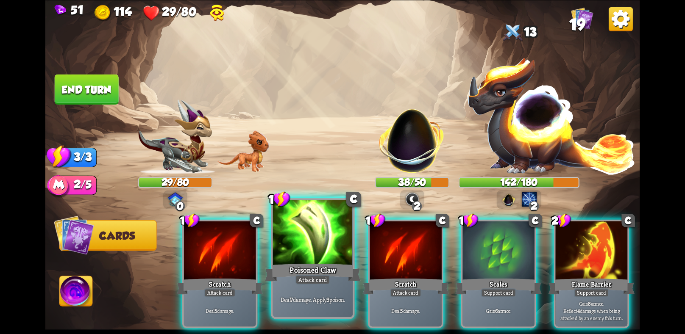
click at [324, 256] on div at bounding box center [313, 233] width 80 height 67
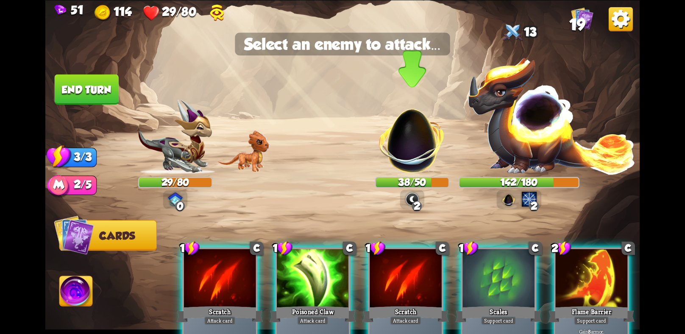
click at [415, 135] on img at bounding box center [412, 135] width 78 height 78
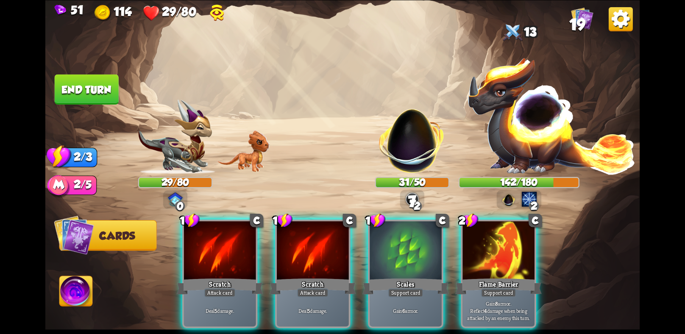
click at [473, 211] on div "1 C Scratch Attack card Deal 5 damage. 1 C Scratch Attack card Deal 5 damage. 1…" at bounding box center [401, 260] width 475 height 149
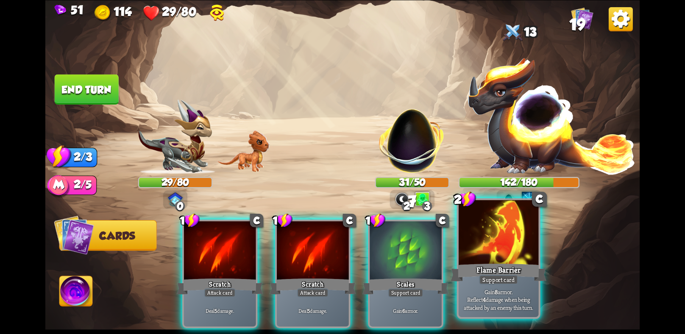
click at [493, 235] on div at bounding box center [498, 233] width 80 height 67
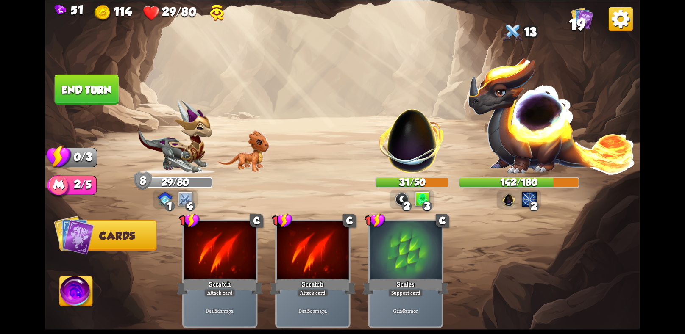
click at [109, 86] on button "End turn" at bounding box center [87, 89] width 64 height 30
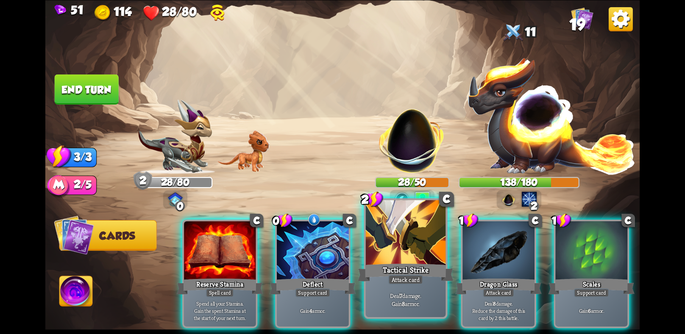
click at [422, 260] on div at bounding box center [406, 233] width 80 height 67
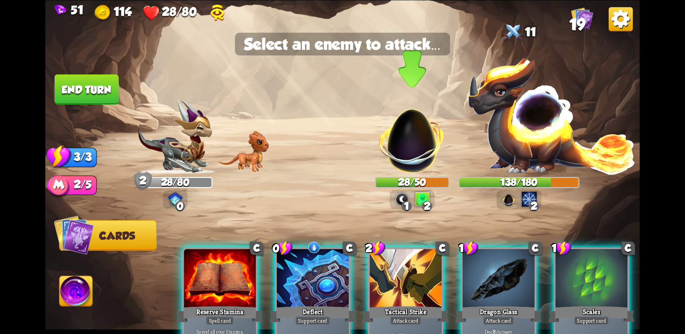
click at [399, 116] on img at bounding box center [412, 135] width 78 height 78
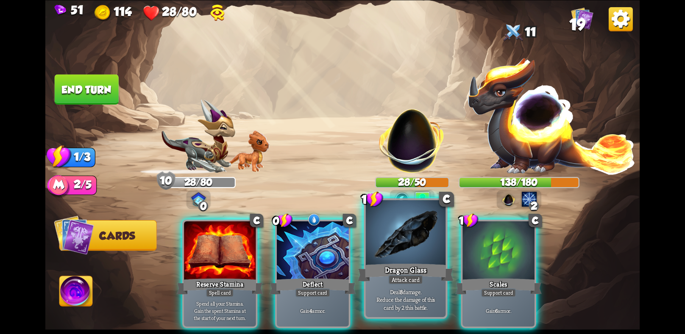
click at [391, 243] on div at bounding box center [406, 233] width 80 height 67
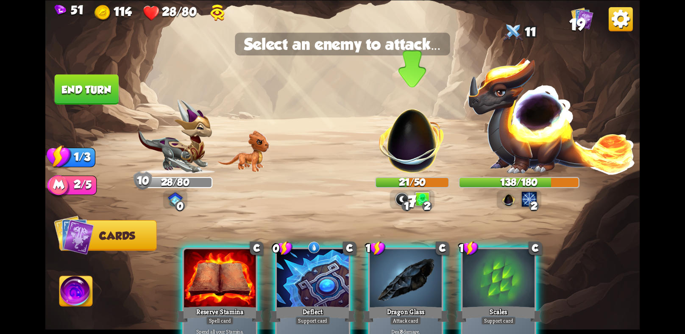
click at [401, 134] on img at bounding box center [412, 135] width 78 height 78
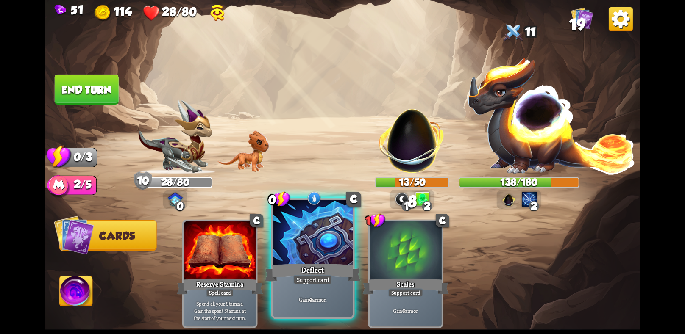
click at [324, 243] on div at bounding box center [313, 233] width 80 height 67
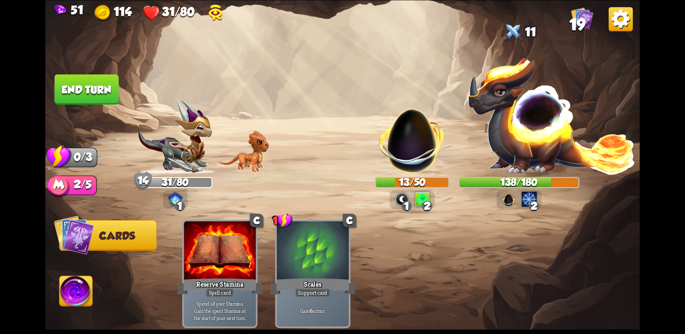
click at [85, 289] on img at bounding box center [76, 292] width 33 height 33
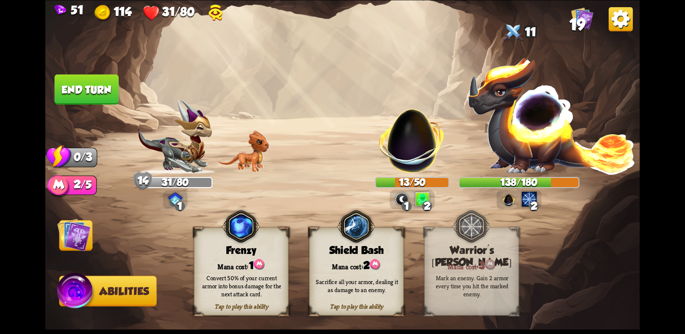
click at [73, 83] on button "End turn" at bounding box center [87, 89] width 64 height 30
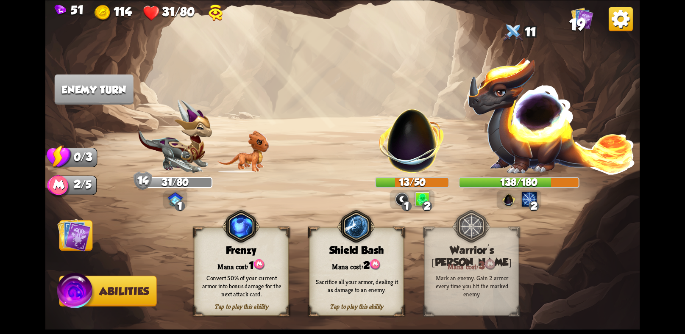
click at [372, 286] on div "Sacrifice all your armor, dealing it as damage to an enemy." at bounding box center [357, 286] width 86 height 16
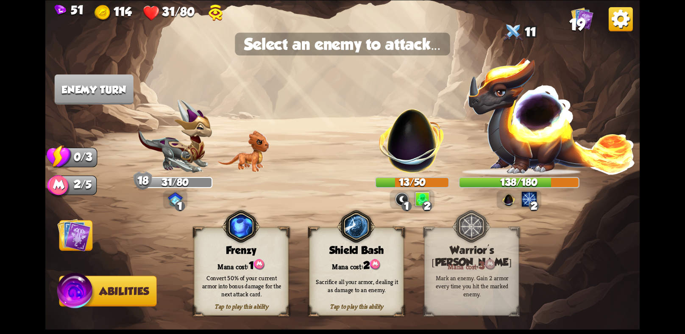
click at [372, 286] on div "Sacrifice all your armor, dealing it as damage to an enemy." at bounding box center [357, 286] width 86 height 16
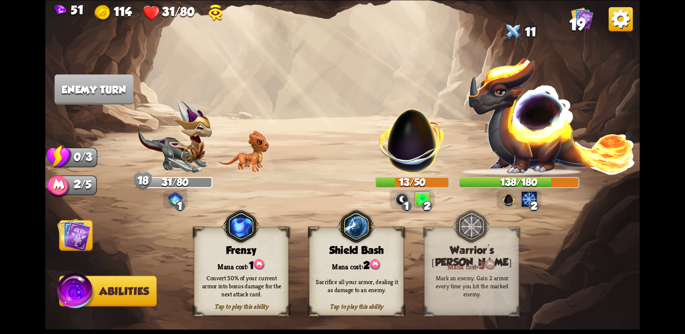
click at [359, 275] on div "Sacrifice all your armor, dealing it as damage to an enemy." at bounding box center [356, 285] width 95 height 37
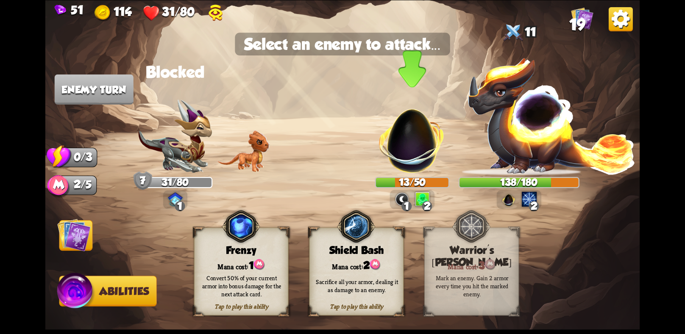
click at [400, 163] on img at bounding box center [412, 135] width 78 height 78
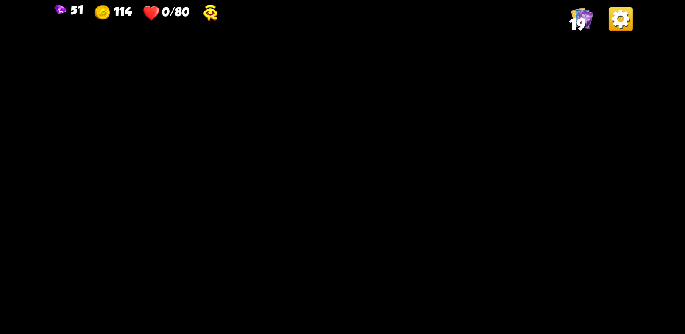
click at [408, 205] on img at bounding box center [412, 199] width 15 height 15
click at [408, 205] on div at bounding box center [343, 167] width 214 height 173
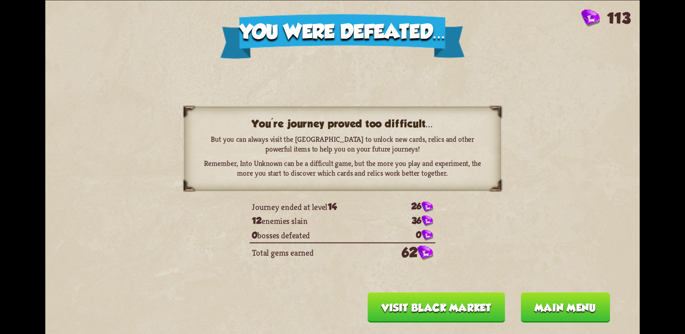
click at [580, 311] on button "Main menu" at bounding box center [564, 307] width 89 height 30
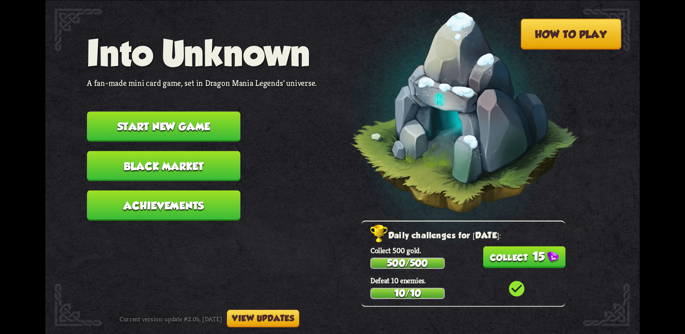
click at [529, 254] on button "15" at bounding box center [524, 257] width 83 height 22
click at [161, 157] on button "Black Market" at bounding box center [163, 166] width 153 height 30
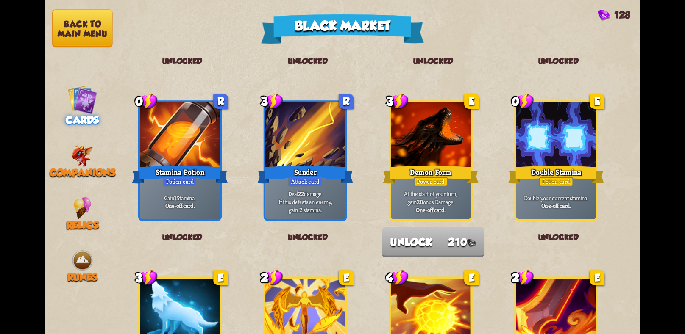
scroll to position [478, 0]
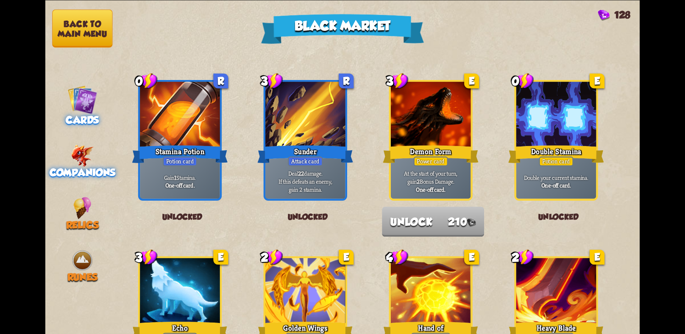
click at [75, 166] on span "Companions" at bounding box center [83, 171] width 66 height 11
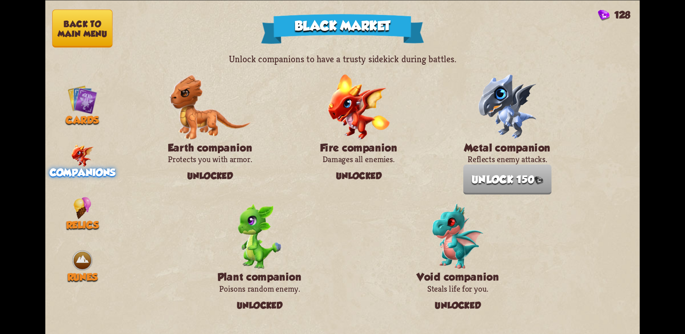
click at [64, 36] on button "Back to main menu" at bounding box center [82, 28] width 60 height 38
